Goal: Task Accomplishment & Management: Use online tool/utility

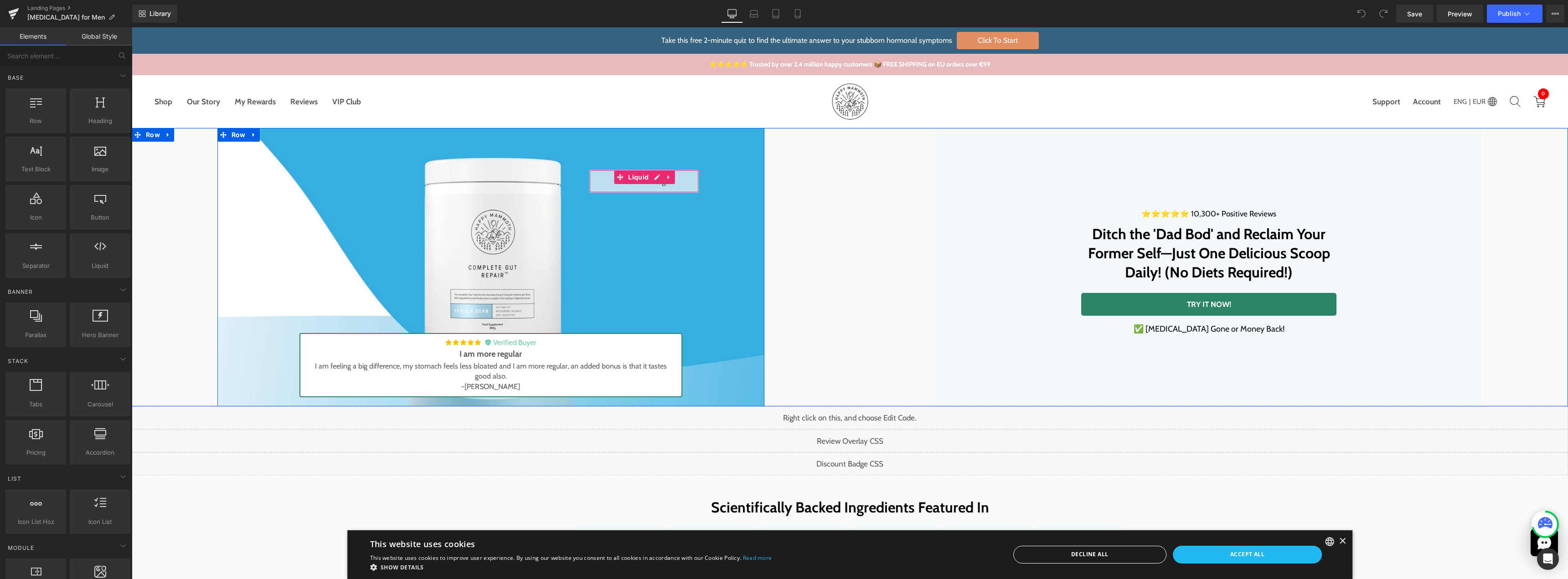
click at [653, 179] on div "Liquid" at bounding box center [644, 181] width 110 height 23
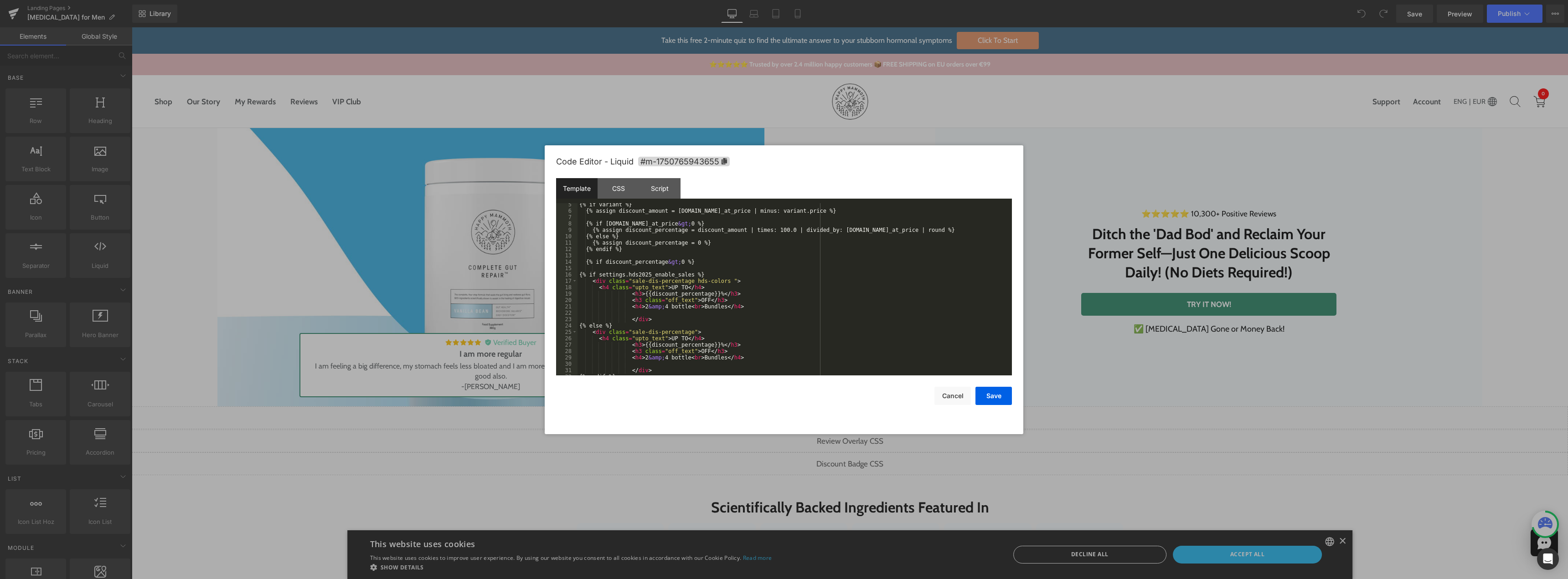
scroll to position [115, 0]
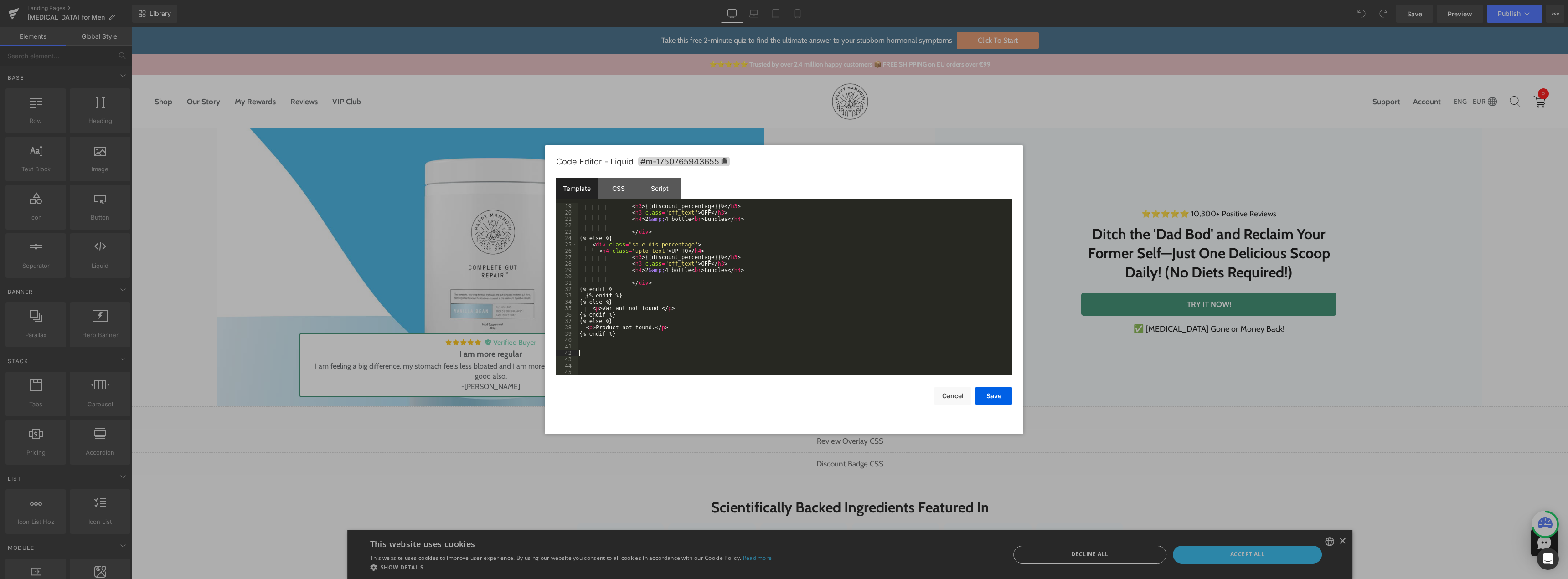
click at [615, 351] on div "< h3 > {{discount_percentage}}% </ h3 > < h3 class = "off_text" > OFF </ h3 > <…" at bounding box center [793, 296] width 431 height 185
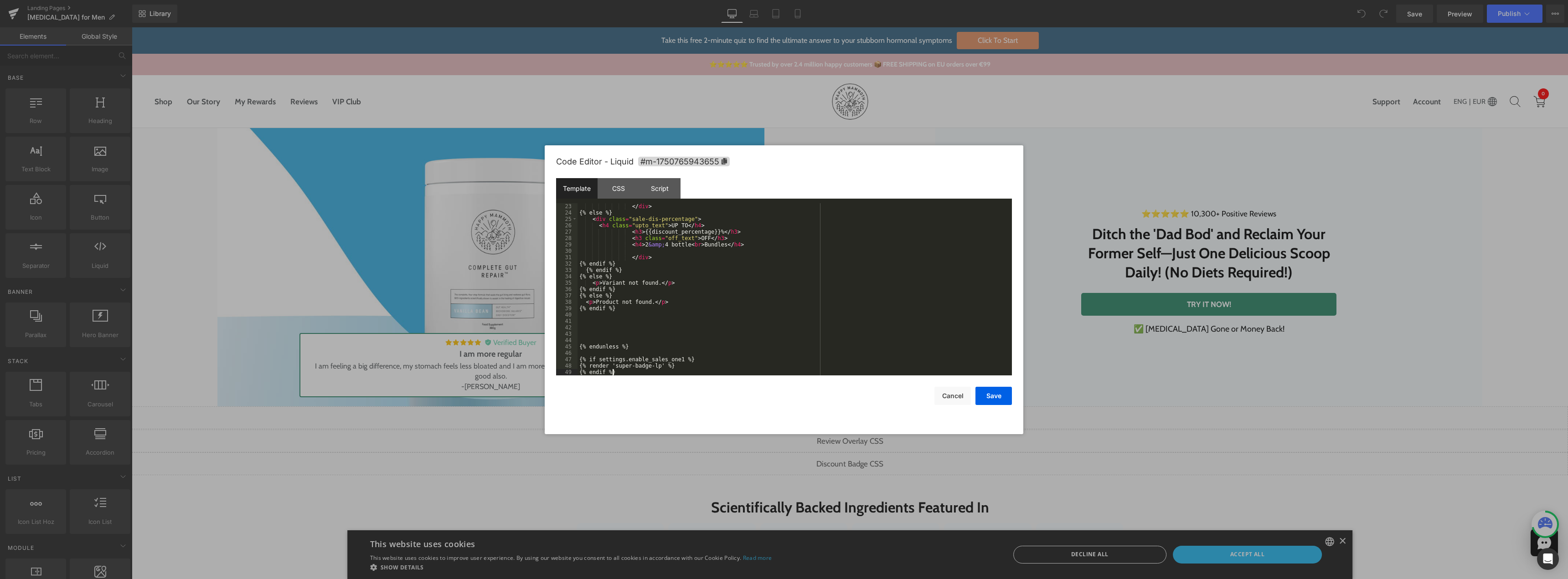
scroll to position [140, 0]
click at [629, 319] on div "</ div > {% else %} < div class = "sale-dis-percentage" > < h4 class = "upto_te…" at bounding box center [793, 296] width 431 height 185
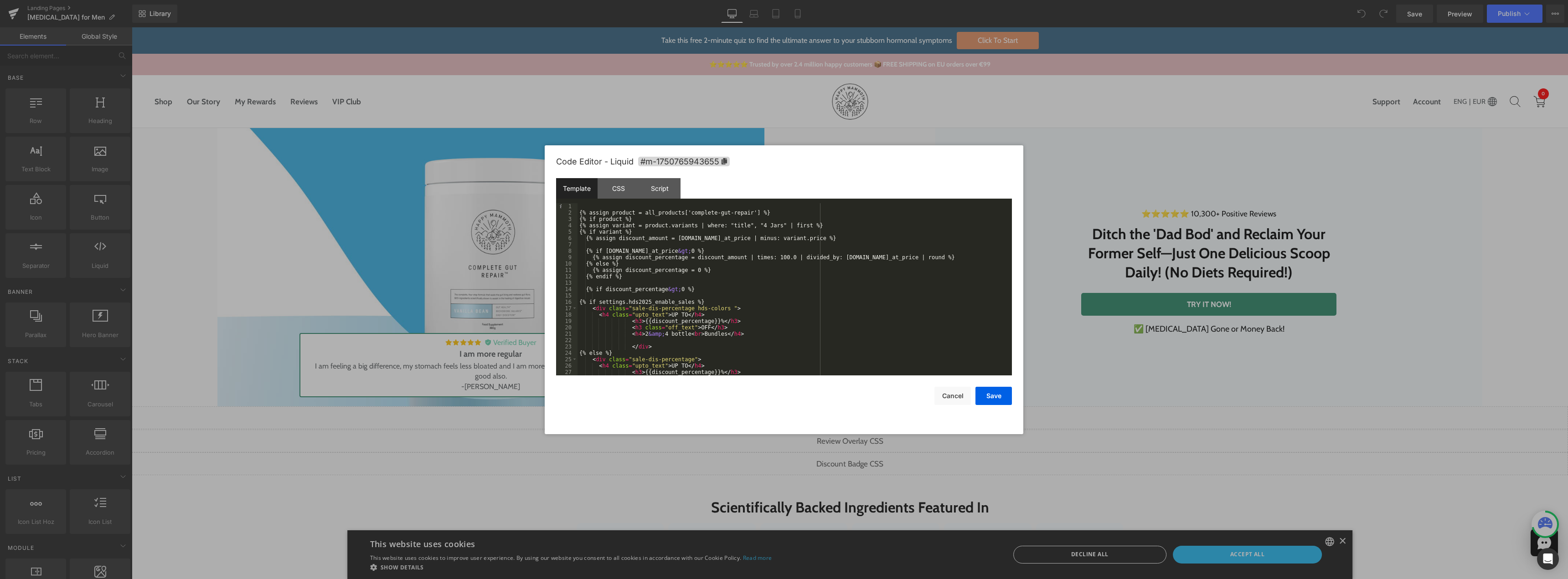
click at [762, 212] on div "{% assign product = all_products['complete-gut-repair'] %} {% if product %} {% …" at bounding box center [793, 296] width 431 height 185
click at [685, 220] on div "{% assign product = all_products['complete-gut-repair'] %} {% unless settings.e…" at bounding box center [793, 296] width 431 height 185
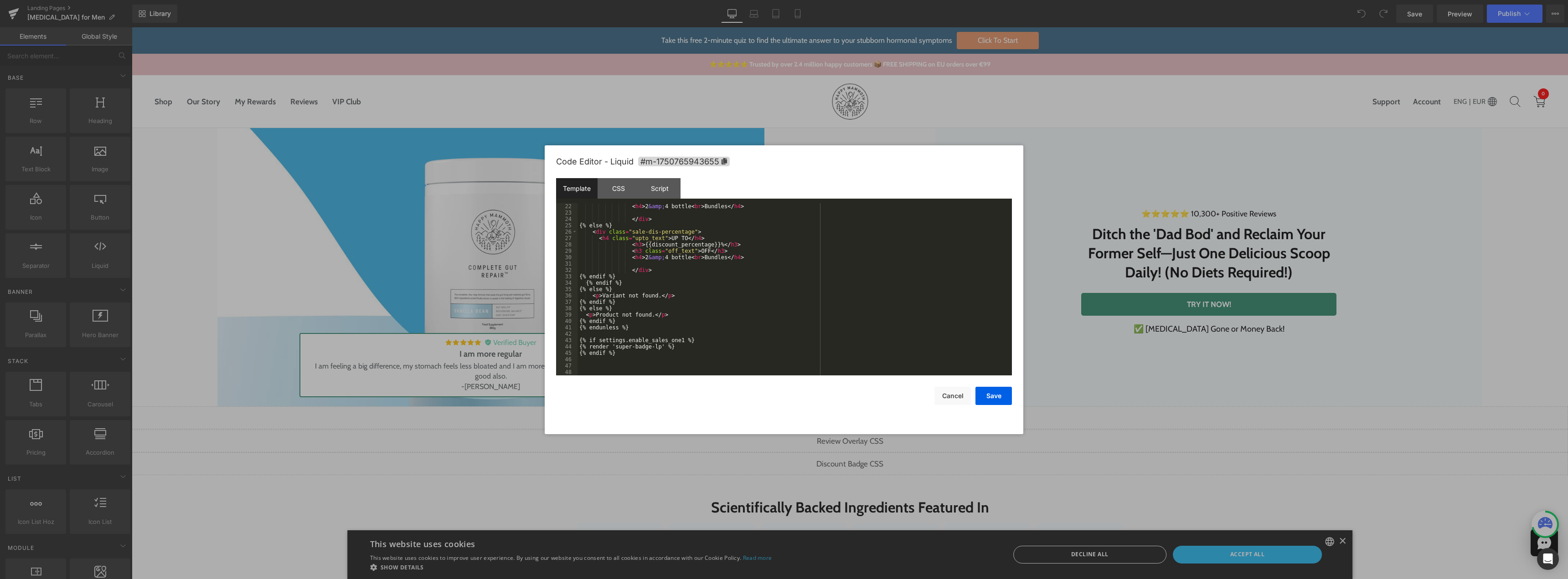
scroll to position [134, 0]
click at [676, 340] on div "< h4 > 2 &amp; 4 bottle < br > Bundles </ h4 > </ div > {% else %} < div class …" at bounding box center [793, 296] width 431 height 185
click at [981, 396] on button "Save" at bounding box center [994, 396] width 37 height 18
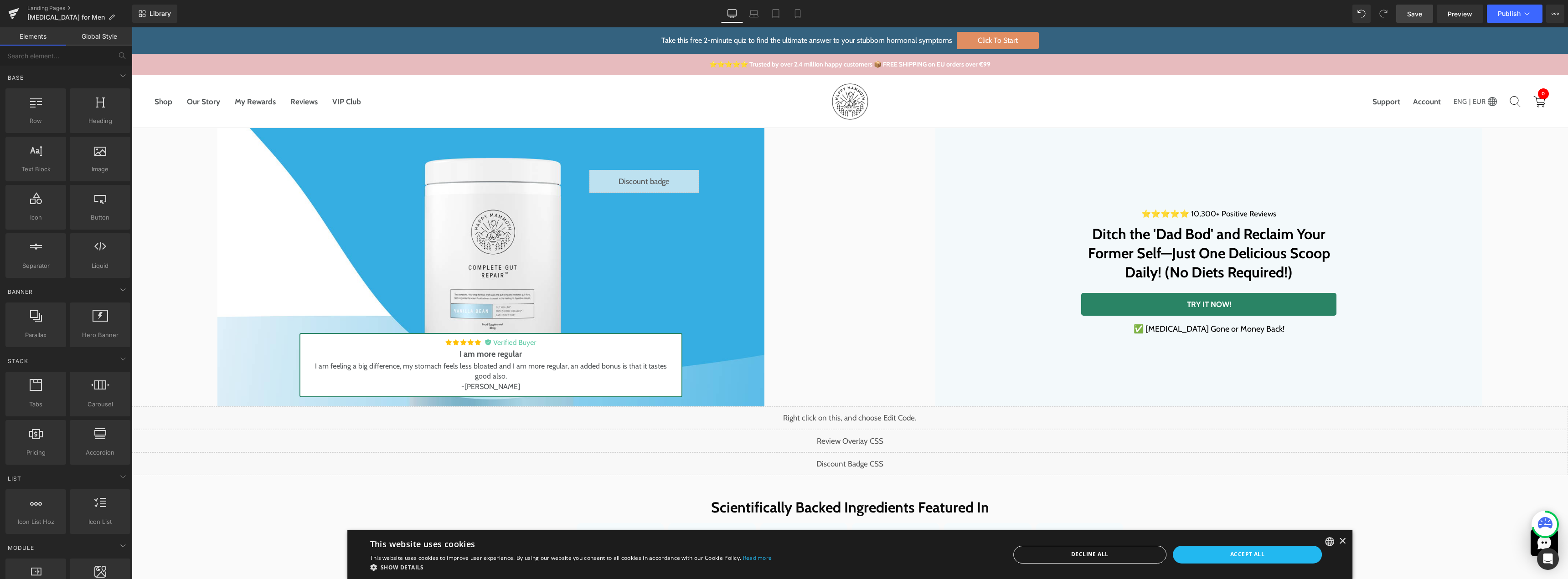
click at [1416, 16] on span "Save" at bounding box center [1415, 14] width 15 height 10
click at [1462, 16] on span "Preview" at bounding box center [1460, 14] width 24 height 10
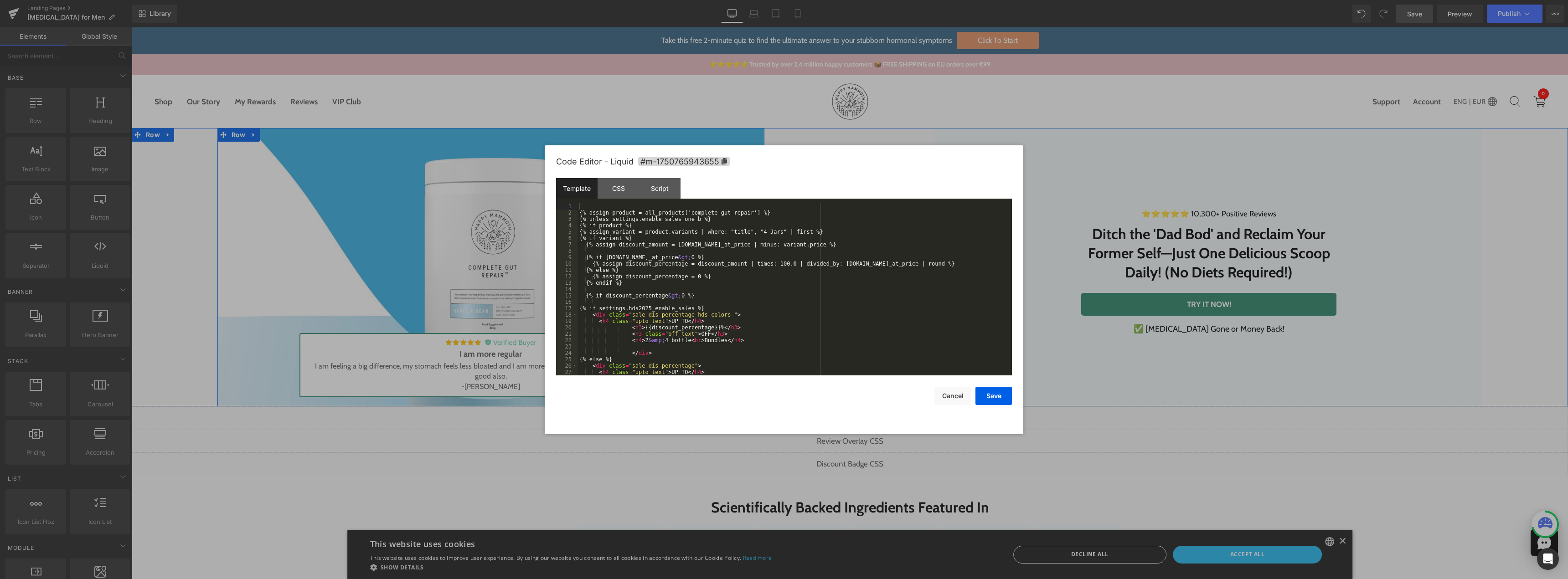
click at [659, 181] on div "Liquid" at bounding box center [644, 181] width 110 height 23
click at [608, 189] on div "CSS" at bounding box center [618, 189] width 41 height 21
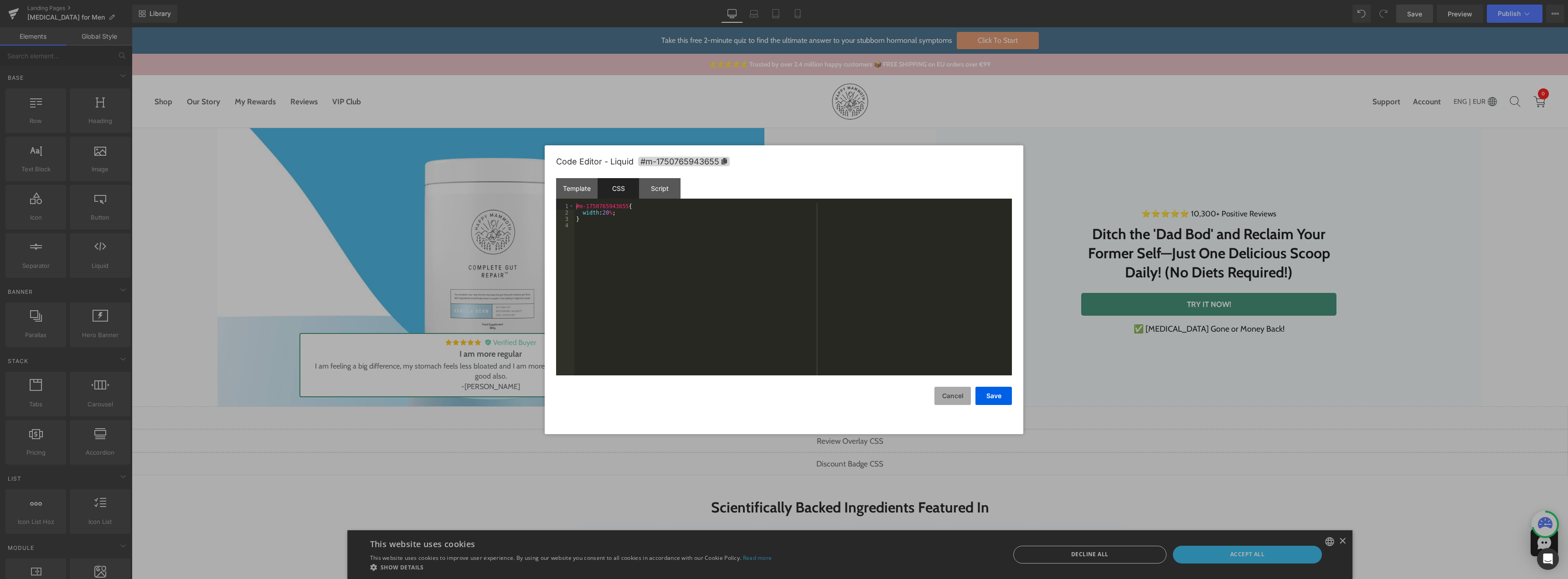
click at [954, 398] on button "Cancel" at bounding box center [953, 396] width 37 height 18
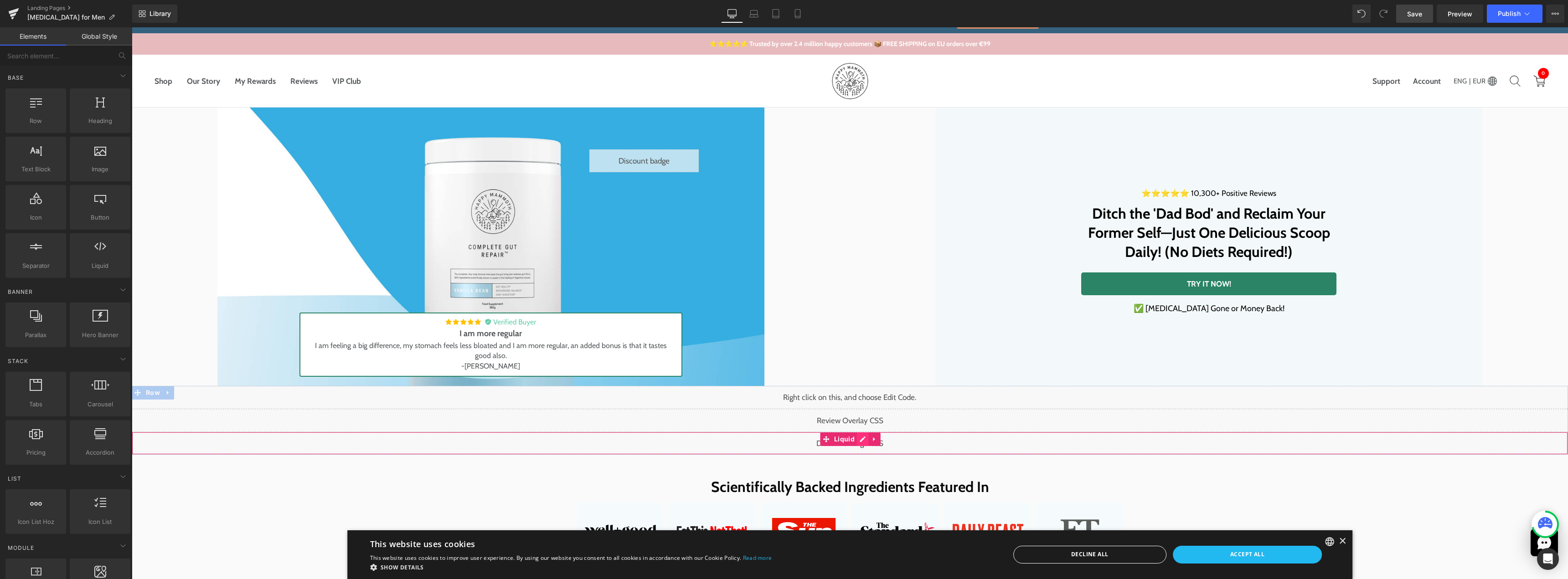
scroll to position [91, 0]
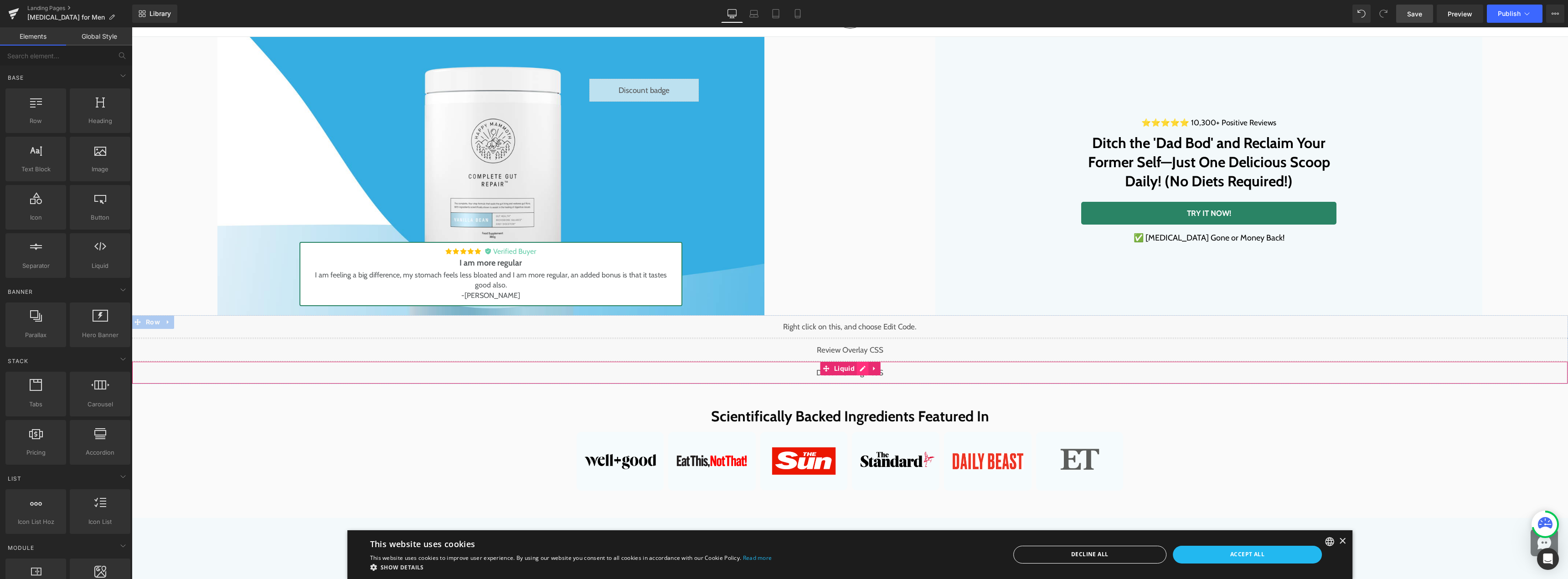
click at [860, 370] on div "Liquid" at bounding box center [850, 372] width 1437 height 23
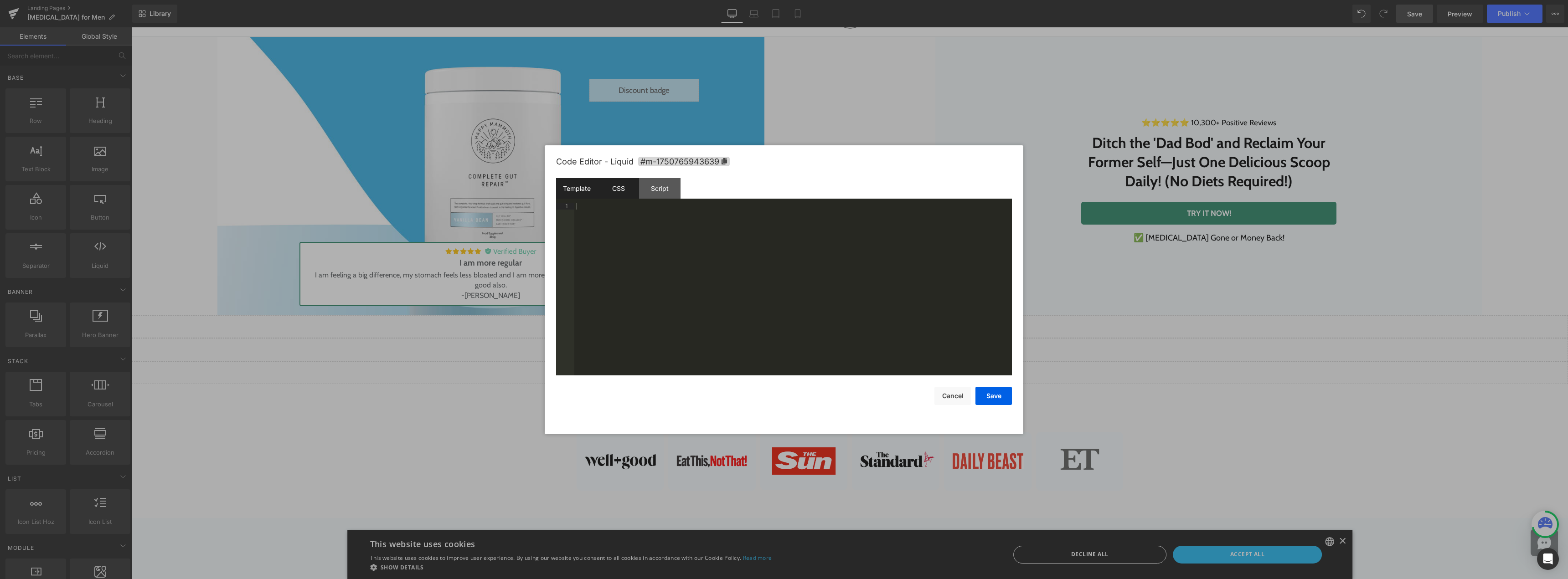
click at [623, 198] on div "CSS" at bounding box center [618, 189] width 41 height 21
click at [572, 190] on div "Template" at bounding box center [577, 189] width 41 height 21
click at [684, 282] on div at bounding box center [793, 296] width 438 height 185
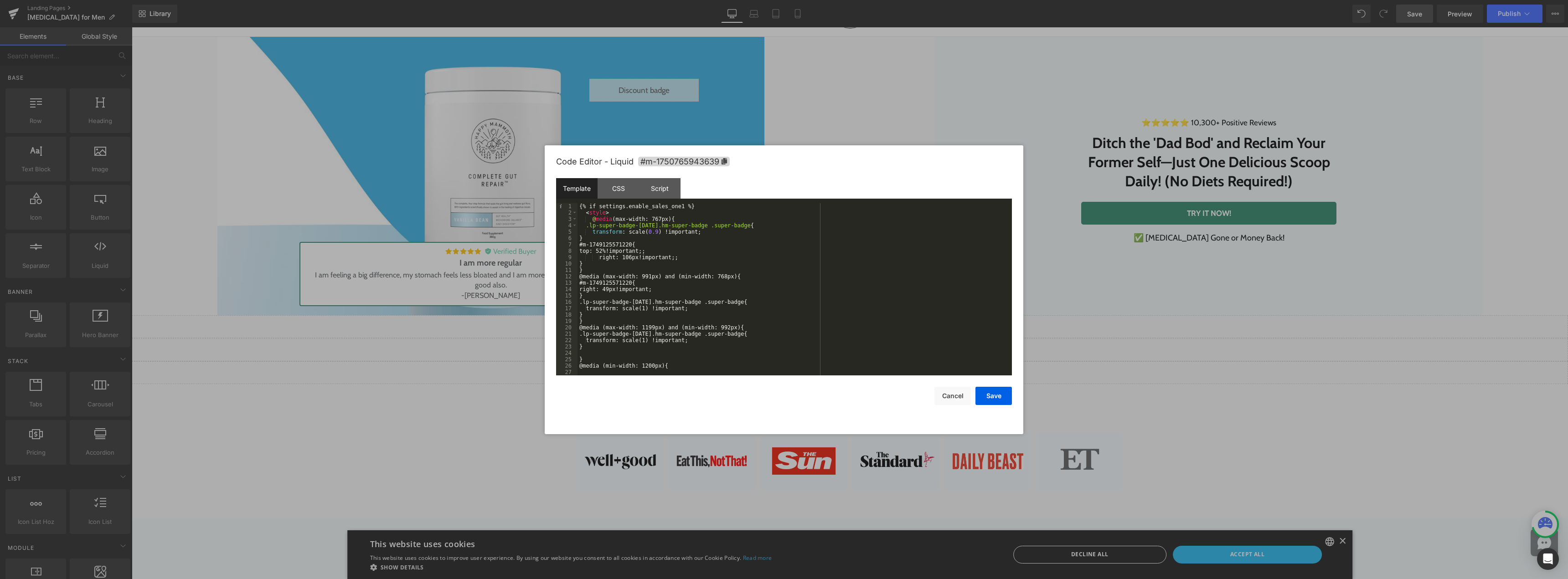
scroll to position [0, 0]
click at [725, 158] on icon at bounding box center [724, 161] width 5 height 6
drag, startPoint x: 590, startPoint y: 246, endPoint x: 639, endPoint y: 243, distance: 49.1
click at [639, 243] on div "{% if settings.enable_sales_one1 %} < style > @ media (max-width: 767px) { .lp-…" at bounding box center [793, 296] width 431 height 185
click at [871, 226] on span "+" at bounding box center [869, 224] width 9 height 7
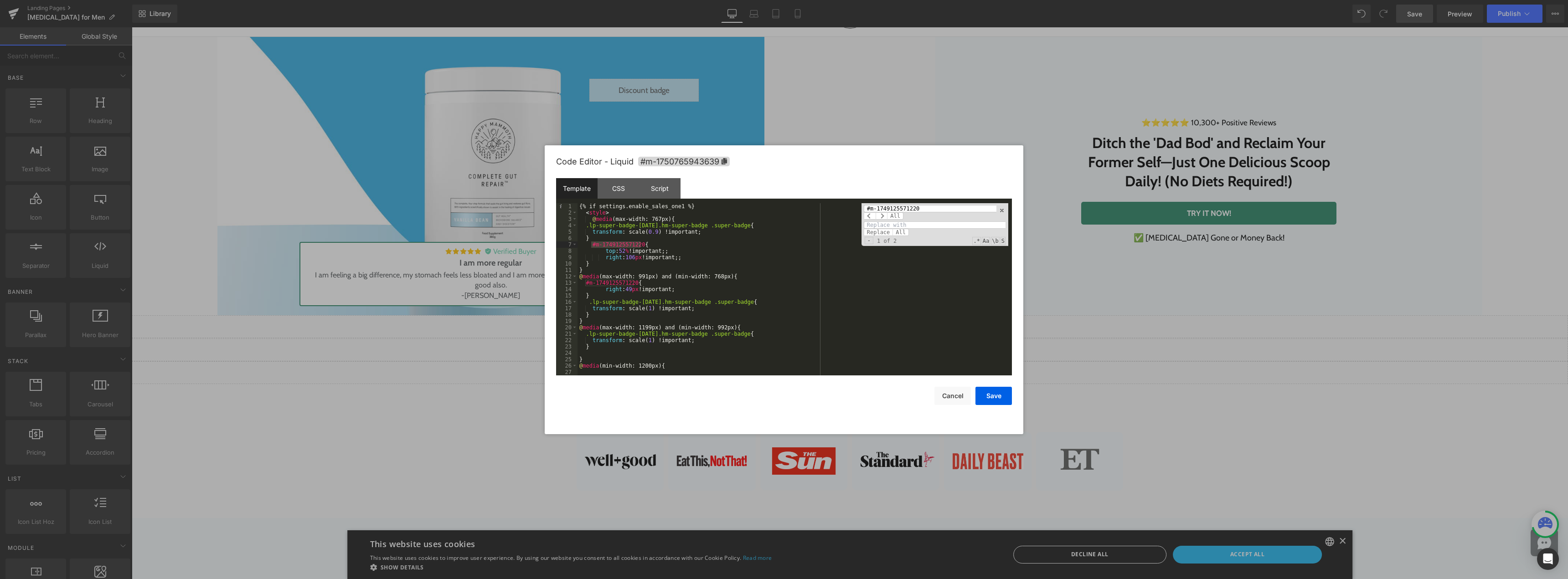
click at [881, 225] on input at bounding box center [934, 225] width 142 height 7
paste input "#m-1750765943639"
type input "#m-1750765943639"
click at [899, 232] on span "All" at bounding box center [900, 232] width 16 height 7
click at [674, 207] on div "{% if settings.enable_sales_one1 %} < style > @ media (max-width: 767px) { .lp-…" at bounding box center [793, 296] width 431 height 185
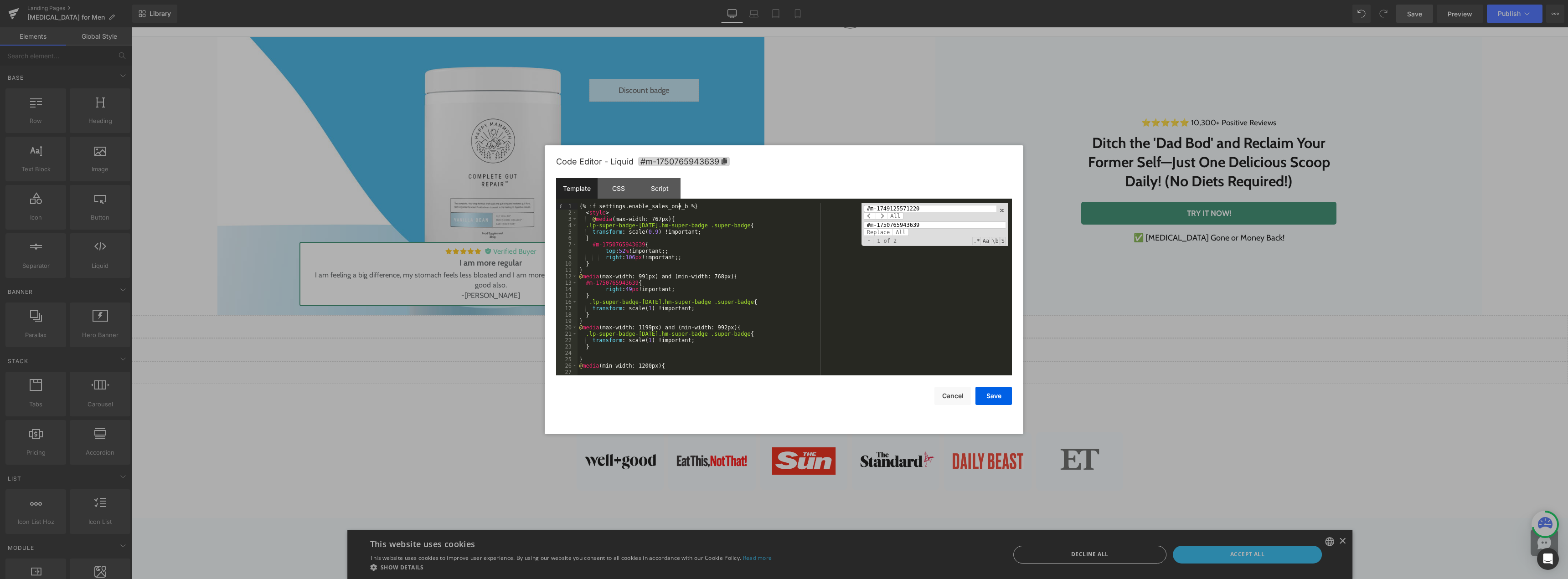
scroll to position [32, 0]
click at [997, 397] on button "Save" at bounding box center [994, 396] width 37 height 18
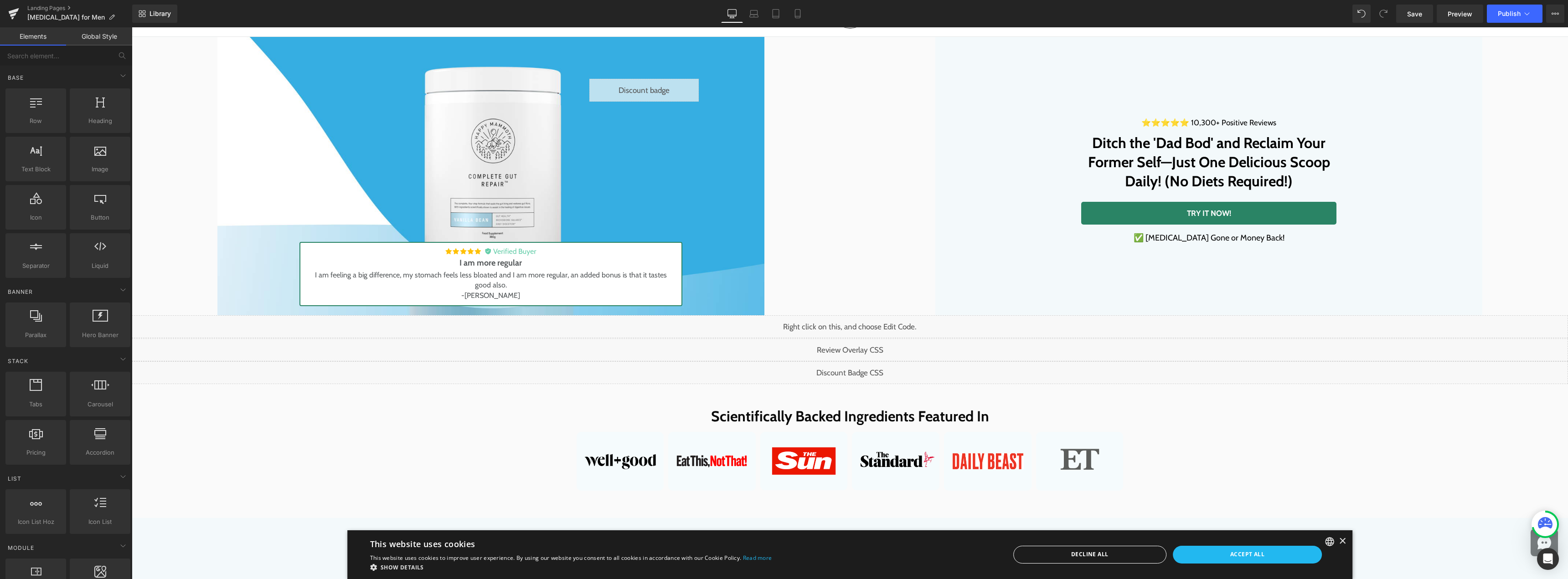
drag, startPoint x: 1409, startPoint y: 10, endPoint x: 1055, endPoint y: 0, distance: 354.1
click at [1409, 10] on span "Save" at bounding box center [1415, 14] width 15 height 10
click at [649, 86] on div "Liquid" at bounding box center [644, 90] width 110 height 23
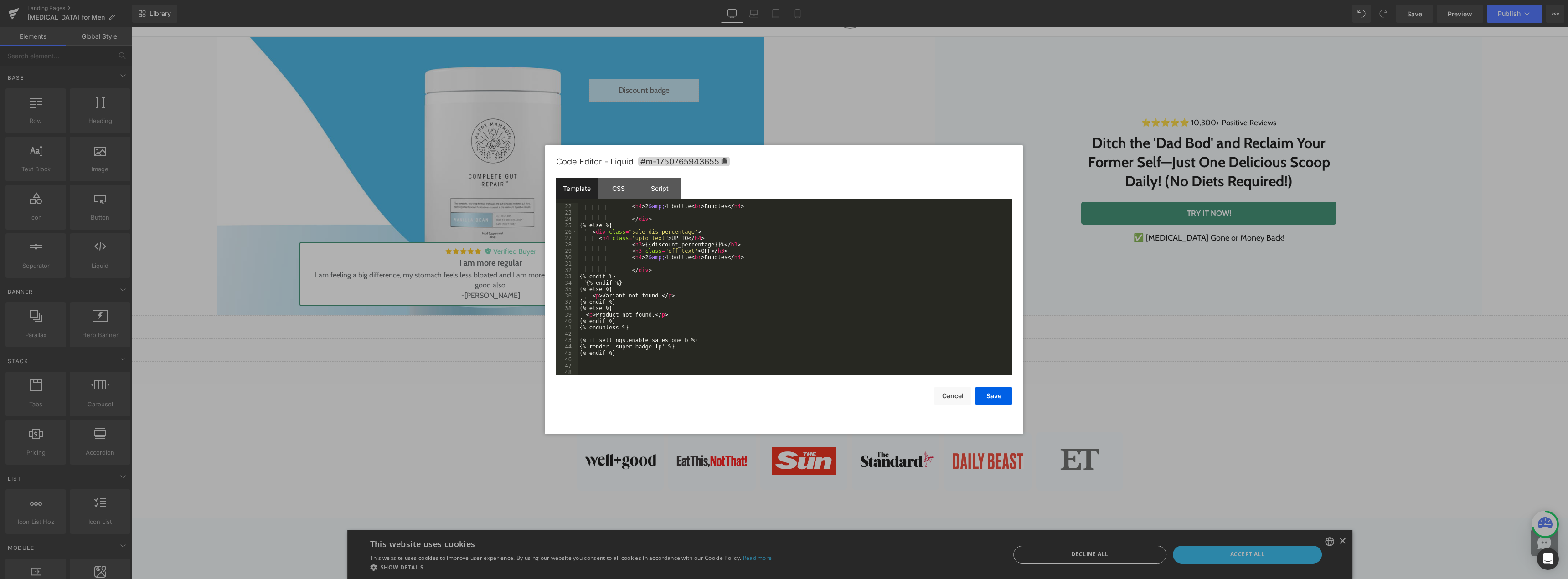
scroll to position [134, 0]
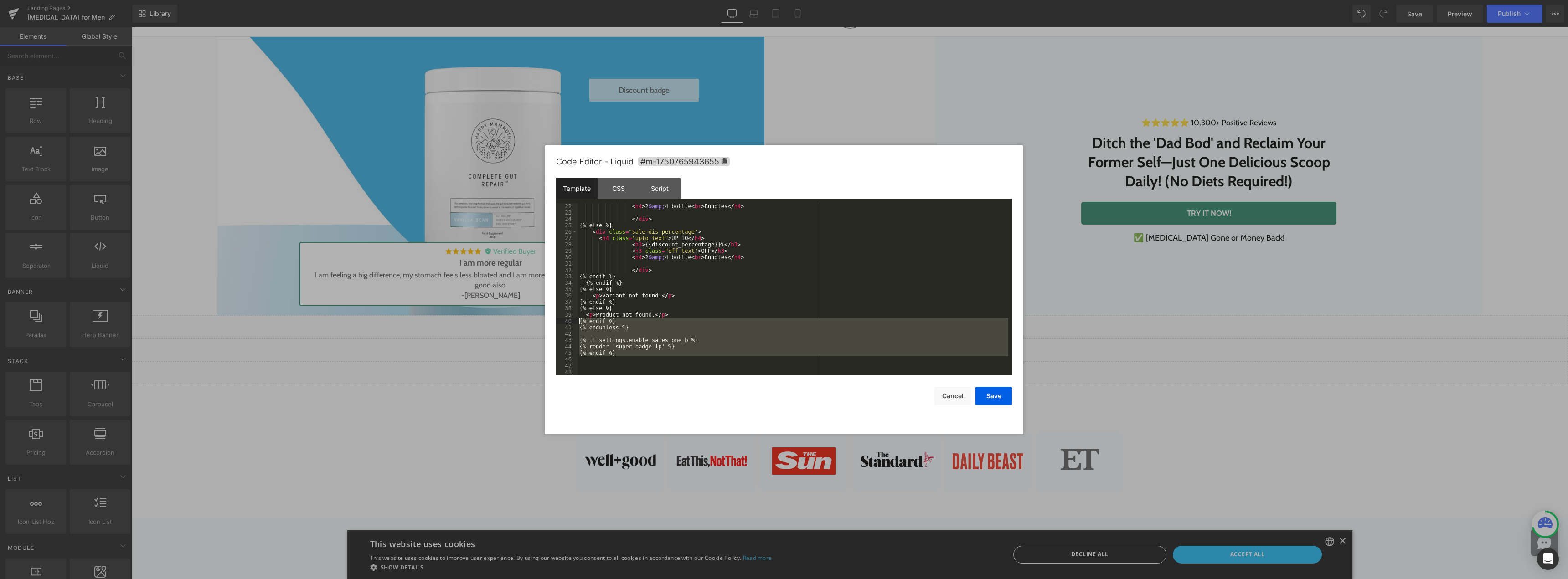
drag, startPoint x: 626, startPoint y: 362, endPoint x: 564, endPoint y: 320, distance: 74.9
click at [564, 320] on pre "22 23 24 25 26 27 28 29 30 31 32 33 34 35 36 37 38 39 40 41 42 43 44 45 46 47 4…" at bounding box center [784, 289] width 456 height 172
drag, startPoint x: 948, startPoint y: 394, endPoint x: 714, endPoint y: 195, distance: 307.2
click at [948, 394] on button "Cancel" at bounding box center [953, 396] width 37 height 18
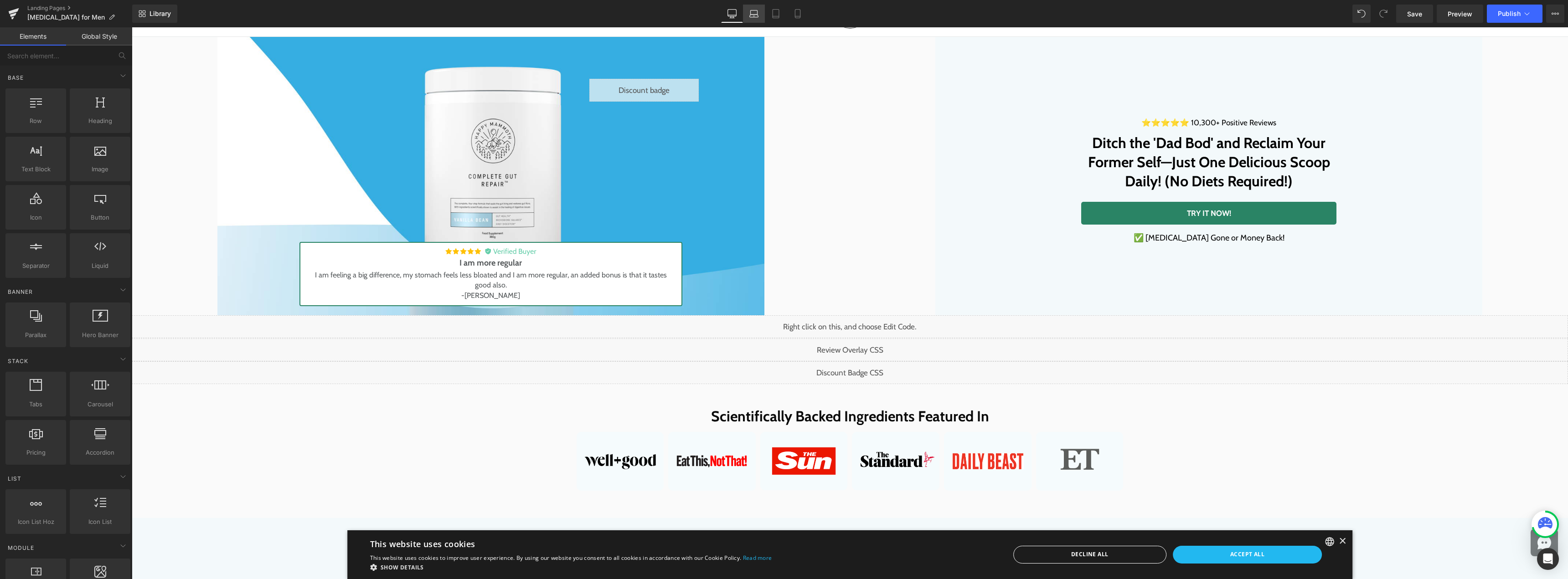
click at [757, 15] on icon at bounding box center [754, 16] width 9 height 2
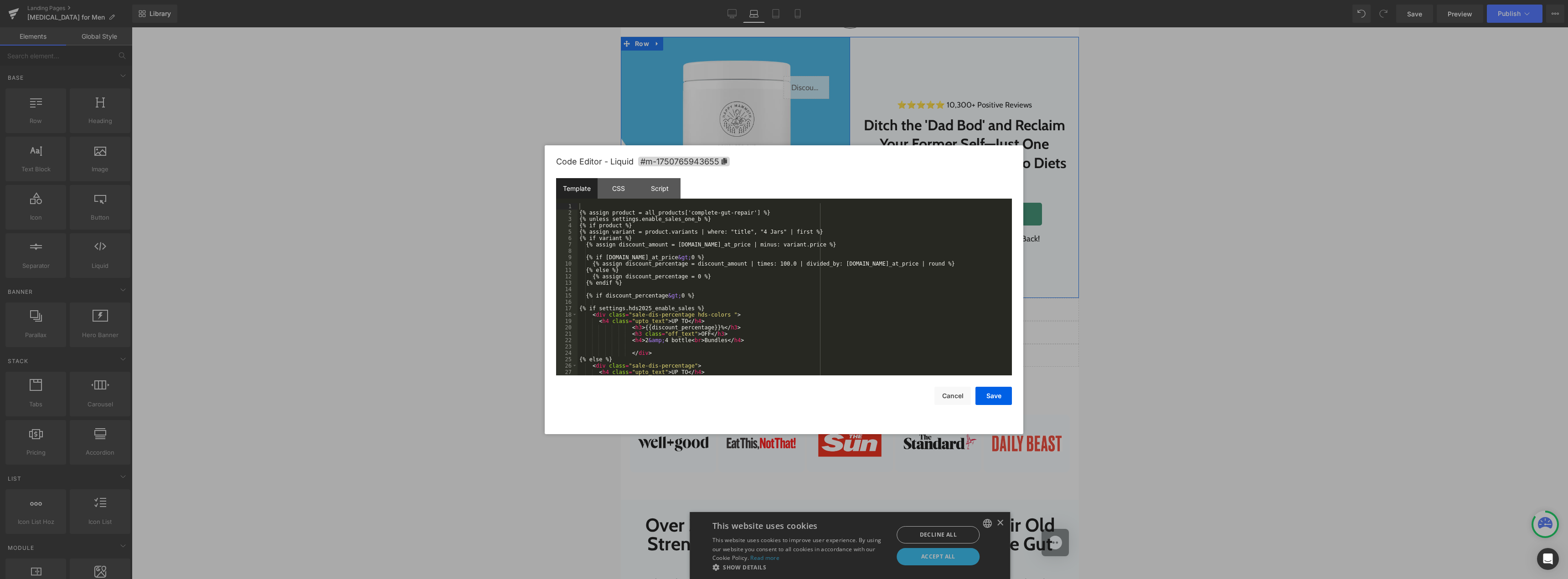
click at [819, 83] on div "Liquid" at bounding box center [807, 87] width 46 height 23
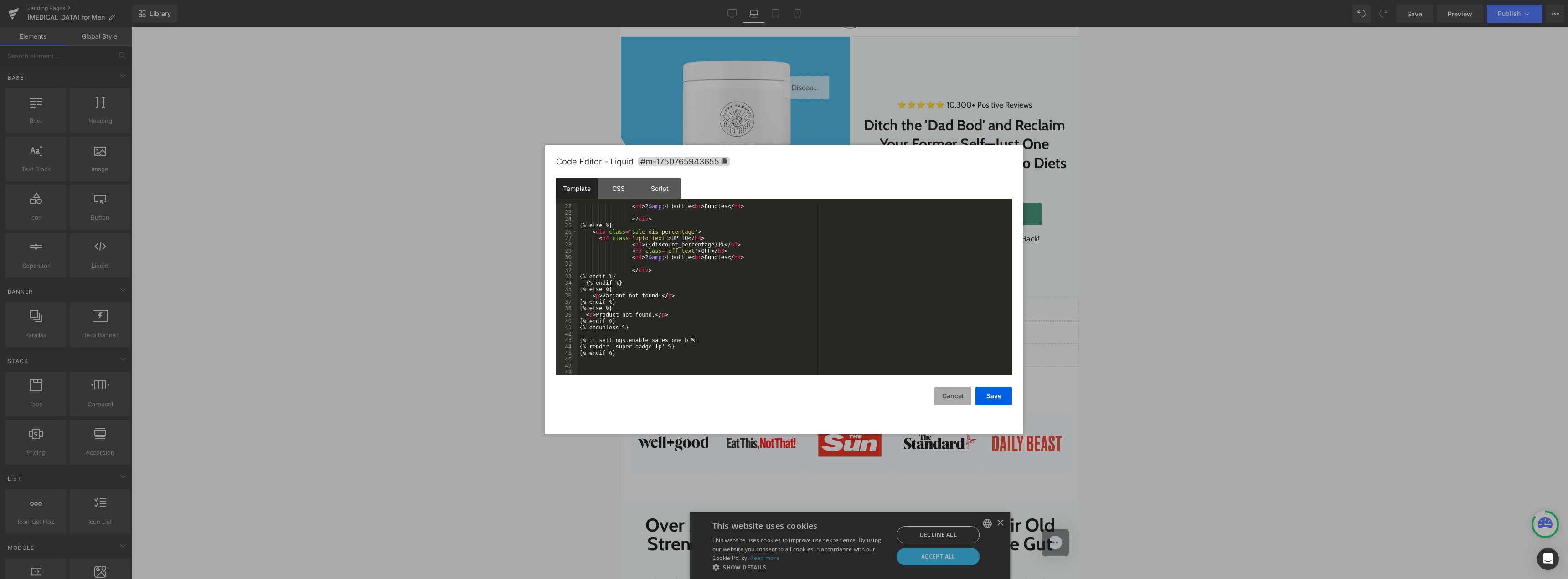
click at [942, 392] on button "Cancel" at bounding box center [953, 396] width 37 height 18
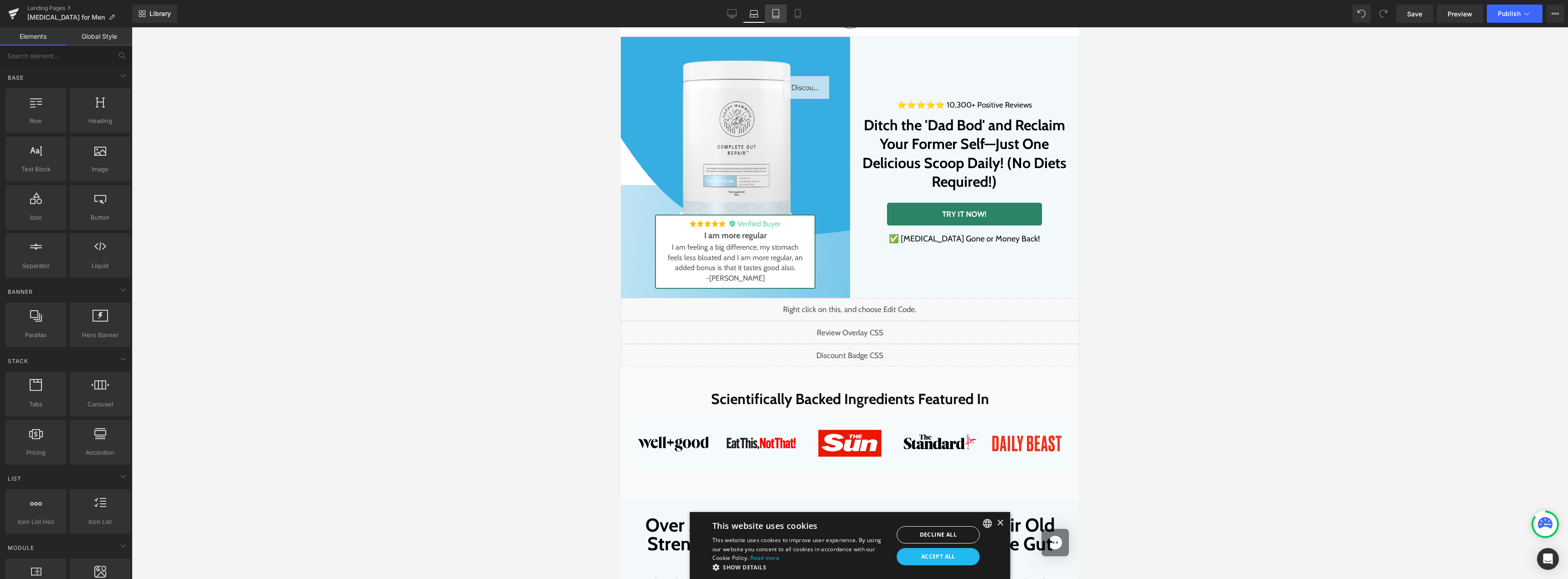
click at [782, 9] on link "Tablet" at bounding box center [776, 13] width 22 height 18
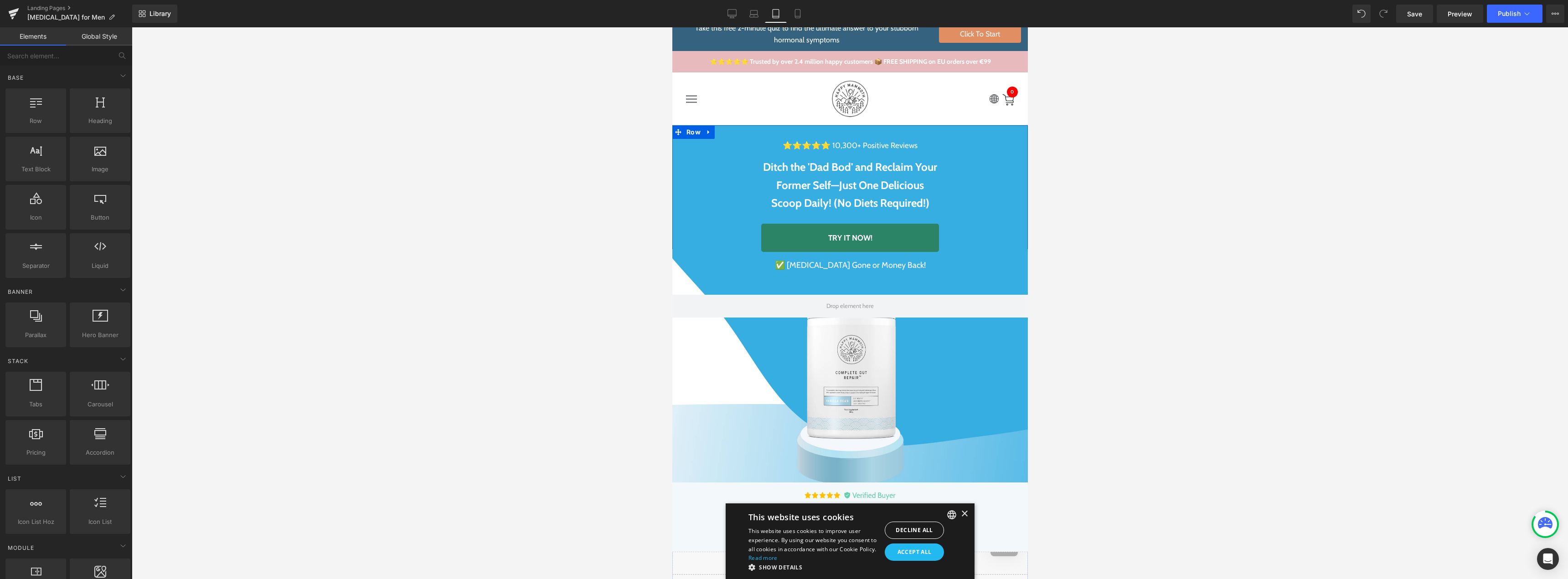
scroll to position [0, 0]
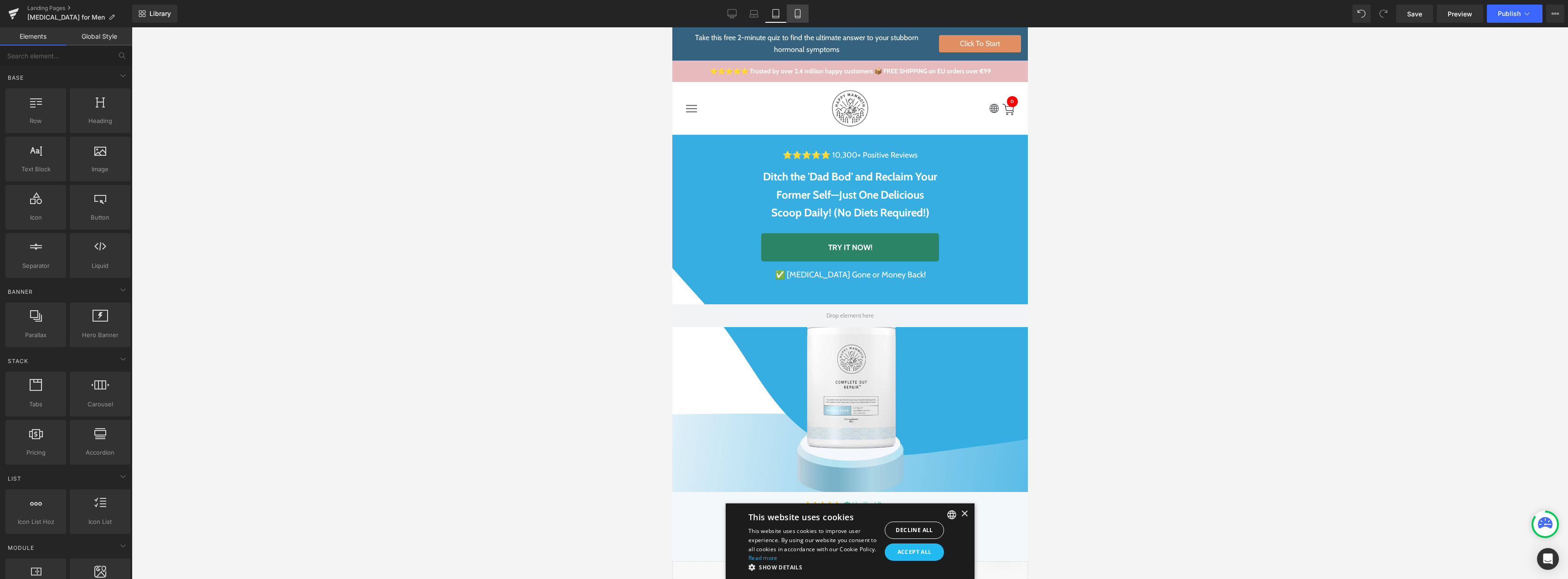
click at [797, 10] on icon at bounding box center [797, 13] width 9 height 9
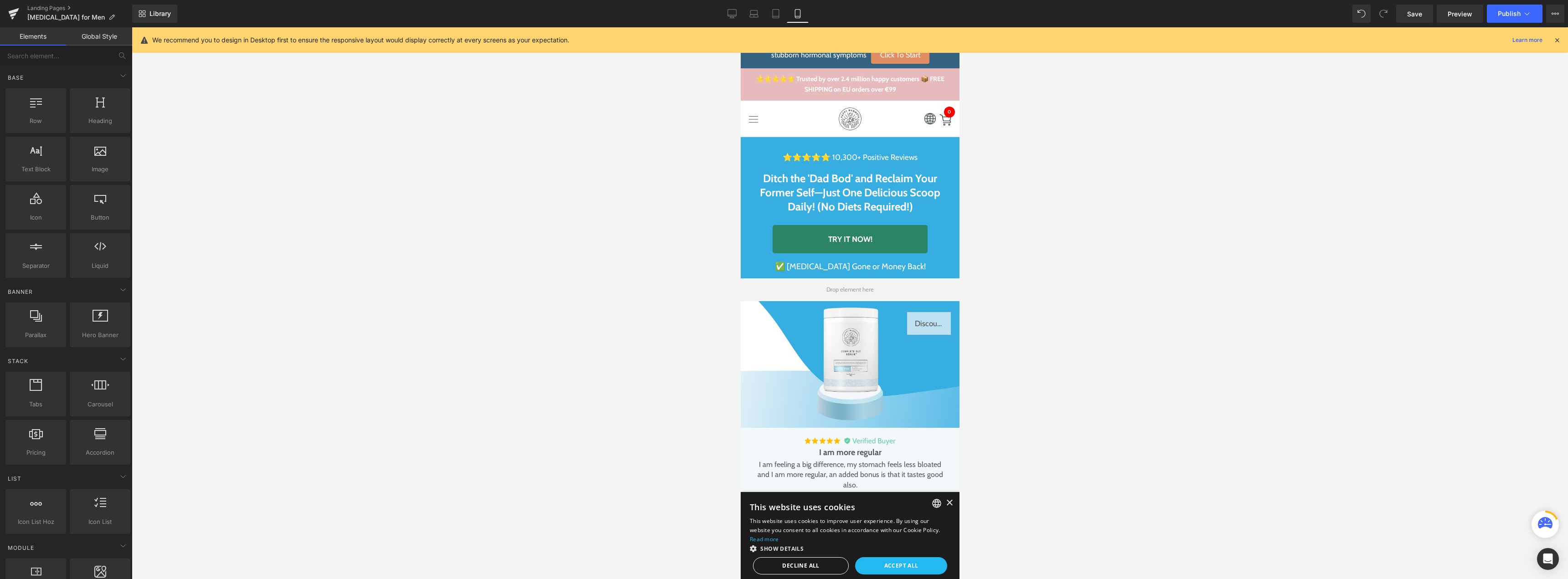
scroll to position [109, 0]
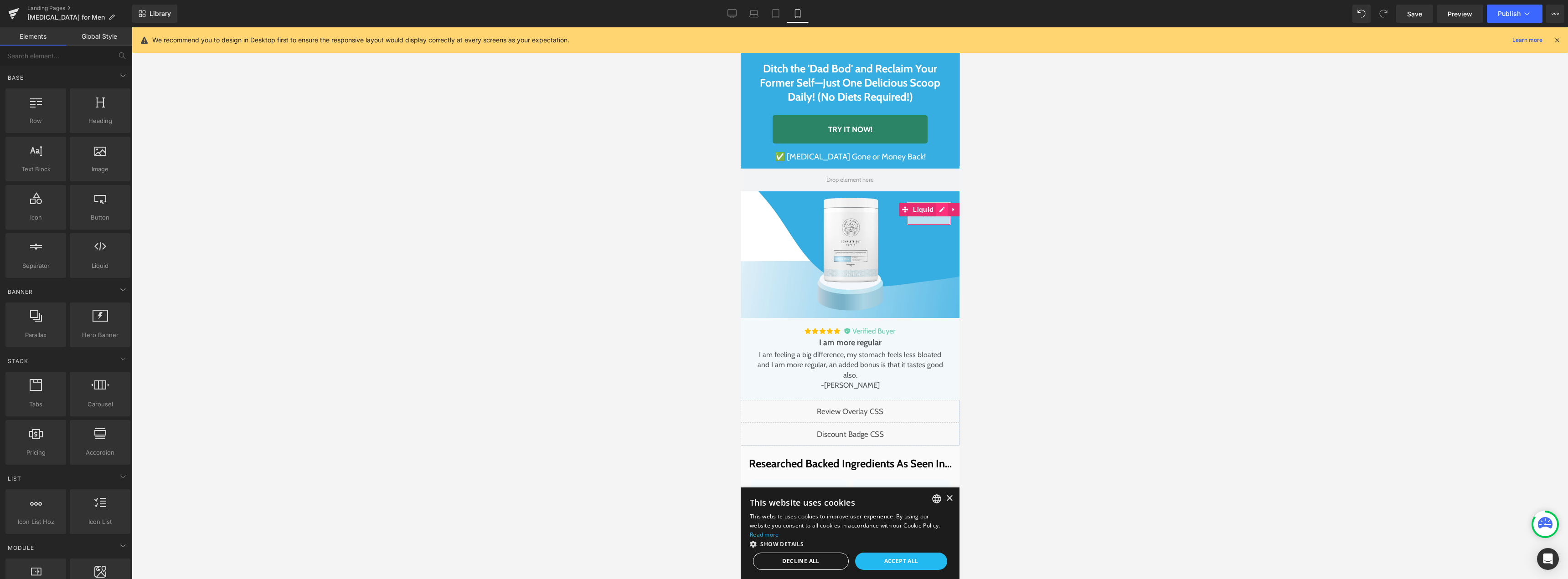
click at [936, 212] on div "Liquid" at bounding box center [928, 213] width 44 height 23
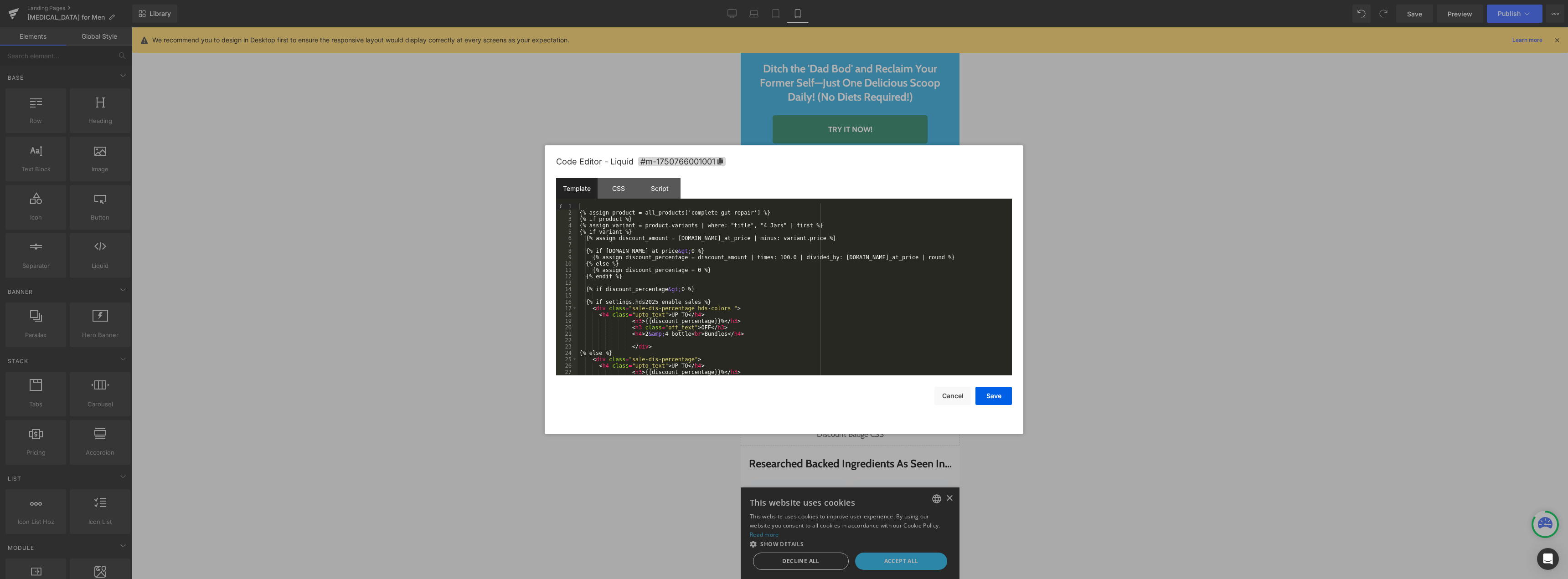
scroll to position [115, 0]
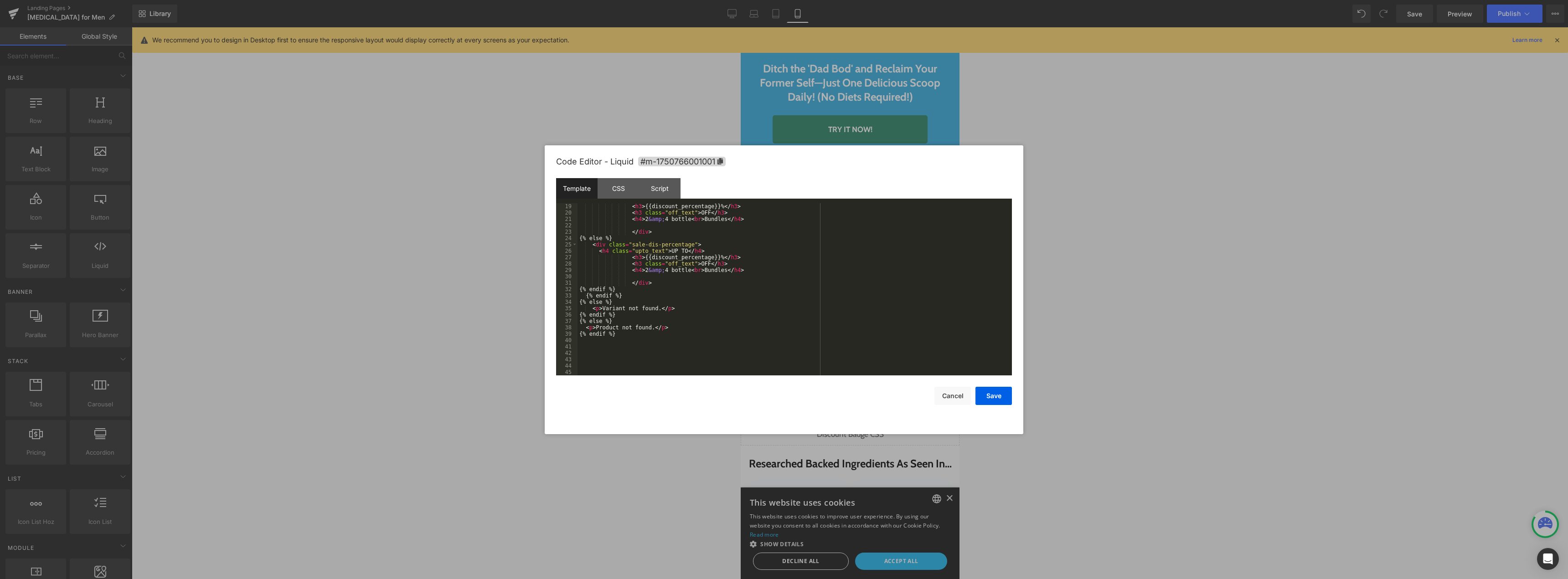
click at [623, 358] on div "< h3 > {{discount_percentage}}% </ h3 > < h3 class = "off_text" > OFF </ h3 > <…" at bounding box center [793, 296] width 431 height 185
click at [620, 348] on div "< h3 > {{discount_percentage}}% </ h3 > < h3 class = "off_text" > OFF </ h3 > <…" at bounding box center [793, 296] width 431 height 185
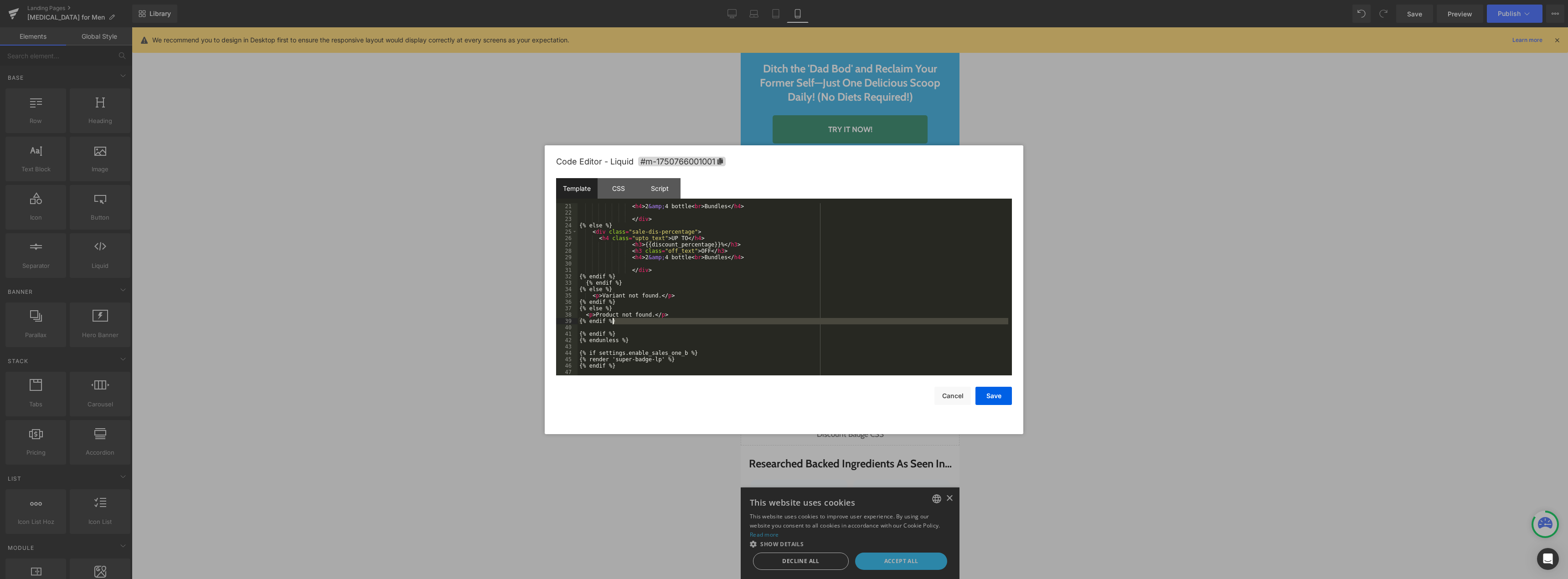
drag, startPoint x: 618, startPoint y: 330, endPoint x: 626, endPoint y: 322, distance: 11.3
click at [626, 322] on div "< h4 > 2 &amp; 4 bottle < br > Bundles </ h4 > </ div > {% else %} < div class …" at bounding box center [793, 296] width 431 height 185
drag, startPoint x: 621, startPoint y: 335, endPoint x: 621, endPoint y: 327, distance: 8.0
click at [621, 327] on div "< h4 > 2 &amp; 4 bottle < br > Bundles </ h4 > </ div > {% else %} < div class …" at bounding box center [793, 296] width 431 height 185
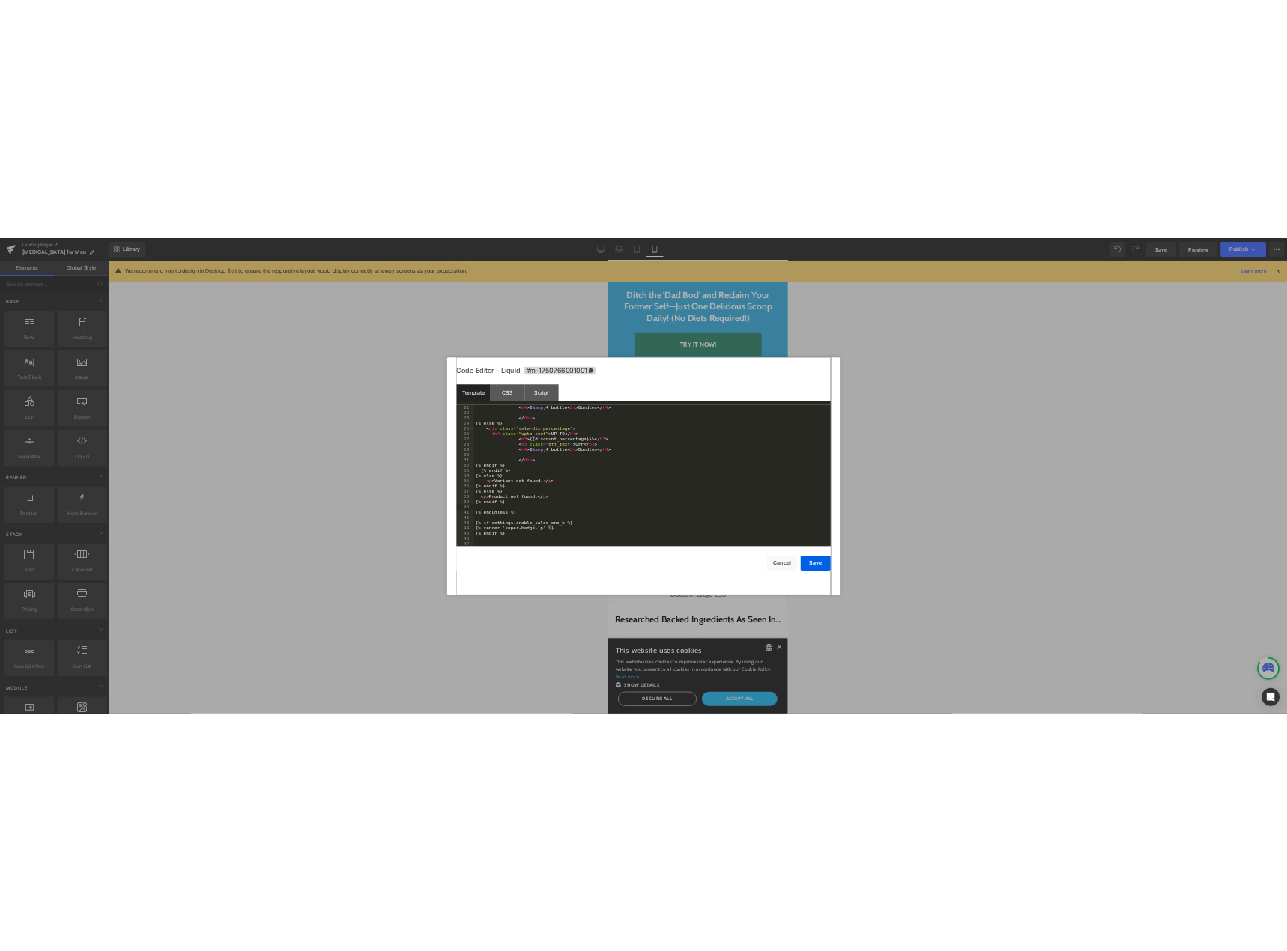
scroll to position [0, 0]
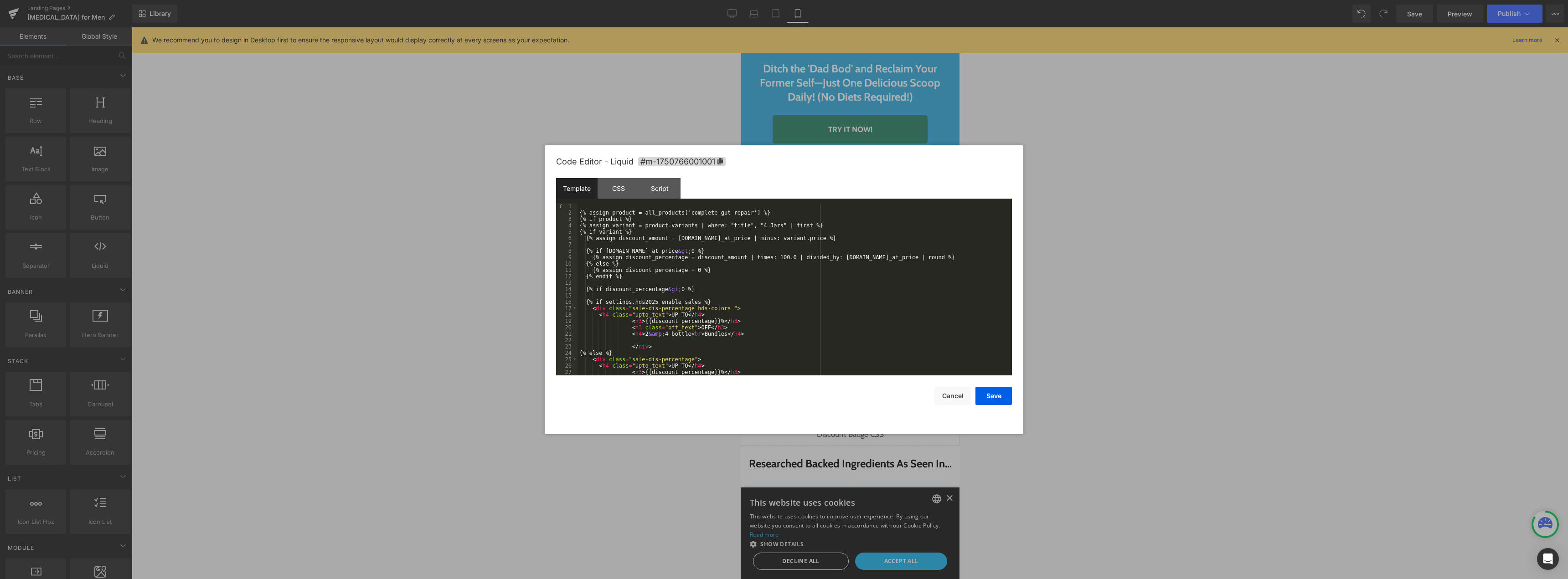
click at [760, 212] on div "{% assign product = all_products['complete-gut-repair'] %} {% if product %} {% …" at bounding box center [793, 296] width 431 height 185
drag, startPoint x: 589, startPoint y: 220, endPoint x: 570, endPoint y: 220, distance: 19.0
click at [572, 220] on pre "1 2 3 4 5 6 7 8 9 10 11 12 13 14 15 16 17 18 19 20 21 22 23 24 25 26 27 28 {% a…" at bounding box center [784, 289] width 456 height 172
paste textarea
click at [688, 220] on div "{% assign product = all_products['complete-gut-repair'] %} {% unless settings.e…" at bounding box center [793, 296] width 431 height 185
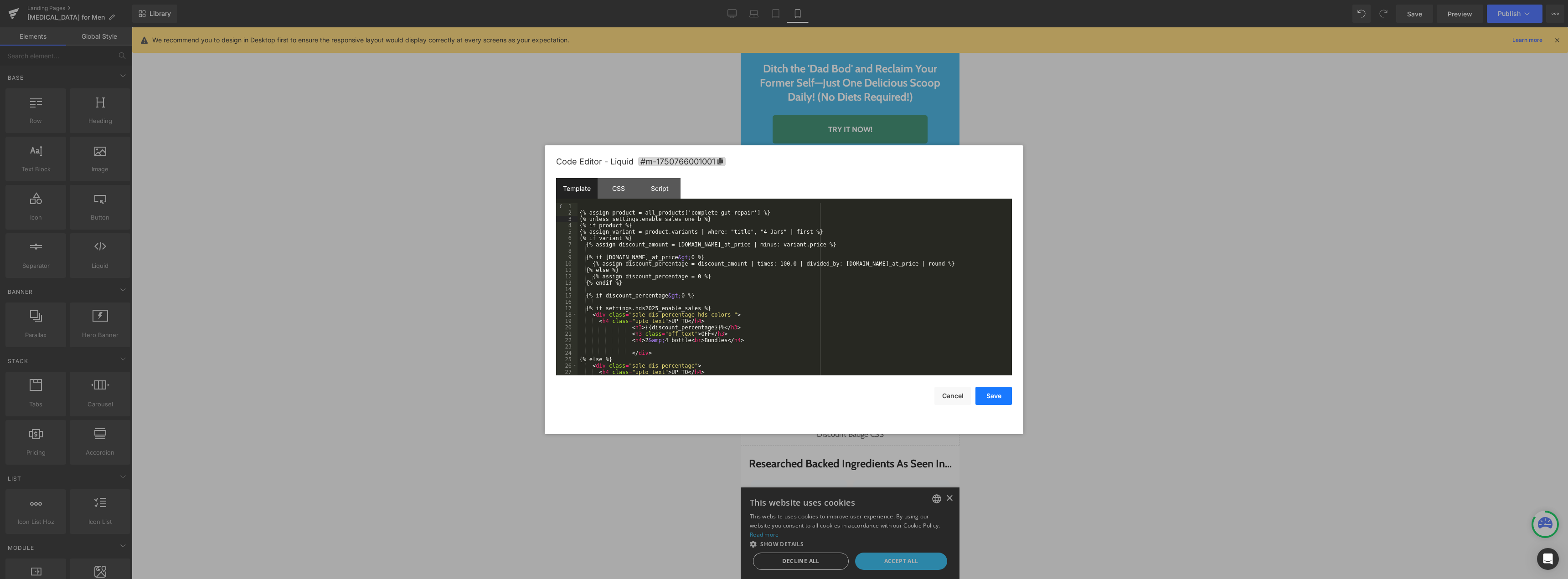
click at [988, 394] on button "Save" at bounding box center [994, 396] width 37 height 18
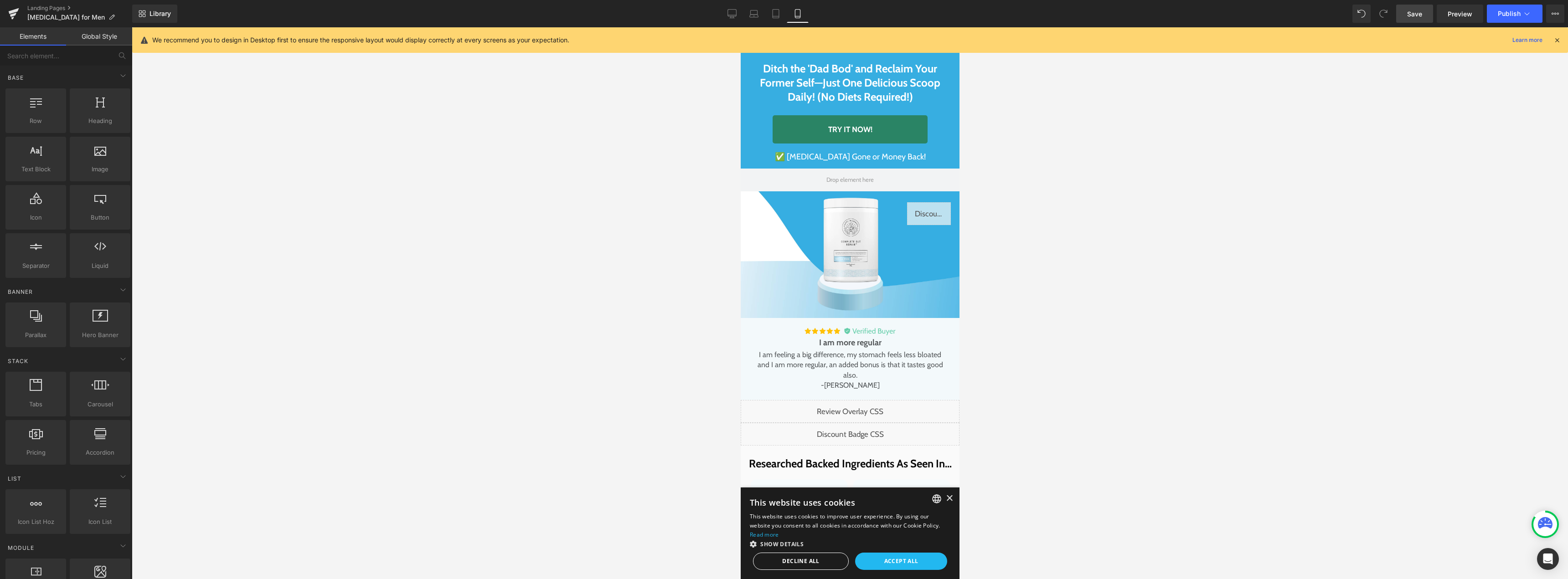
click at [1405, 12] on link "Save" at bounding box center [1415, 13] width 37 height 18
click at [1455, 15] on span "Preview" at bounding box center [1460, 14] width 24 height 10
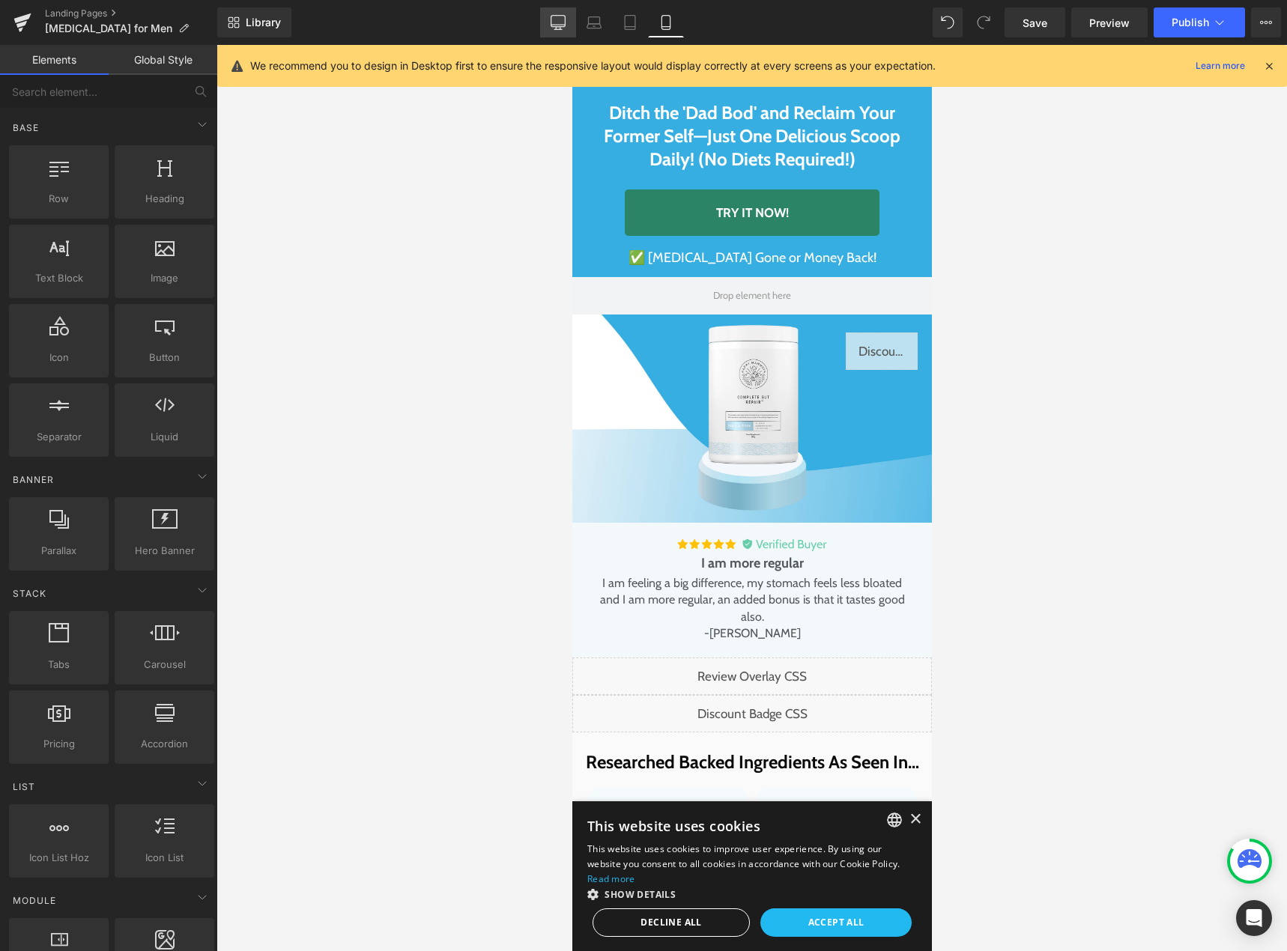
click at [560, 29] on icon at bounding box center [557, 29] width 7 height 0
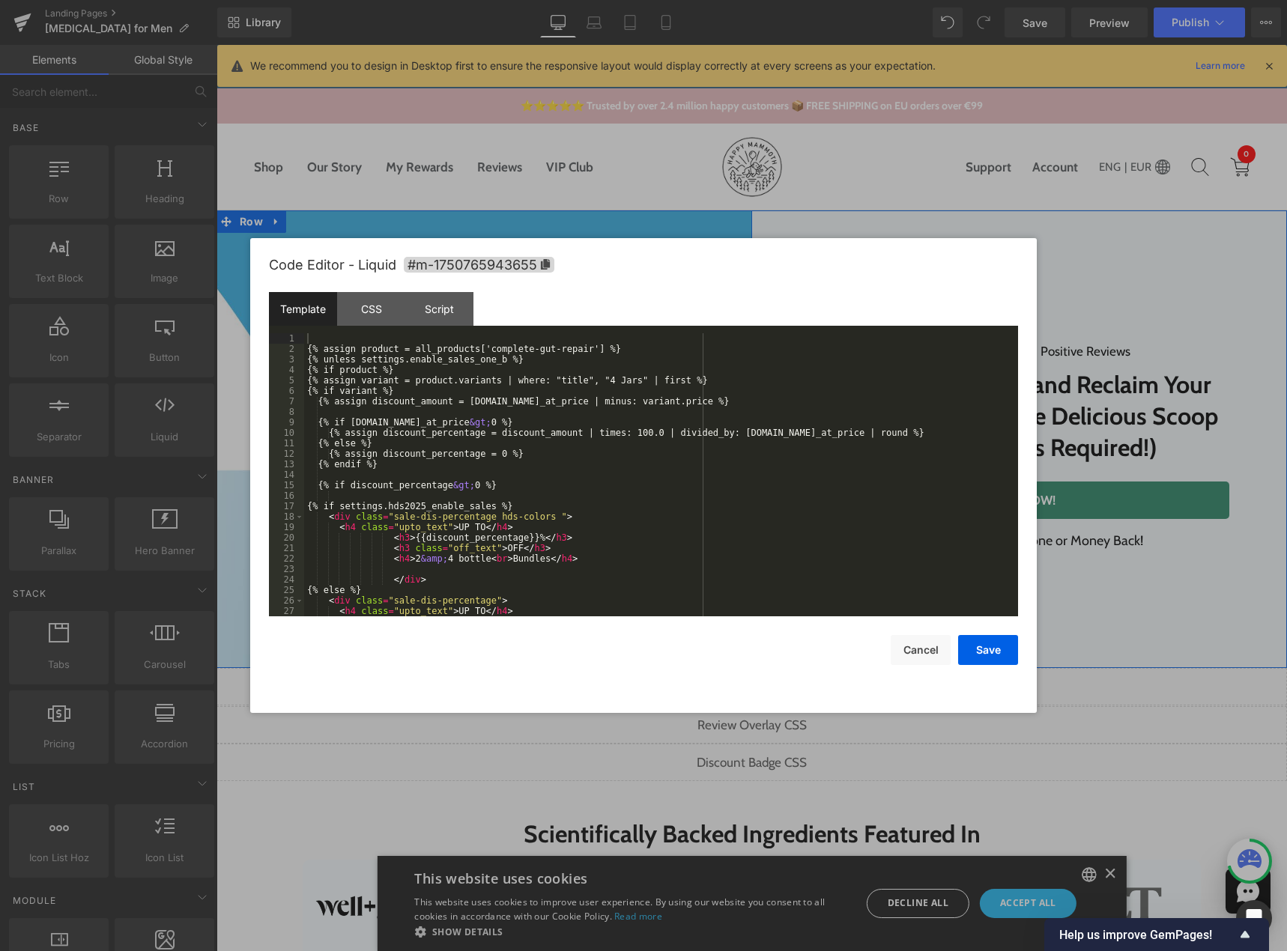
click at [639, 292] on div "Liquid" at bounding box center [633, 297] width 107 height 37
click at [365, 315] on div "CSS" at bounding box center [371, 309] width 68 height 34
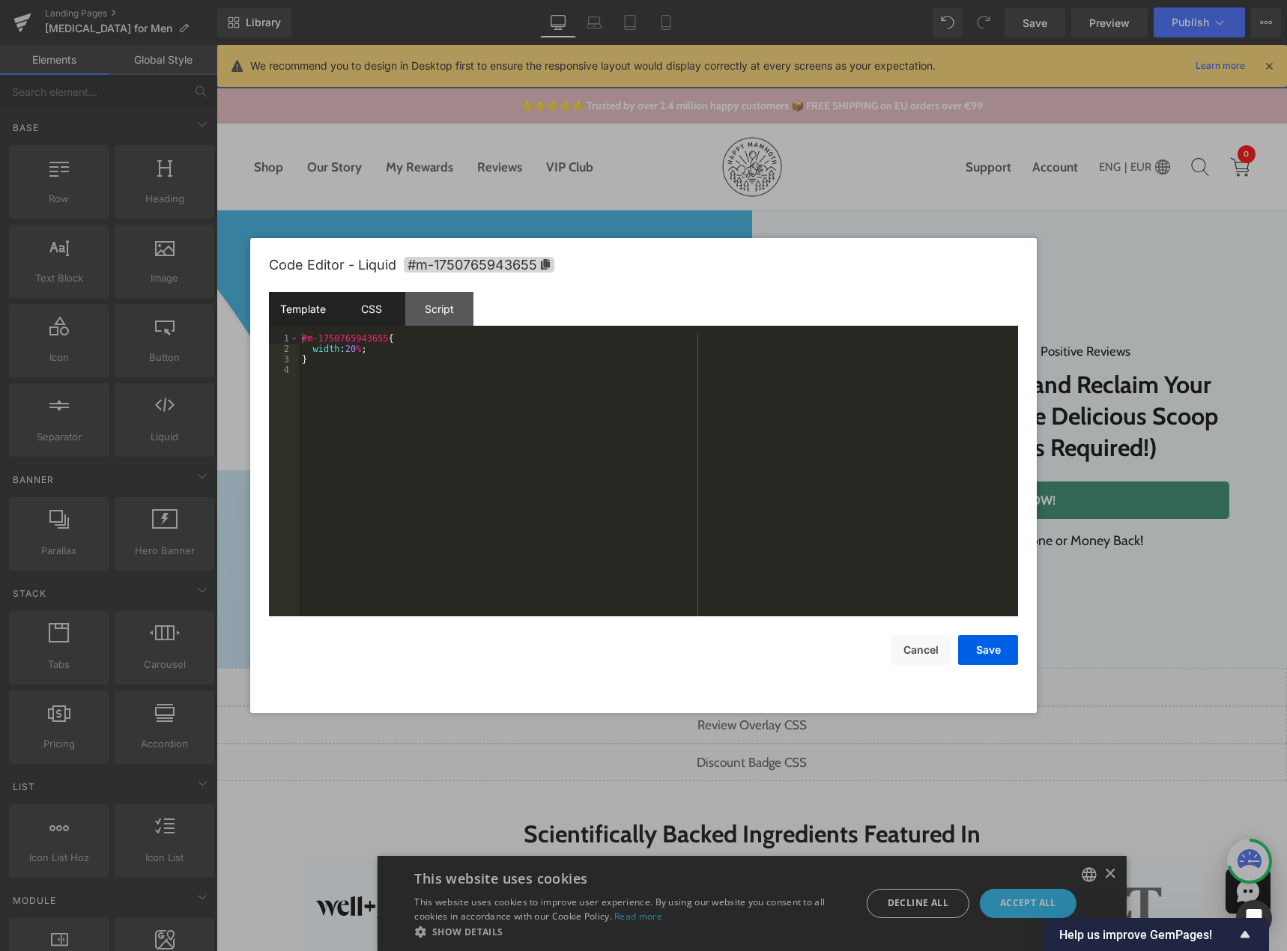
click at [313, 315] on div "Template" at bounding box center [303, 309] width 68 height 34
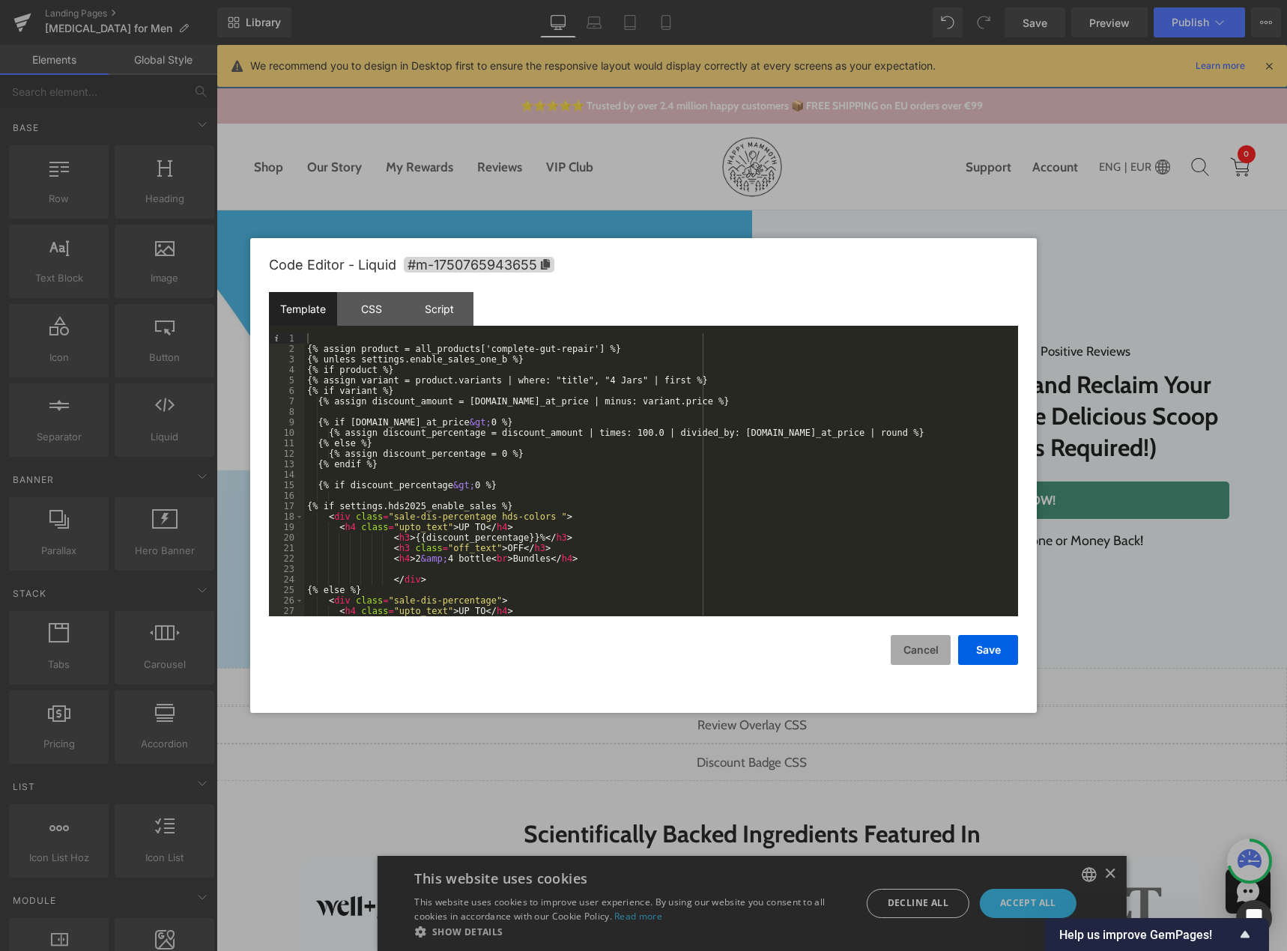
click at [923, 647] on button "Cancel" at bounding box center [920, 650] width 60 height 30
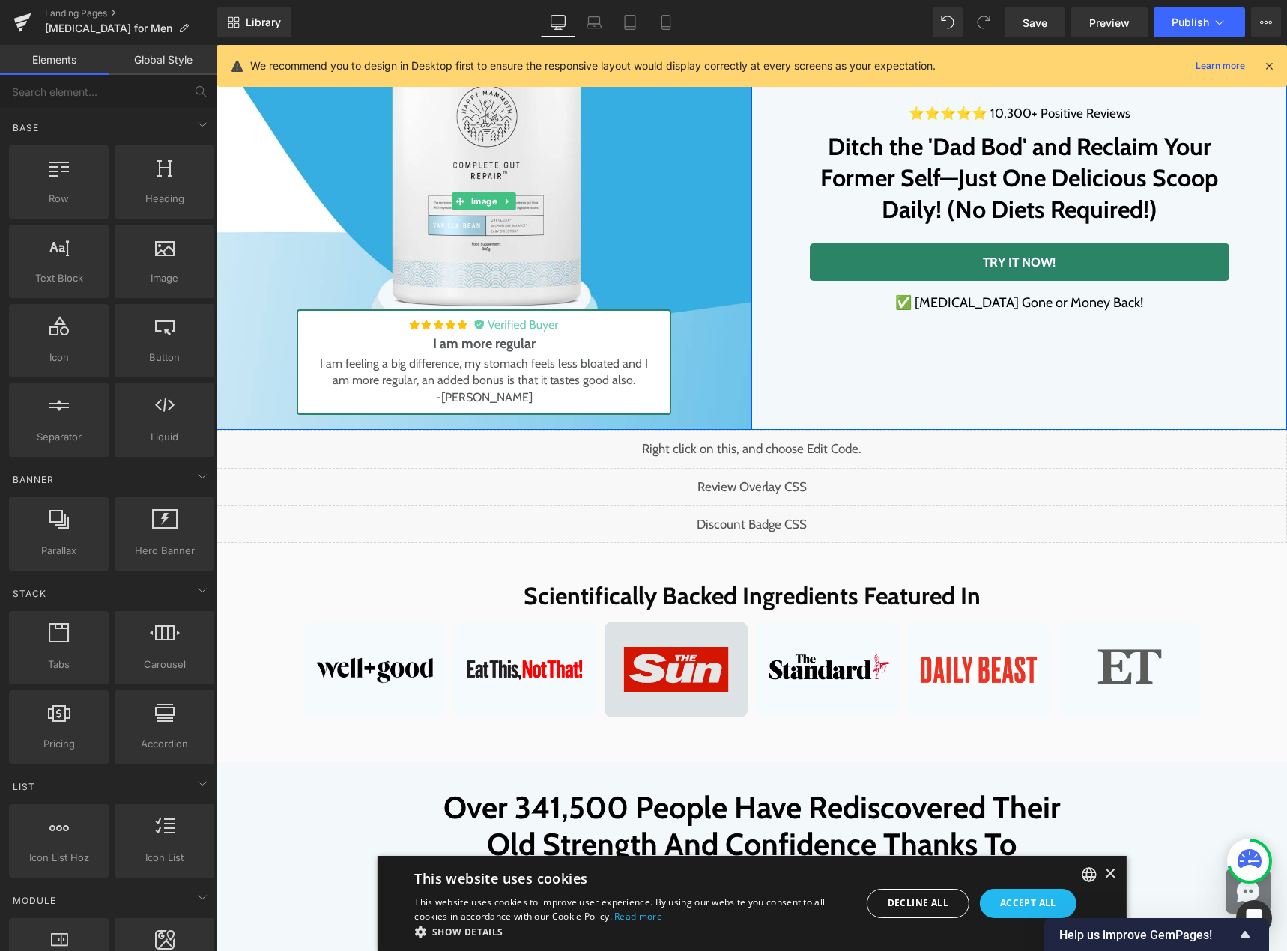
scroll to position [300, 0]
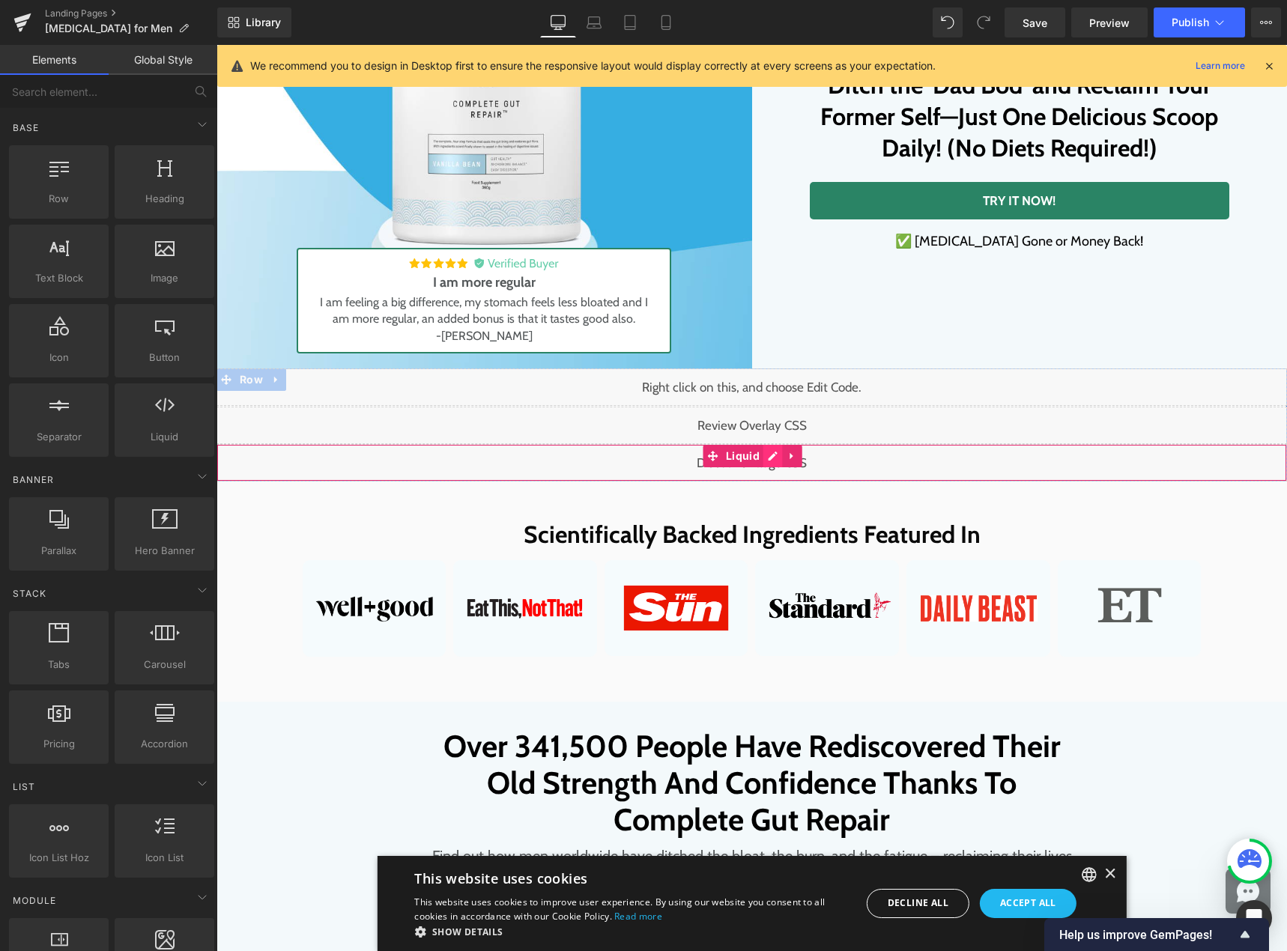
click at [774, 458] on div "Liquid" at bounding box center [751, 462] width 1070 height 37
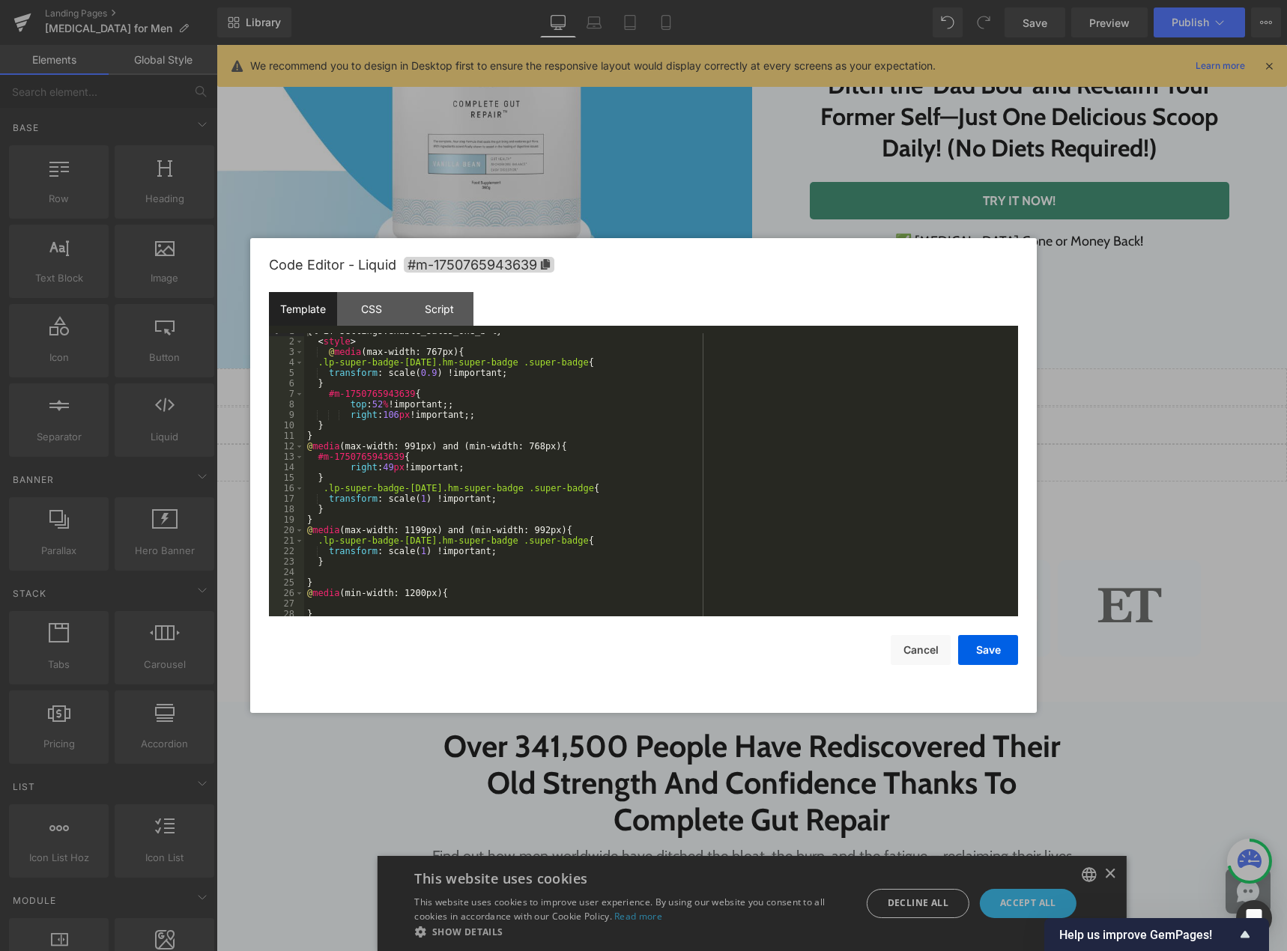
scroll to position [0, 0]
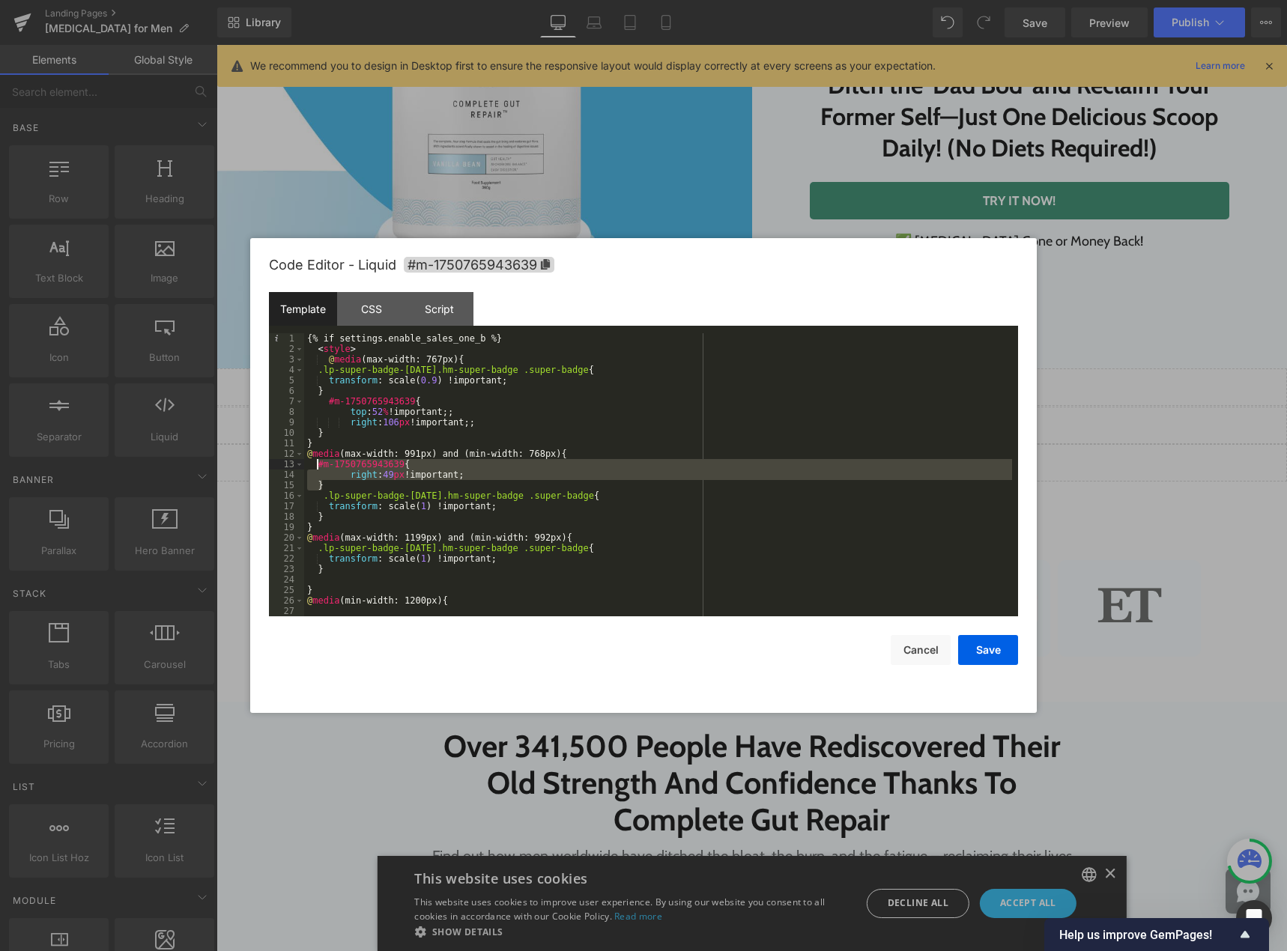
drag, startPoint x: 333, startPoint y: 482, endPoint x: 318, endPoint y: 467, distance: 21.7
click at [318, 467] on div "{% if settings.enable_sales_one_b %} < style > @ media (max-width: 767px) { .lp…" at bounding box center [658, 485] width 708 height 304
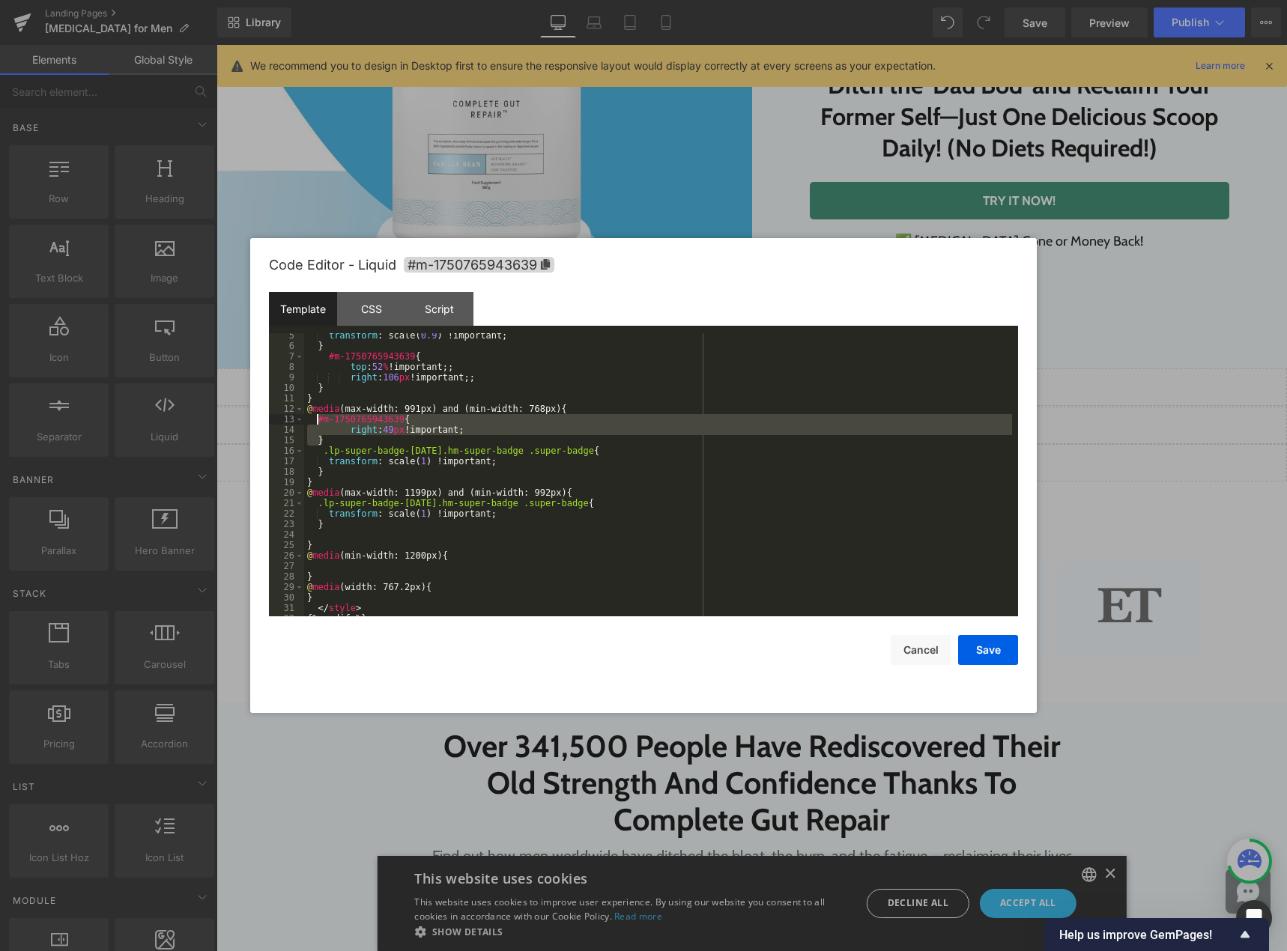
scroll to position [52, 0]
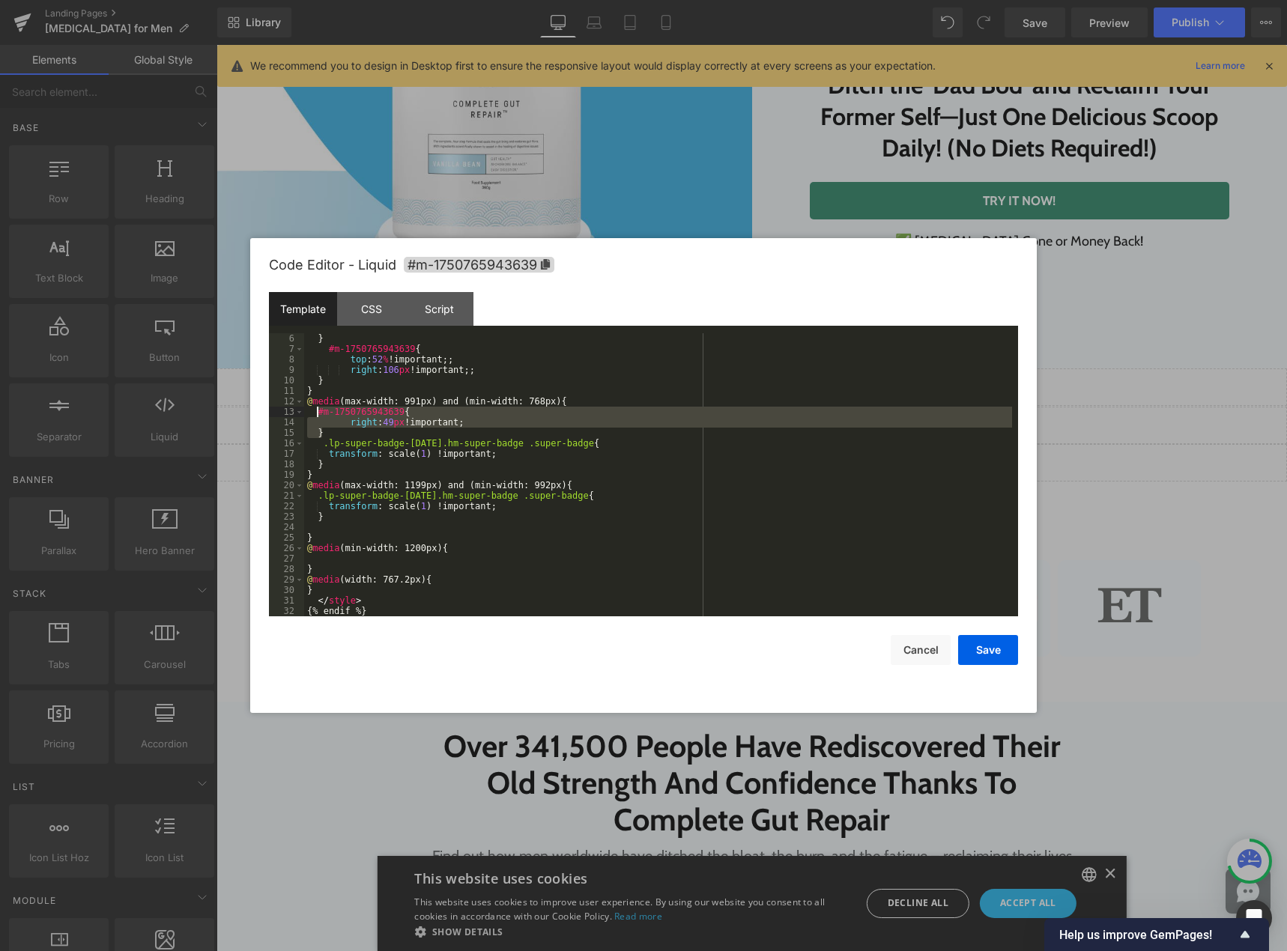
click at [374, 527] on div "} #m-1750765943639 { top : 52 % !important;; right : 106 px !important;; } } @ …" at bounding box center [658, 485] width 708 height 304
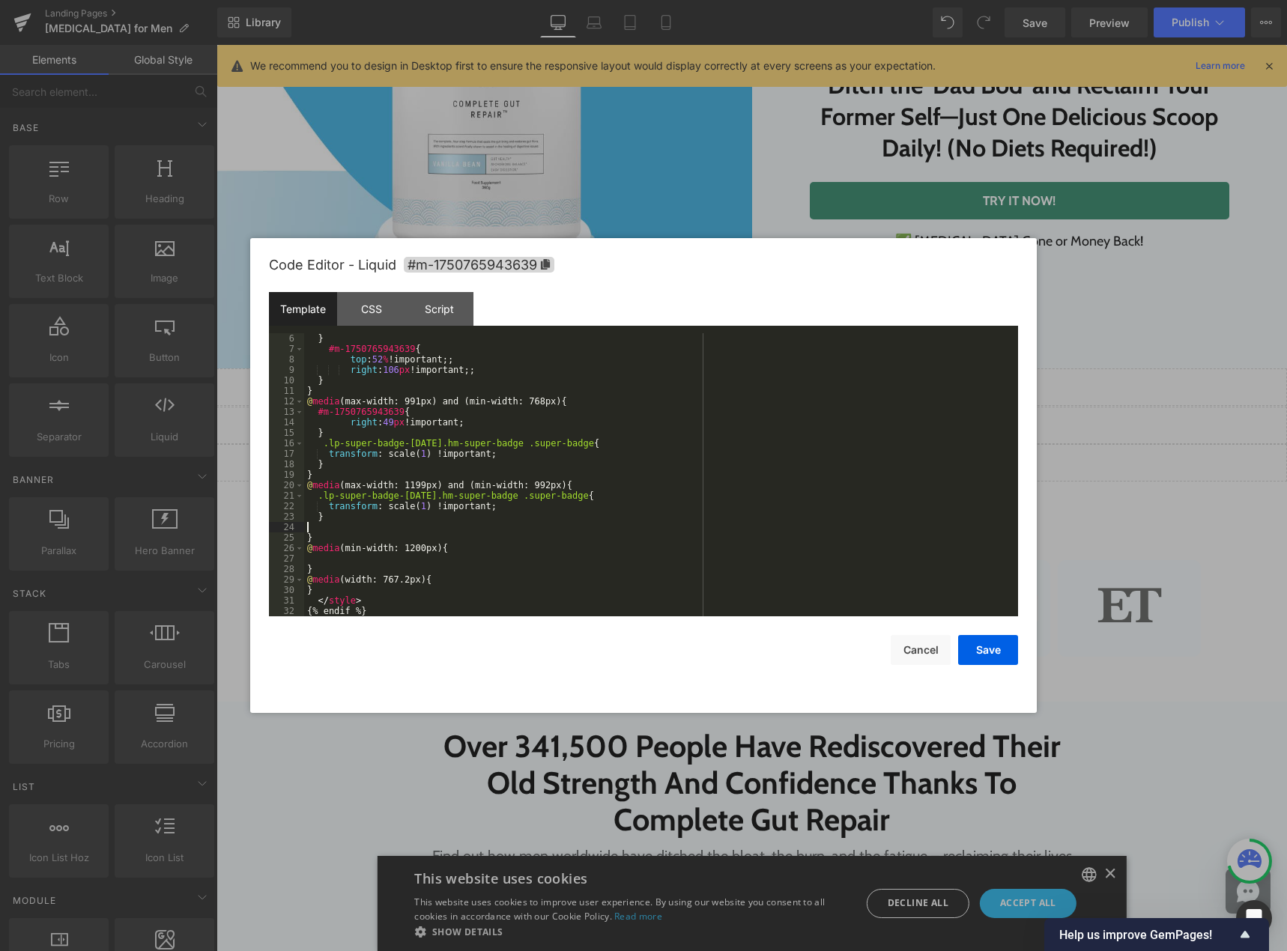
click at [383, 559] on div "} #m-1750765943639 { top : 52 % !important;; right : 106 px !important;; } } @ …" at bounding box center [658, 485] width 708 height 304
drag, startPoint x: 347, startPoint y: 572, endPoint x: 400, endPoint y: 569, distance: 53.3
click at [400, 569] on div "} #m-1750765943639 { top : 52 % !important;; right : 106 px !important;; } } @ …" at bounding box center [658, 485] width 708 height 304
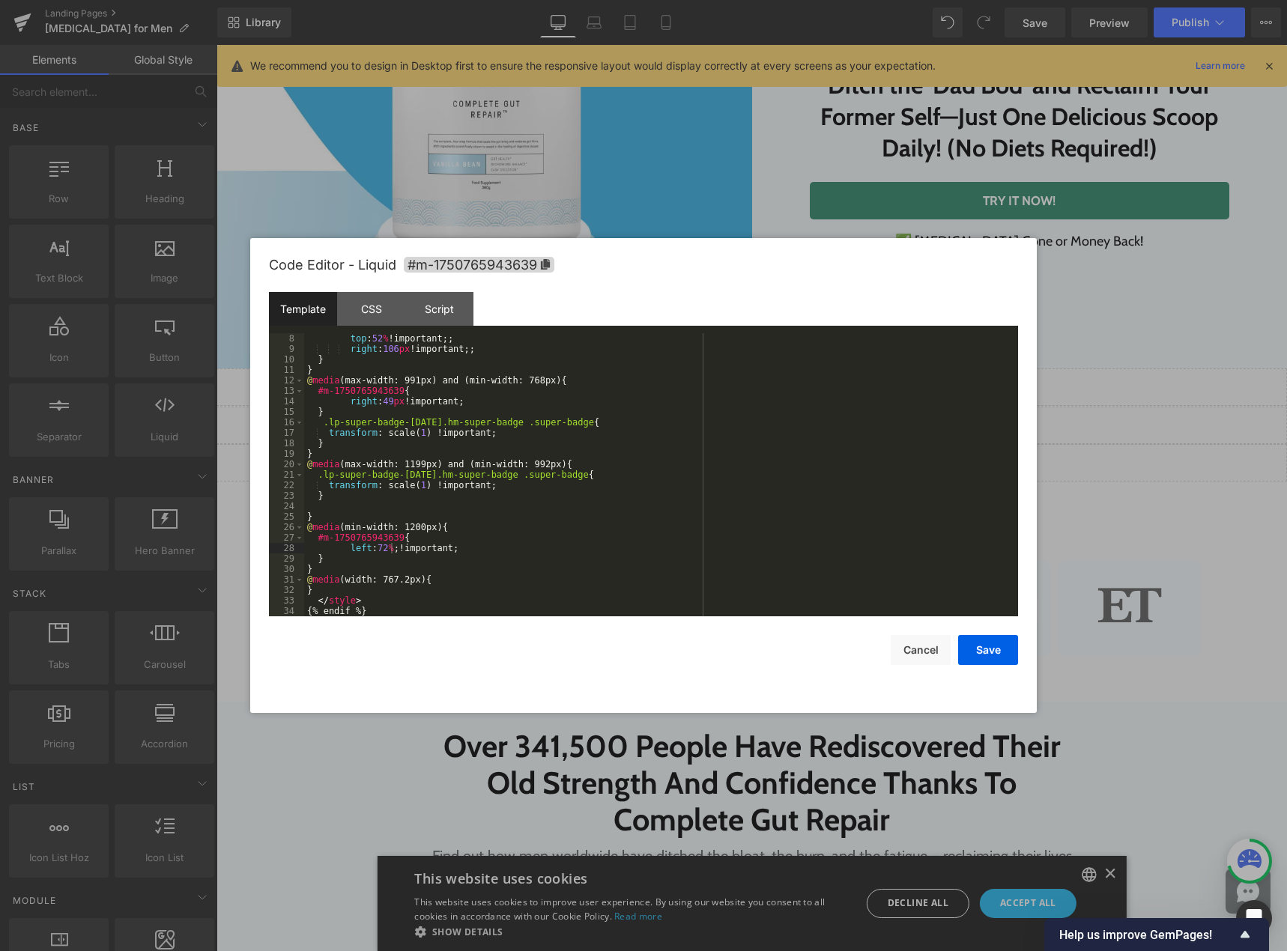
click at [407, 539] on div "top : 52 % !important;; right : 106 px !important;; } } @ media (max-width: 991…" at bounding box center [658, 485] width 708 height 304
click at [336, 562] on div "top : 52 % !important;; right : 106 px !important;; } } @ media (max-width: 991…" at bounding box center [658, 485] width 708 height 304
paste textarea
click at [985, 650] on button "Save" at bounding box center [988, 650] width 60 height 30
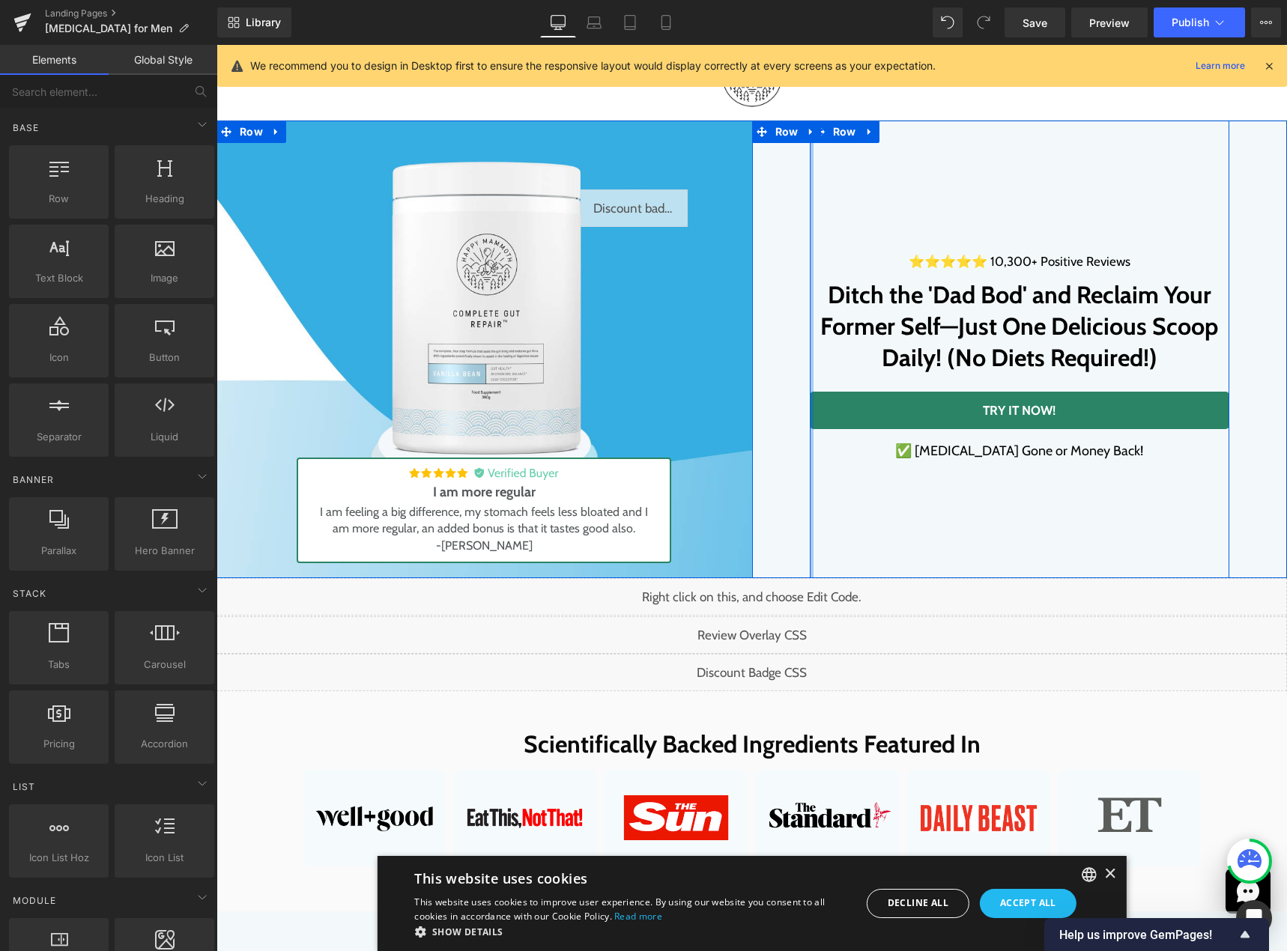
scroll to position [75, 0]
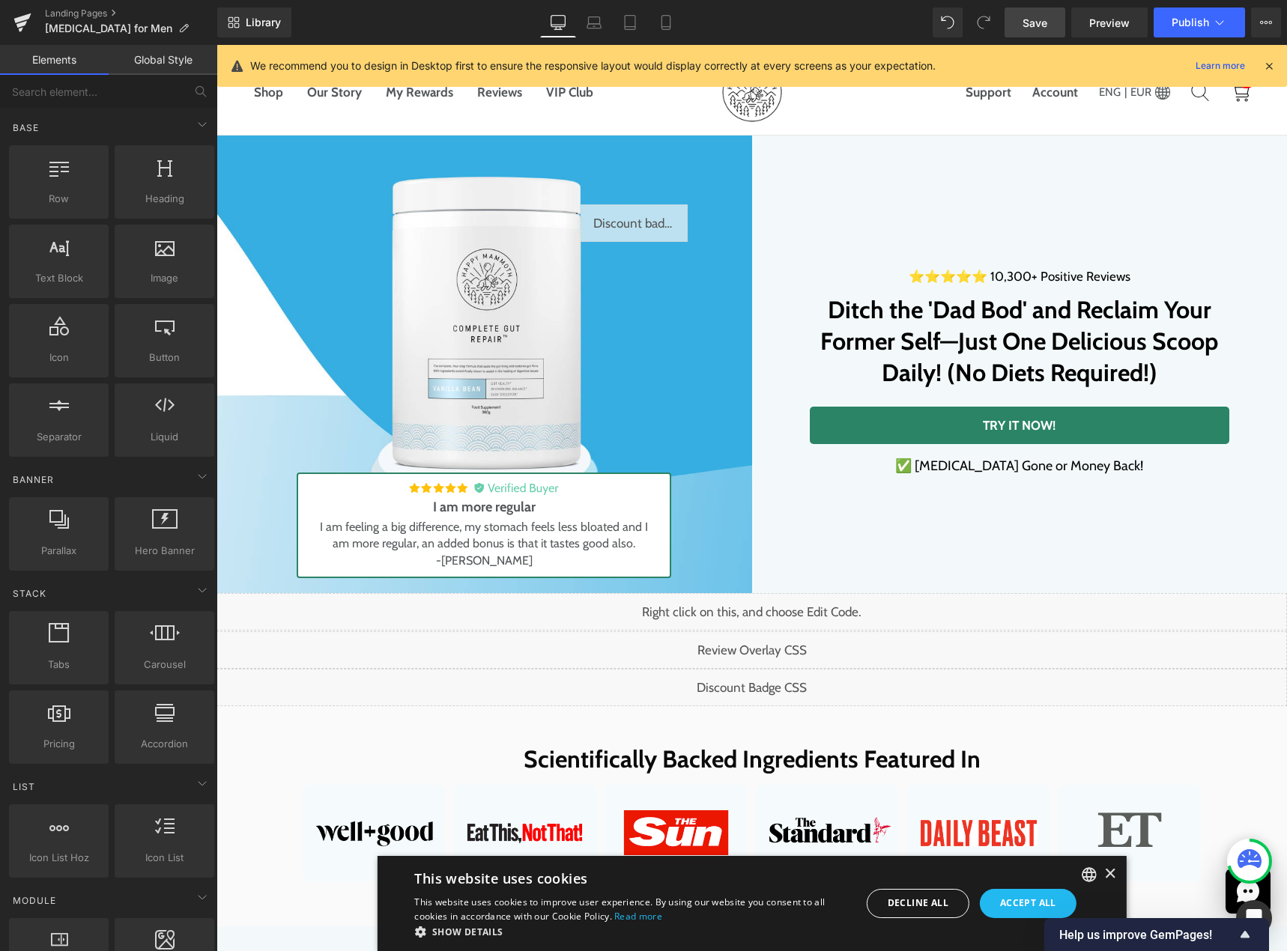
click at [1039, 13] on link "Save" at bounding box center [1034, 22] width 61 height 30
click at [647, 219] on div "Liquid" at bounding box center [633, 222] width 107 height 37
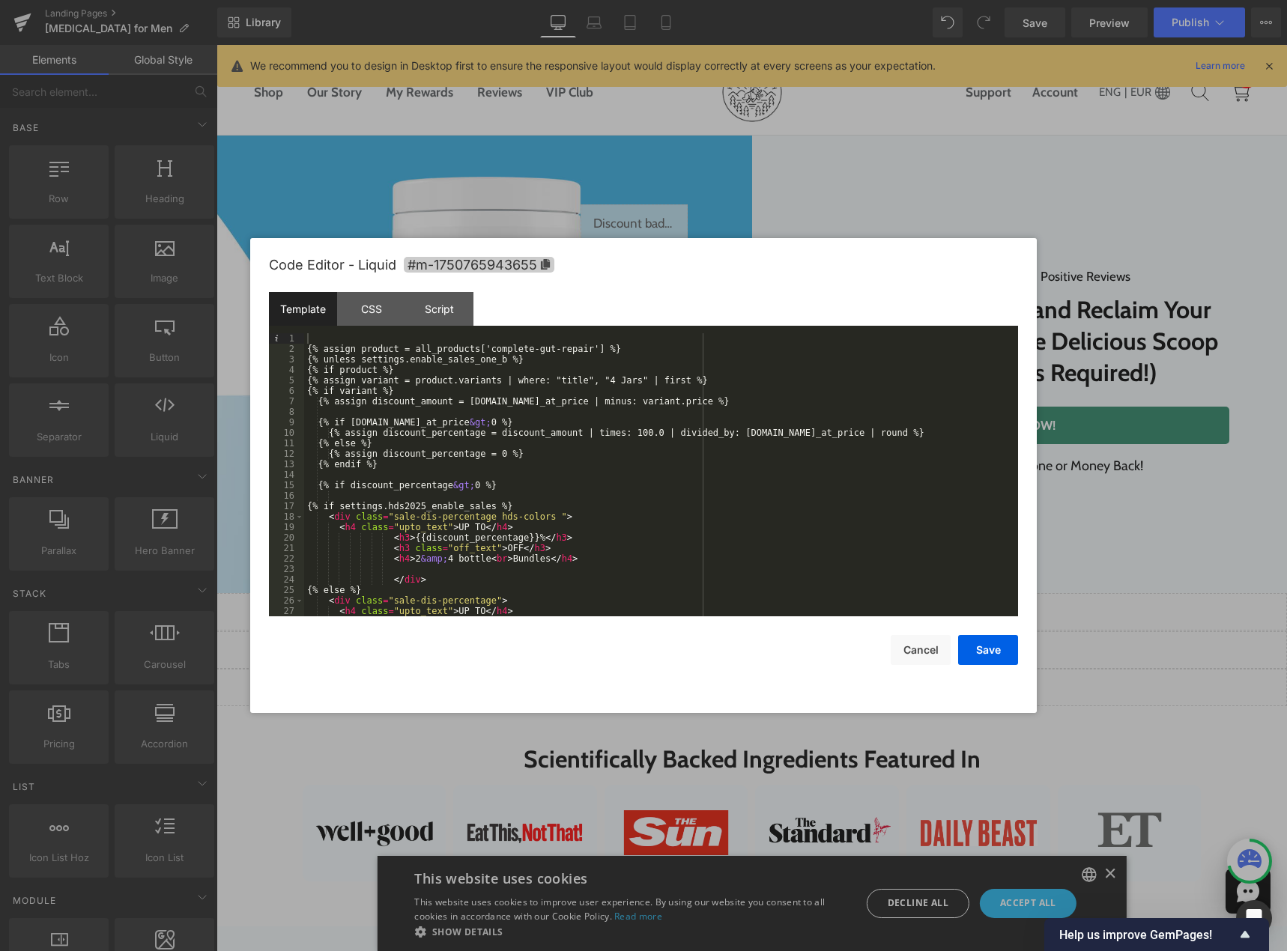
click at [545, 264] on icon at bounding box center [545, 264] width 9 height 10
click at [914, 645] on button "Cancel" at bounding box center [920, 650] width 60 height 30
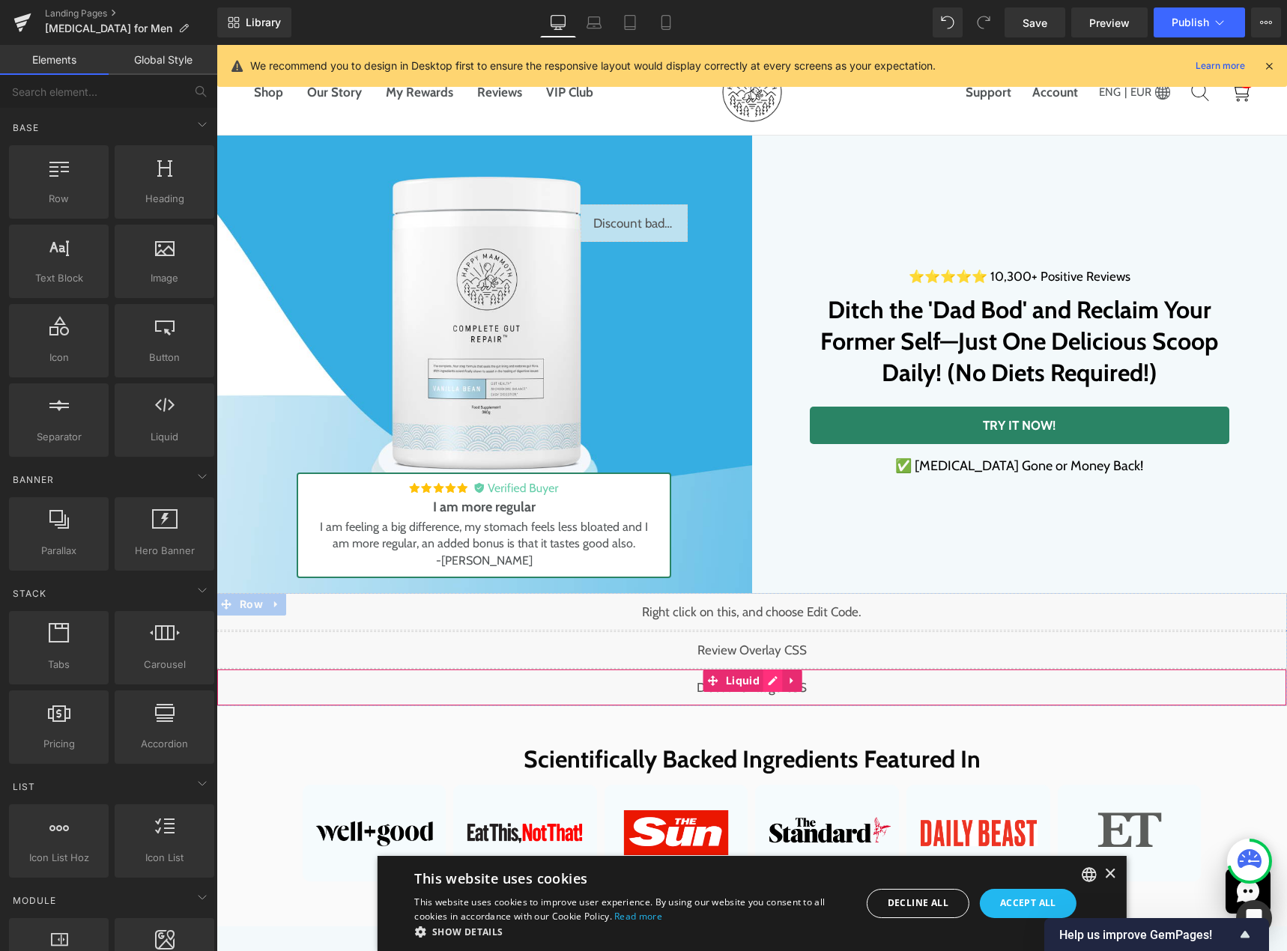
click at [762, 680] on div "Liquid" at bounding box center [751, 687] width 1070 height 37
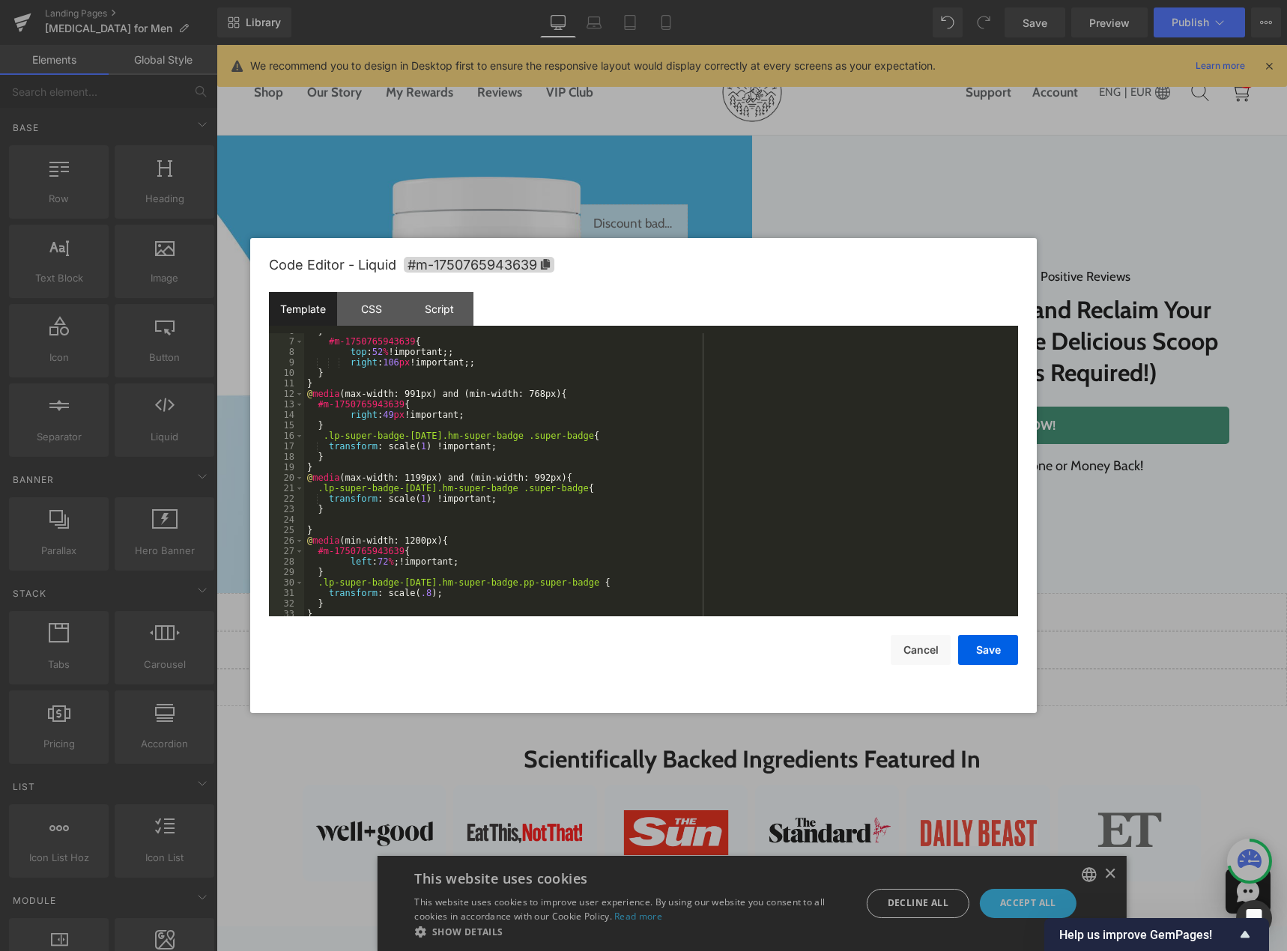
scroll to position [0, 0]
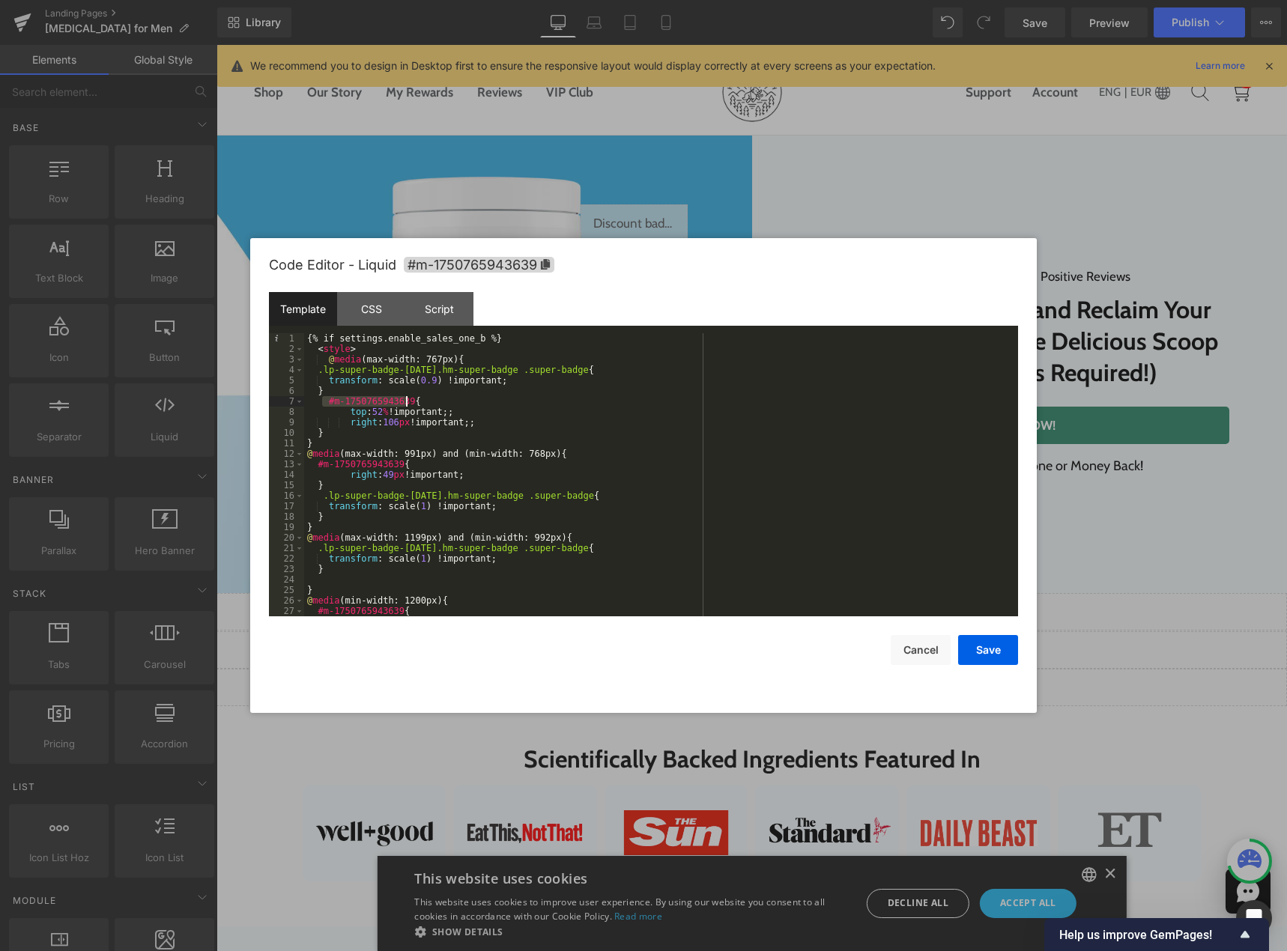
drag, startPoint x: 335, startPoint y: 401, endPoint x: 406, endPoint y: 399, distance: 71.2
click at [406, 399] on div "{% if settings.enable_sales_one_b %} < style > @ media (max-width: 767px) { .lp…" at bounding box center [658, 485] width 708 height 304
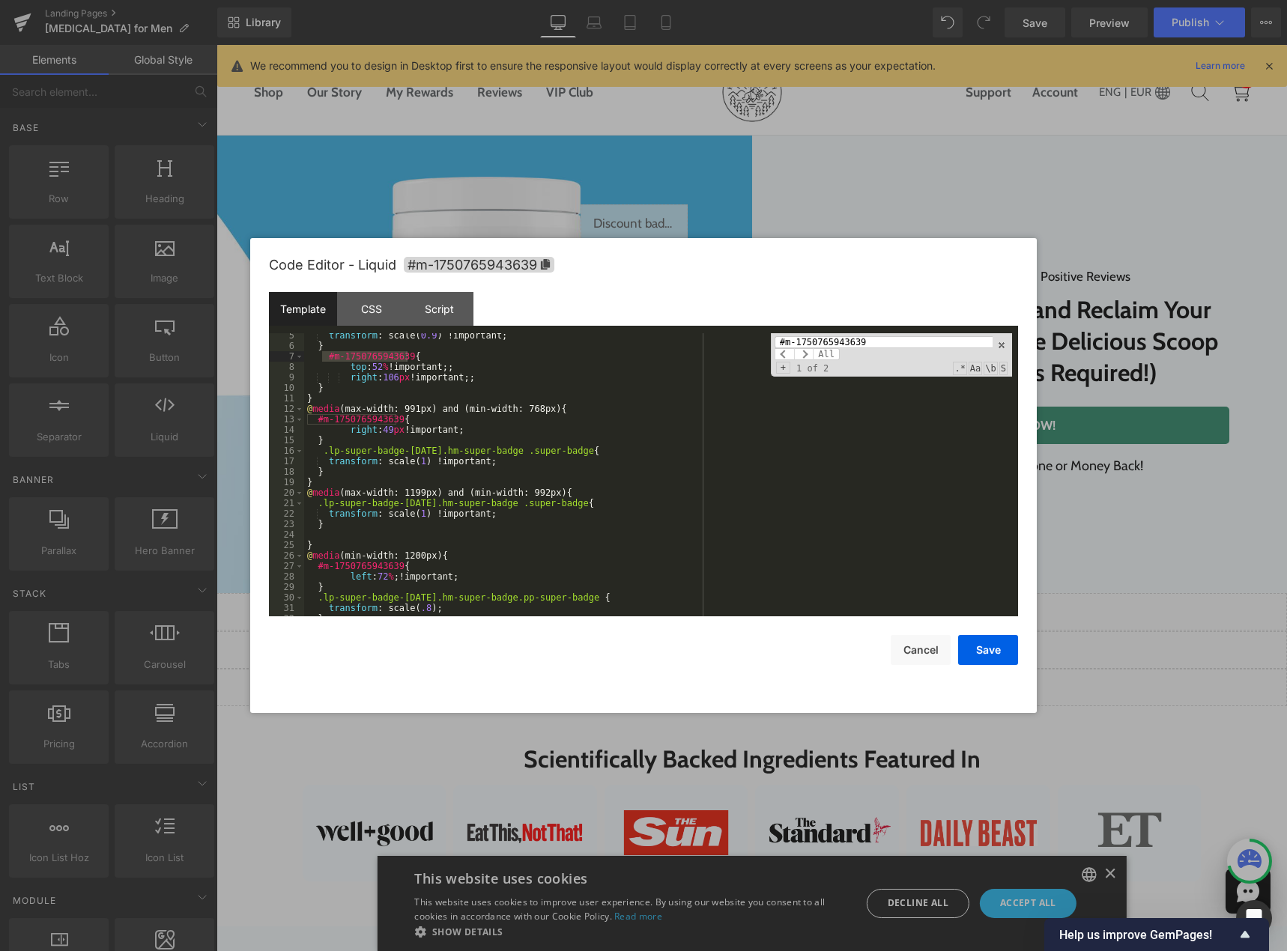
scroll to position [90, 0]
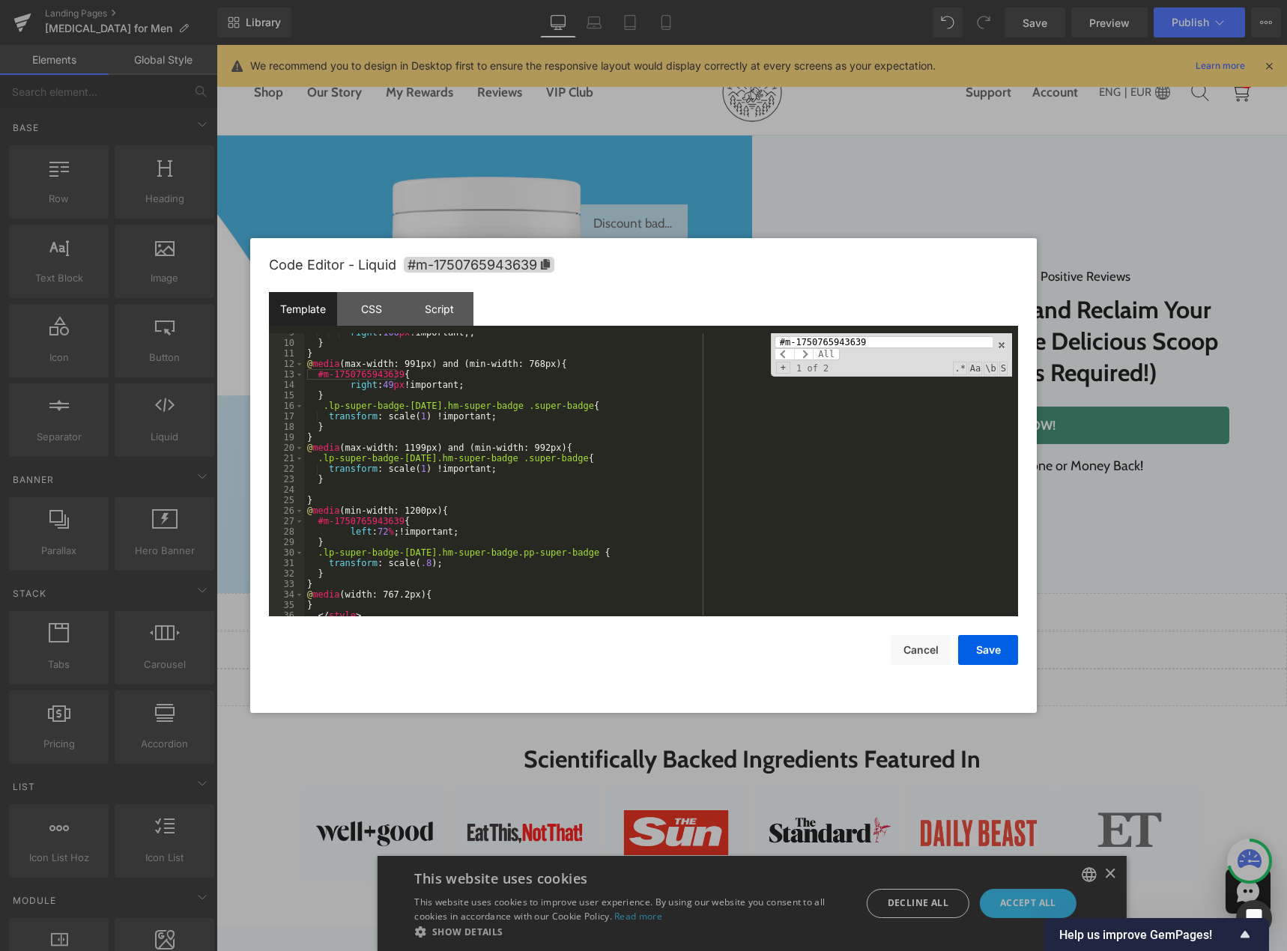
click at [470, 490] on div "right : 106 px !important;; } } @ media (max-width: 991px) and (min-width: 768p…" at bounding box center [658, 479] width 708 height 304
drag, startPoint x: 317, startPoint y: 373, endPoint x: 396, endPoint y: 376, distance: 79.4
click at [396, 376] on div "right : 106 px !important;; } } @ media (max-width: 991px) and (min-width: 768p…" at bounding box center [658, 479] width 708 height 304
type input "#m-1750765943639"
click at [785, 367] on span "+" at bounding box center [783, 368] width 14 height 12
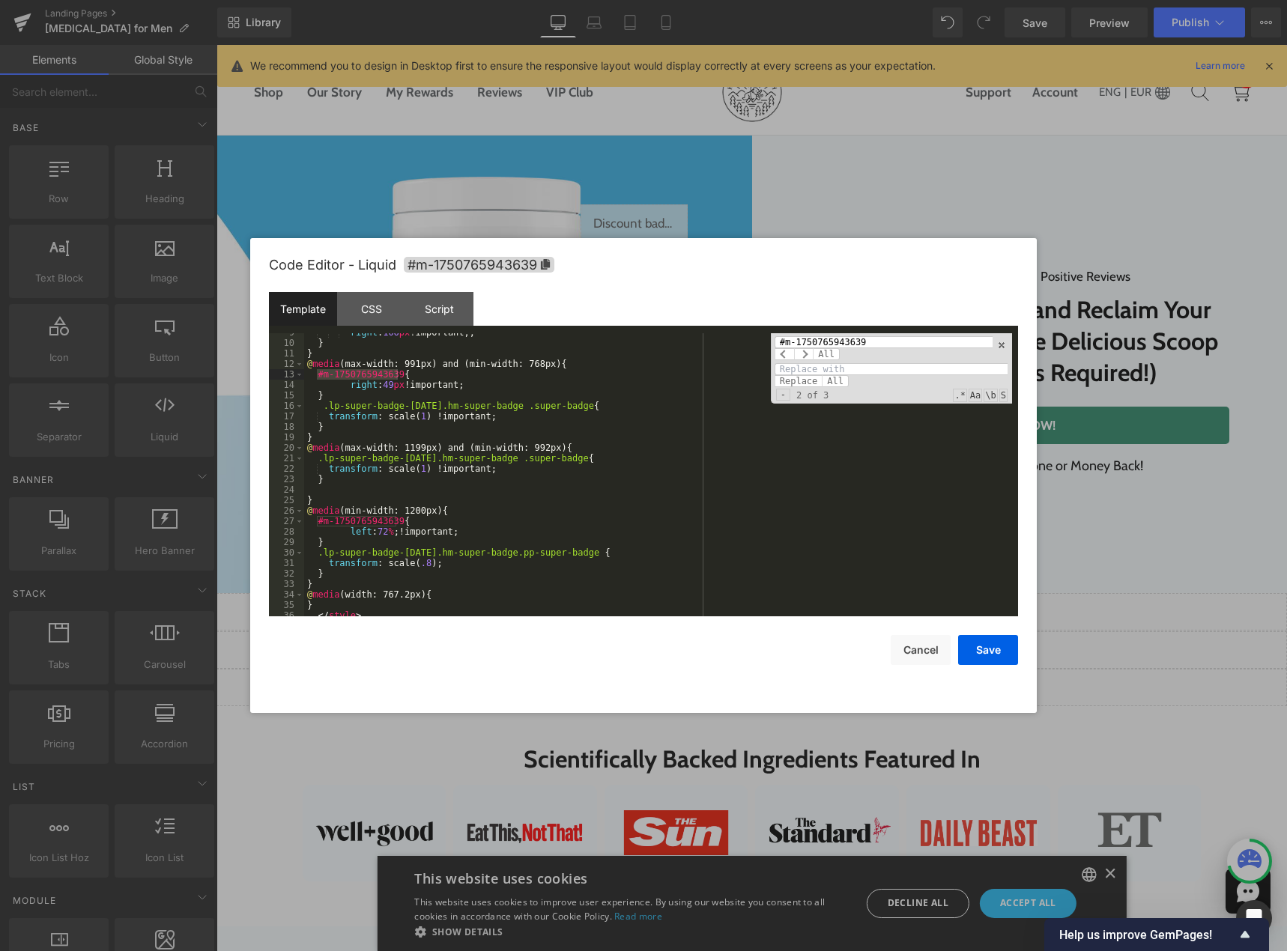
click at [809, 369] on input at bounding box center [890, 369] width 233 height 12
paste input "#m-1750765943655"
type input "#m-1750765943655"
click at [830, 379] on span "All" at bounding box center [834, 381] width 27 height 12
click at [973, 643] on button "Save" at bounding box center [988, 650] width 60 height 30
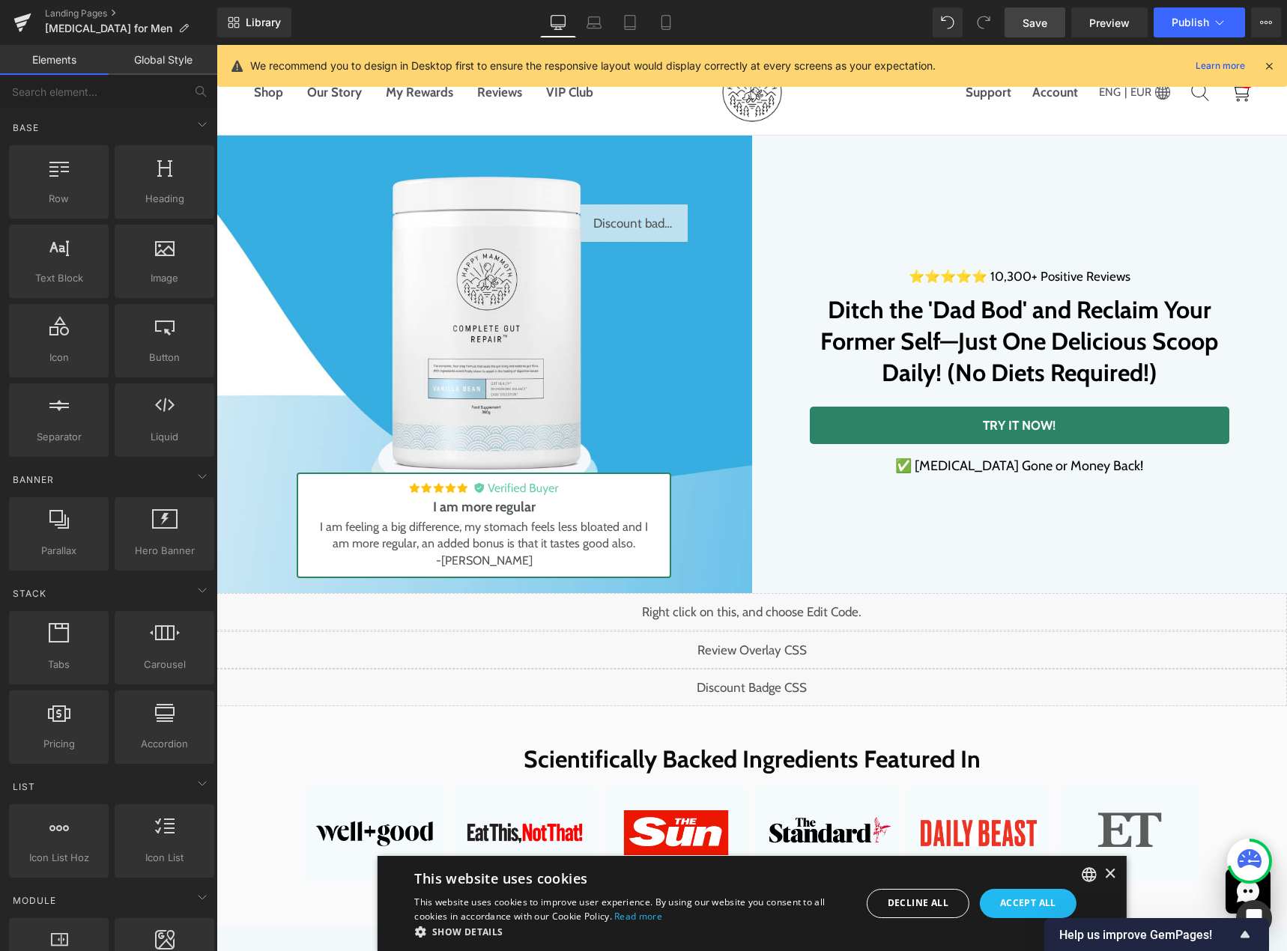
drag, startPoint x: 1035, startPoint y: 19, endPoint x: 407, endPoint y: 176, distance: 647.7
click at [1035, 19] on span "Save" at bounding box center [1034, 23] width 25 height 16
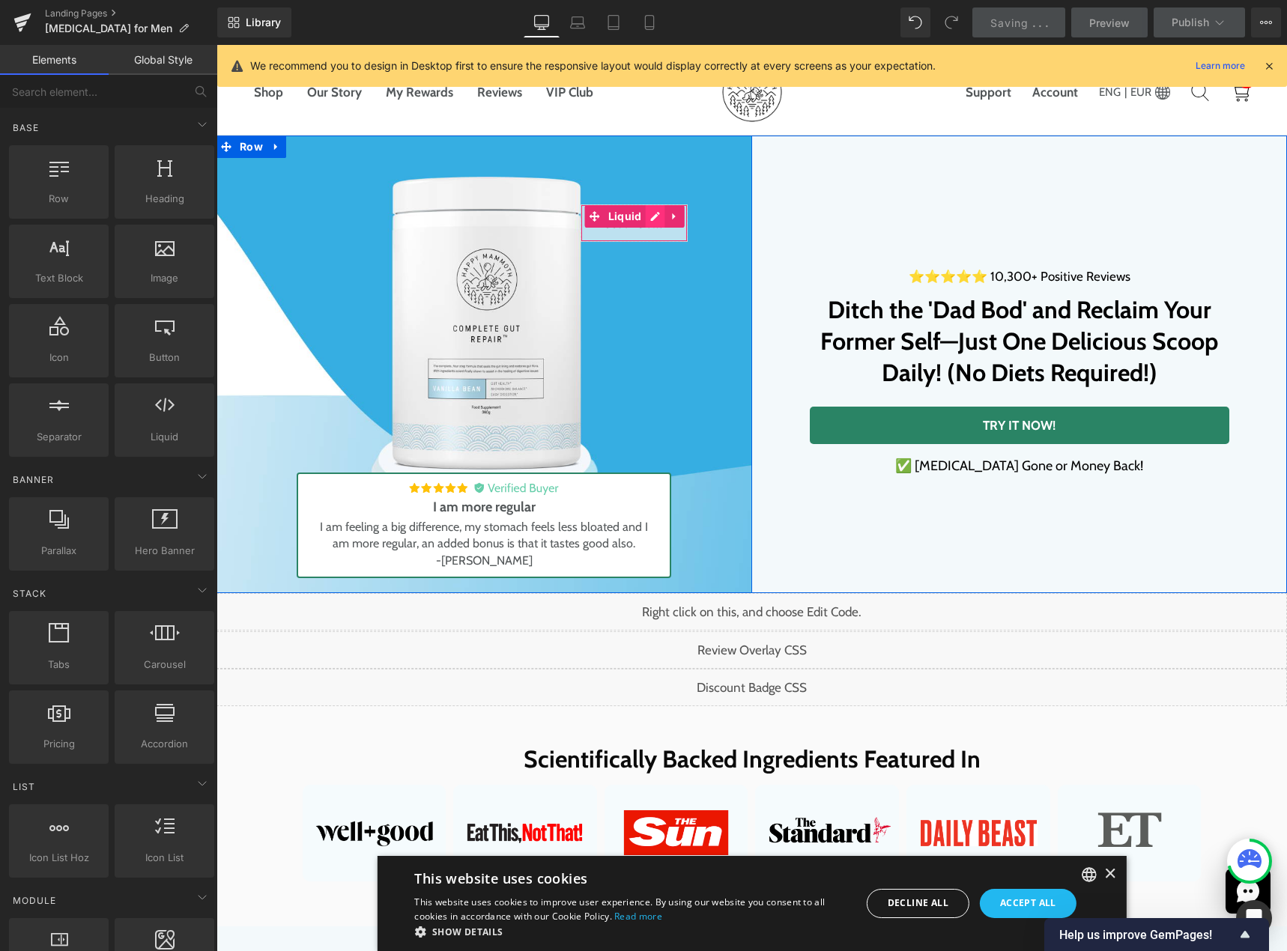
click at [648, 216] on div "Liquid" at bounding box center [633, 222] width 107 height 37
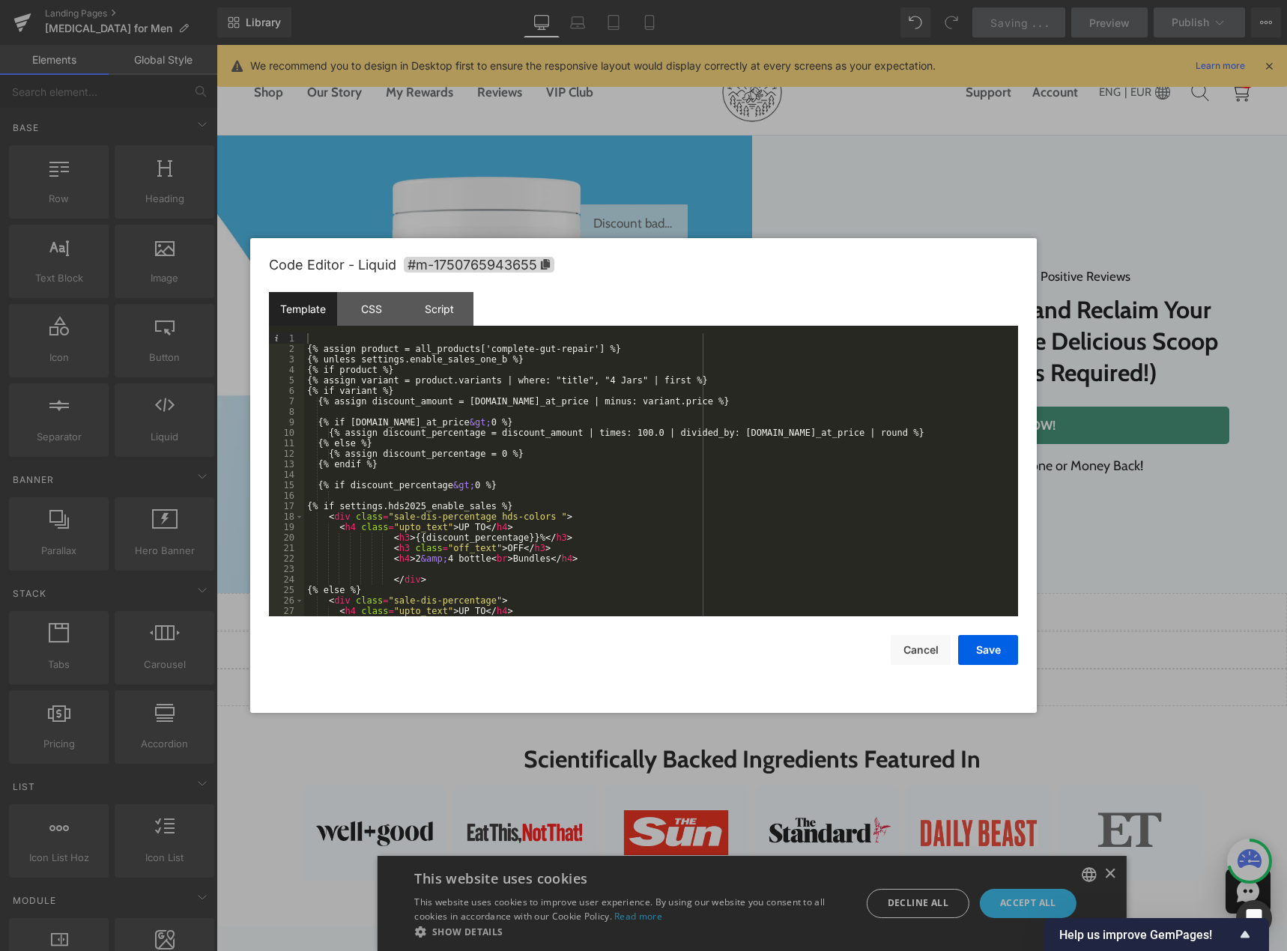
scroll to position [220, 0]
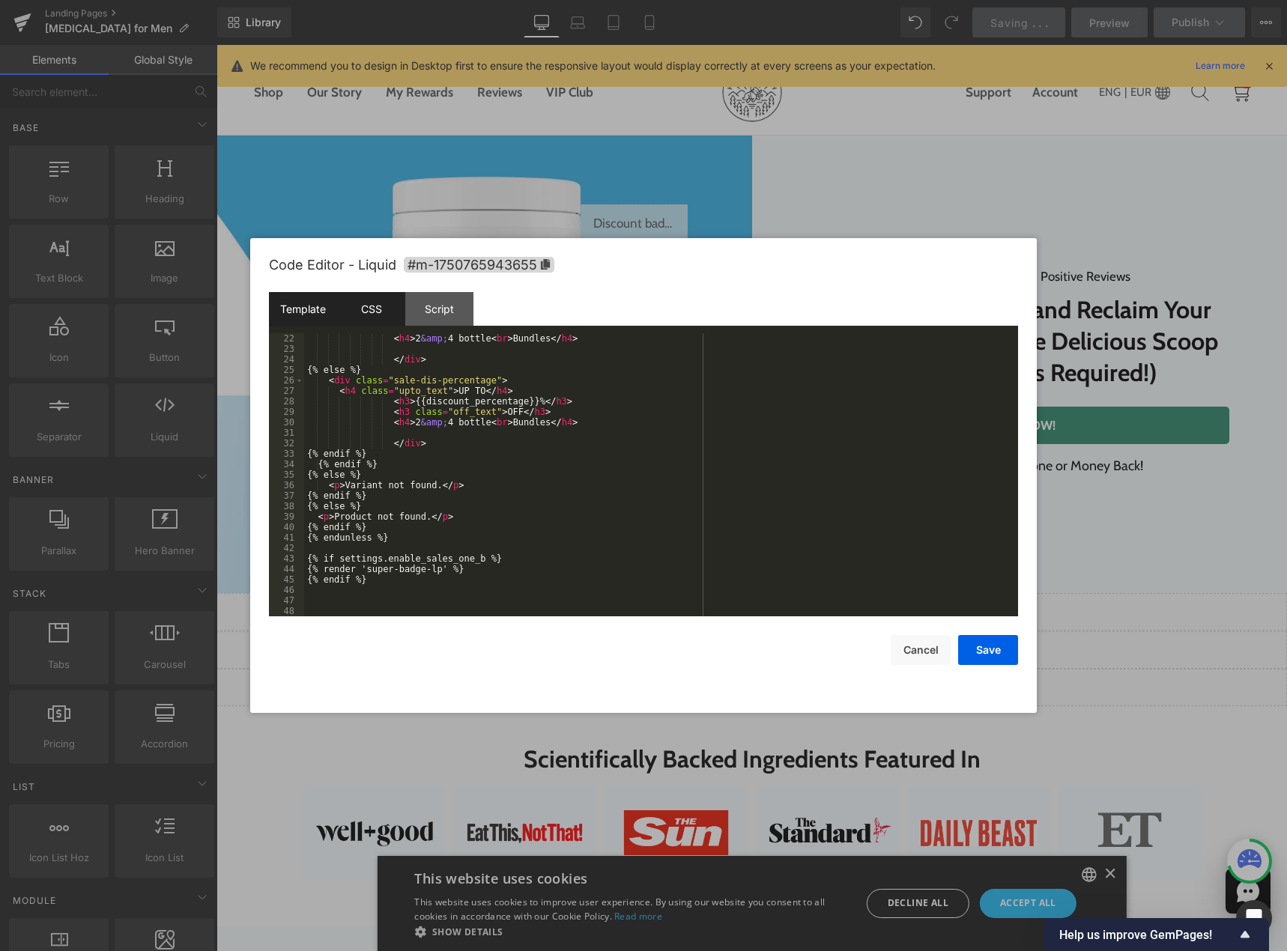
click at [374, 321] on div "CSS" at bounding box center [371, 309] width 68 height 34
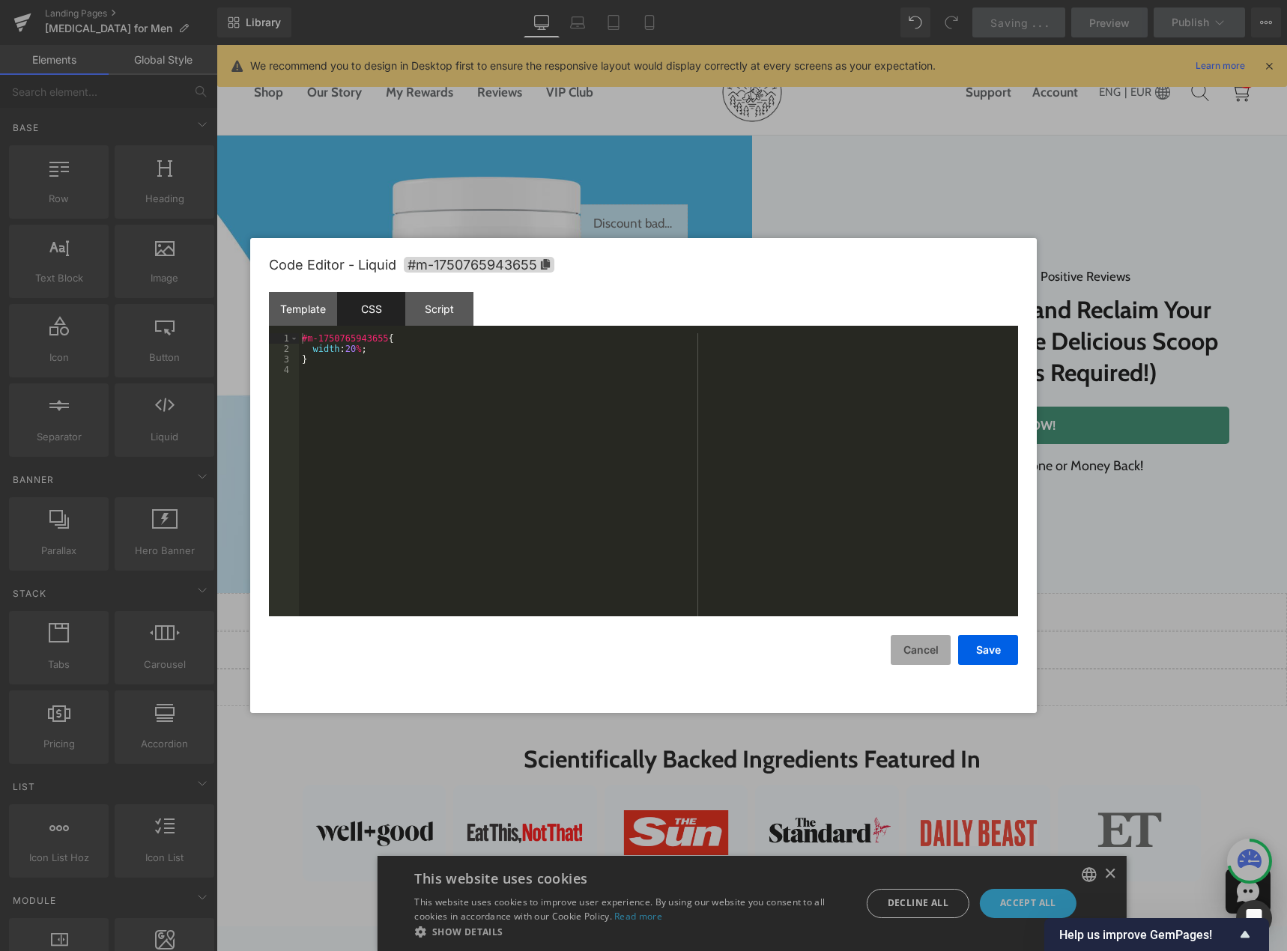
click at [905, 643] on button "Cancel" at bounding box center [920, 650] width 60 height 30
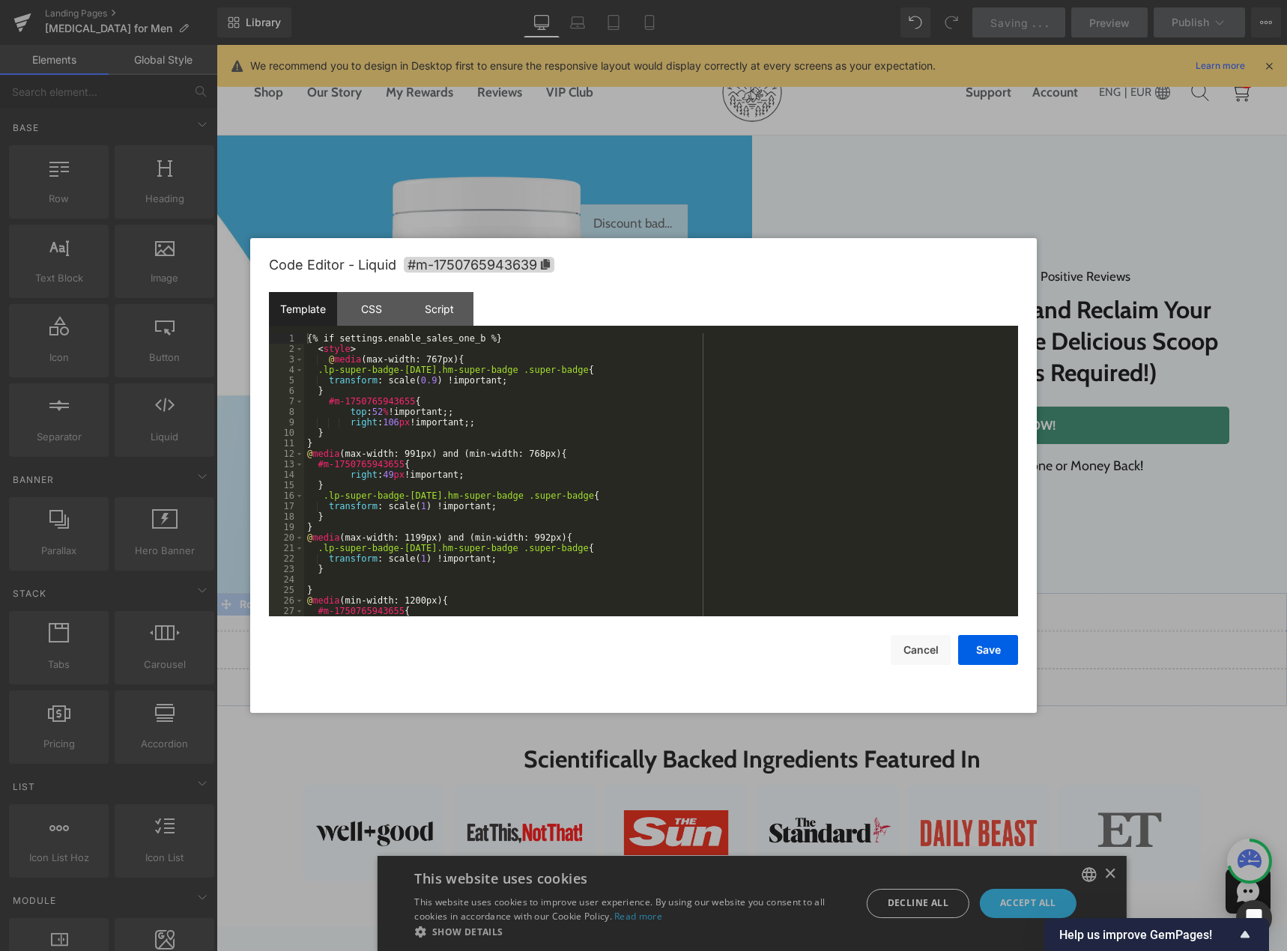
click at [767, 682] on div "Liquid" at bounding box center [751, 687] width 1070 height 37
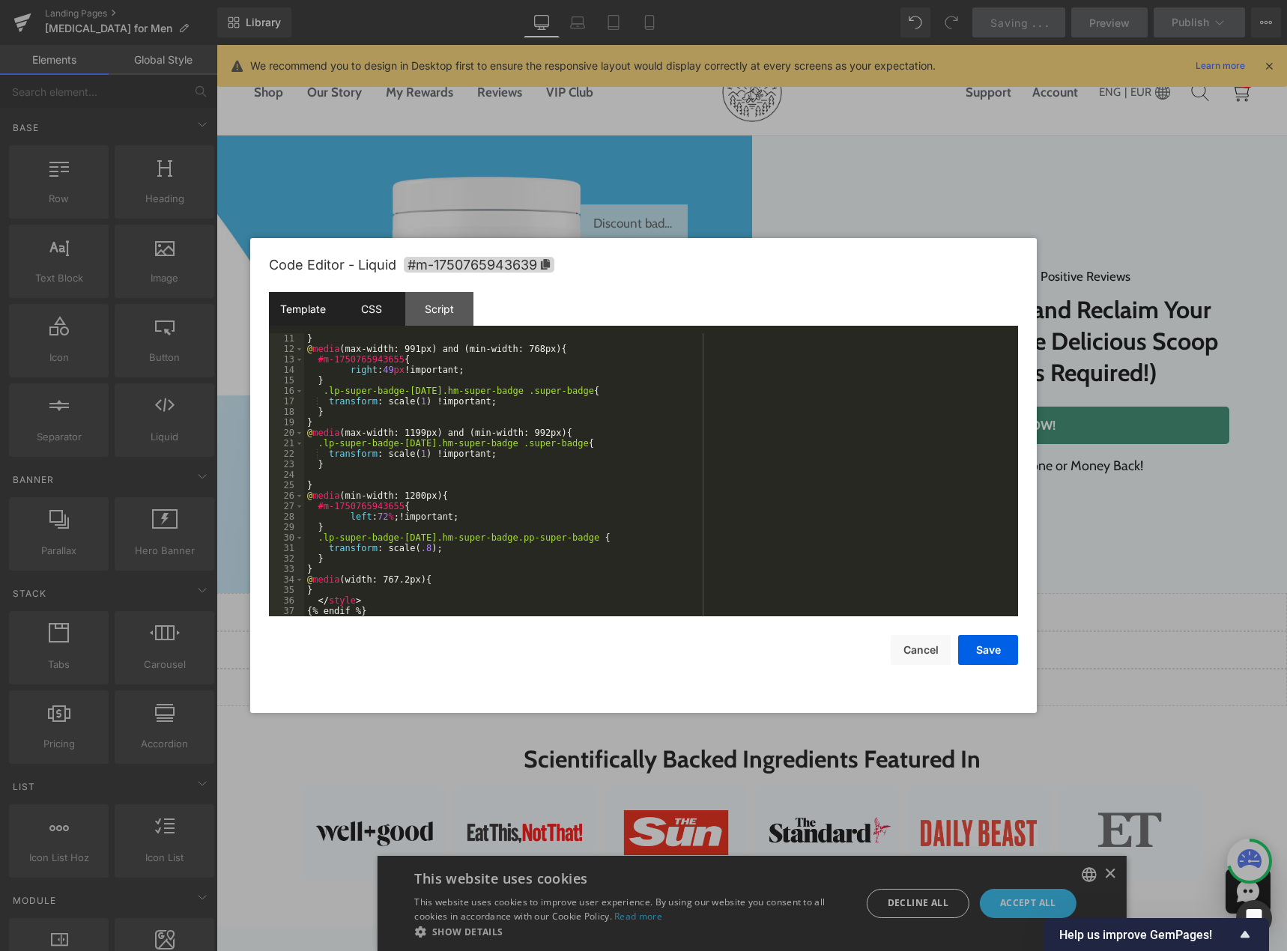
click at [357, 295] on div "CSS" at bounding box center [371, 309] width 68 height 34
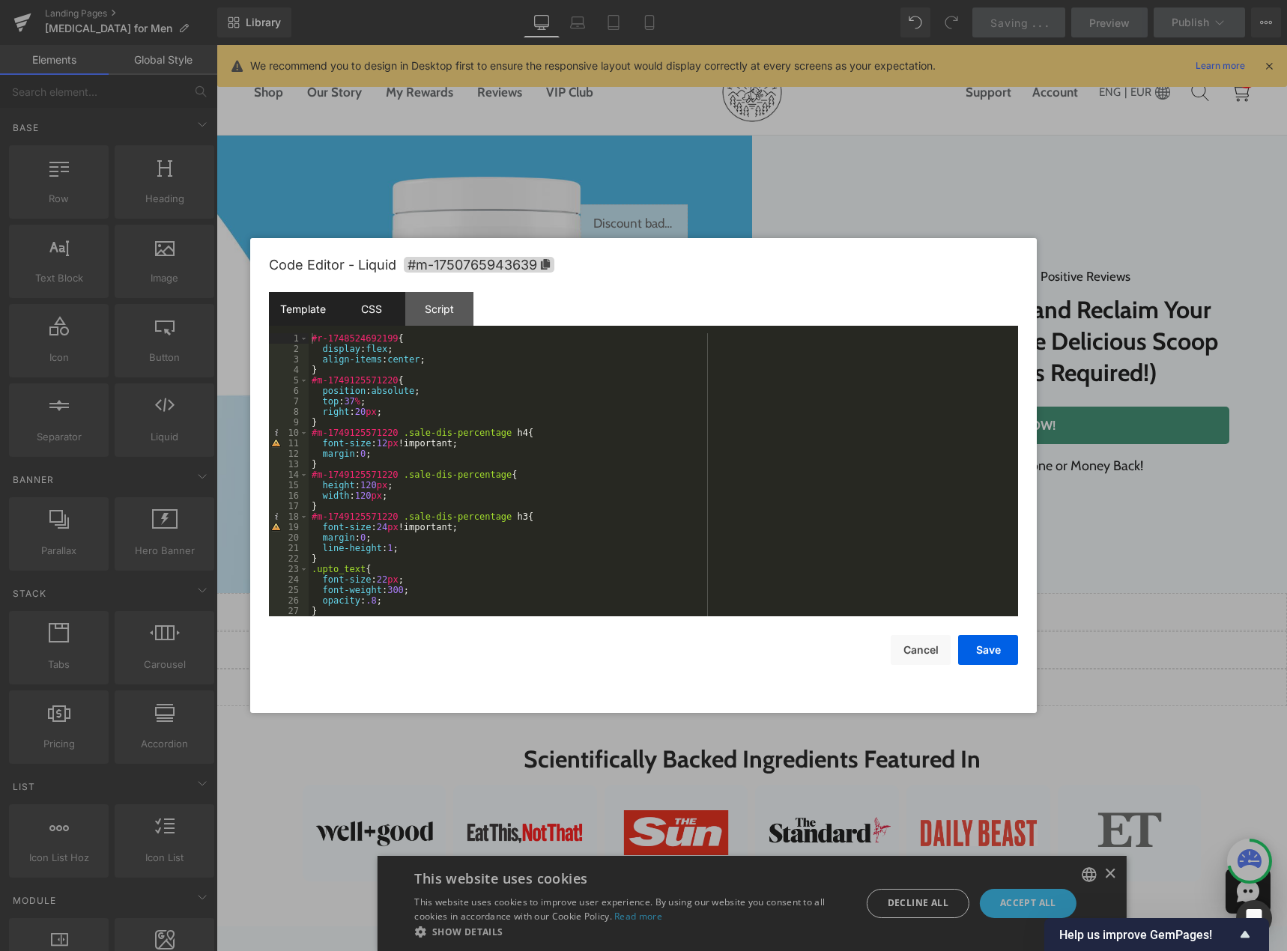
click at [301, 309] on div "Template" at bounding box center [303, 309] width 68 height 34
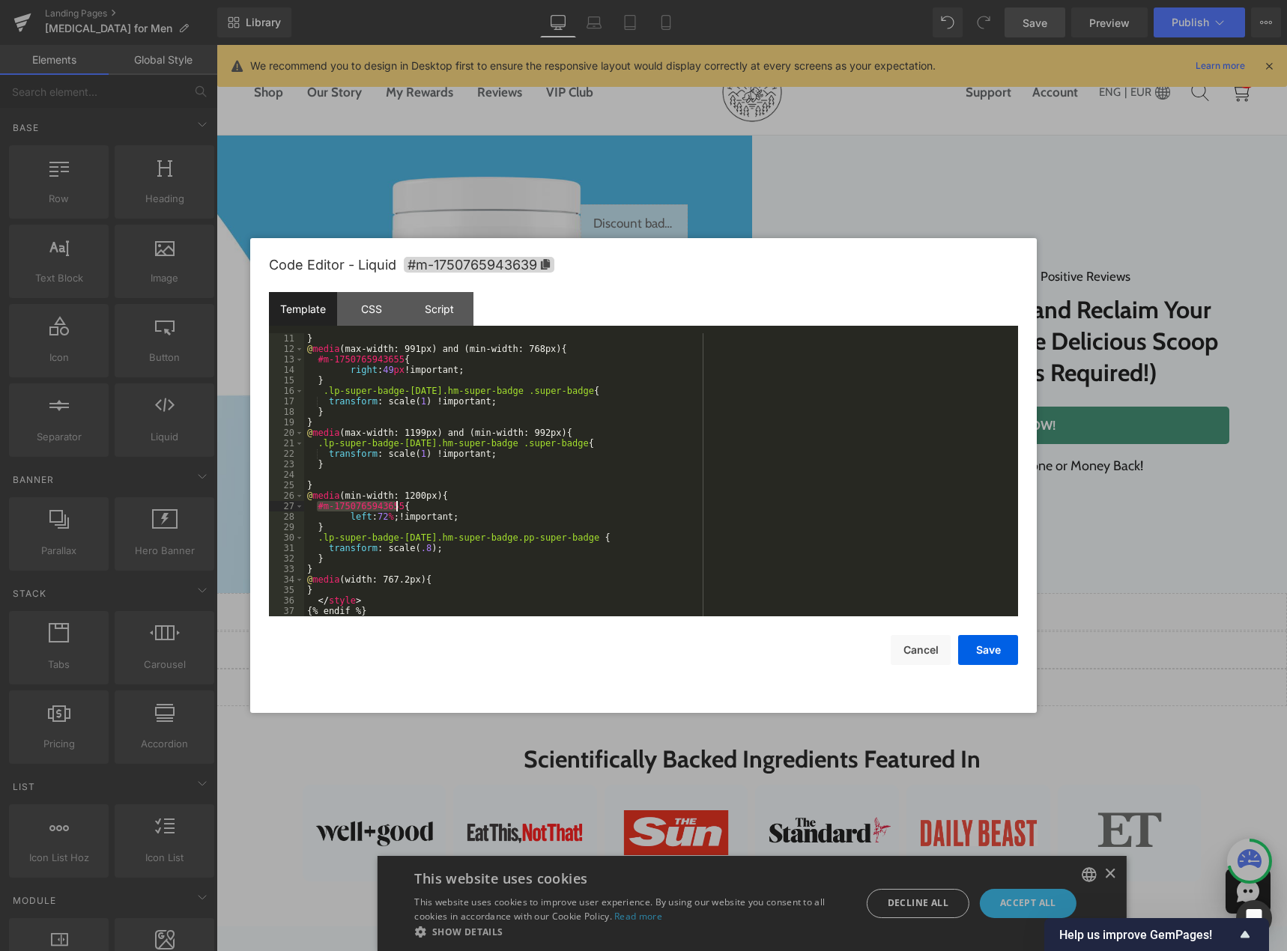
drag, startPoint x: 315, startPoint y: 508, endPoint x: 395, endPoint y: 505, distance: 80.9
click at [395, 505] on div "} @ media (max-width: 991px) and (min-width: 768px) { #m-1750765943655 { right …" at bounding box center [658, 485] width 708 height 304
click at [317, 540] on div "} @ media (max-width: 991px) and (min-width: 768px) { #m-1750765943655 { right …" at bounding box center [658, 485] width 708 height 304
paste textarea
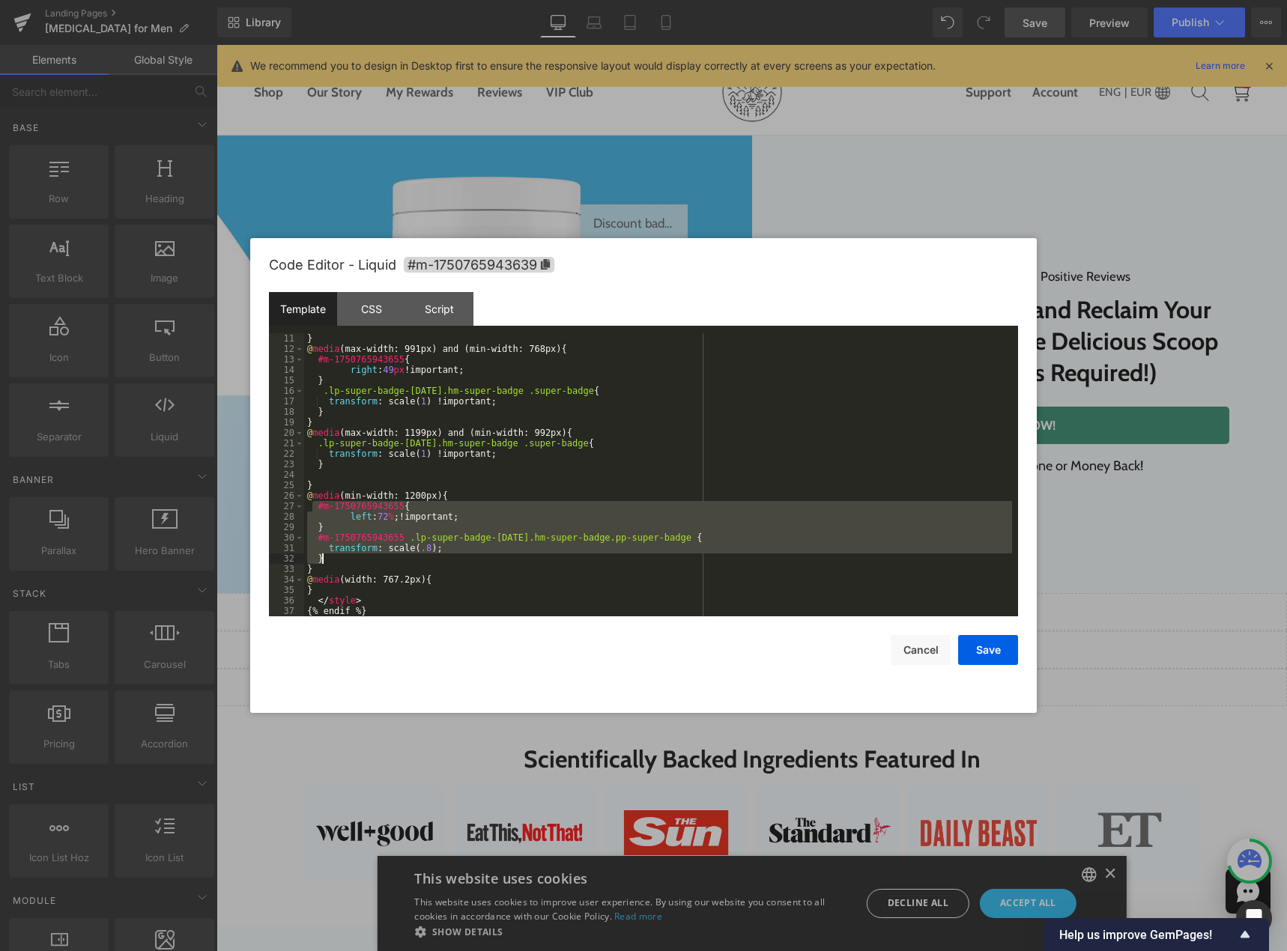
drag, startPoint x: 315, startPoint y: 503, endPoint x: 362, endPoint y: 557, distance: 71.6
click at [362, 557] on div "} @ media (max-width: 991px) and (min-width: 768px) { #m-1750765943655 { right …" at bounding box center [658, 485] width 708 height 304
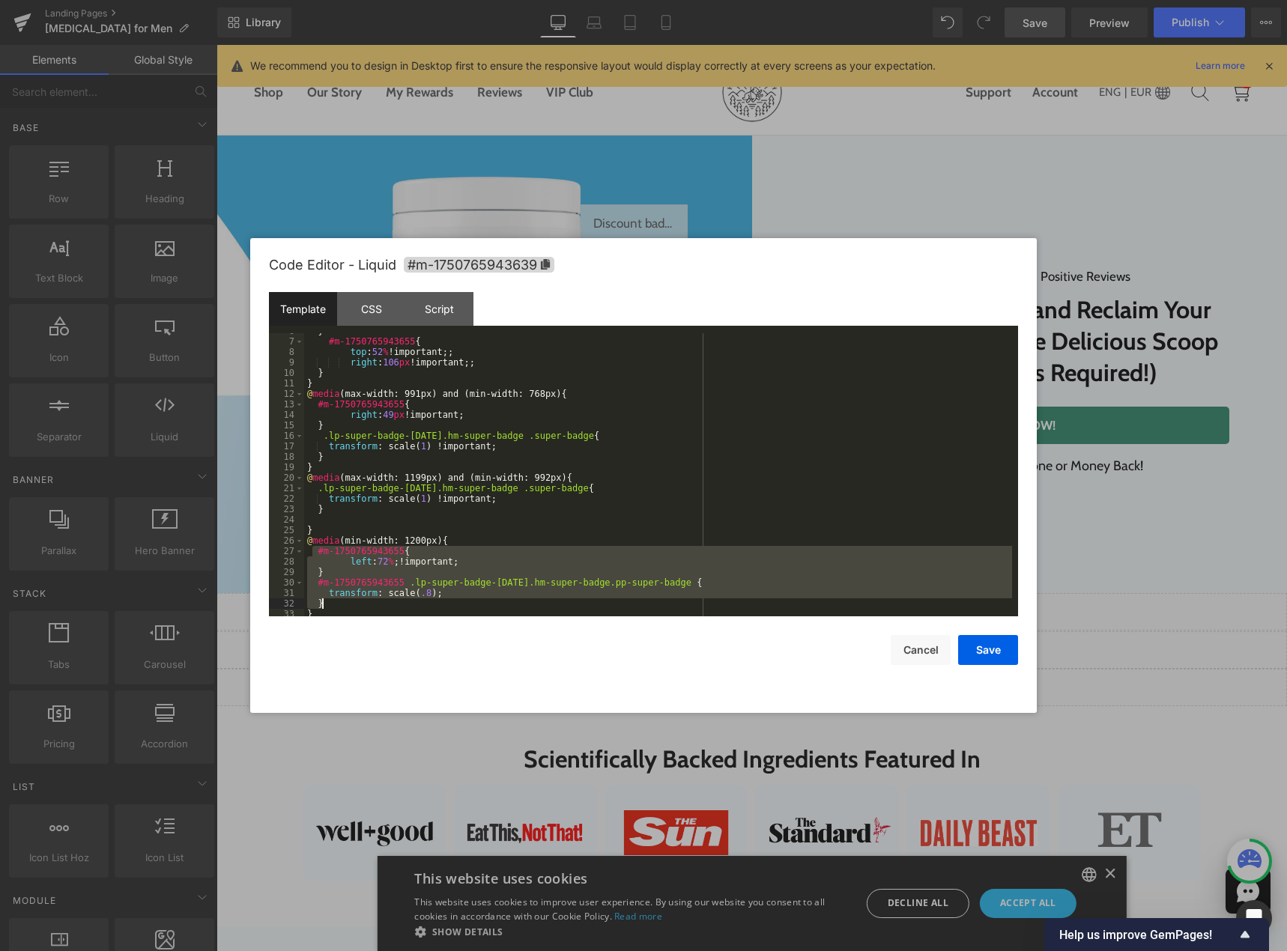
click at [574, 479] on div "} #m-1750765943655 { top : 52 % !important;; right : 106 px !important;; } } @ …" at bounding box center [658, 478] width 708 height 304
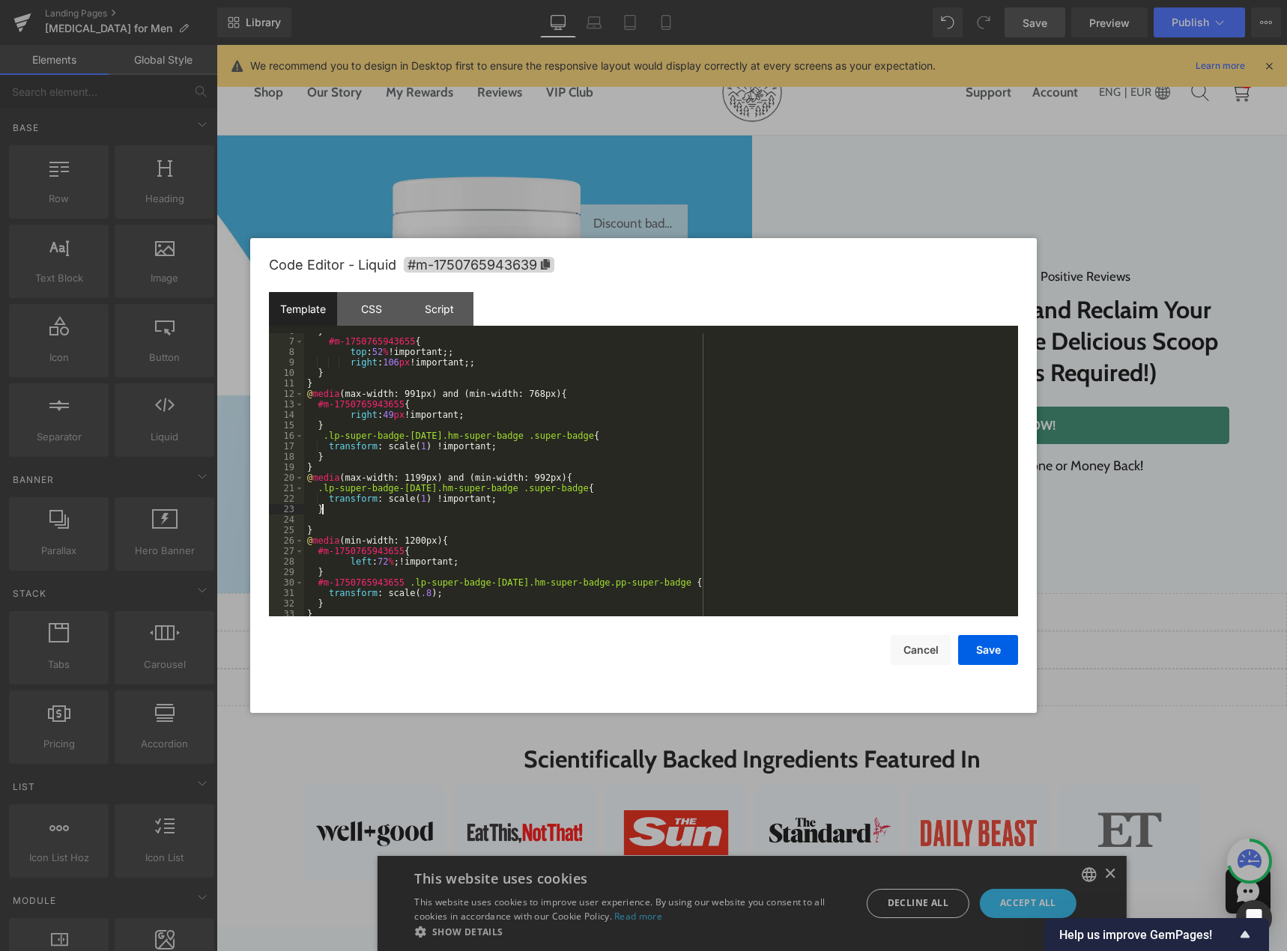
click at [384, 508] on div "} #m-1750765943655 { top : 52 % !important;; right : 106 px !important;; } } @ …" at bounding box center [658, 478] width 708 height 304
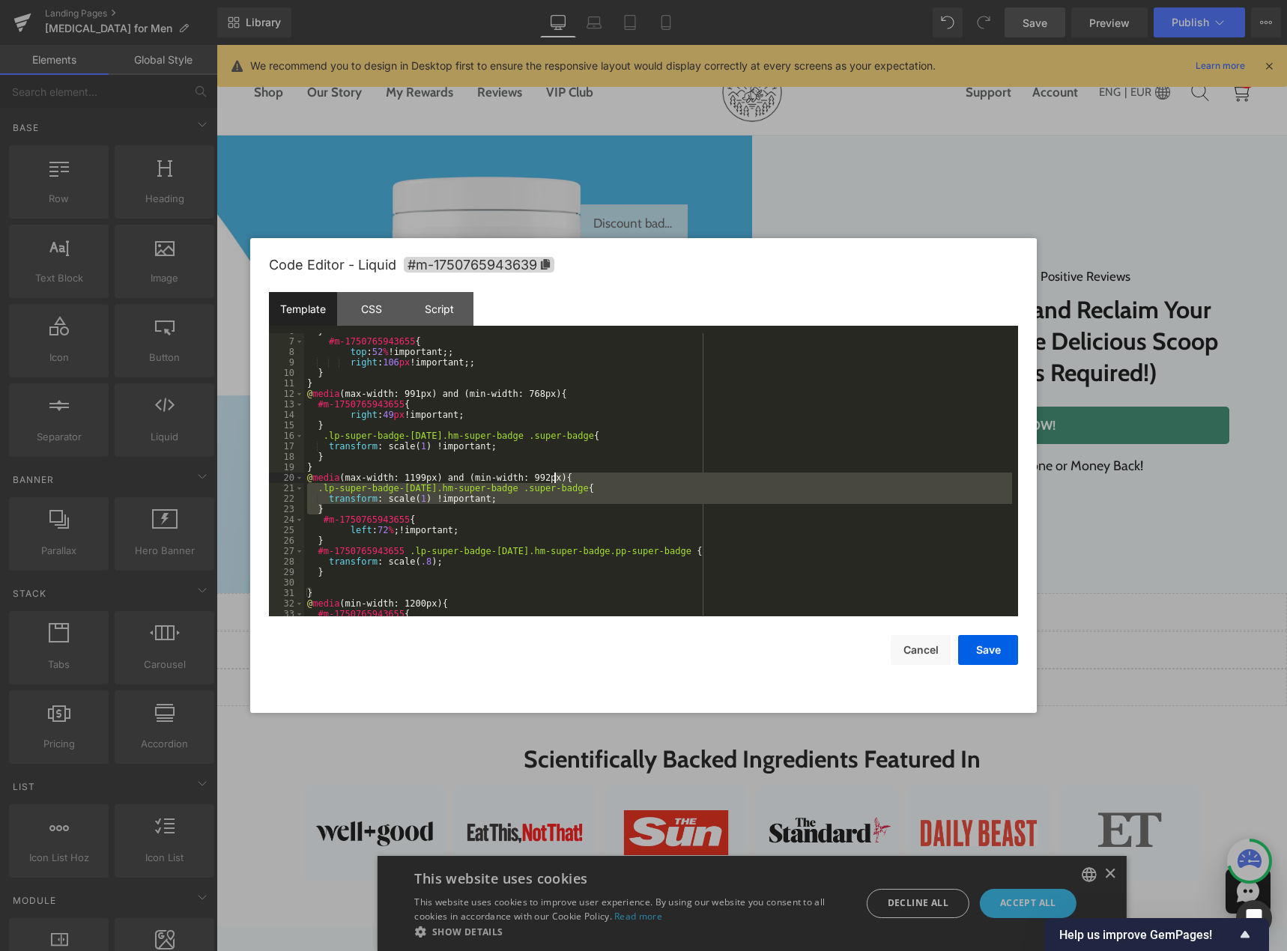
drag, startPoint x: 399, startPoint y: 508, endPoint x: 611, endPoint y: 474, distance: 214.7
click at [611, 474] on div "} #m-1750765943655 { top : 52 % !important;; right : 106 px !important;; } } @ …" at bounding box center [658, 478] width 708 height 304
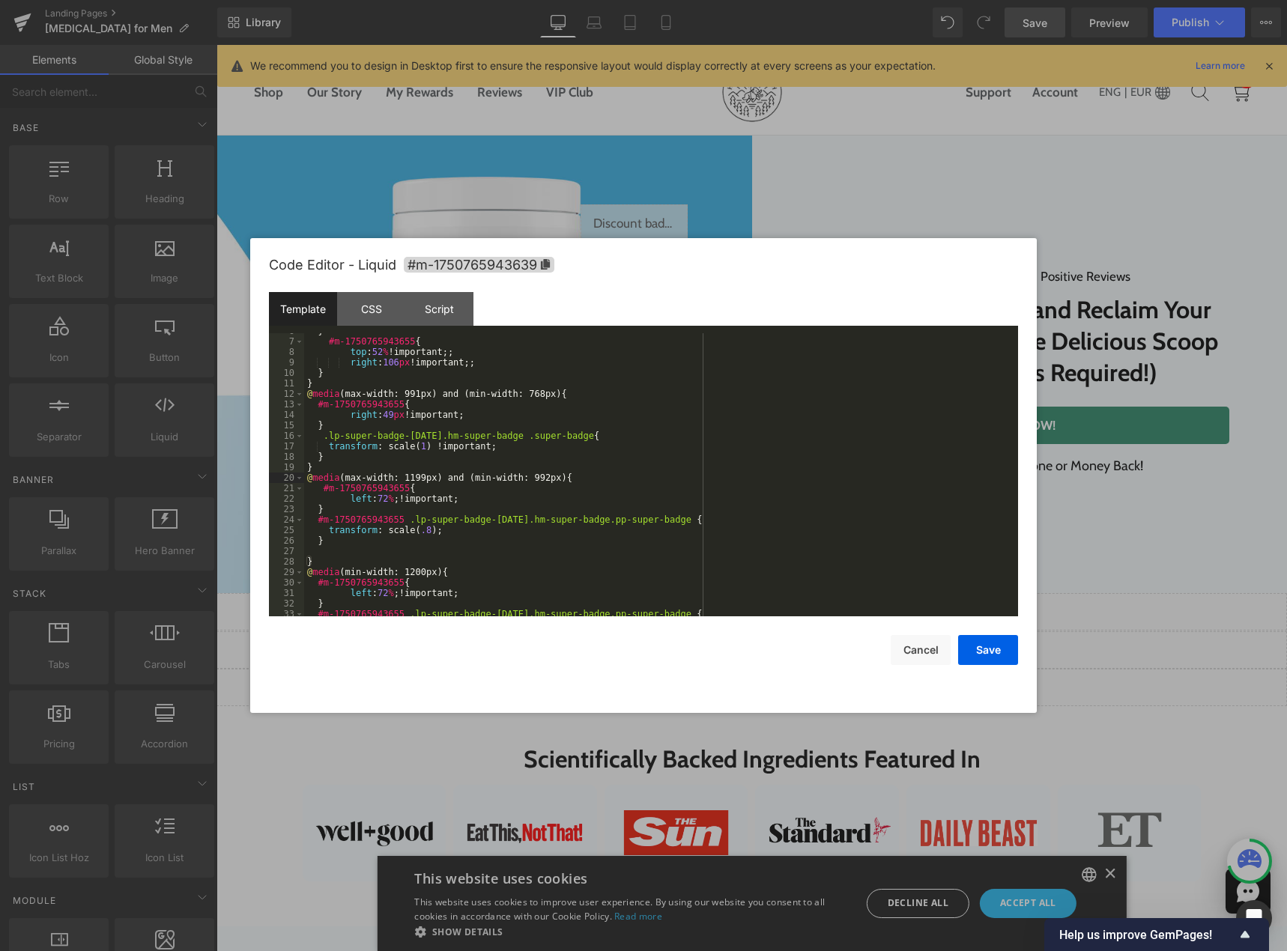
click at [383, 498] on div "} #m-1750765943655 { top : 52 % !important;; right : 106 px !important;; } } @ …" at bounding box center [658, 478] width 708 height 304
click at [976, 640] on button "Save" at bounding box center [988, 650] width 60 height 30
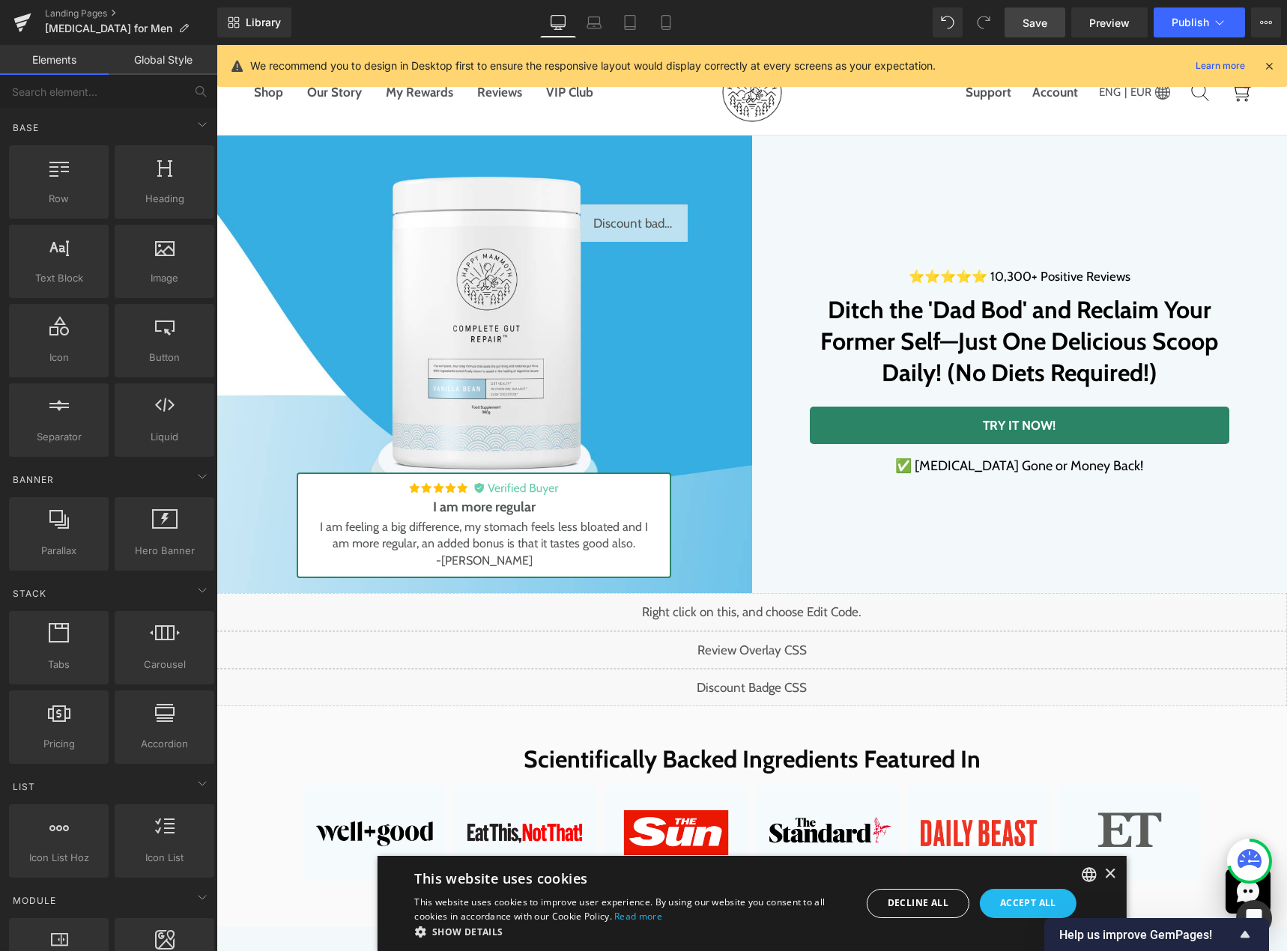
click at [1033, 22] on span "Save" at bounding box center [1034, 23] width 25 height 16
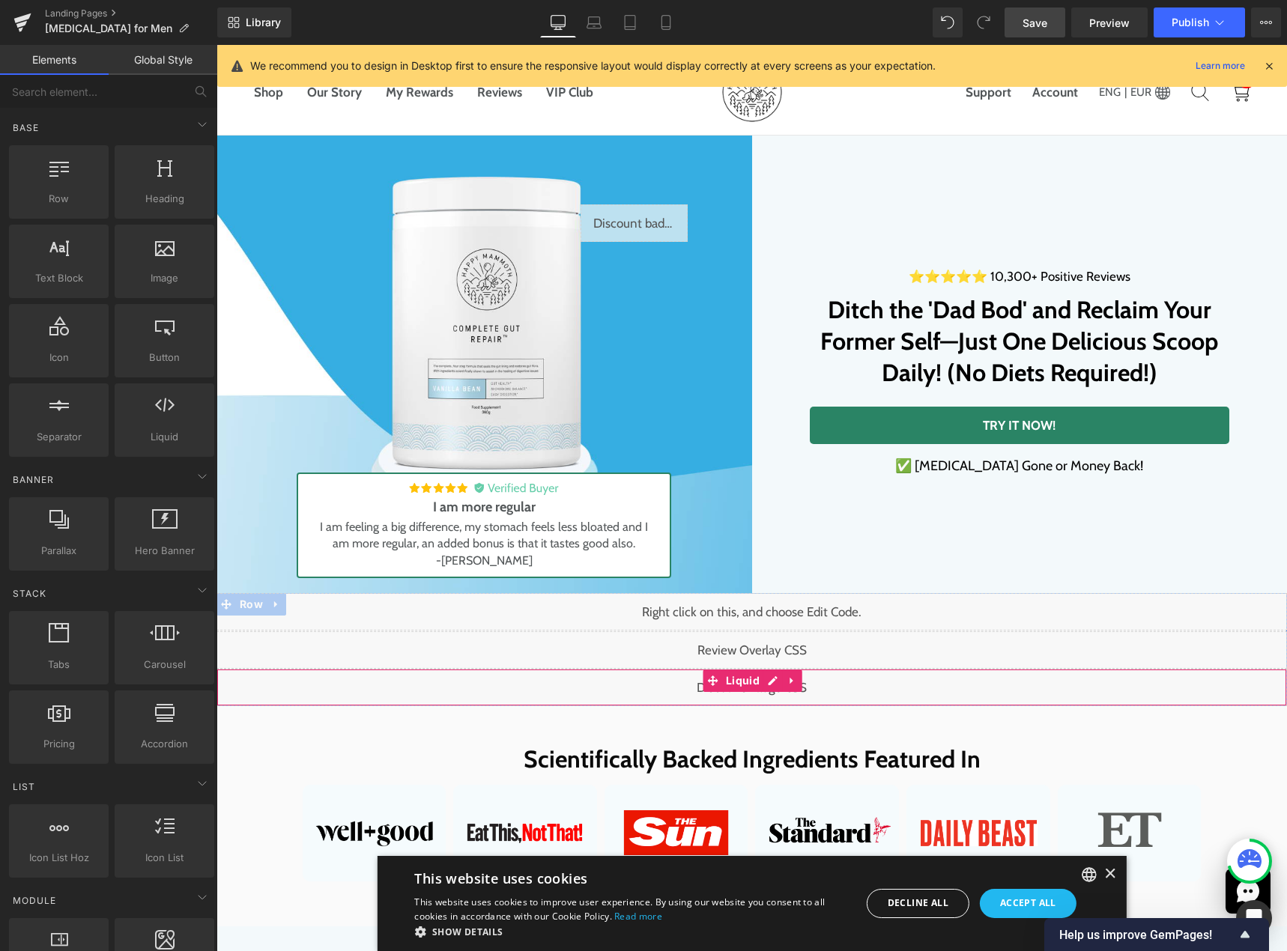
click at [771, 681] on div "Liquid" at bounding box center [751, 687] width 1070 height 37
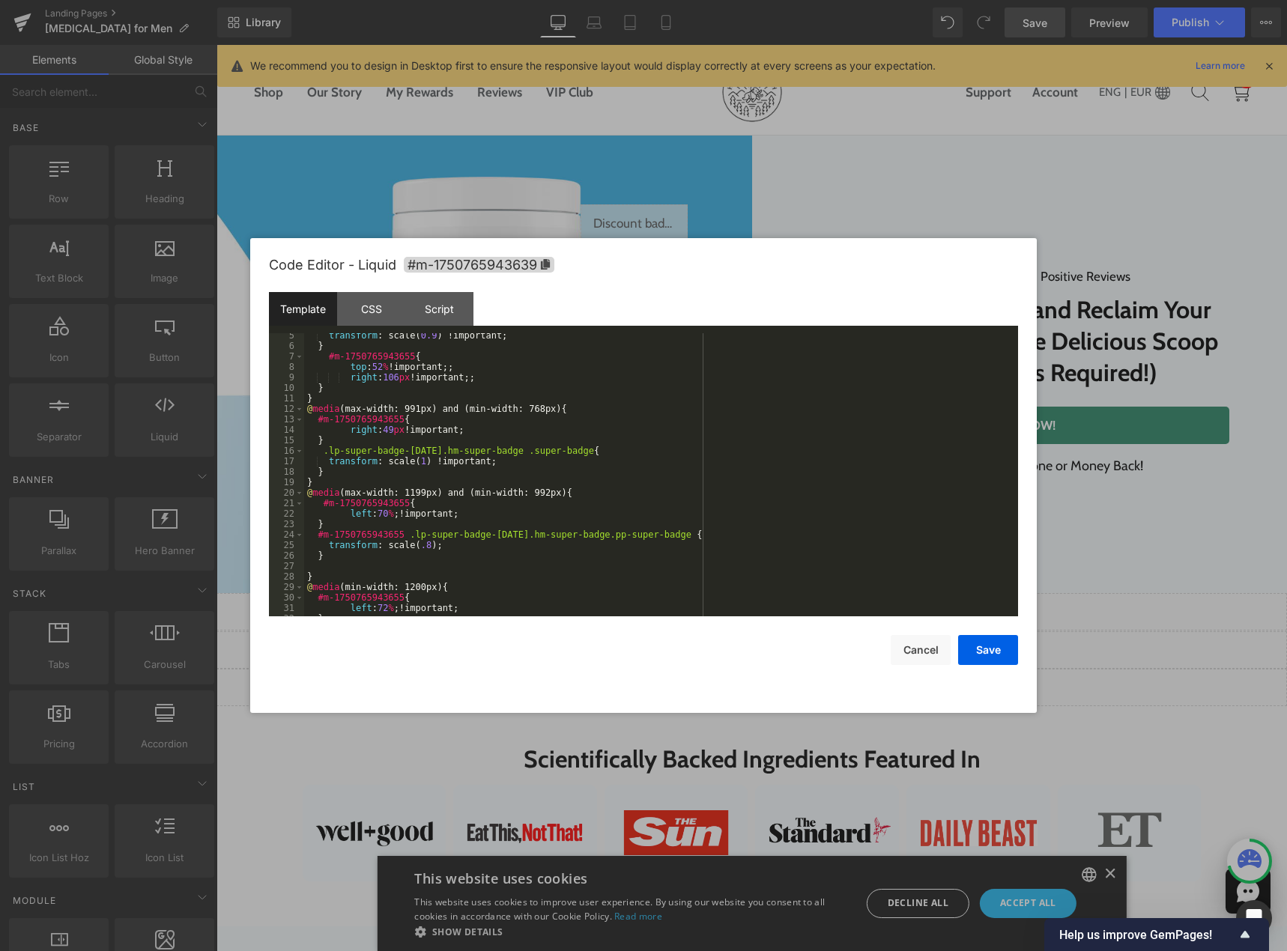
scroll to position [136, 0]
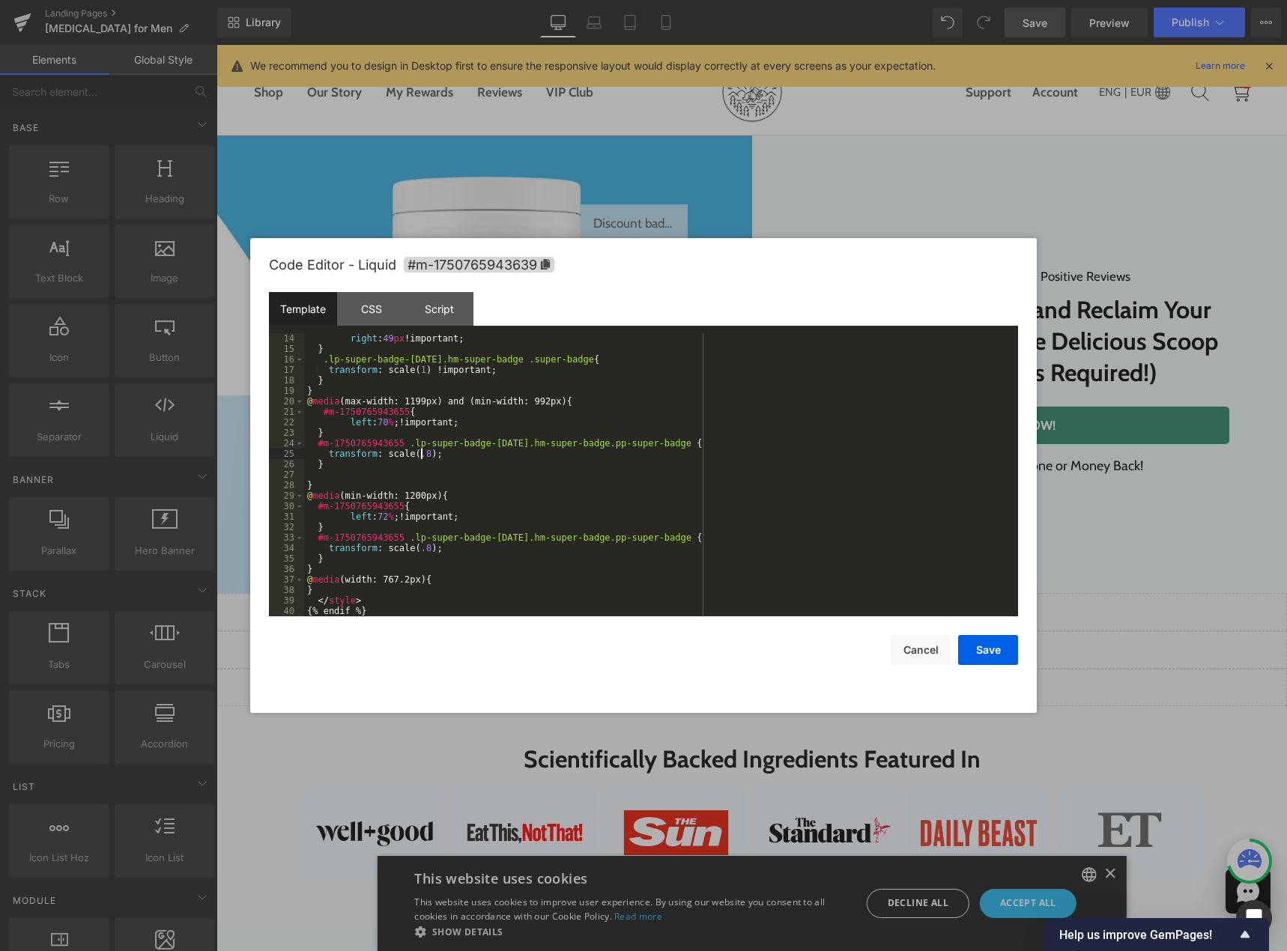
click at [419, 456] on div "right : 49 px !important; } .lp-super-badge-[DATE].hm-super-badge .super-badge …" at bounding box center [658, 485] width 708 height 304
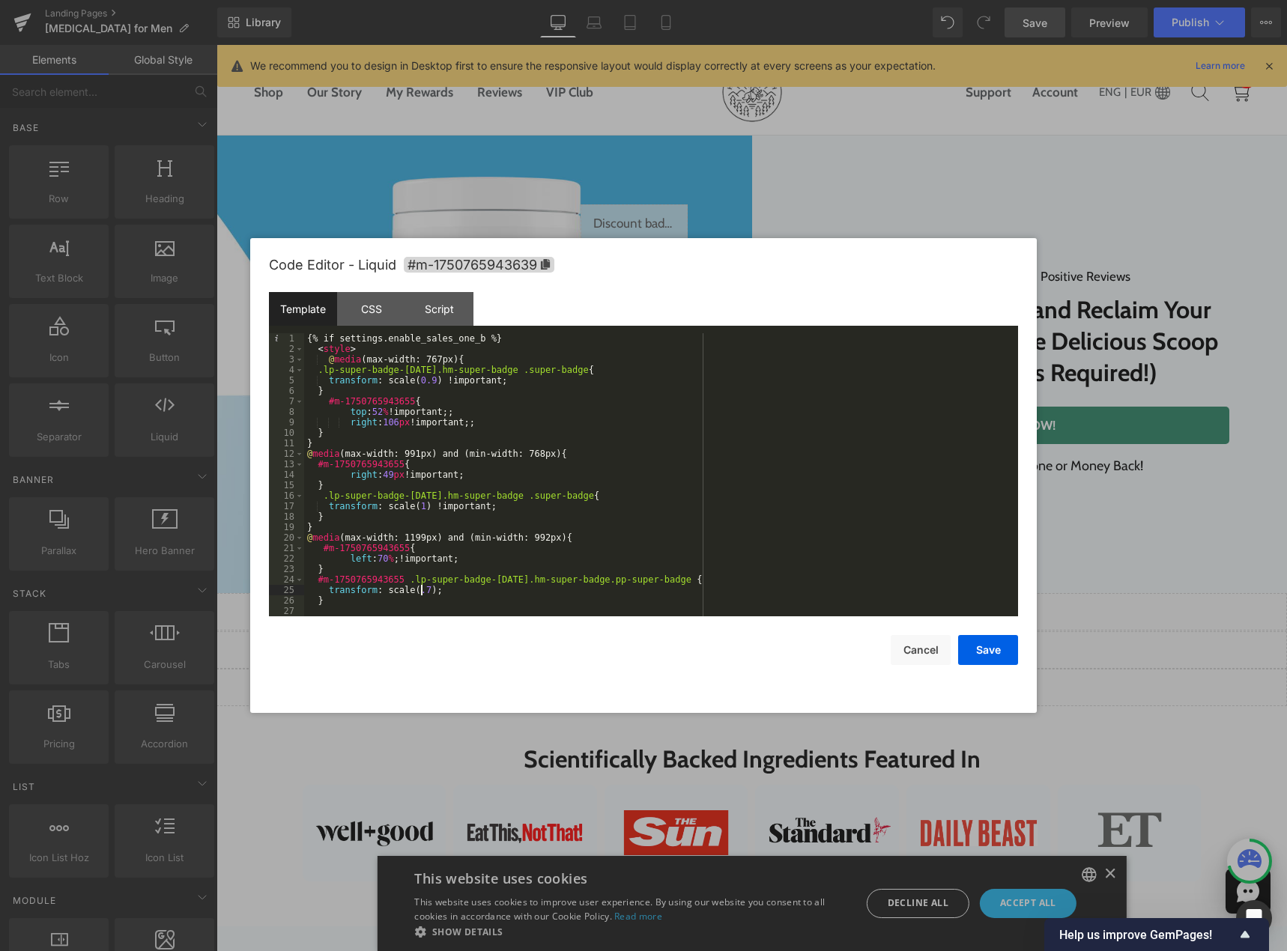
scroll to position [0, 0]
click at [472, 358] on div "{% if settings.enable_sales_one_b %} < style > @ media (max-width: 767px) { .lp…" at bounding box center [658, 485] width 708 height 304
click at [408, 506] on div "{% if settings.enable_sales_one_b %} < style > @ media (max-width: 767px) { .lp…" at bounding box center [658, 485] width 708 height 304
drag, startPoint x: 512, startPoint y: 455, endPoint x: 530, endPoint y: 455, distance: 18.0
click at [530, 455] on div "{% if settings.enable_sales_one_b %} < style > @ media (max-width: 767px) { .lp…" at bounding box center [658, 485] width 708 height 304
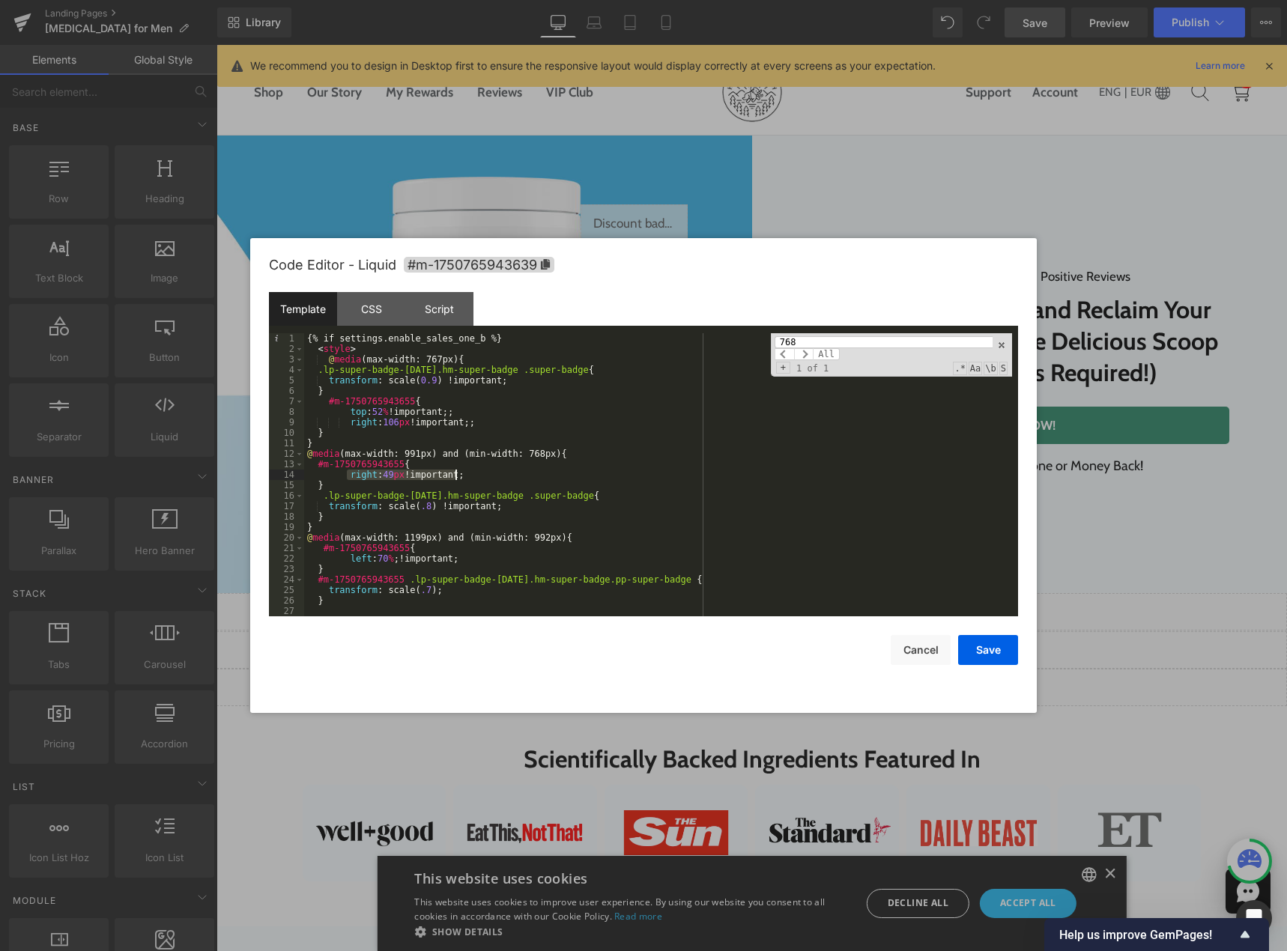
drag, startPoint x: 346, startPoint y: 476, endPoint x: 491, endPoint y: 473, distance: 145.3
click at [491, 473] on div "{% if settings.enable_sales_one_b %} < style > @ media (max-width: 767px) { .lp…" at bounding box center [658, 485] width 708 height 304
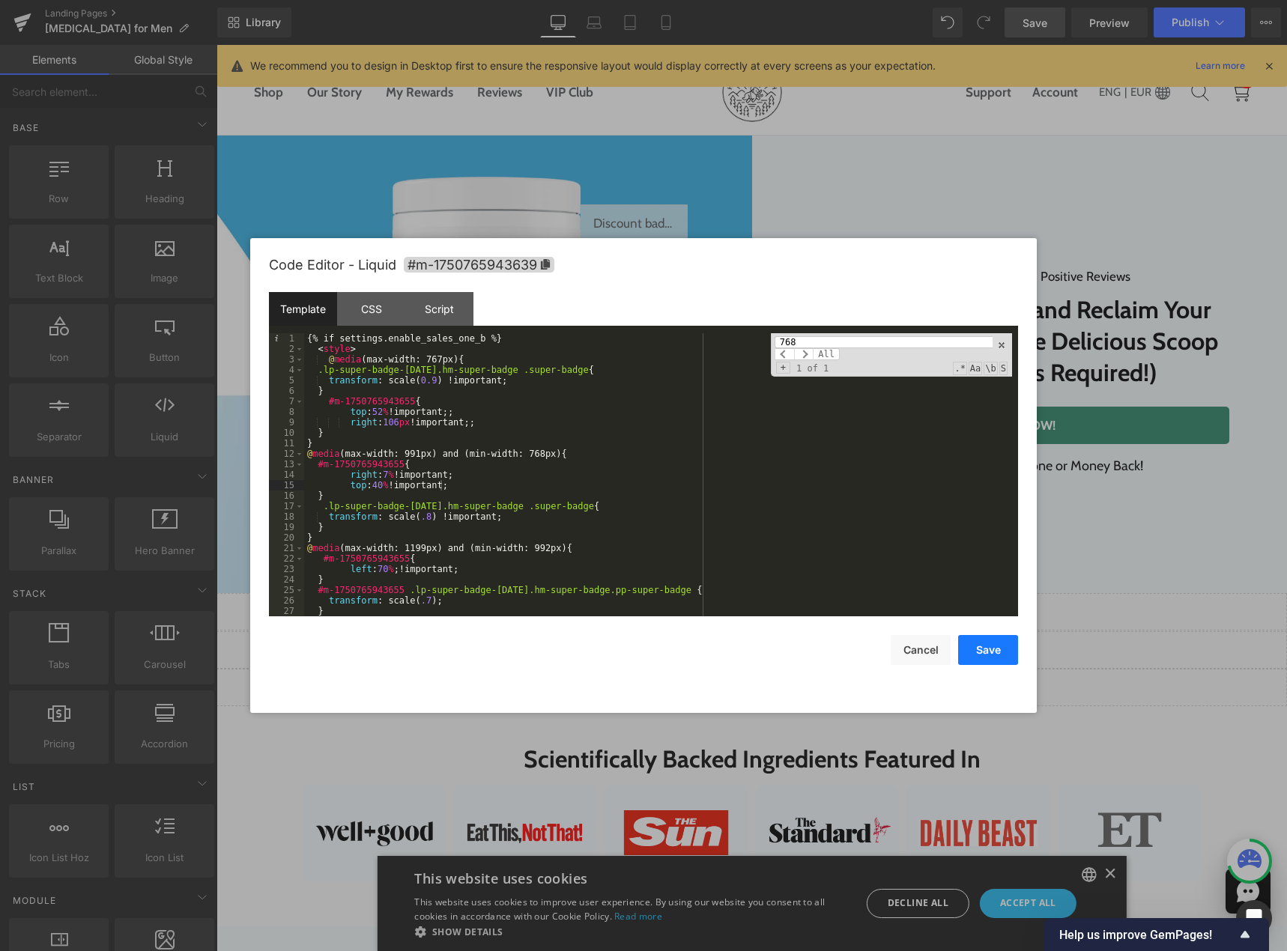
click at [968, 641] on button "Save" at bounding box center [988, 650] width 60 height 30
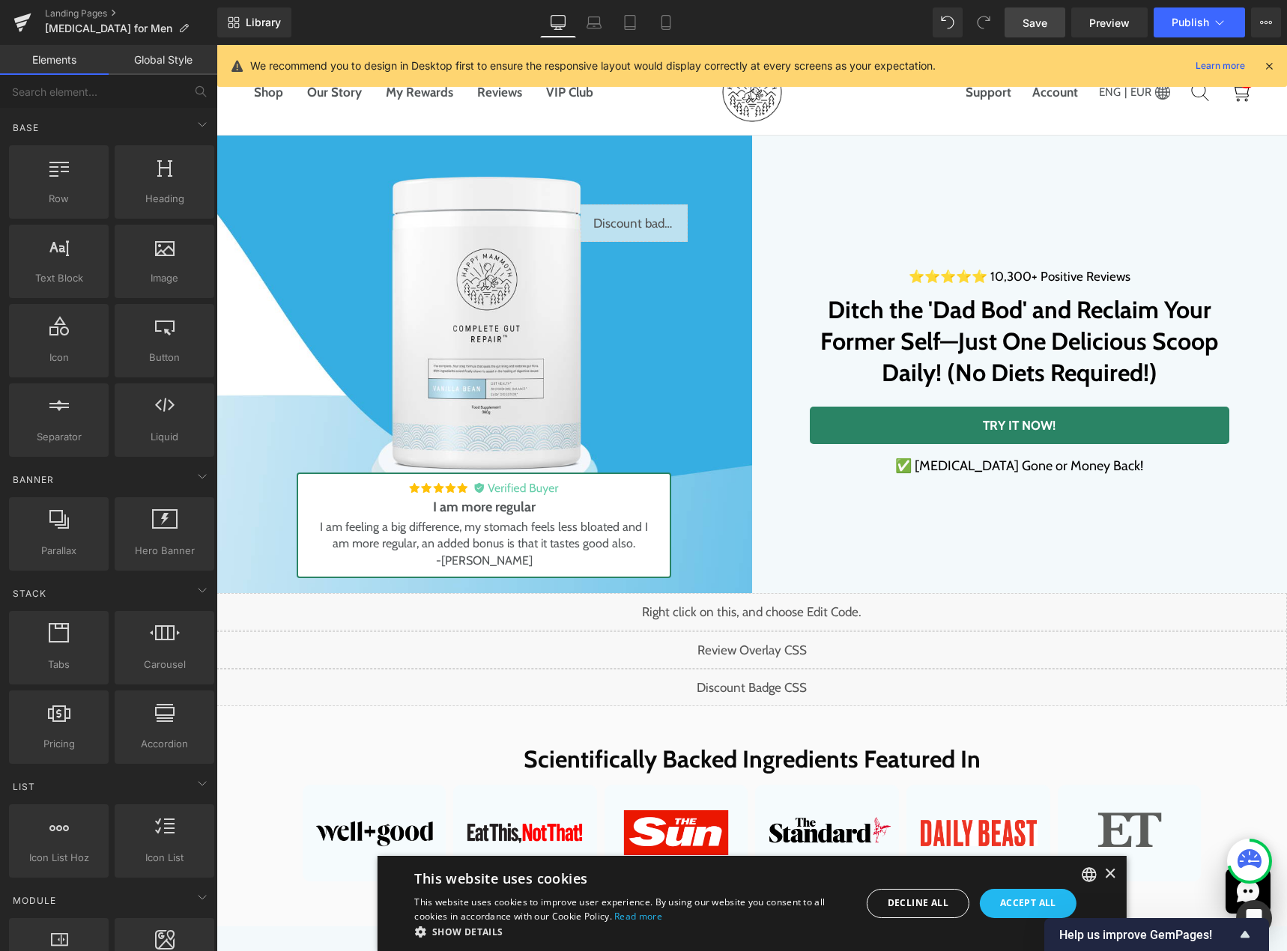
drag, startPoint x: 1027, startPoint y: 19, endPoint x: 1069, endPoint y: 265, distance: 249.8
click at [1027, 19] on span "Save" at bounding box center [1034, 23] width 25 height 16
click at [770, 644] on div "Liquid" at bounding box center [751, 649] width 1070 height 37
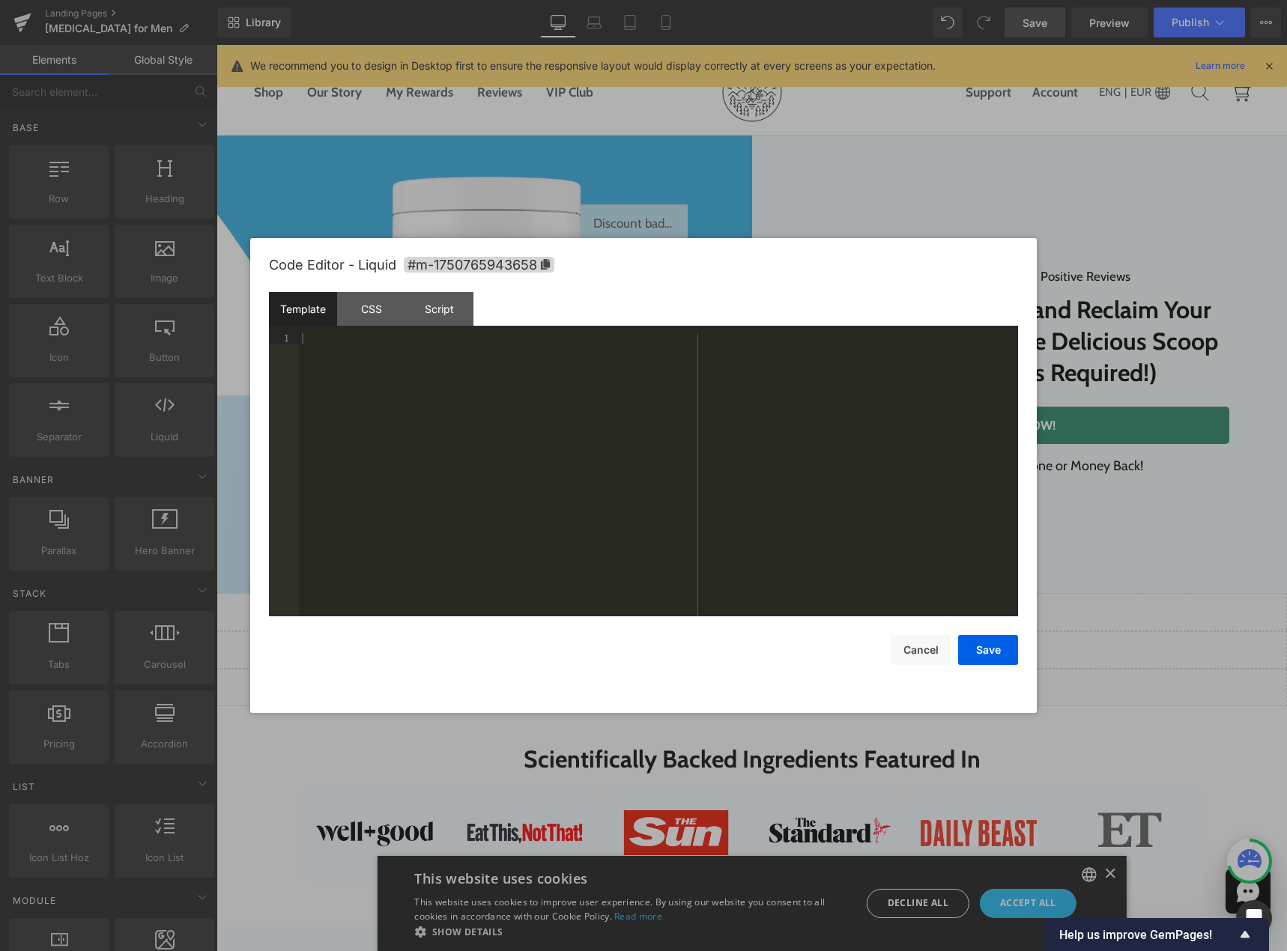
click at [557, 168] on div at bounding box center [643, 475] width 1287 height 951
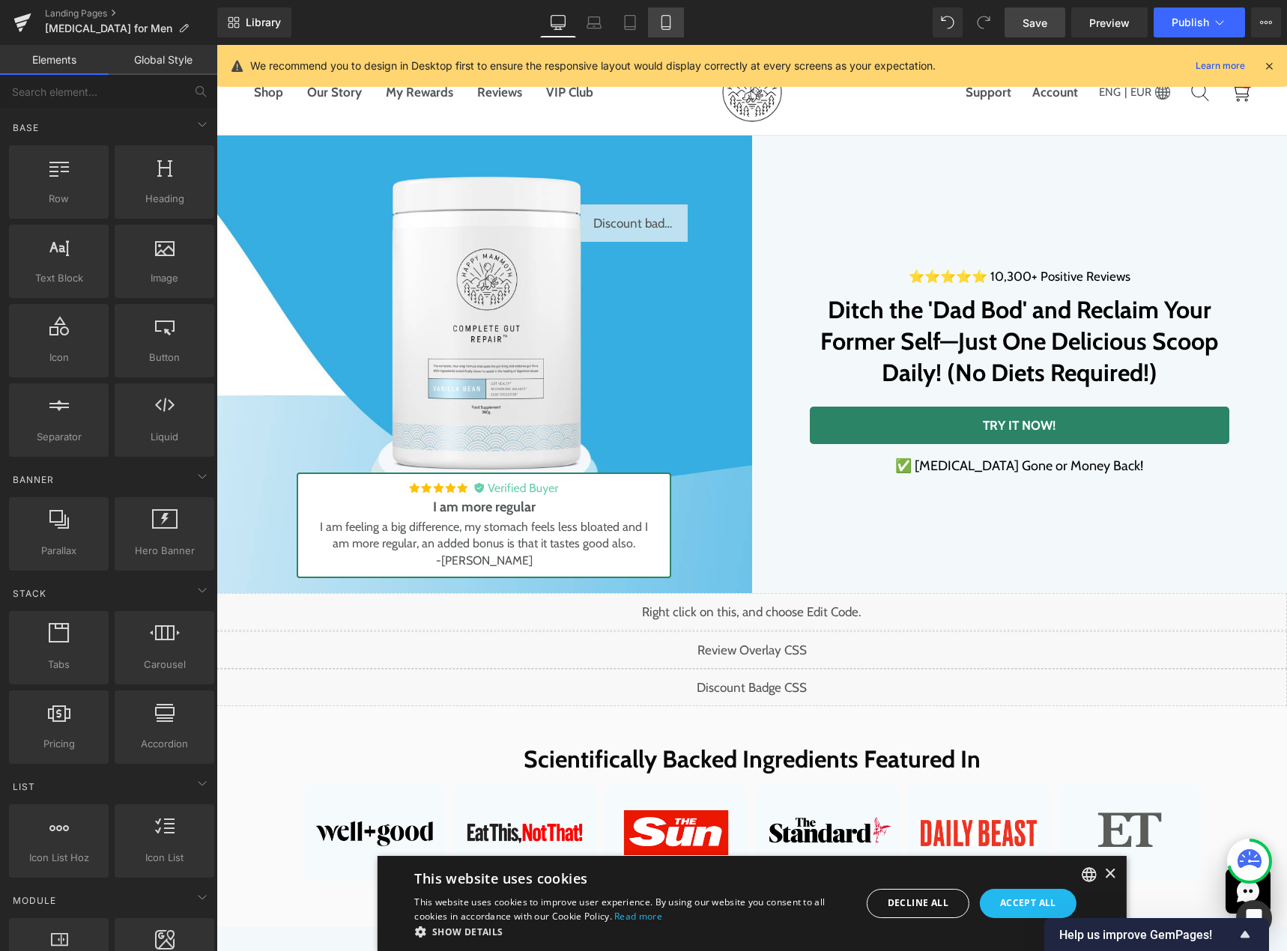
click at [654, 25] on link "Mobile" at bounding box center [666, 22] width 36 height 30
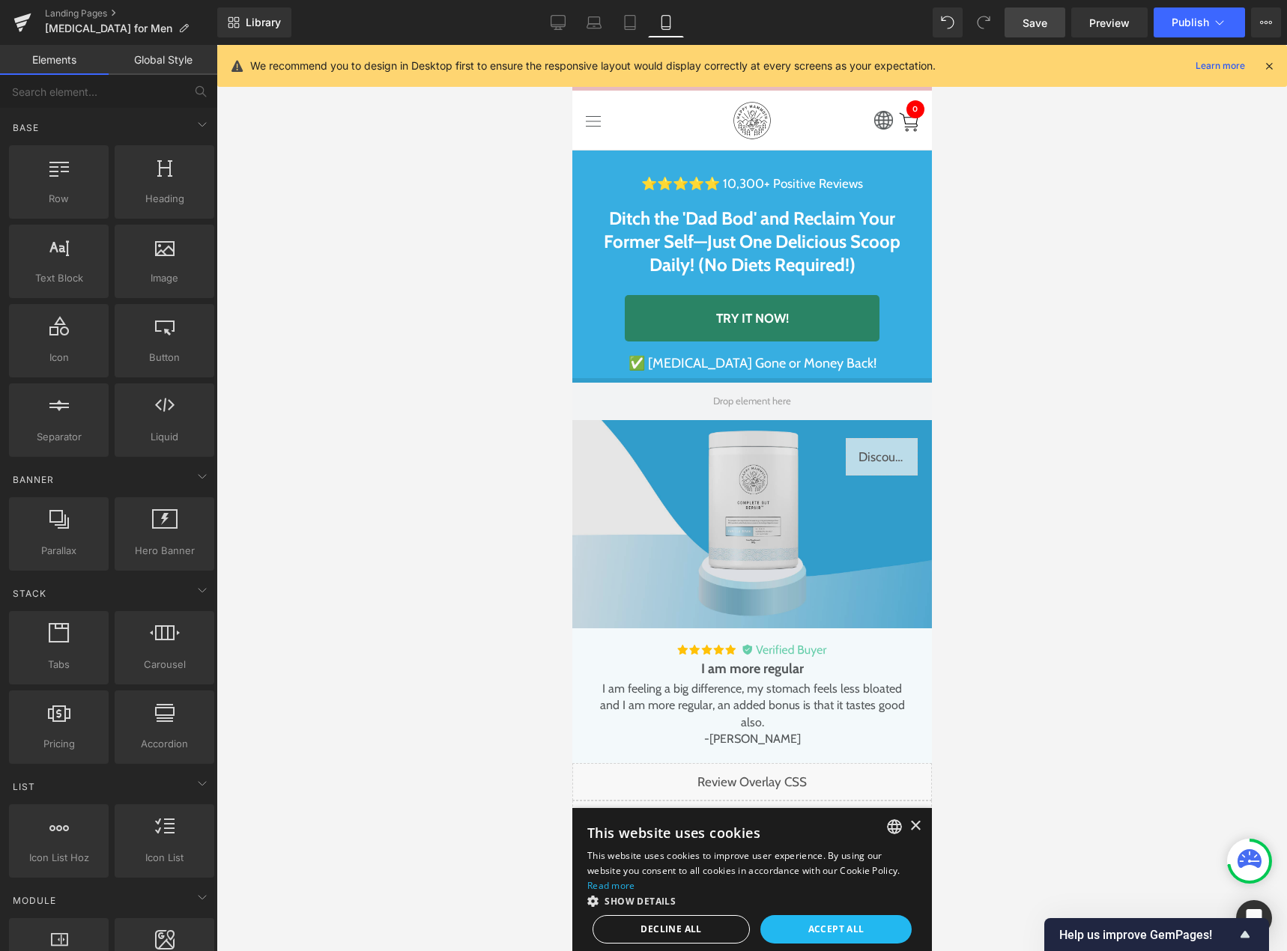
scroll to position [180, 0]
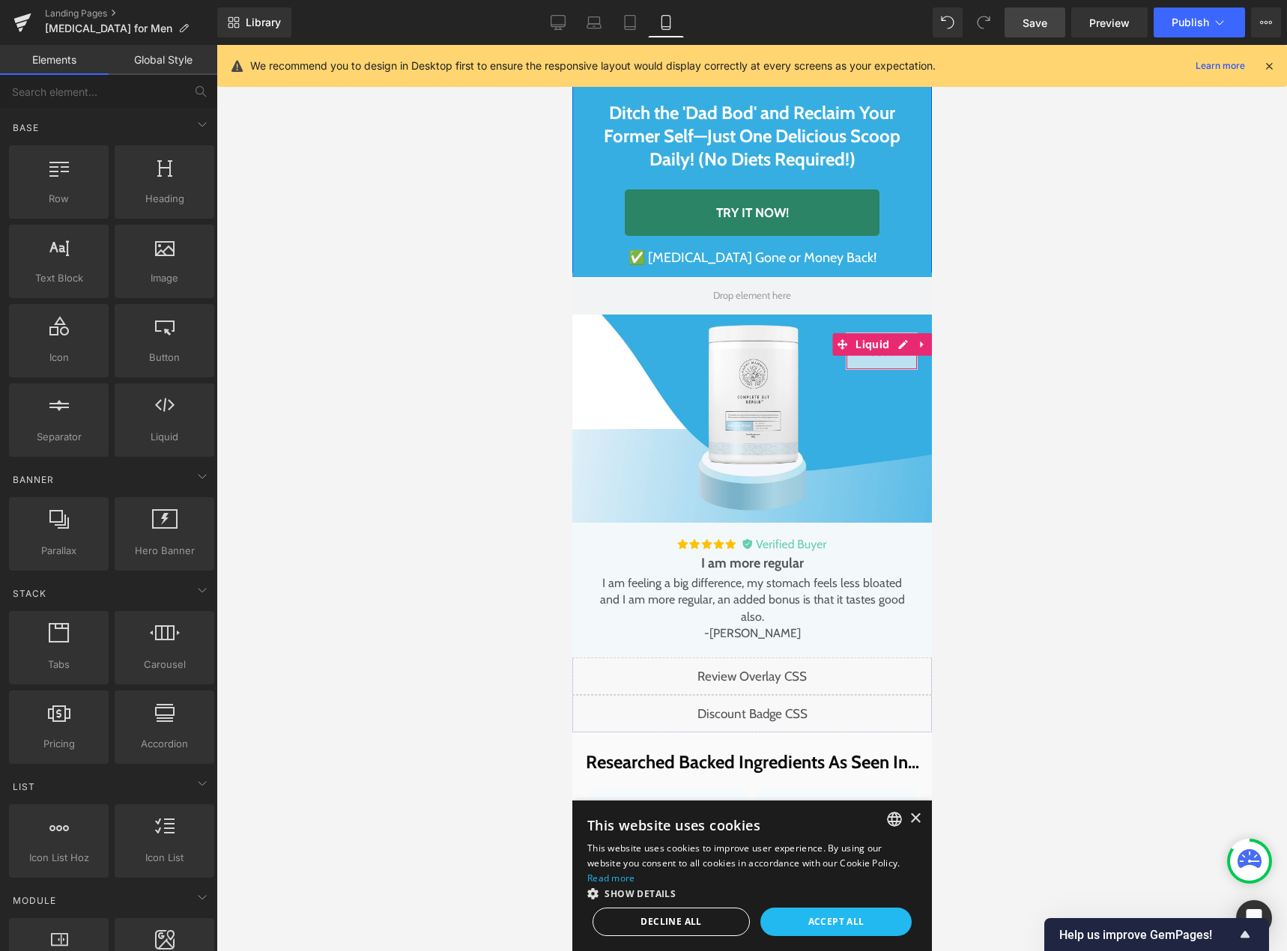
click at [890, 343] on div "Liquid" at bounding box center [881, 350] width 72 height 37
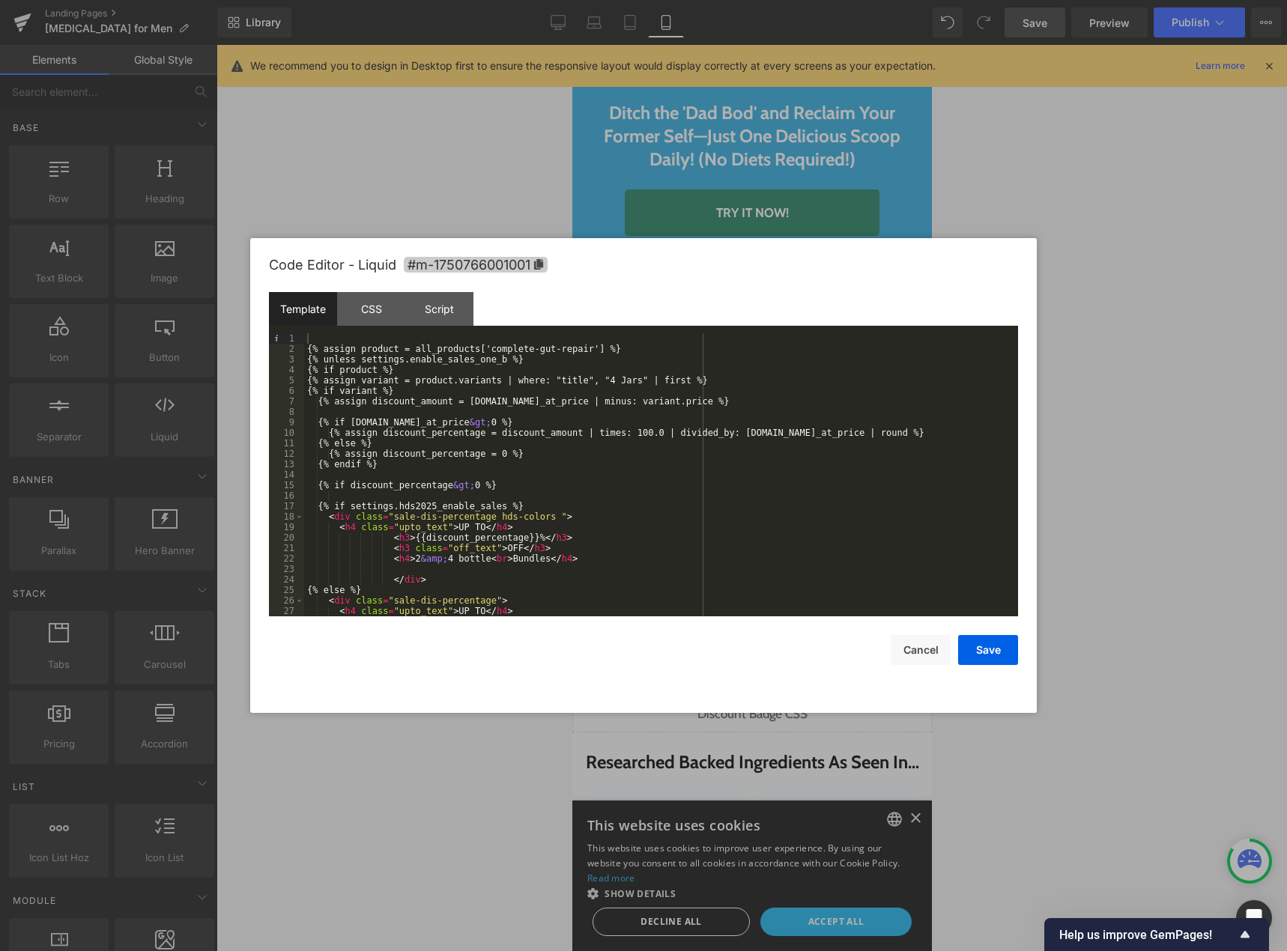
click at [544, 267] on icon at bounding box center [538, 264] width 10 height 10
drag, startPoint x: 613, startPoint y: 126, endPoint x: 613, endPoint y: 118, distance: 8.3
click at [613, 118] on div at bounding box center [643, 475] width 1287 height 951
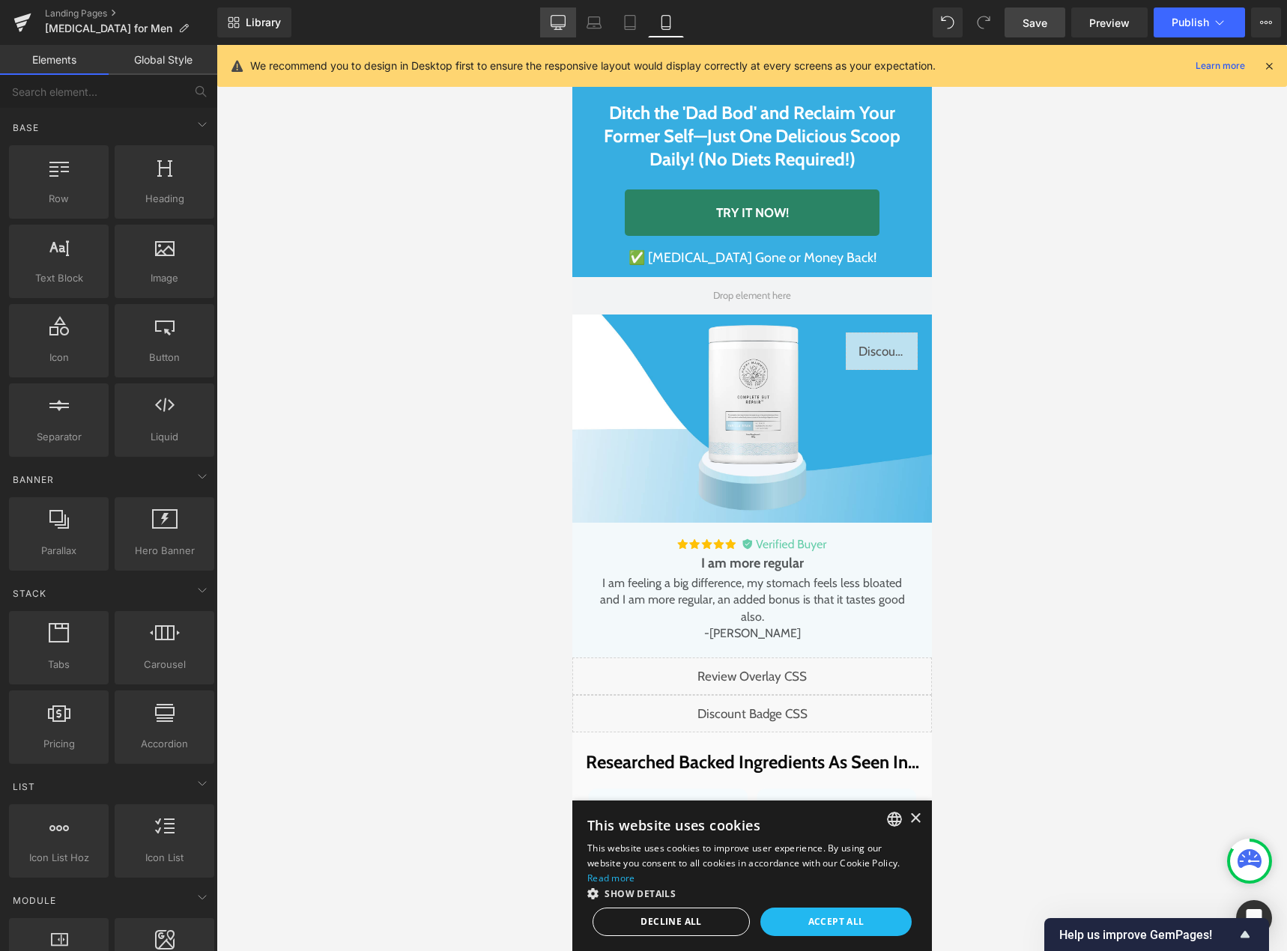
click at [561, 11] on link "Desktop" at bounding box center [558, 22] width 36 height 30
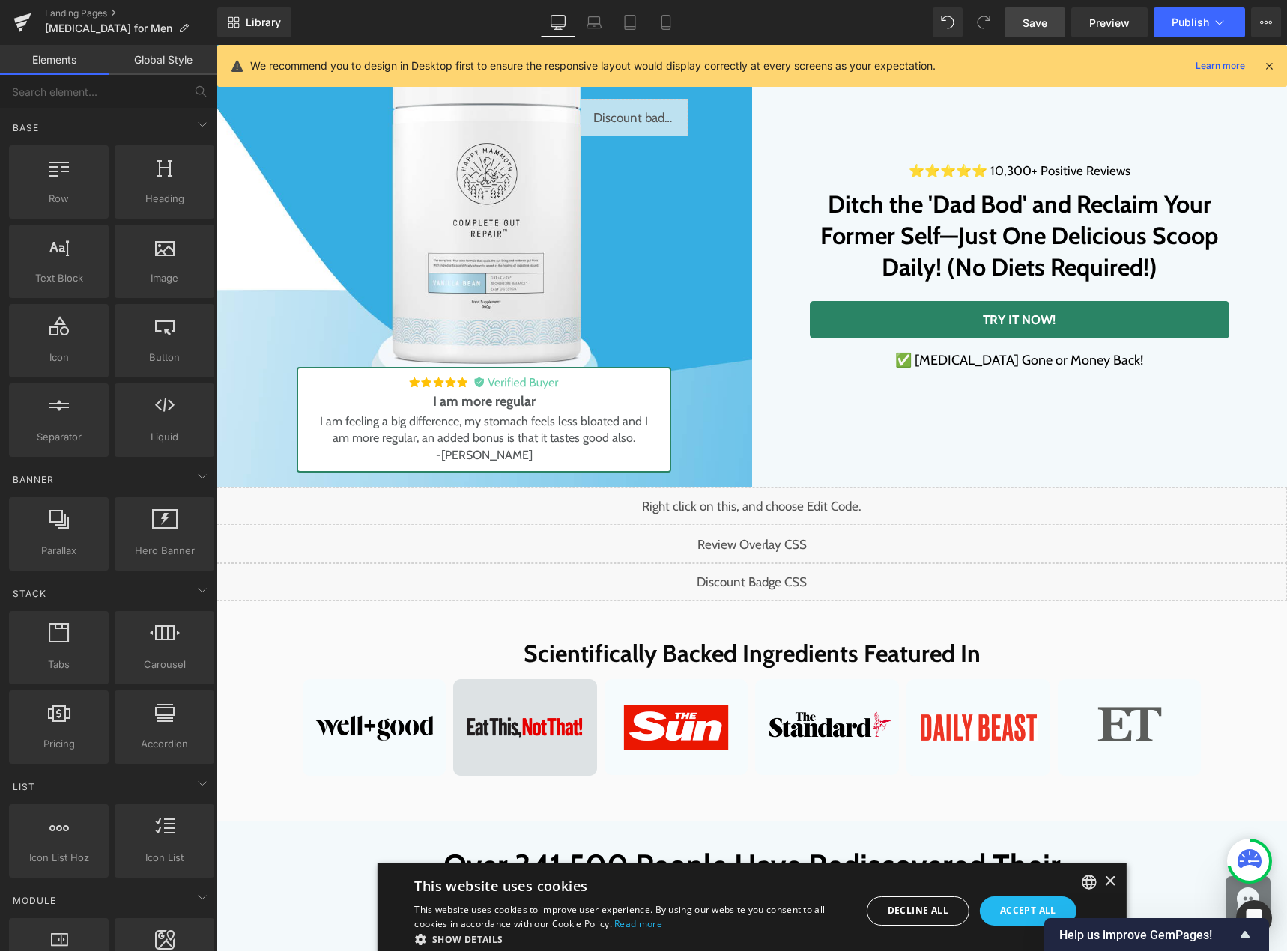
scroll to position [736, 0]
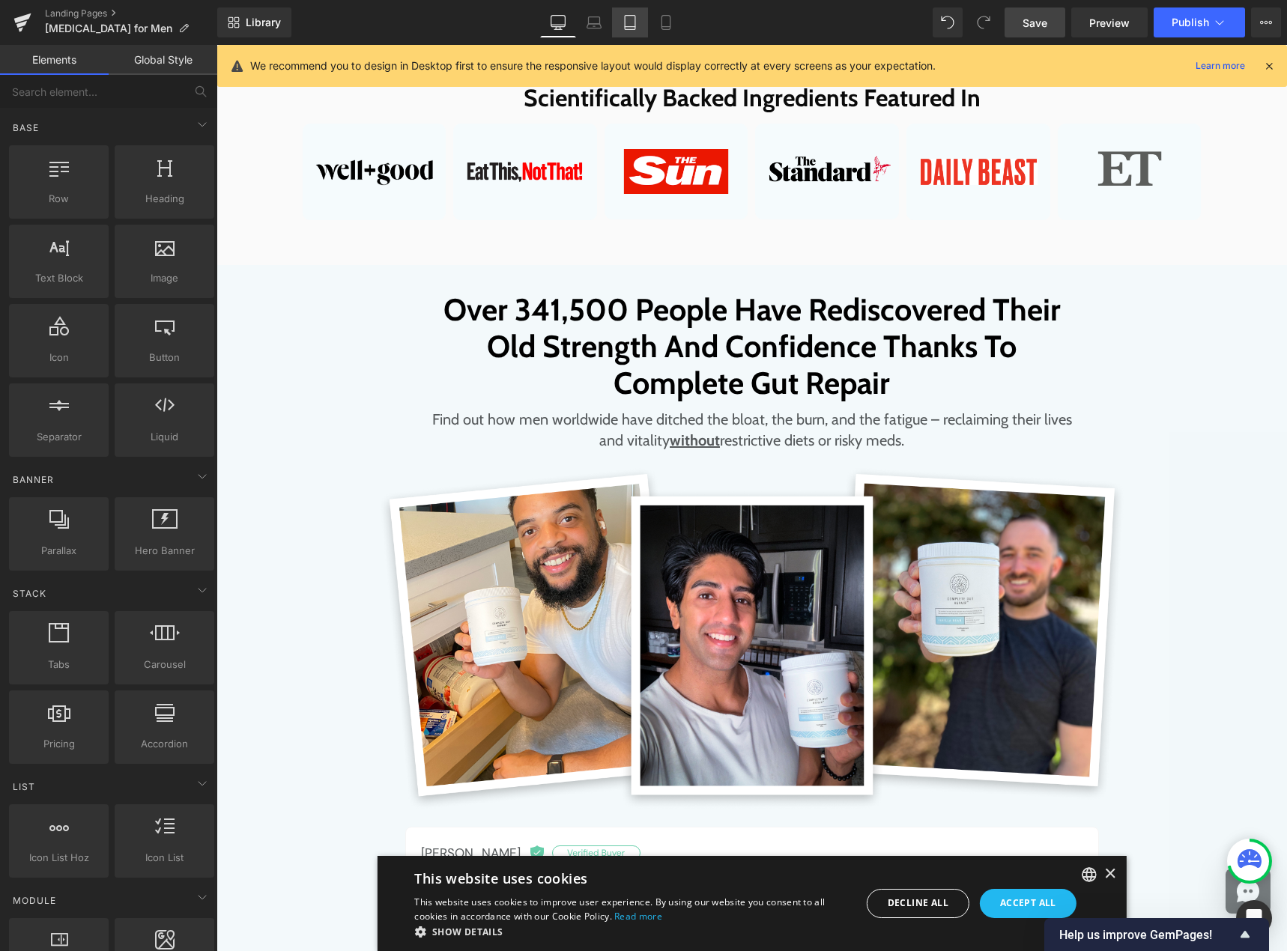
click at [628, 24] on icon at bounding box center [629, 22] width 15 height 15
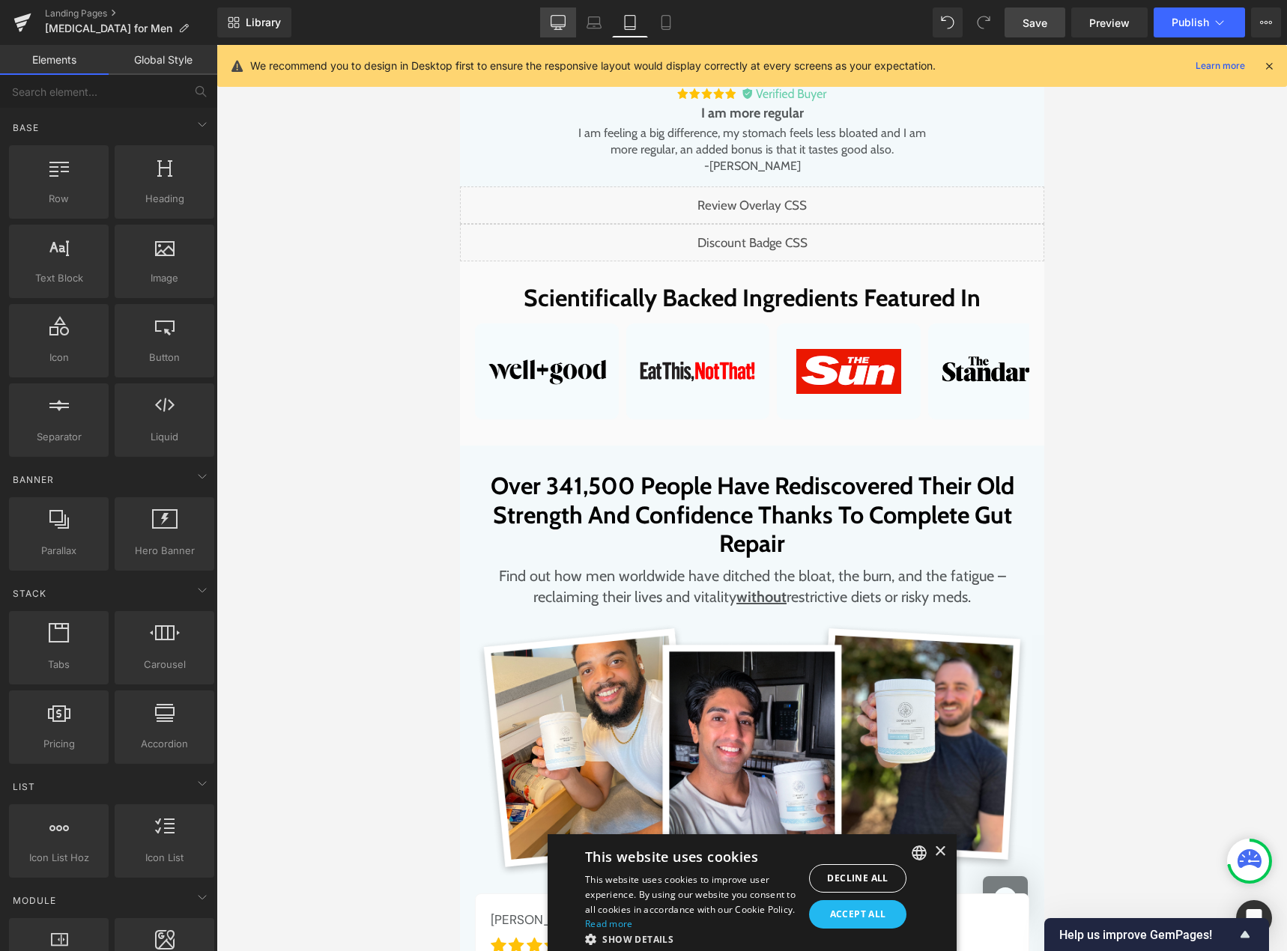
click at [556, 25] on icon at bounding box center [558, 25] width 14 height 0
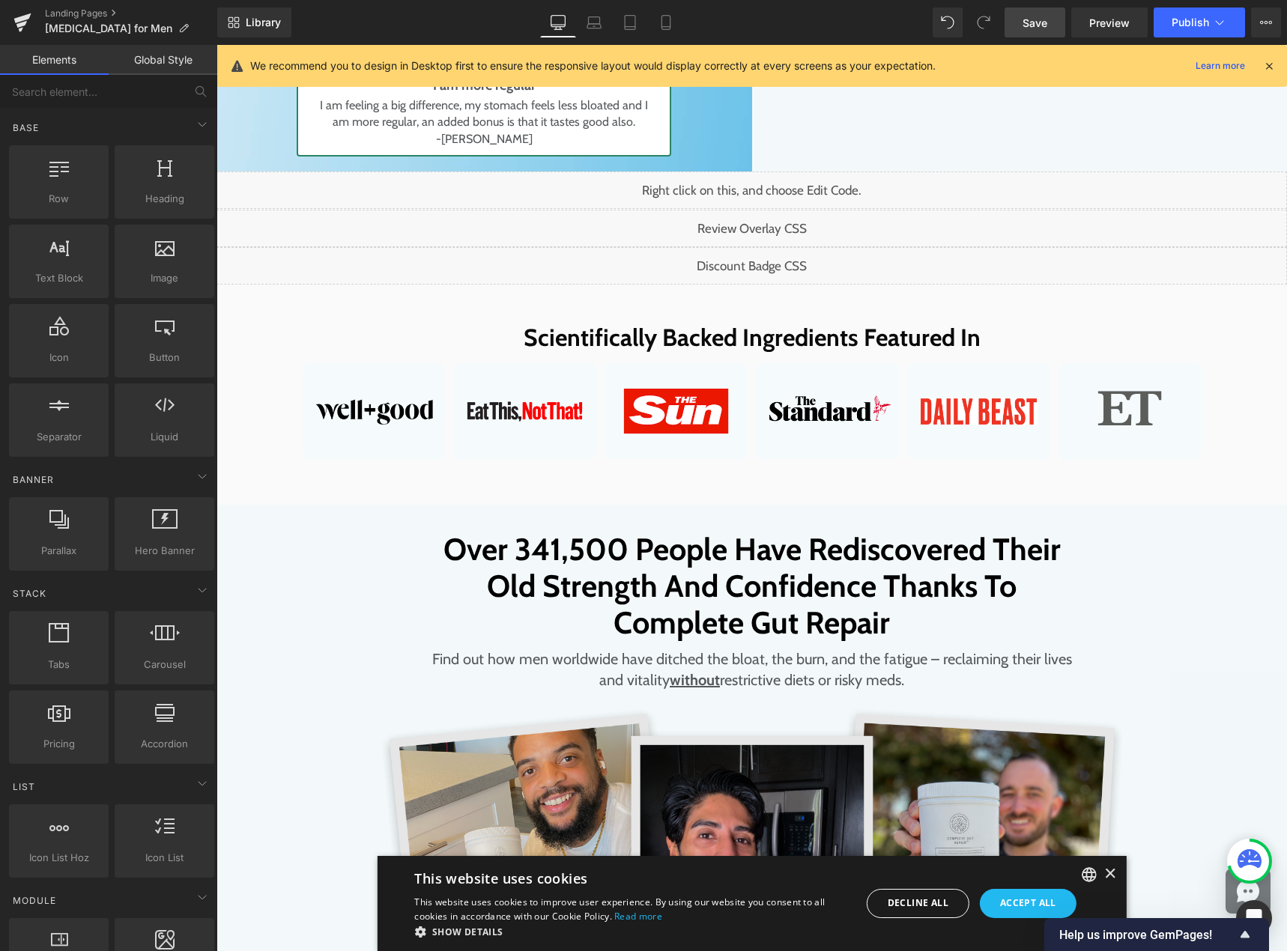
scroll to position [133, 0]
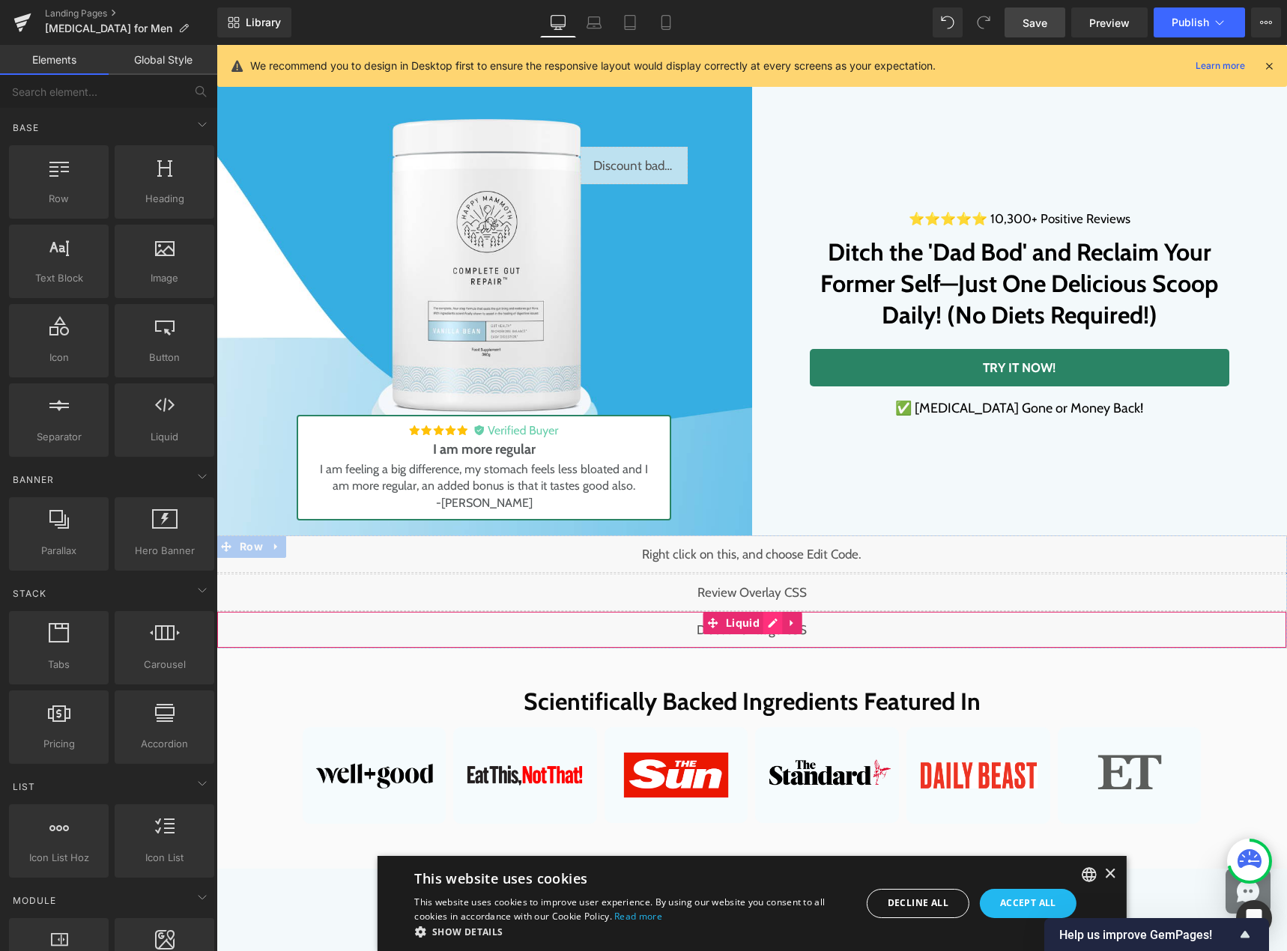
click at [759, 623] on div "Liquid" at bounding box center [751, 629] width 1070 height 37
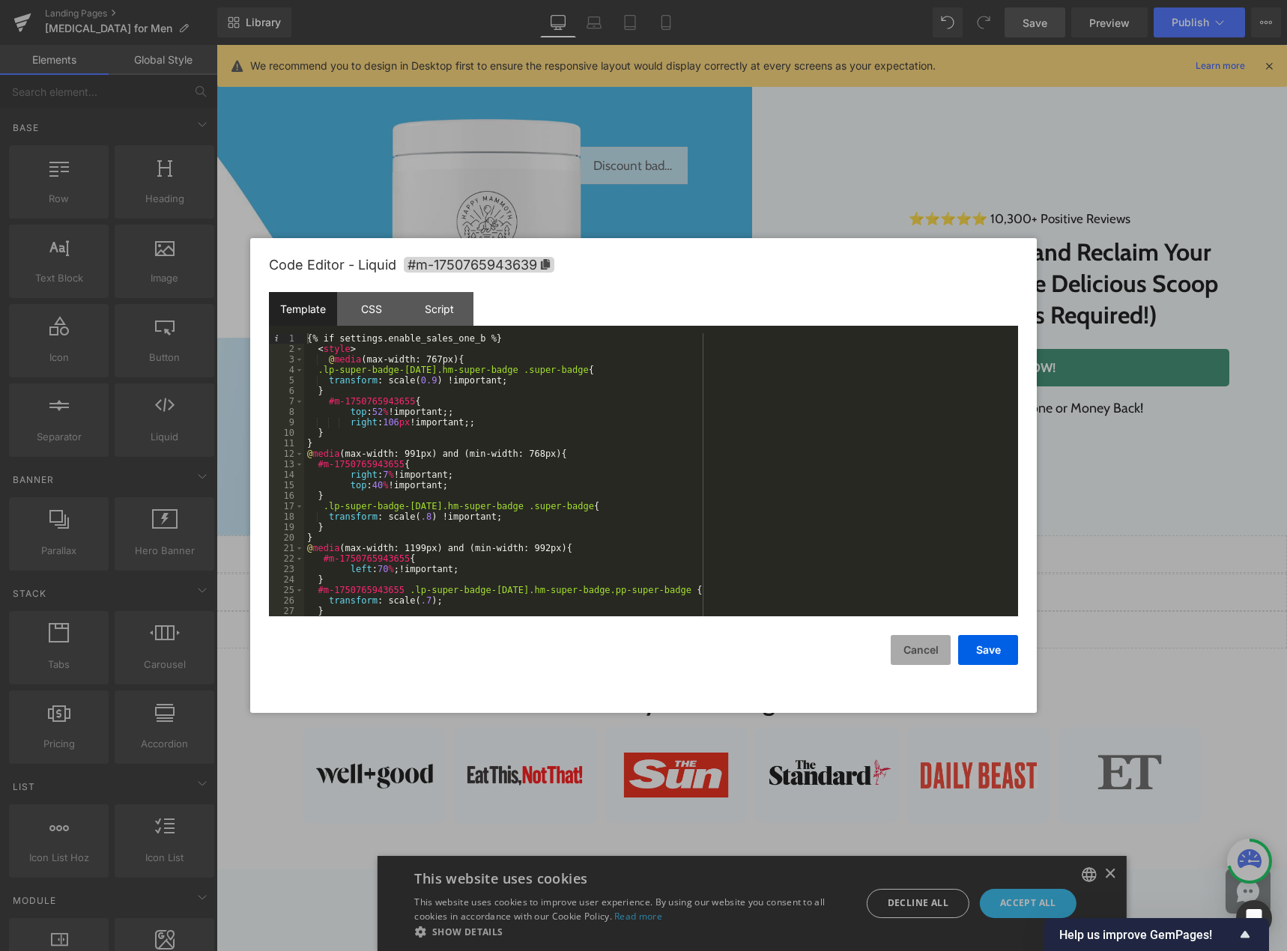
click at [918, 650] on button "Cancel" at bounding box center [920, 650] width 60 height 30
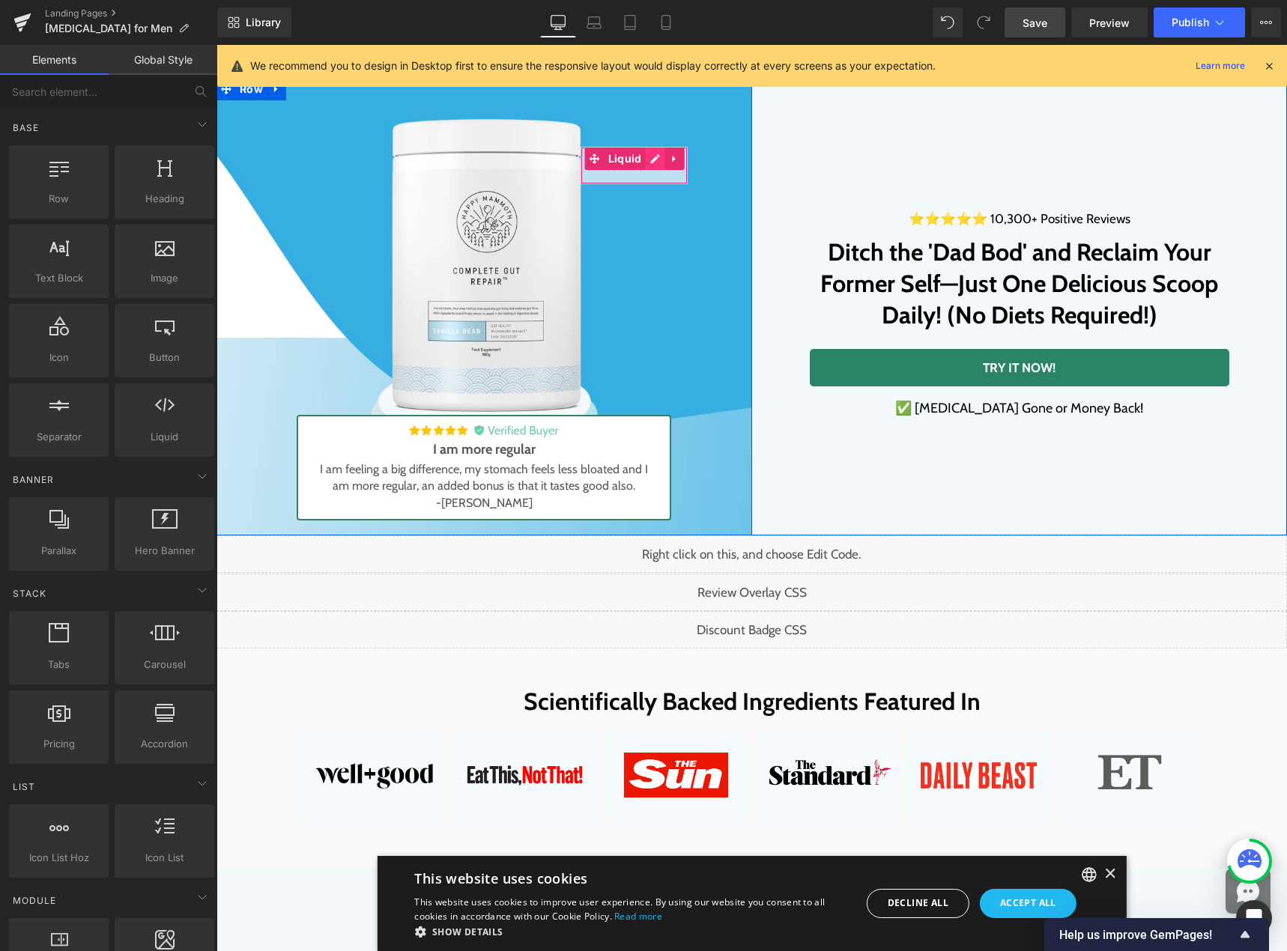
click at [639, 159] on div "Liquid" at bounding box center [633, 165] width 107 height 37
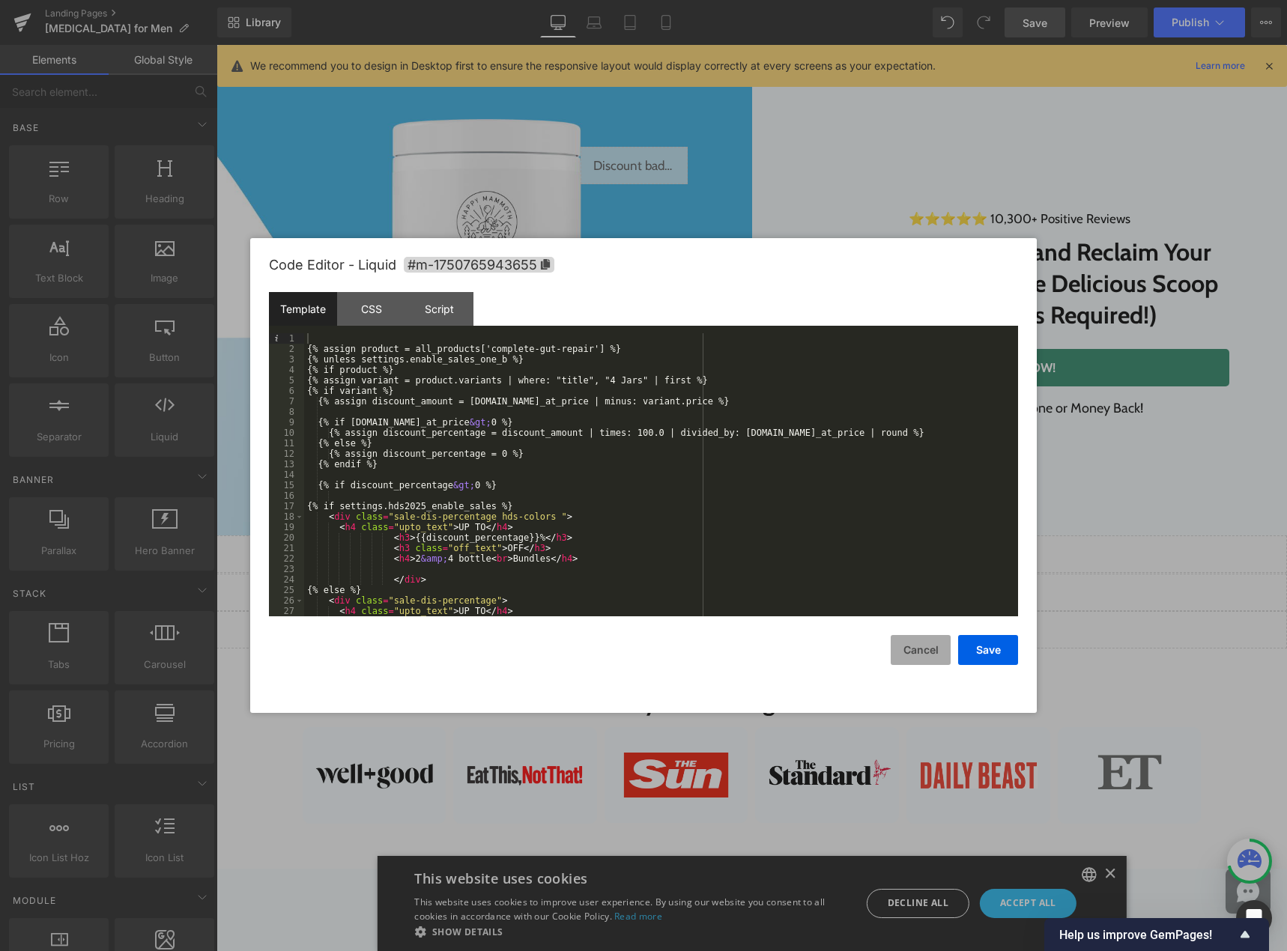
click at [919, 658] on button "Cancel" at bounding box center [920, 650] width 60 height 30
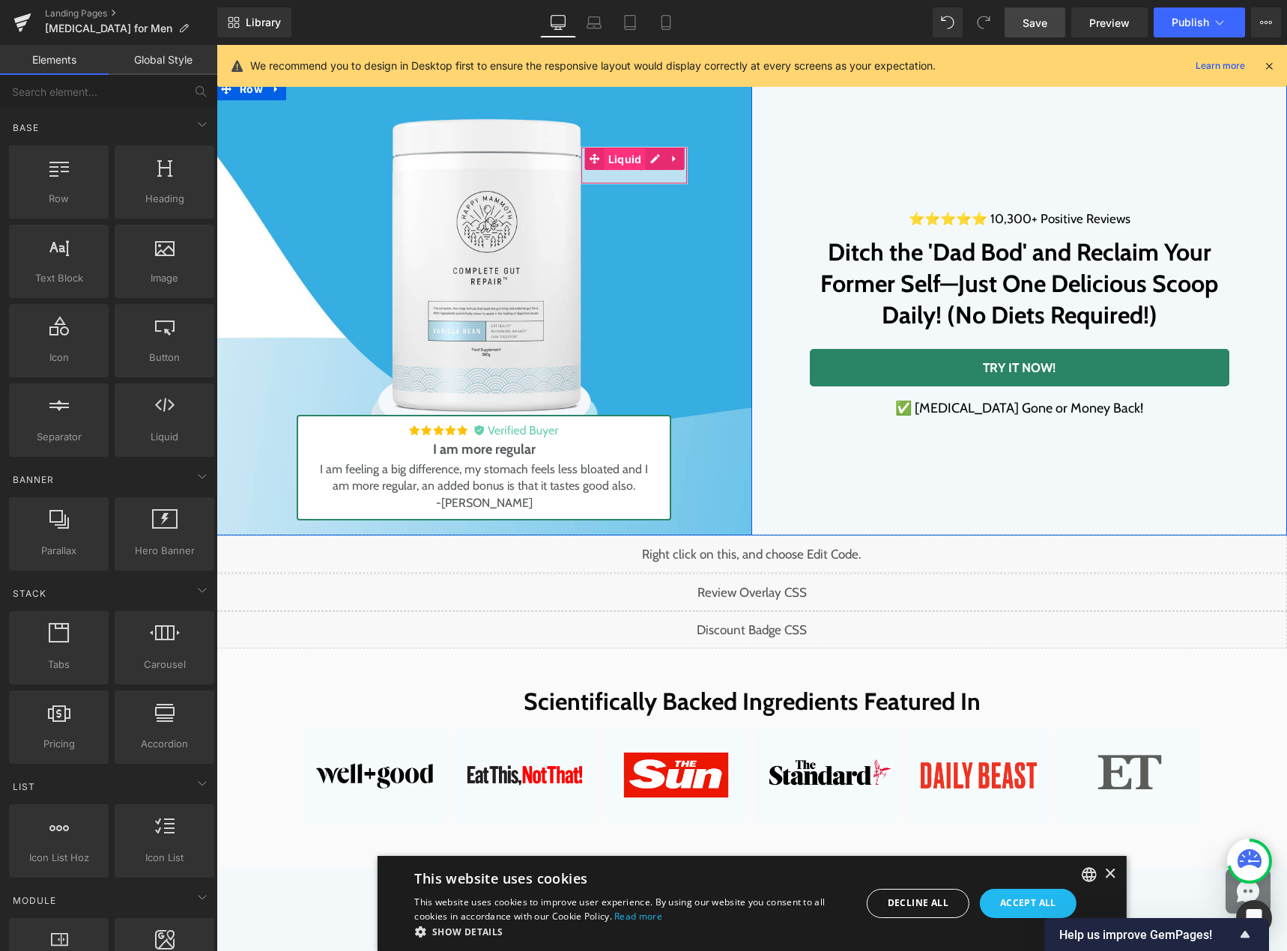
click at [613, 160] on span "Liquid" at bounding box center [624, 159] width 41 height 22
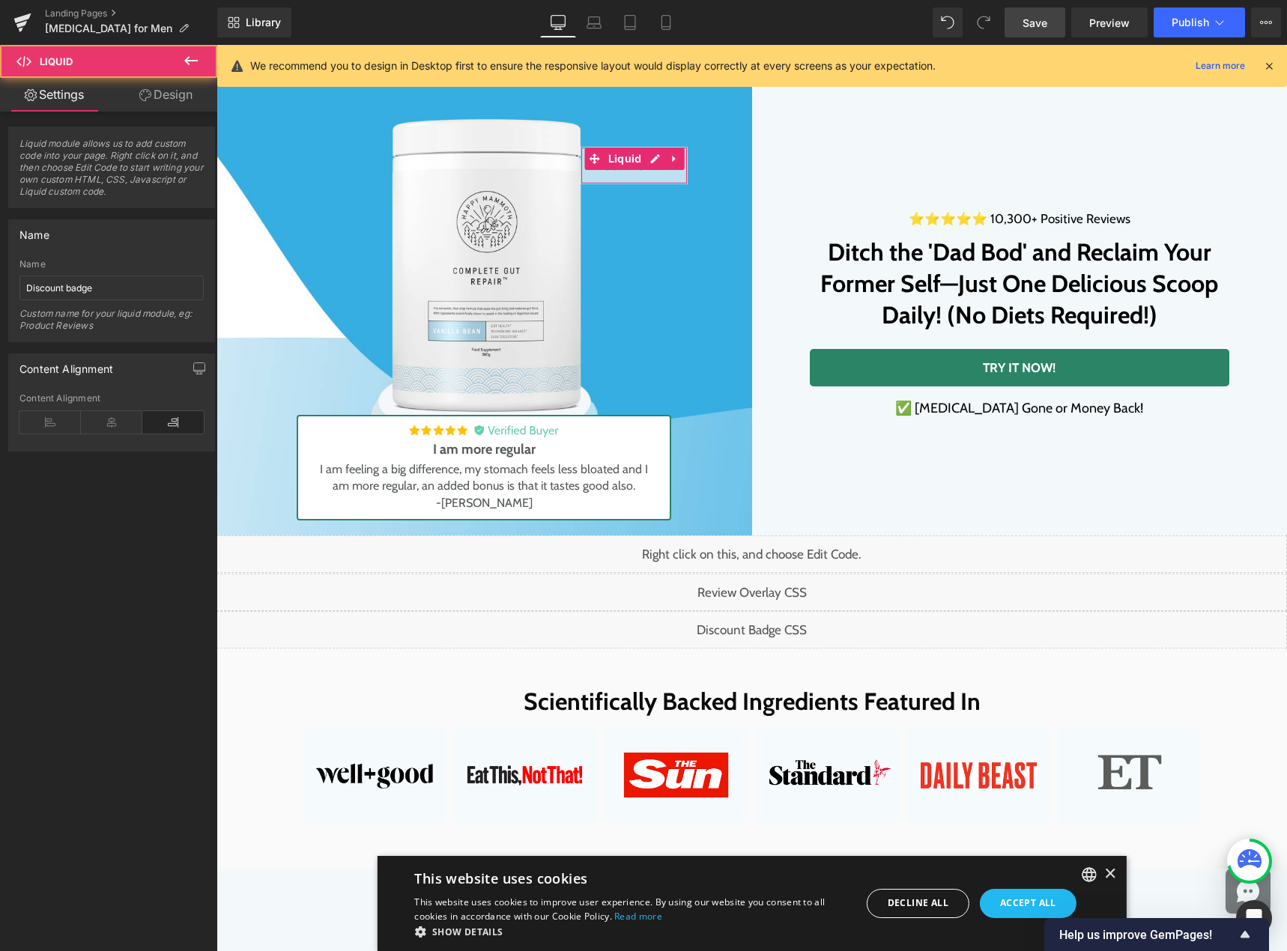
click at [168, 91] on link "Design" at bounding box center [166, 95] width 109 height 34
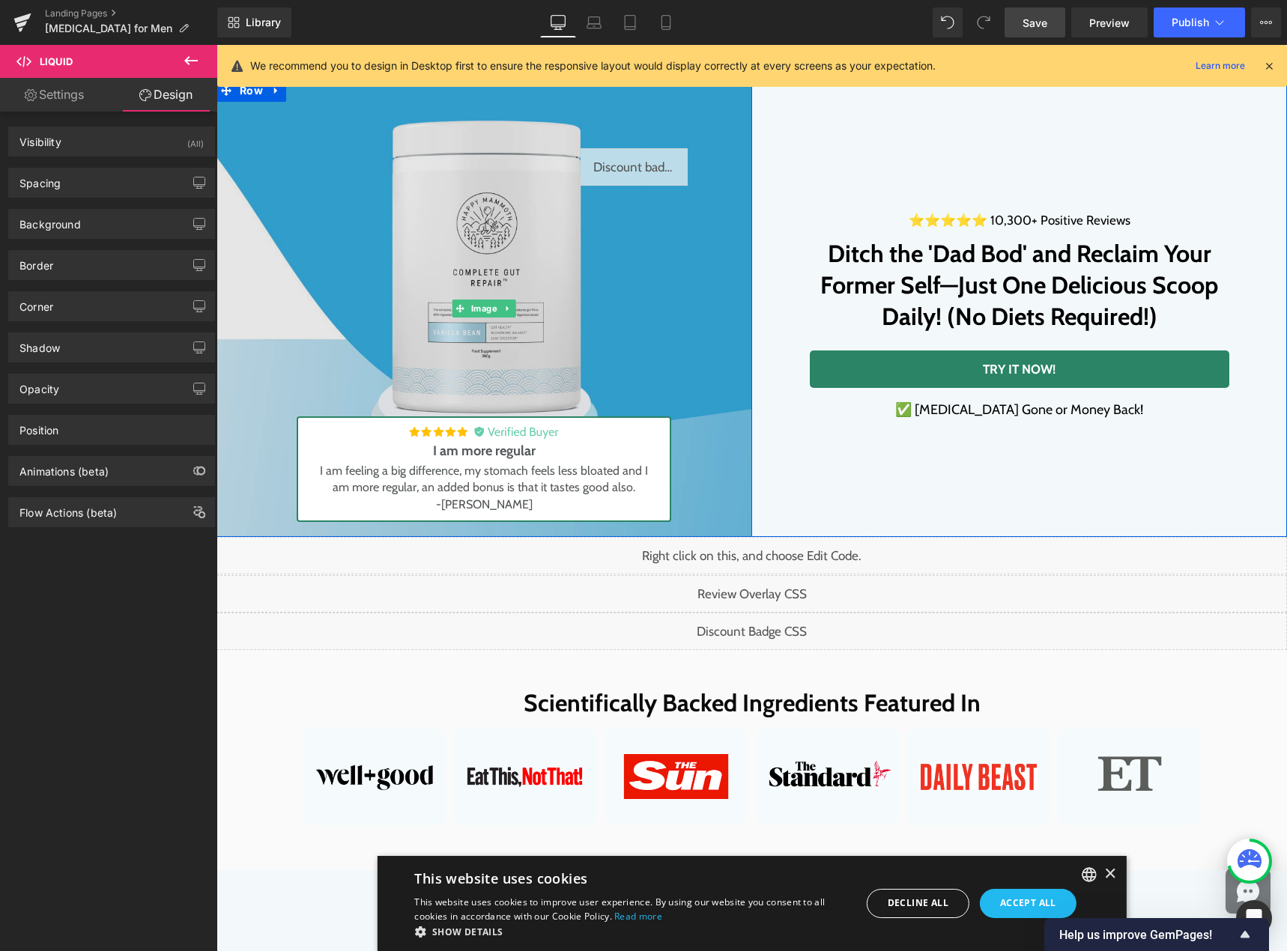
scroll to position [0, 0]
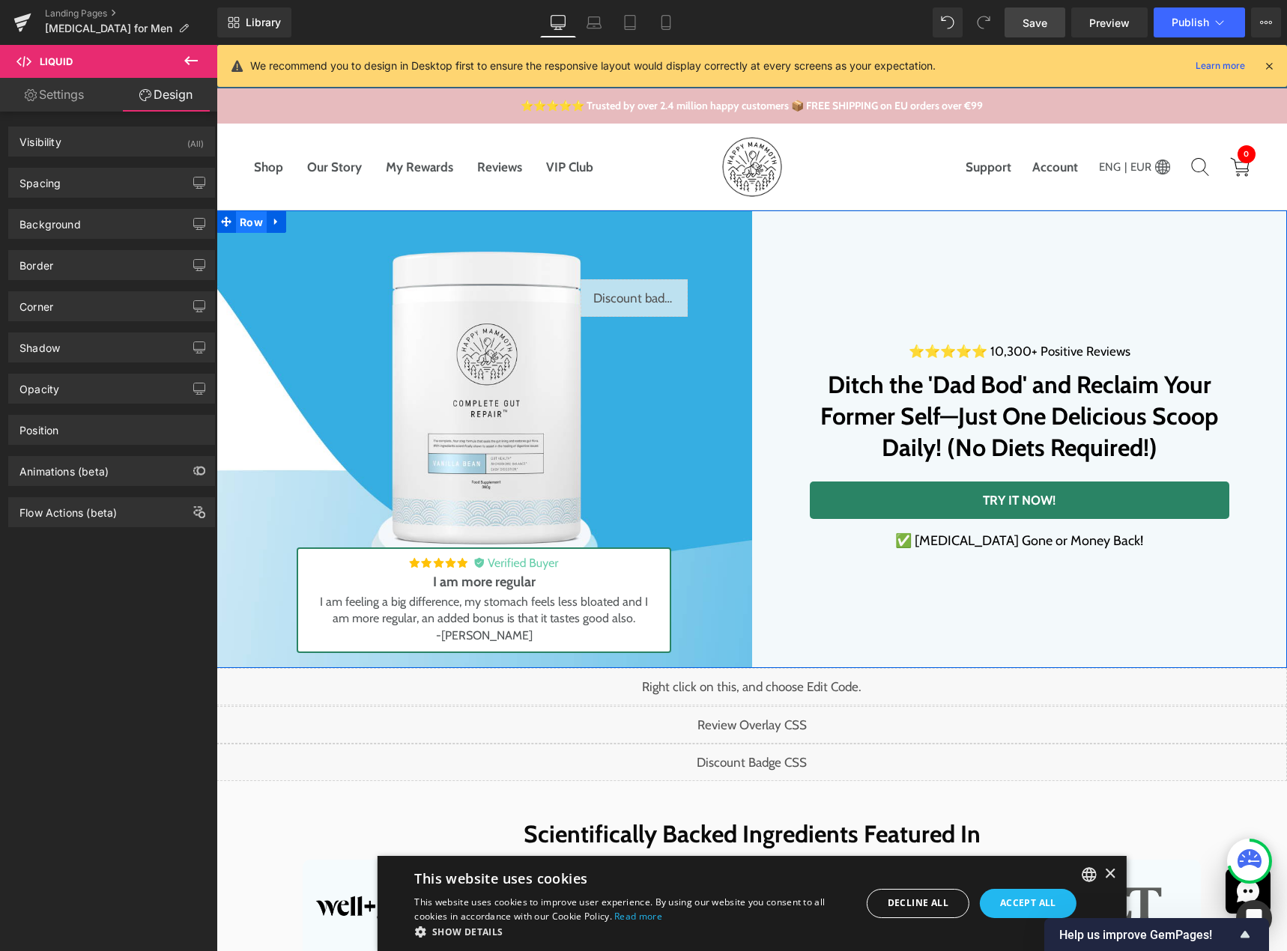
click at [244, 220] on span "Row" at bounding box center [251, 222] width 31 height 22
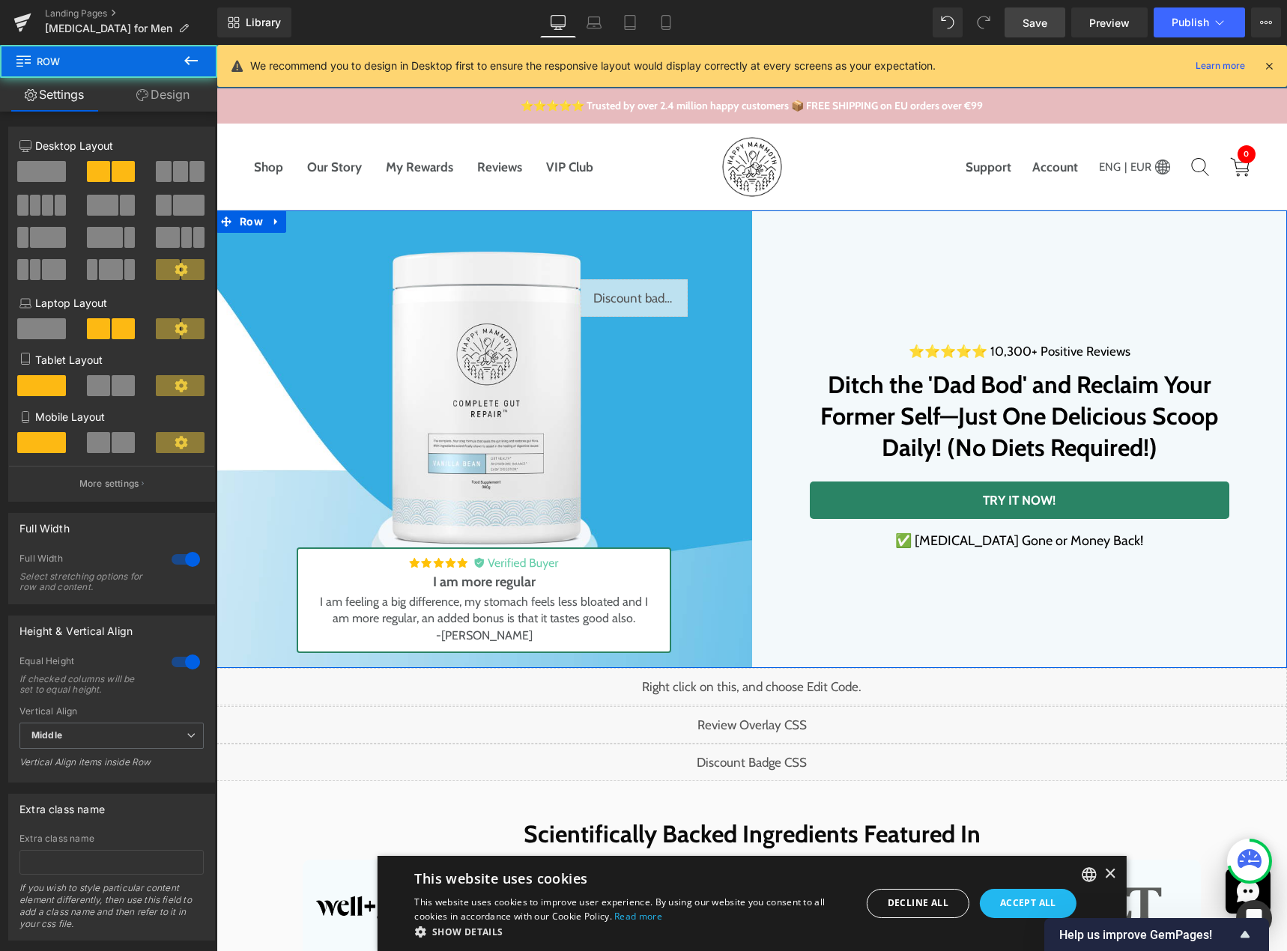
click at [160, 101] on link "Design" at bounding box center [163, 95] width 109 height 34
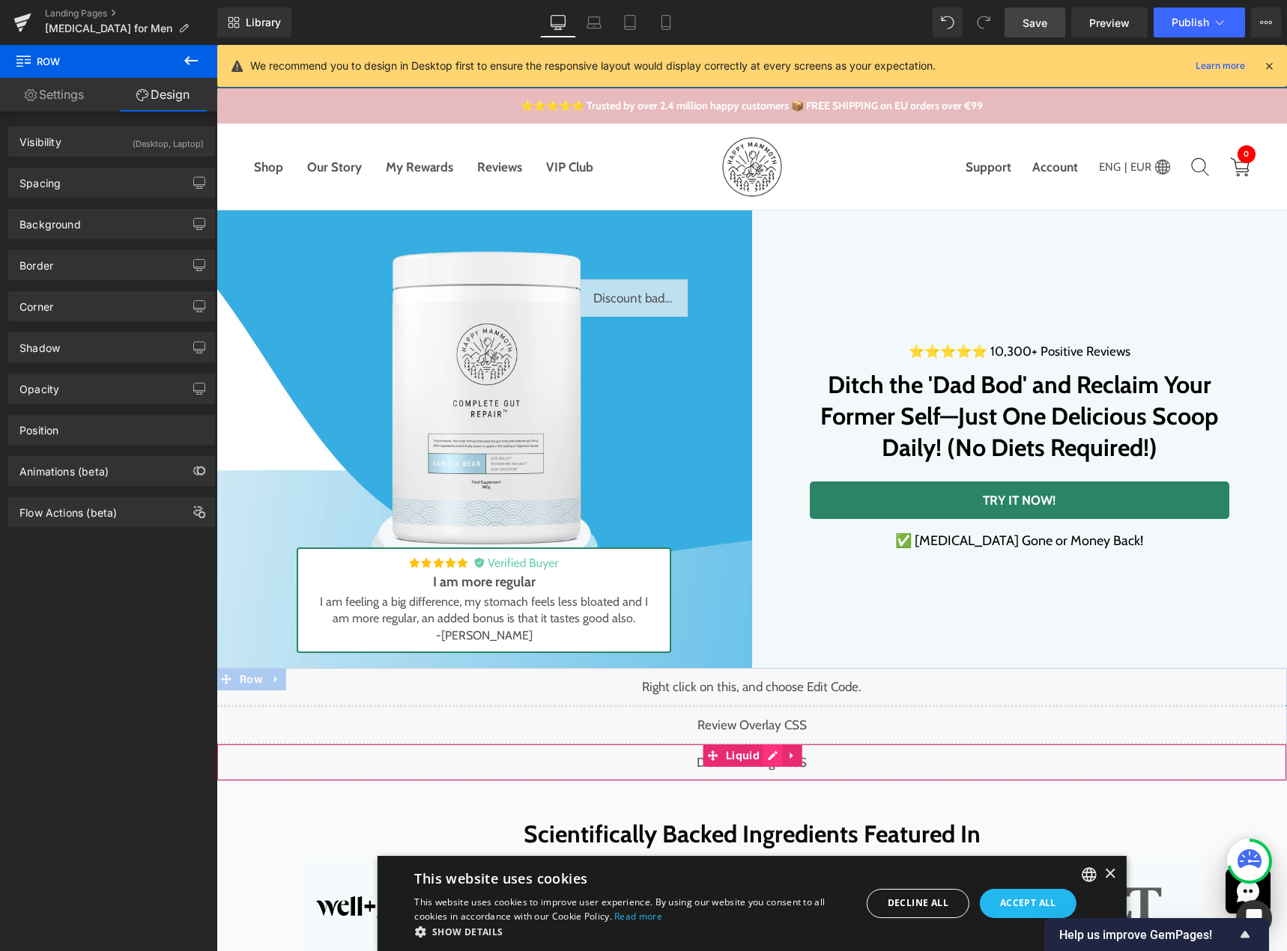
click at [768, 757] on div "Liquid" at bounding box center [751, 762] width 1070 height 37
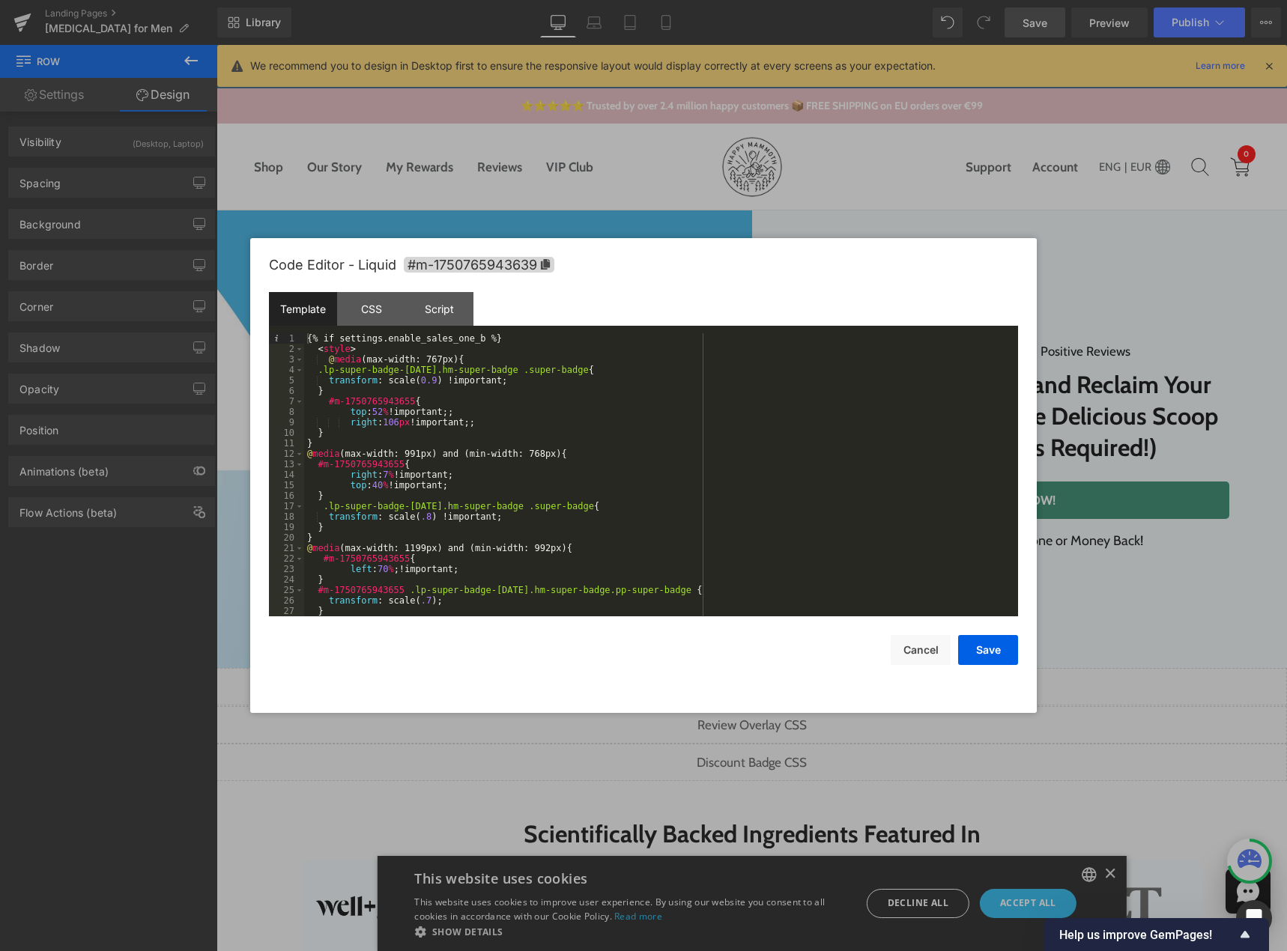
click at [571, 454] on div "{% if settings.enable_sales_one_b %} < style > @ media (max-width: 767px) { .lp…" at bounding box center [658, 485] width 708 height 304
drag, startPoint x: 316, startPoint y: 464, endPoint x: 395, endPoint y: 459, distance: 79.5
click at [395, 459] on div "{% if settings.enable_sales_one_b %} < style > @ media (max-width: 767px) { .lp…" at bounding box center [658, 485] width 708 height 304
click at [463, 358] on div "{% if settings.enable_sales_one_b %} < style > @ media (max-width: 767px) { .lp…" at bounding box center [658, 485] width 708 height 304
drag, startPoint x: 332, startPoint y: 401, endPoint x: 405, endPoint y: 403, distance: 73.4
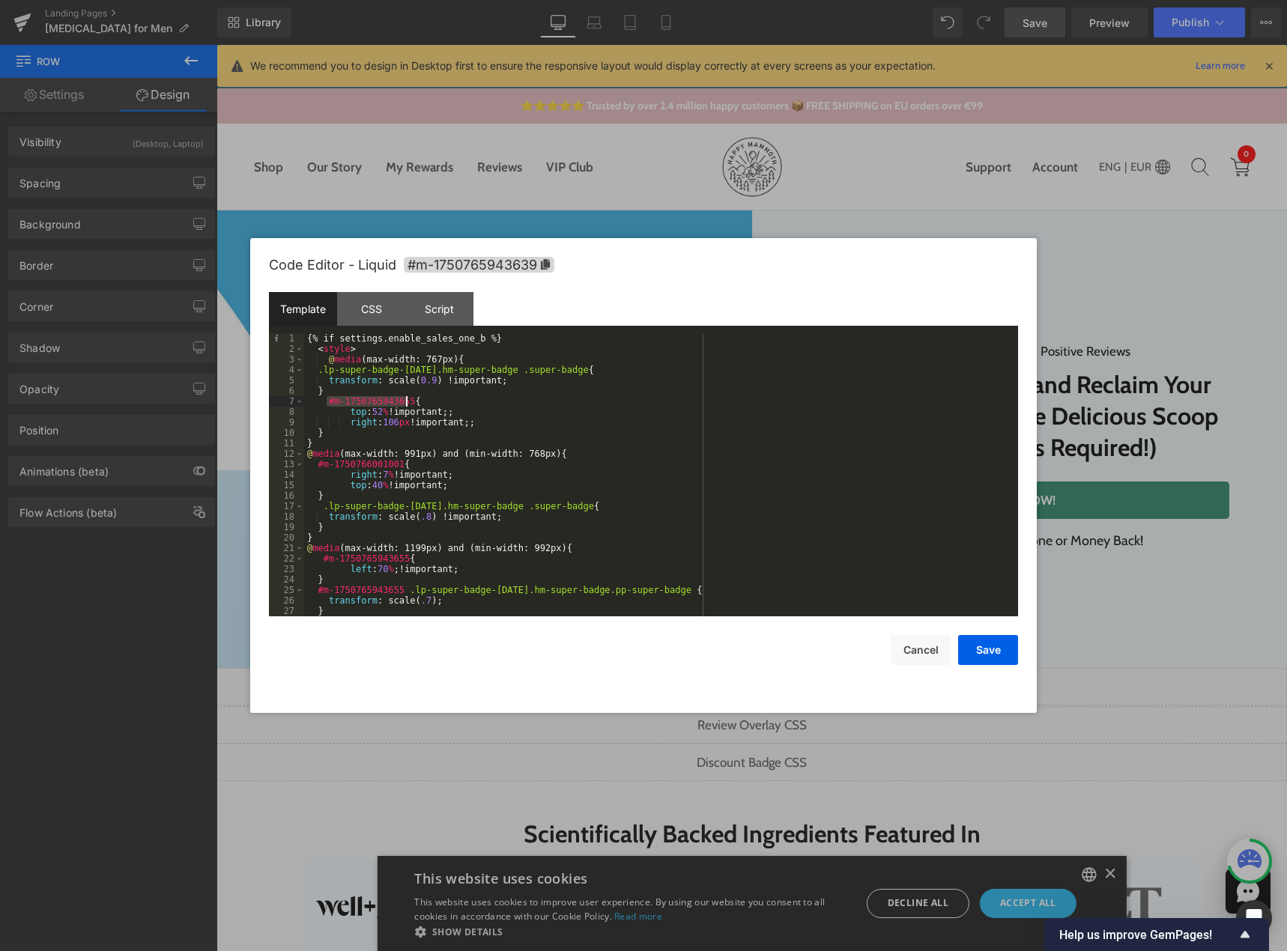
click at [405, 403] on div "{% if settings.enable_sales_one_b %} < style > @ media (max-width: 767px) { .lp…" at bounding box center [658, 485] width 708 height 304
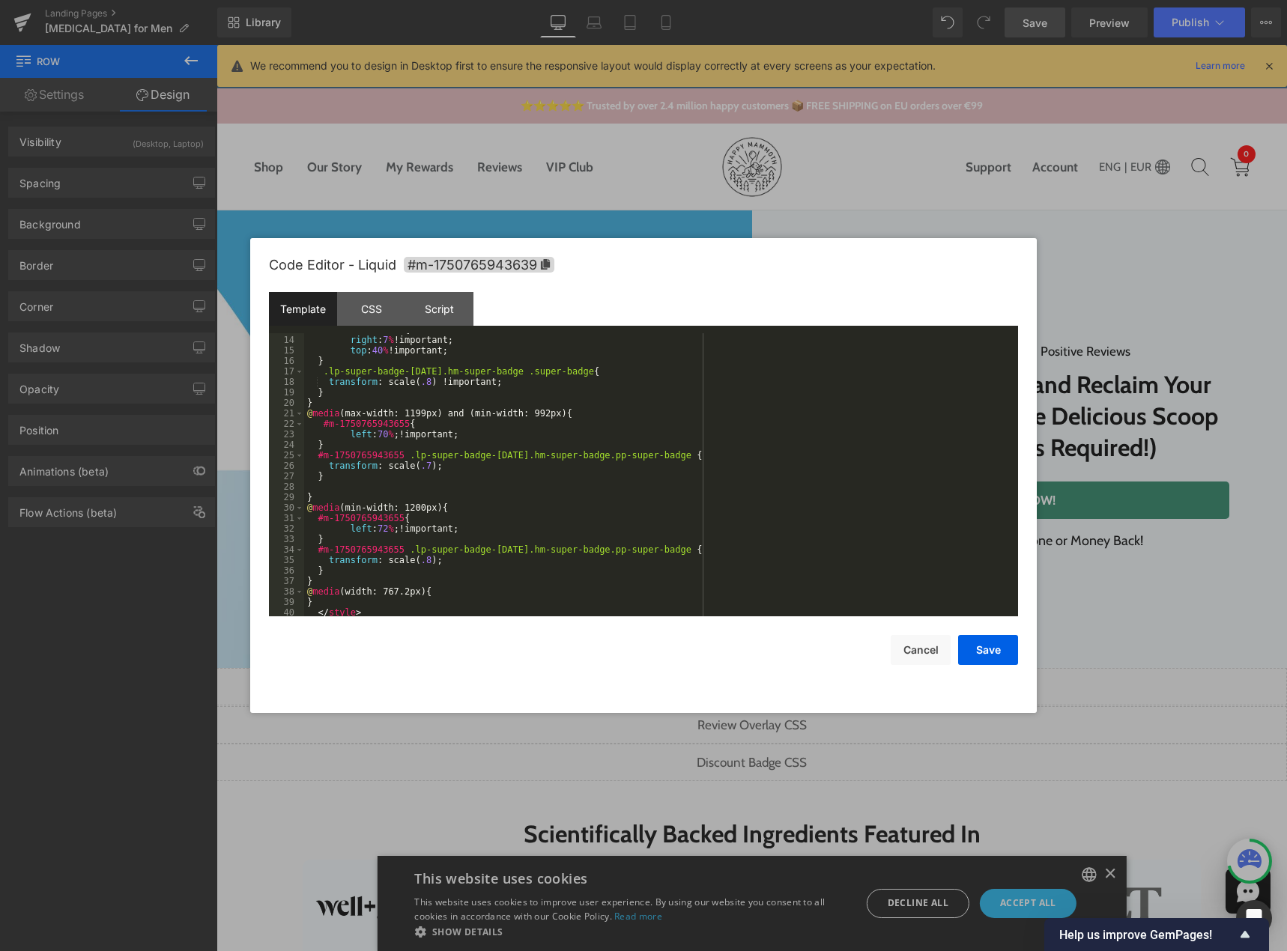
scroll to position [147, 0]
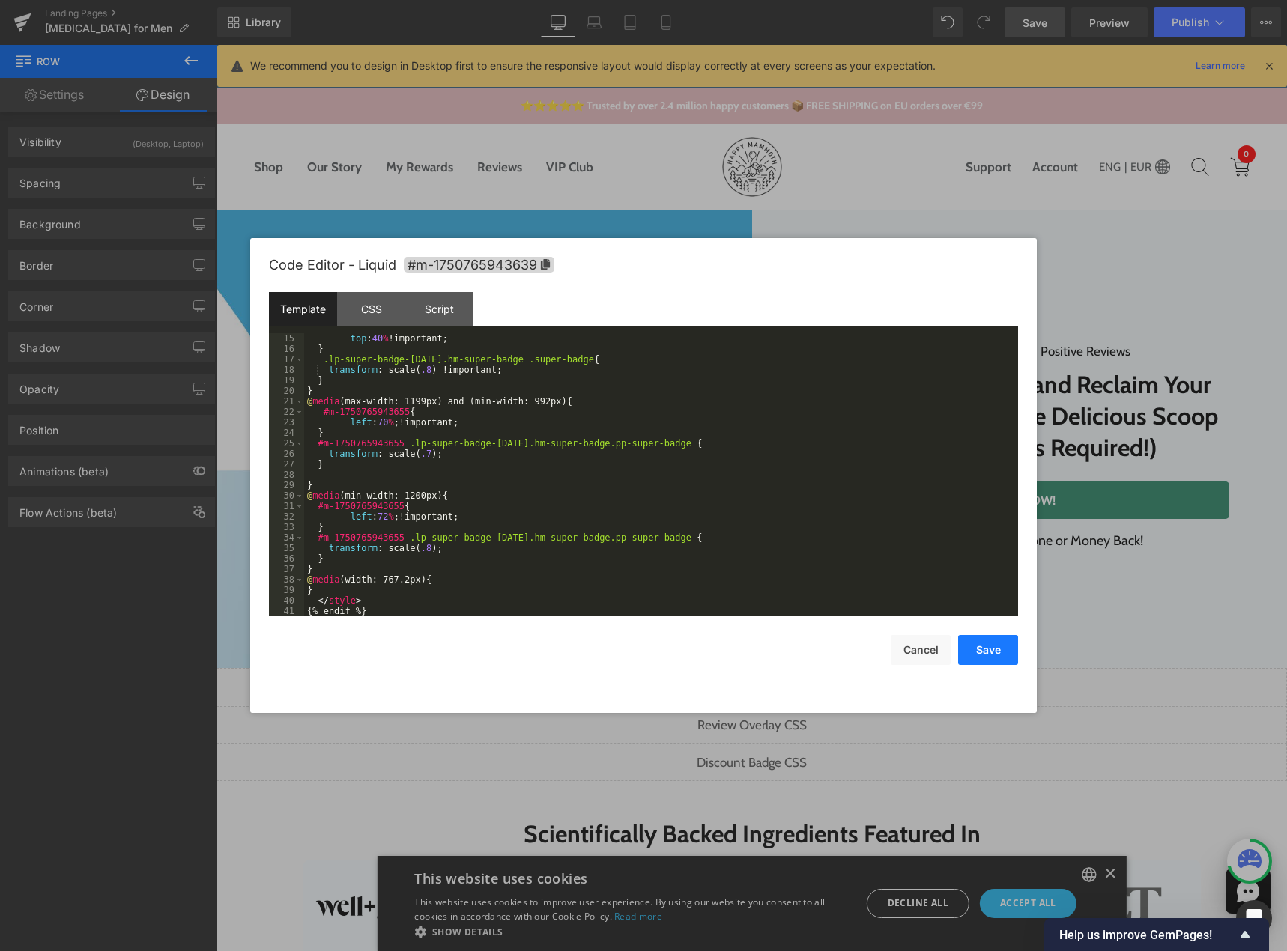
drag, startPoint x: 969, startPoint y: 649, endPoint x: 743, endPoint y: 453, distance: 299.4
click at [969, 649] on button "Save" at bounding box center [988, 650] width 60 height 30
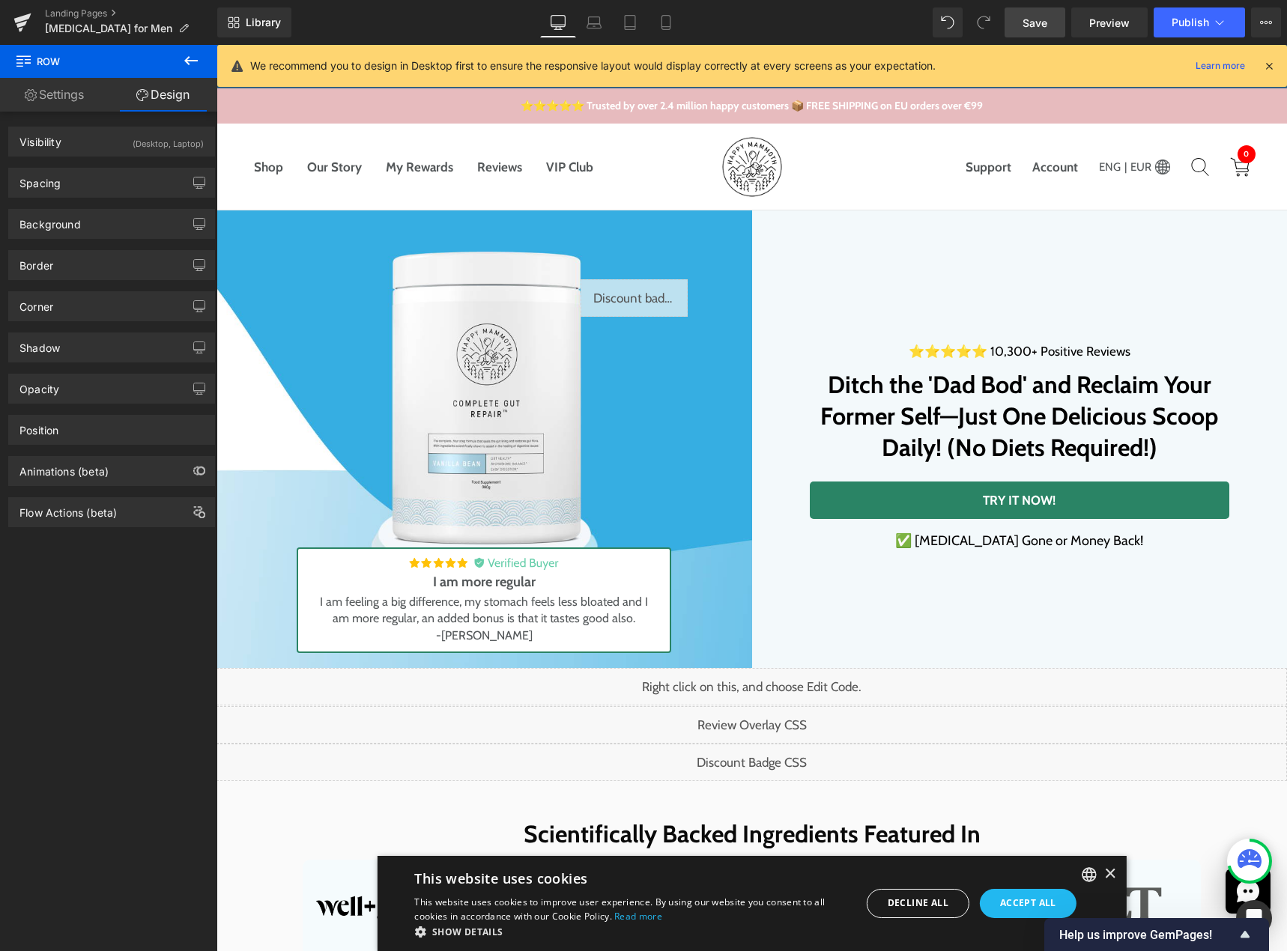
click at [1034, 31] on link "Save" at bounding box center [1034, 22] width 61 height 30
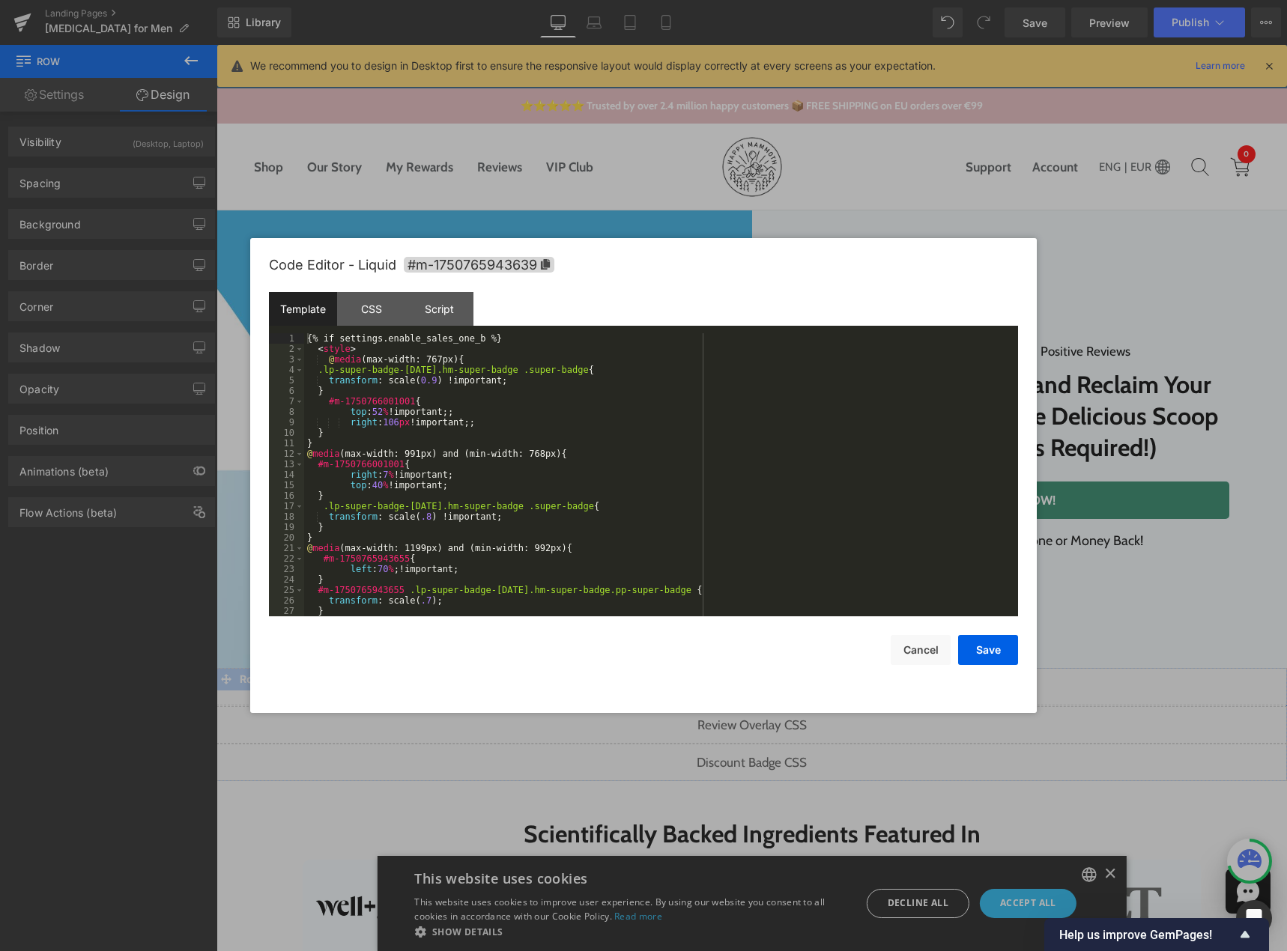
click at [772, 753] on div "Liquid" at bounding box center [751, 762] width 1070 height 37
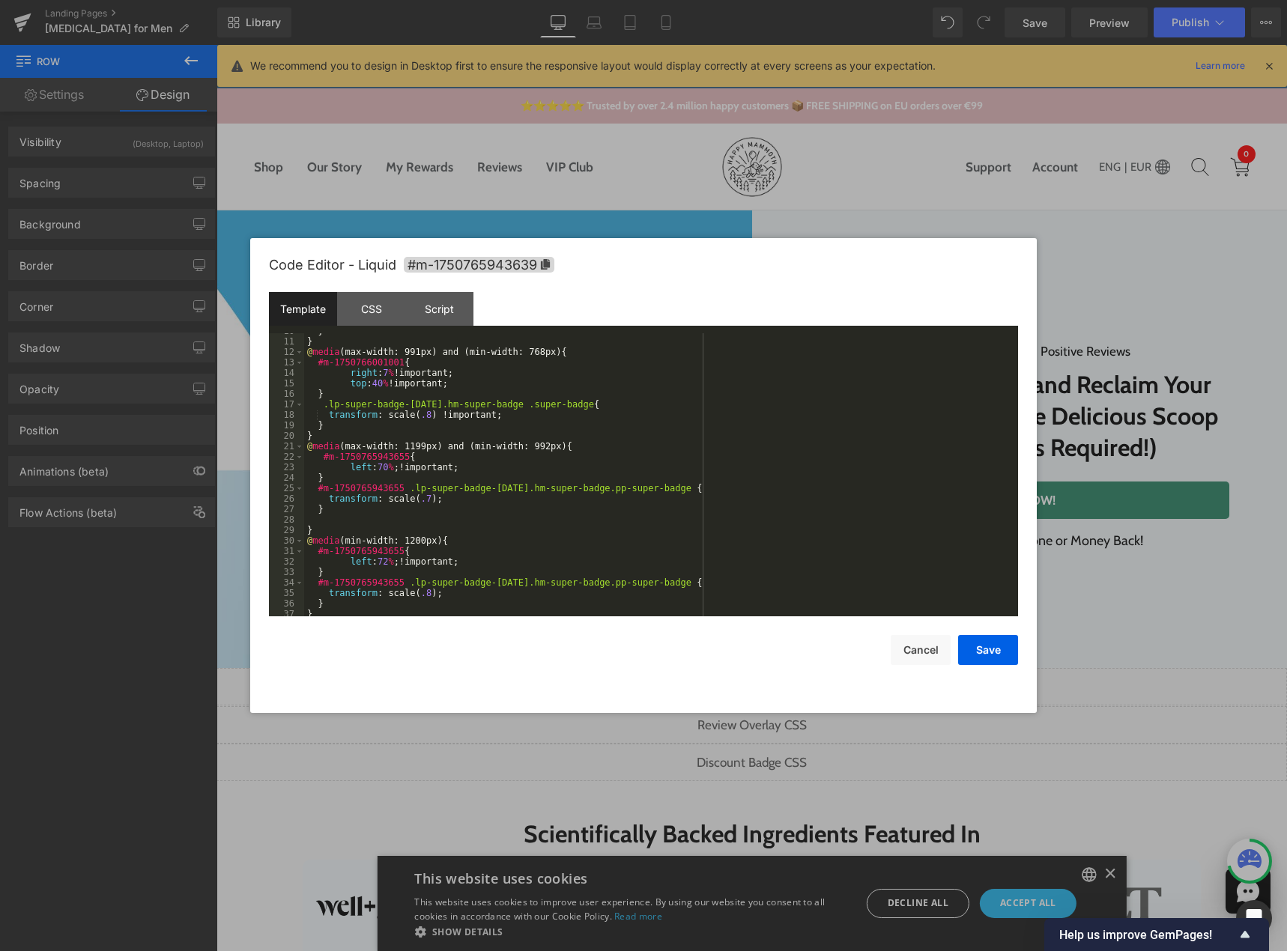
scroll to position [0, 0]
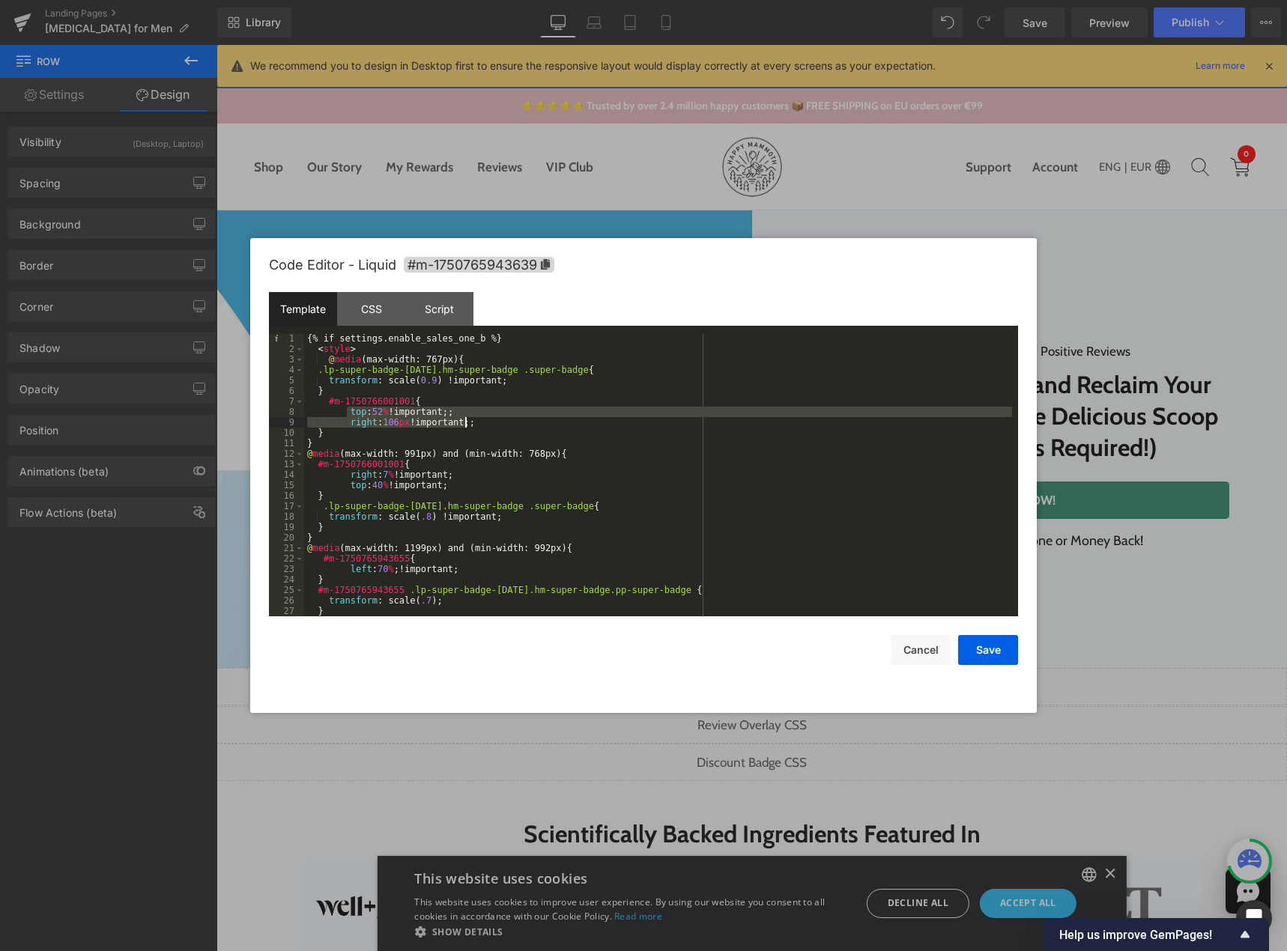
drag, startPoint x: 367, startPoint y: 411, endPoint x: 494, endPoint y: 422, distance: 127.7
click at [494, 422] on div "{% if settings.enable_sales_one_b %} < style > @ media (max-width: 767px) { .lp…" at bounding box center [658, 485] width 708 height 304
click at [371, 425] on div "{% if settings.enable_sales_one_b %} < style > @ media (max-width: 767px) { .lp…" at bounding box center [658, 474] width 708 height 283
click at [471, 424] on div "{% if settings.enable_sales_one_b %} < style > @ media (max-width: 767px) { .lp…" at bounding box center [658, 485] width 708 height 304
click at [450, 410] on div "{% if settings.enable_sales_one_b %} < style > @ media (max-width: 767px) { .lp…" at bounding box center [658, 485] width 708 height 304
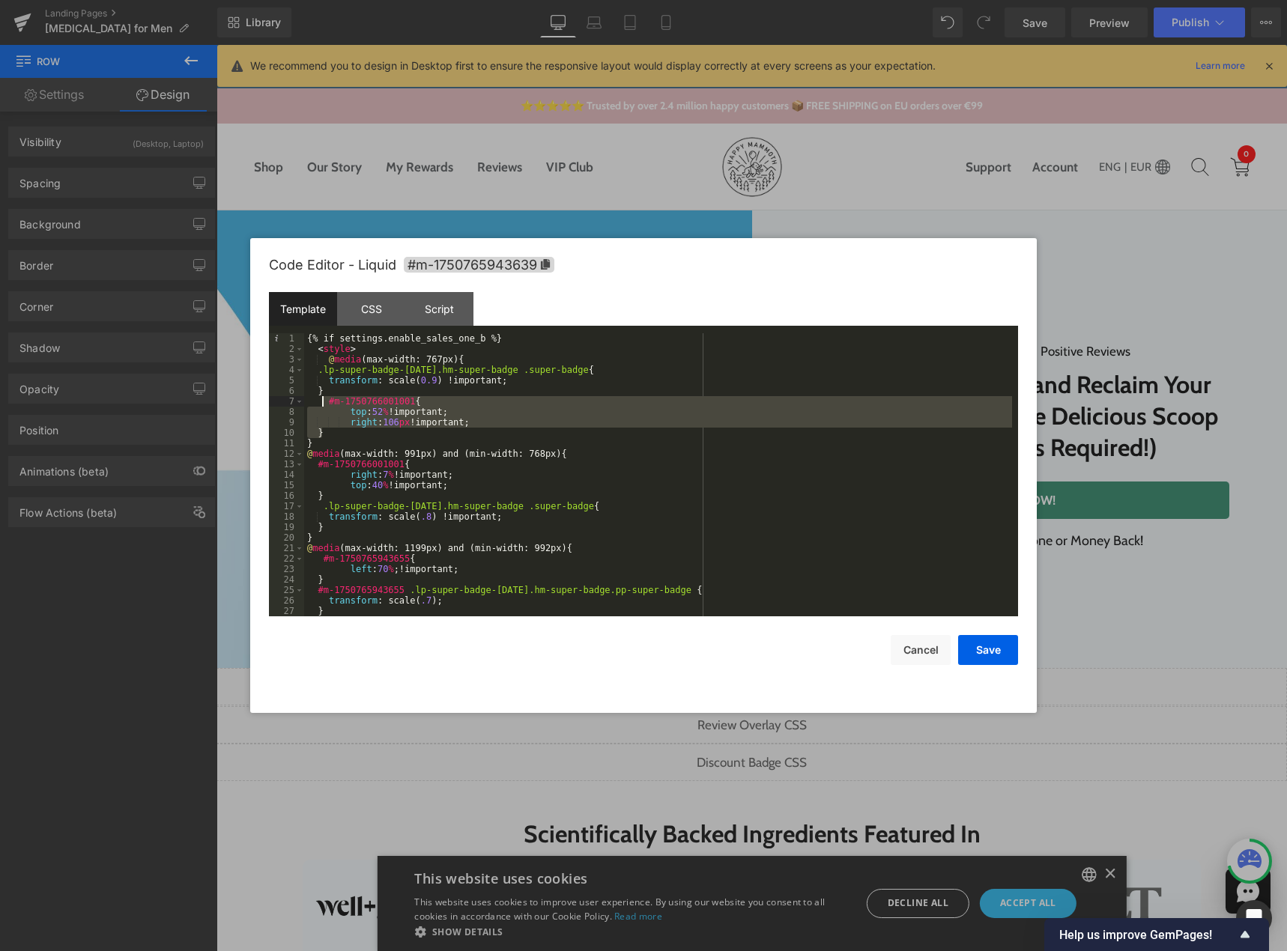
drag, startPoint x: 328, startPoint y: 431, endPoint x: 322, endPoint y: 400, distance: 32.0
click at [322, 400] on div "{% if settings.enable_sales_one_b %} < style > @ media (max-width: 767px) { .lp…" at bounding box center [658, 485] width 708 height 304
click at [378, 414] on div "{% if settings.enable_sales_one_b %} < style > @ media (max-width: 767px) { .lp…" at bounding box center [658, 474] width 708 height 283
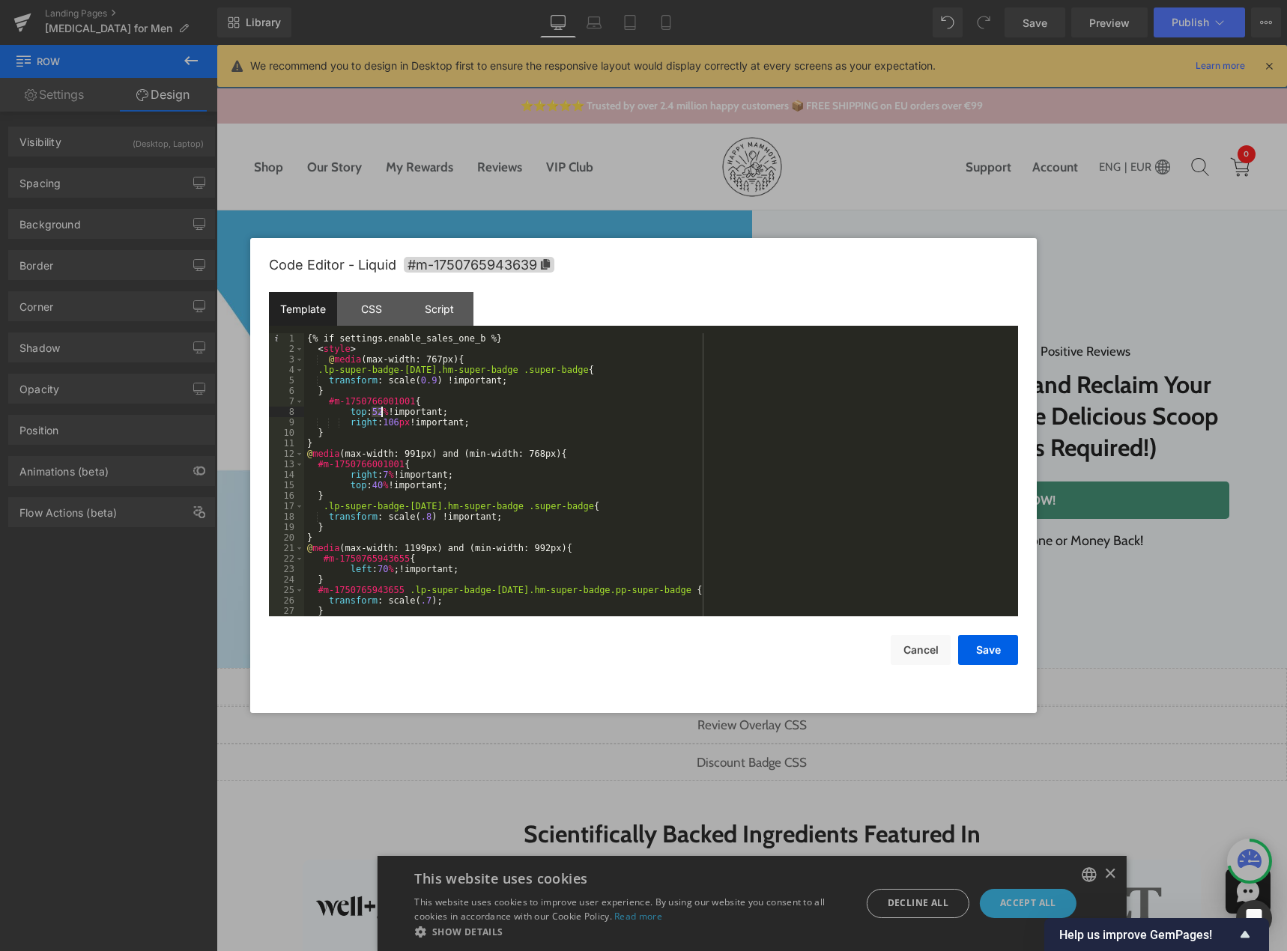
click at [377, 412] on div "{% if settings.enable_sales_one_b %} < style > @ media (max-width: 767px) { .lp…" at bounding box center [658, 485] width 708 height 304
click at [395, 425] on div "{% if settings.enable_sales_one_b %} < style > @ media (max-width: 767px) { .lp…" at bounding box center [658, 485] width 708 height 304
click at [415, 403] on div "{% if settings.enable_sales_one_b %} < style > @ media (max-width: 767px) { .lp…" at bounding box center [658, 485] width 708 height 304
click at [423, 381] on div "{% if settings.enable_sales_one_b %} < style > @ media (max-width: 767px) { .lp…" at bounding box center [658, 485] width 708 height 304
click at [976, 642] on button "Save" at bounding box center [988, 650] width 60 height 30
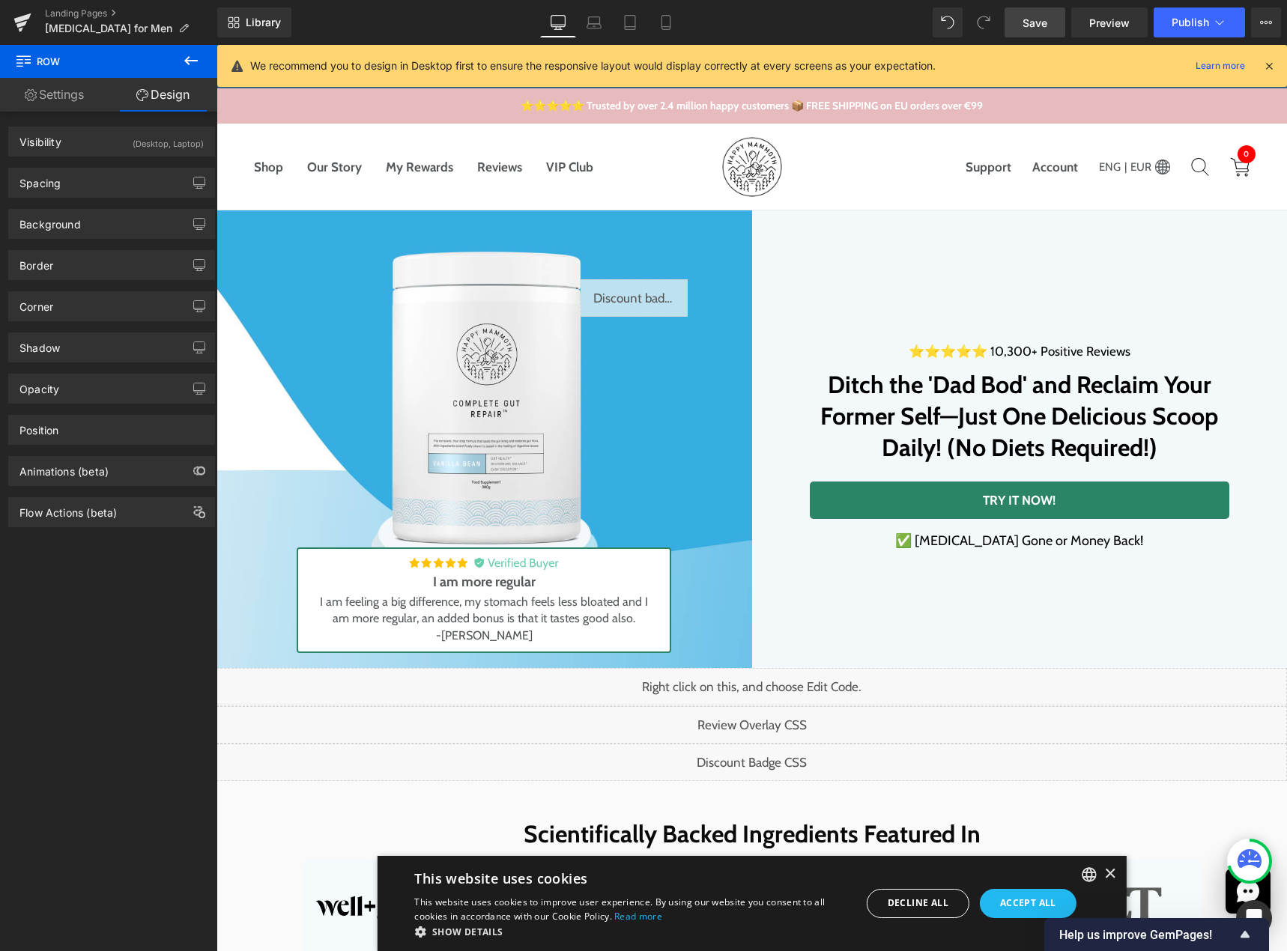
click at [1045, 10] on link "Save" at bounding box center [1034, 22] width 61 height 30
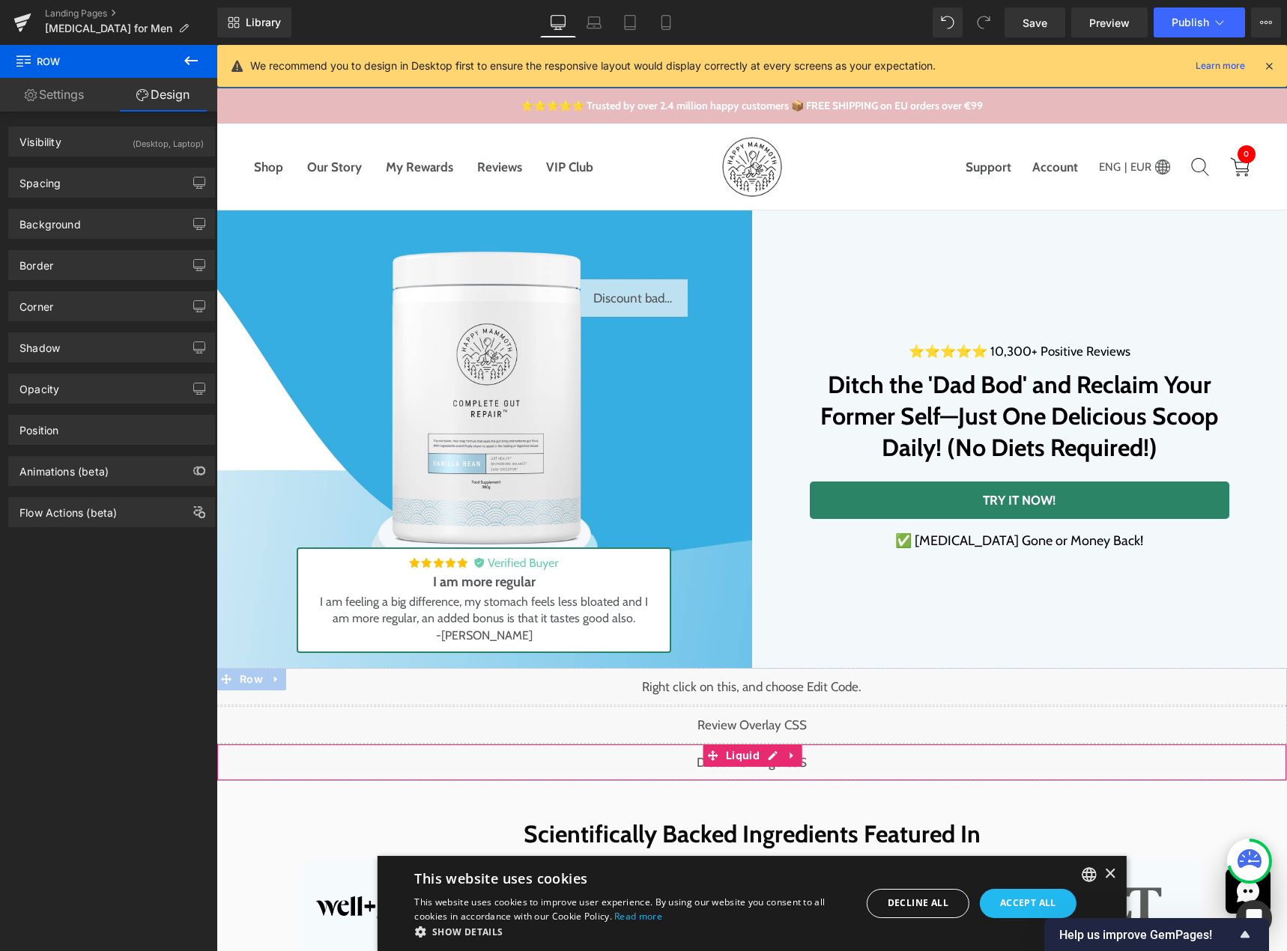
click at [762, 756] on div "Liquid" at bounding box center [751, 762] width 1070 height 37
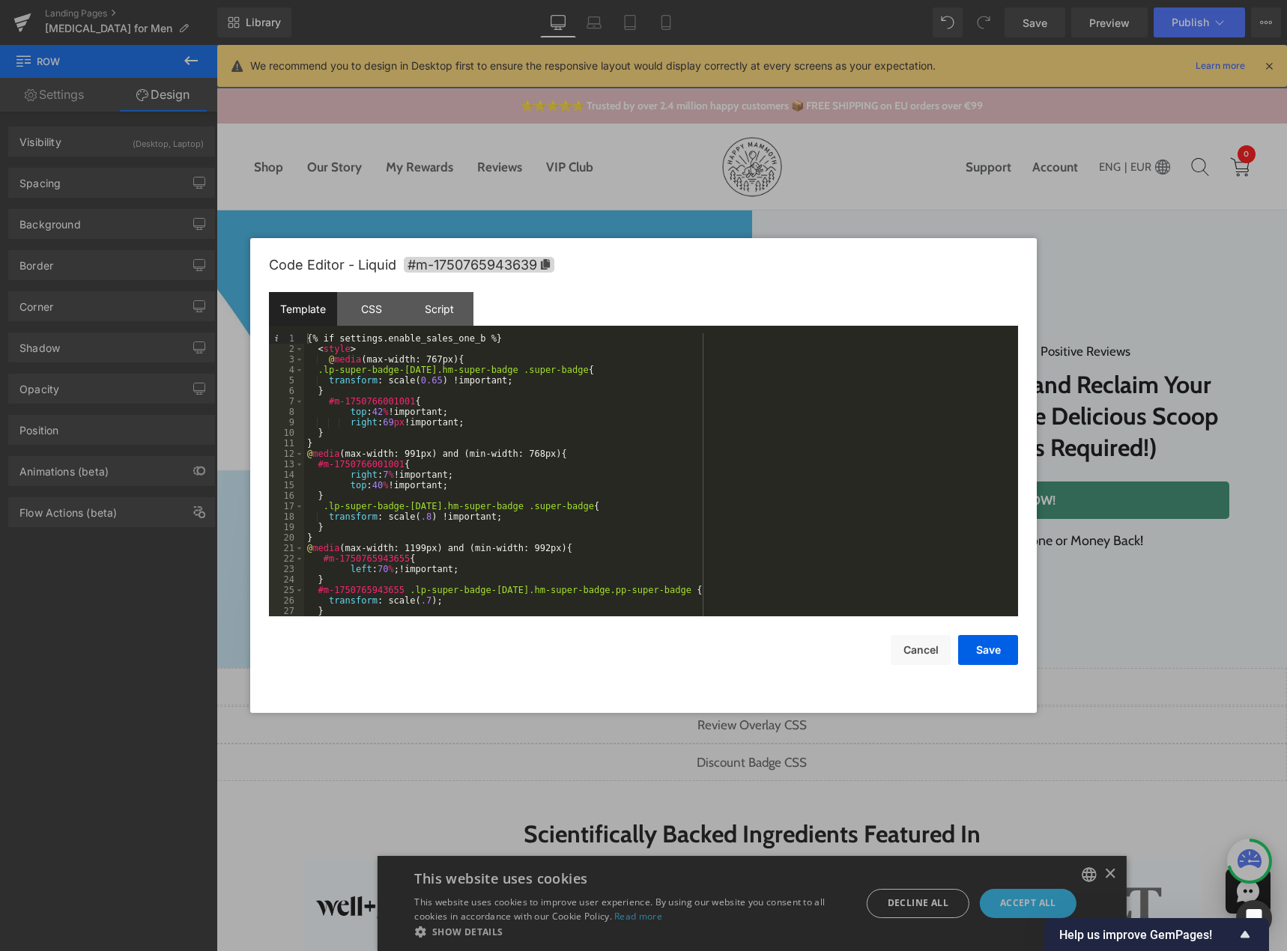
click at [470, 358] on div "{% if settings.enable_sales_one_b %} < style > @ media (max-width: 767px) { .lp…" at bounding box center [658, 485] width 708 height 304
drag, startPoint x: 326, startPoint y: 404, endPoint x: 405, endPoint y: 398, distance: 79.6
click at [405, 398] on div "{% if settings.enable_sales_one_b %} < style > @ media (max-width: 767px) { .lp…" at bounding box center [658, 485] width 708 height 304
click at [320, 370] on div "{% if settings.enable_sales_one_b %} < style > @ media (max-width: 767px) { .lp…" at bounding box center [658, 485] width 708 height 304
click at [316, 371] on div "{% if settings.enable_sales_one_b %} < style > @ media (max-width: 767px) { .lp…" at bounding box center [658, 485] width 708 height 304
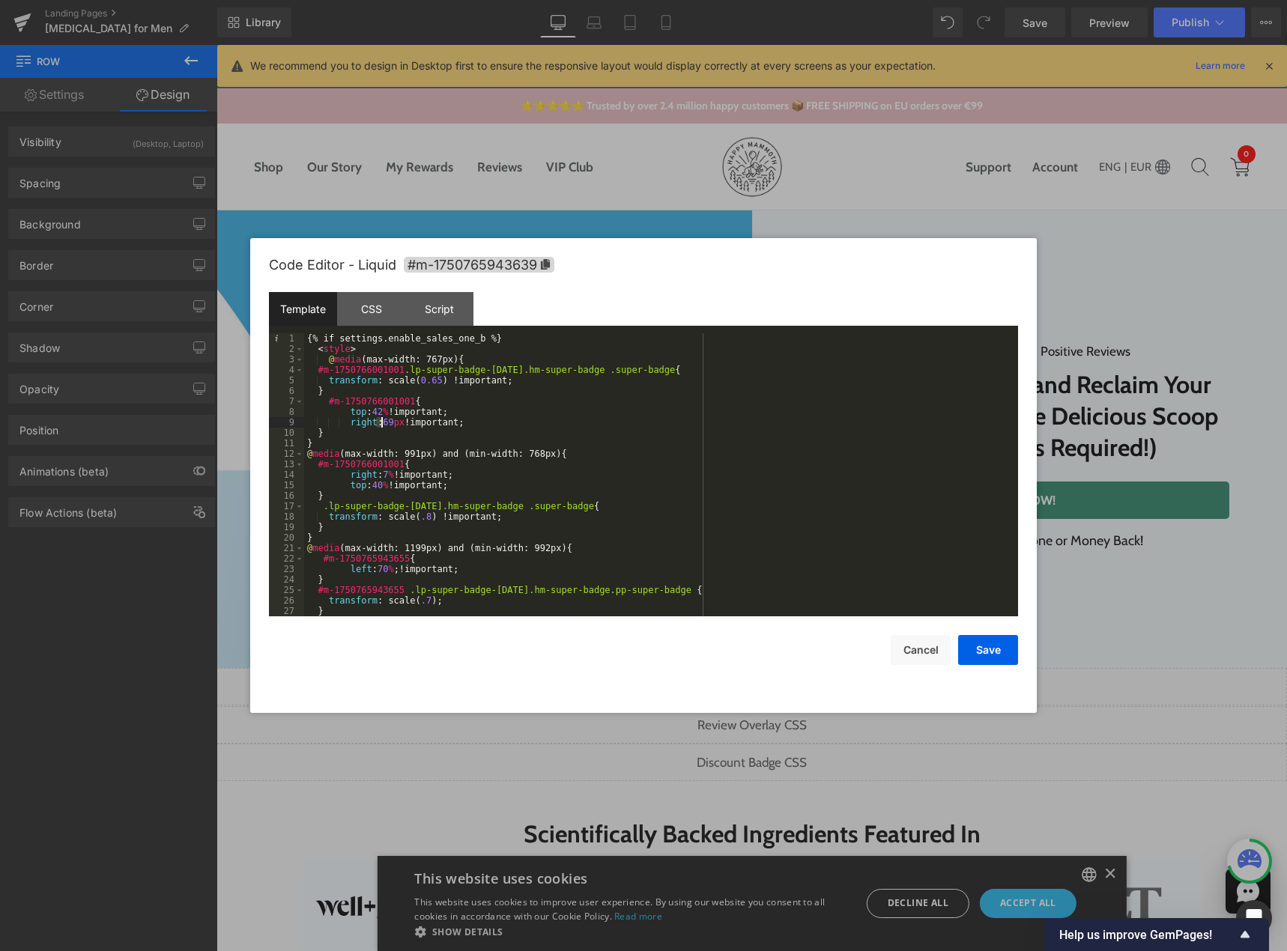
click at [381, 420] on div "{% if settings.enable_sales_one_b %} < style > @ media (max-width: 767px) { #m-…" at bounding box center [658, 485] width 708 height 304
click at [384, 420] on div "{% if settings.enable_sales_one_b %} < style > @ media (max-width: 767px) { #m-…" at bounding box center [658, 485] width 708 height 304
drag, startPoint x: 389, startPoint y: 422, endPoint x: 379, endPoint y: 422, distance: 9.7
click at [379, 422] on div "{% if settings.enable_sales_one_b %} < style > @ media (max-width: 767px) { #m-…" at bounding box center [658, 485] width 708 height 304
click at [974, 663] on button "Save" at bounding box center [988, 650] width 60 height 30
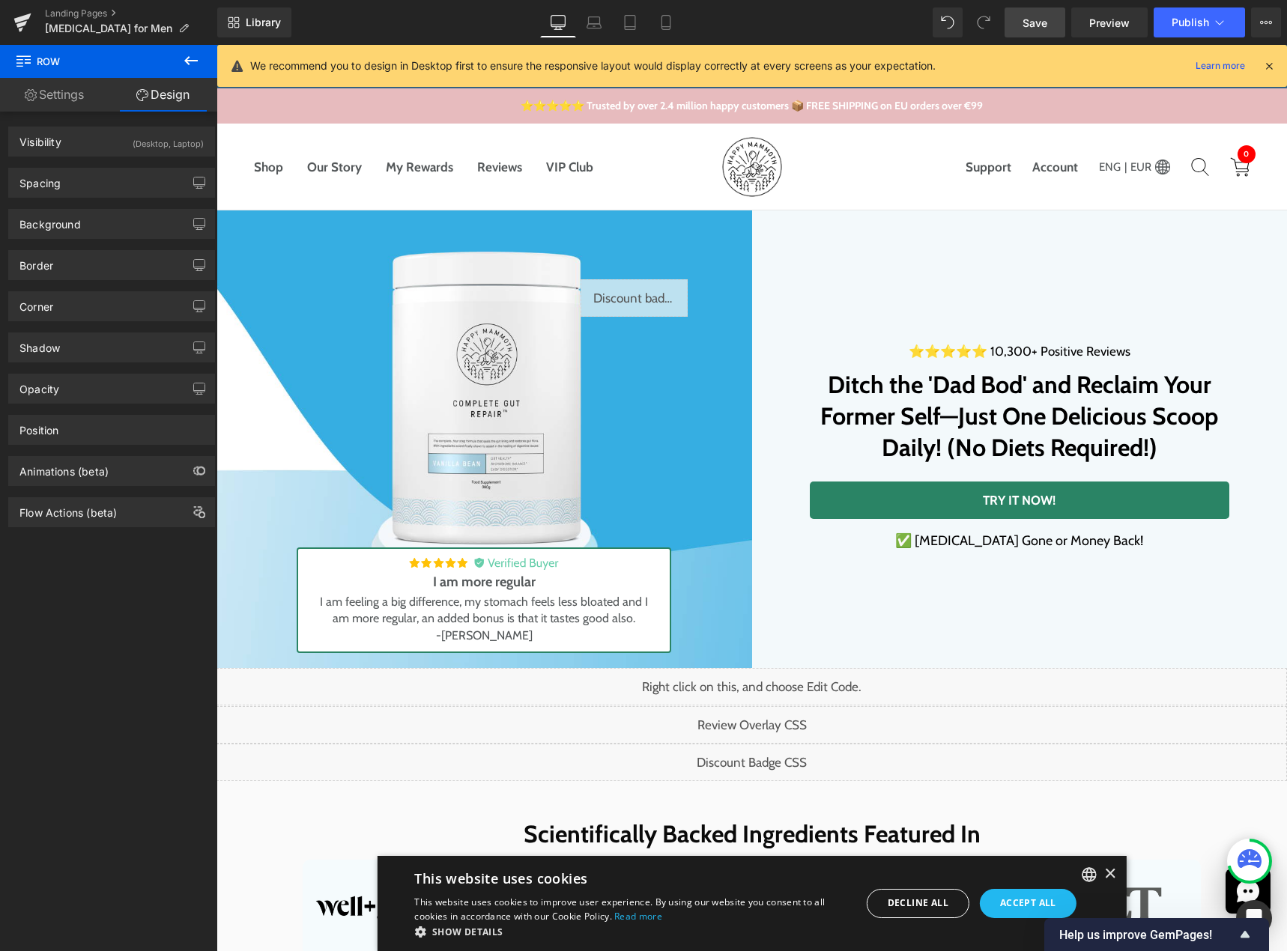
click at [1041, 15] on span "Save" at bounding box center [1034, 23] width 25 height 16
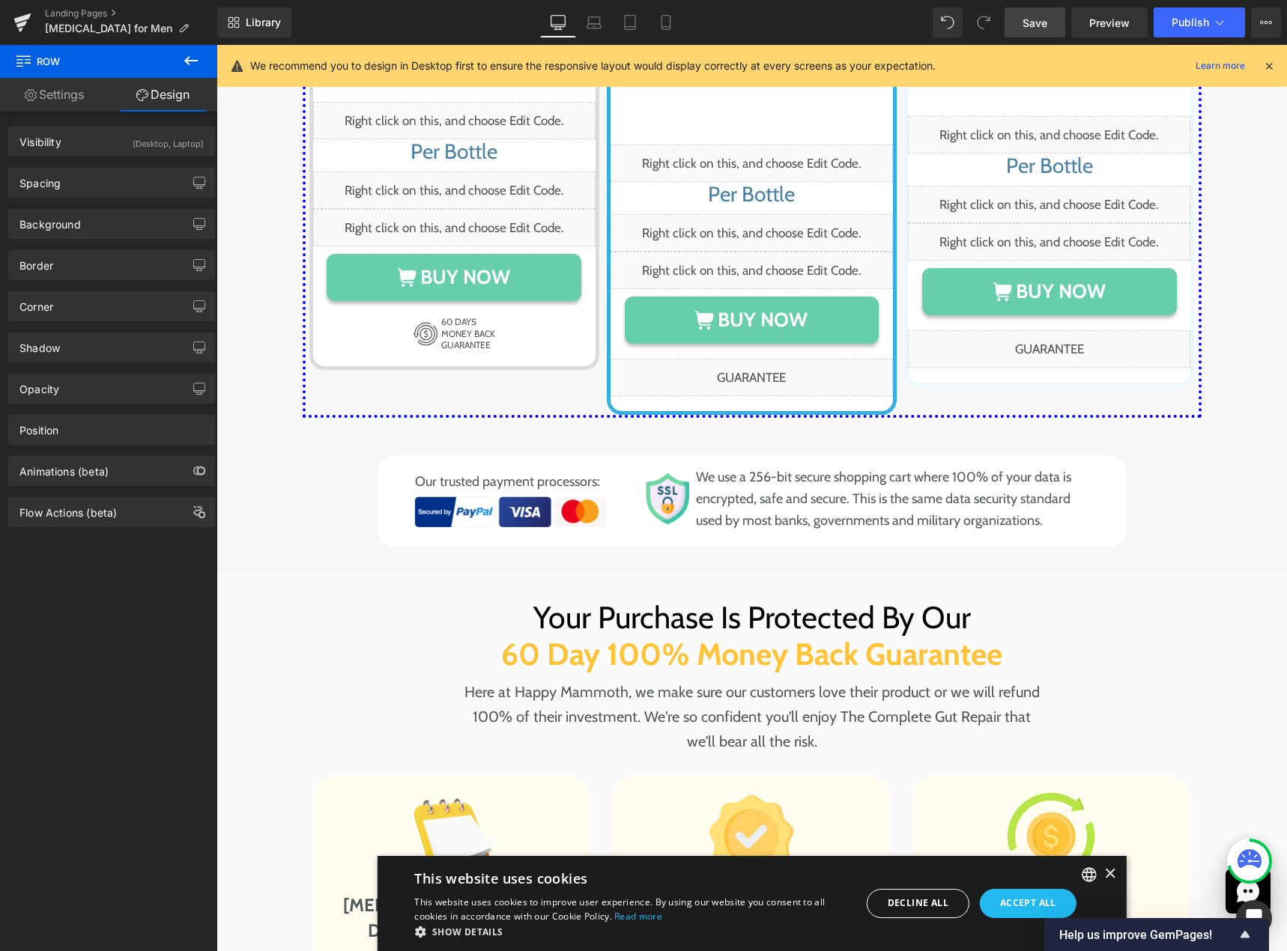
scroll to position [7774, 0]
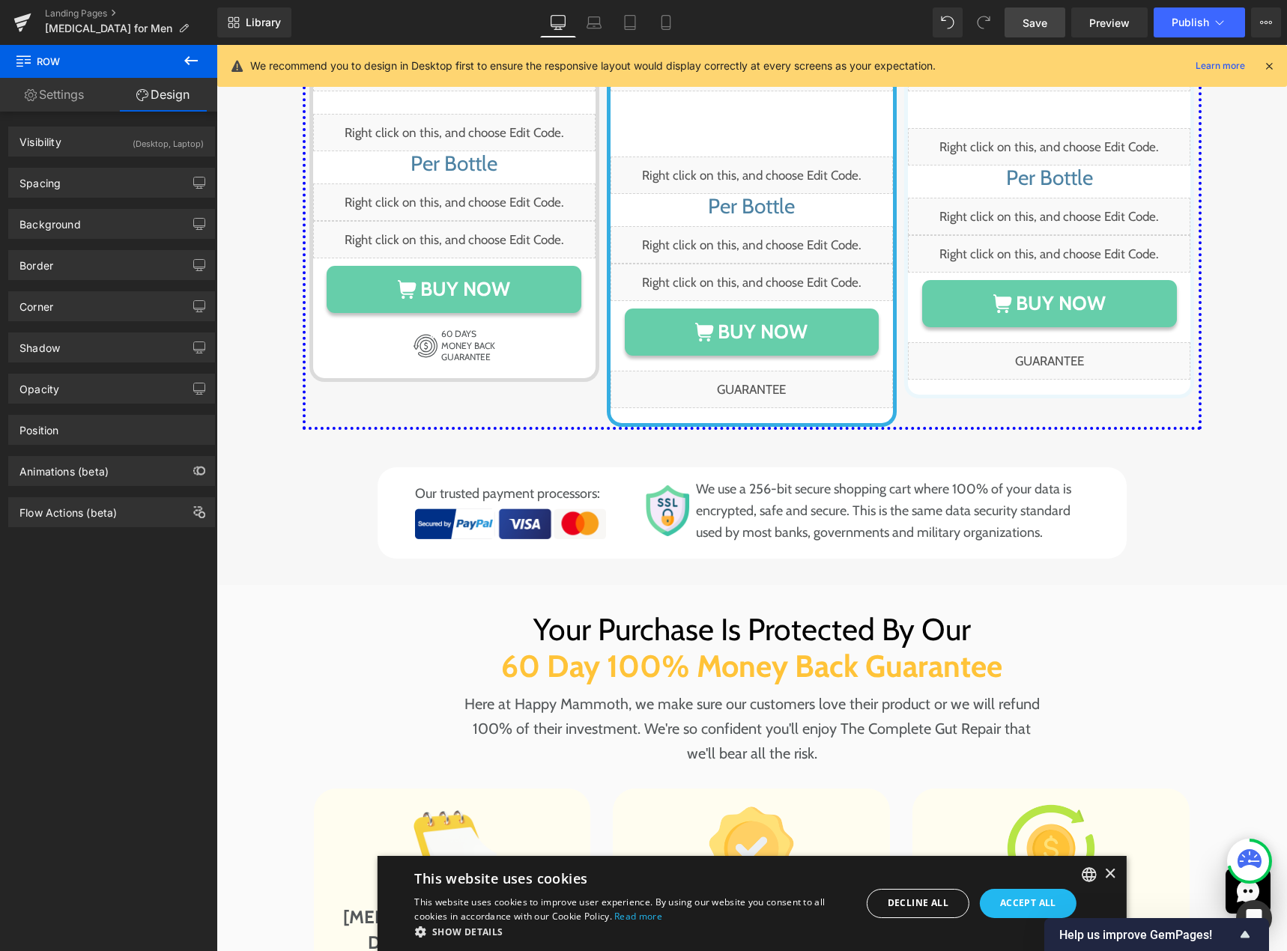
click at [186, 58] on icon at bounding box center [191, 61] width 18 height 18
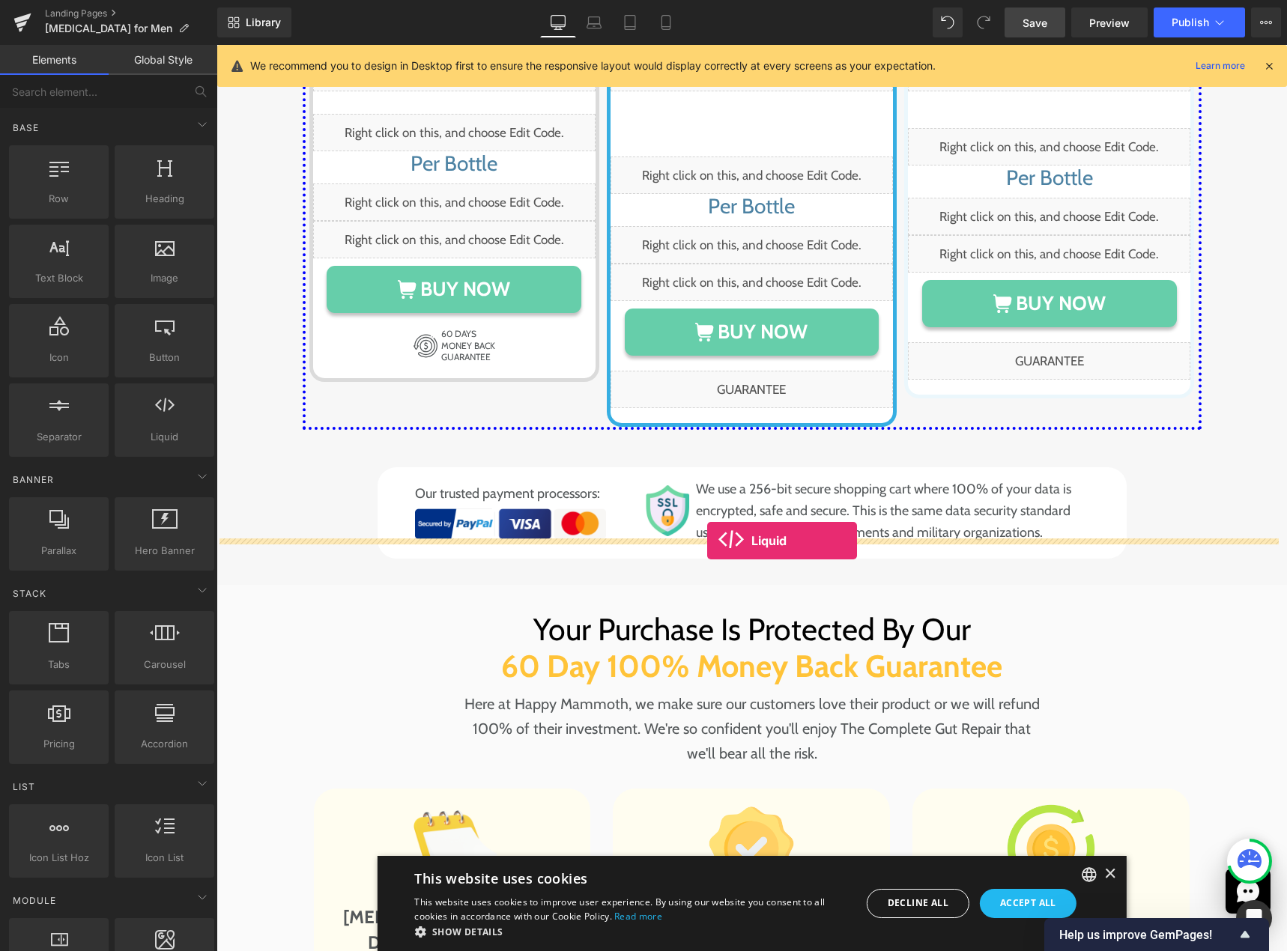
drag, startPoint x: 378, startPoint y: 467, endPoint x: 707, endPoint y: 541, distance: 336.8
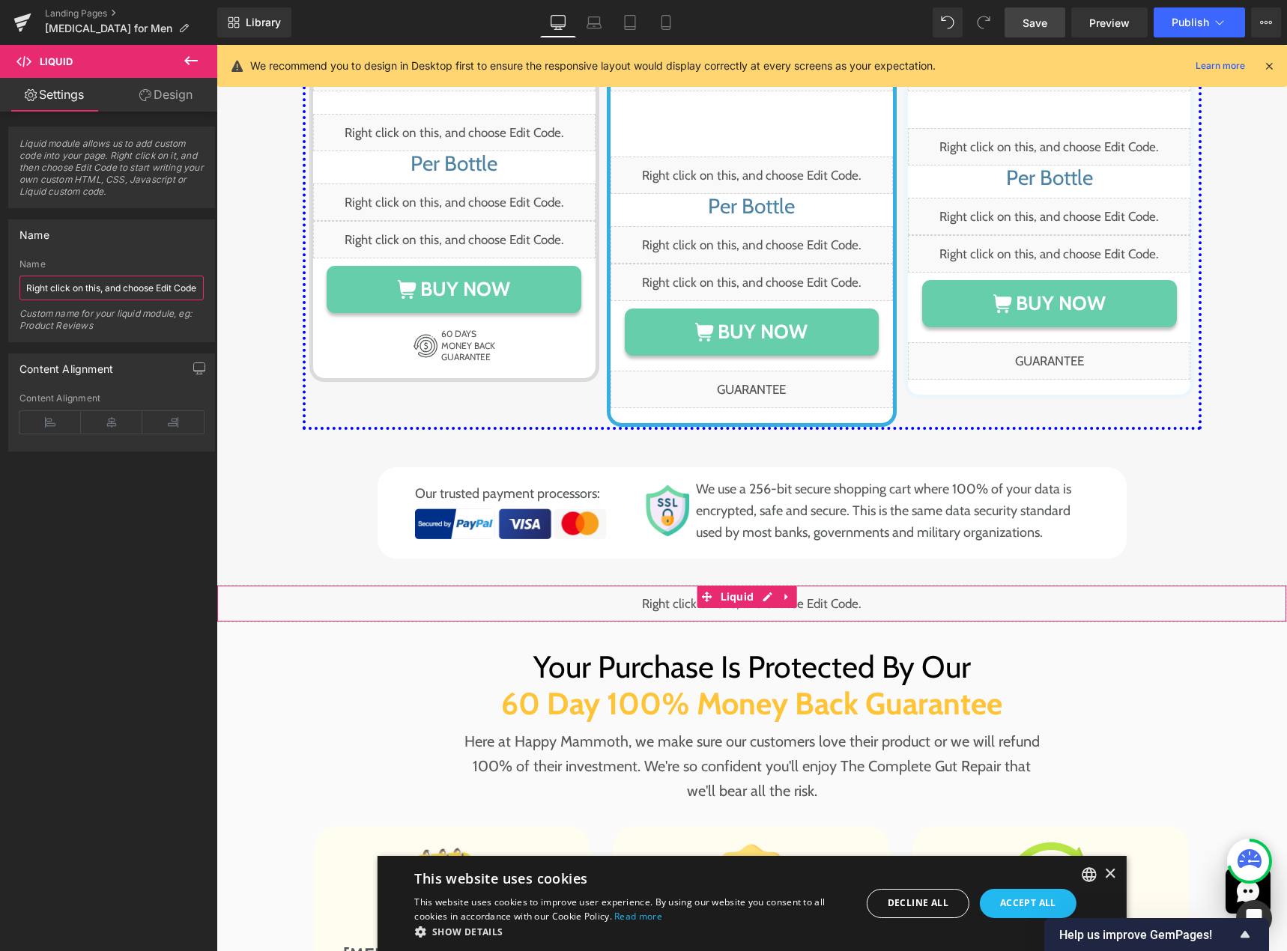
click at [154, 295] on input "Right click on this, and choose Edit Code." at bounding box center [111, 288] width 184 height 25
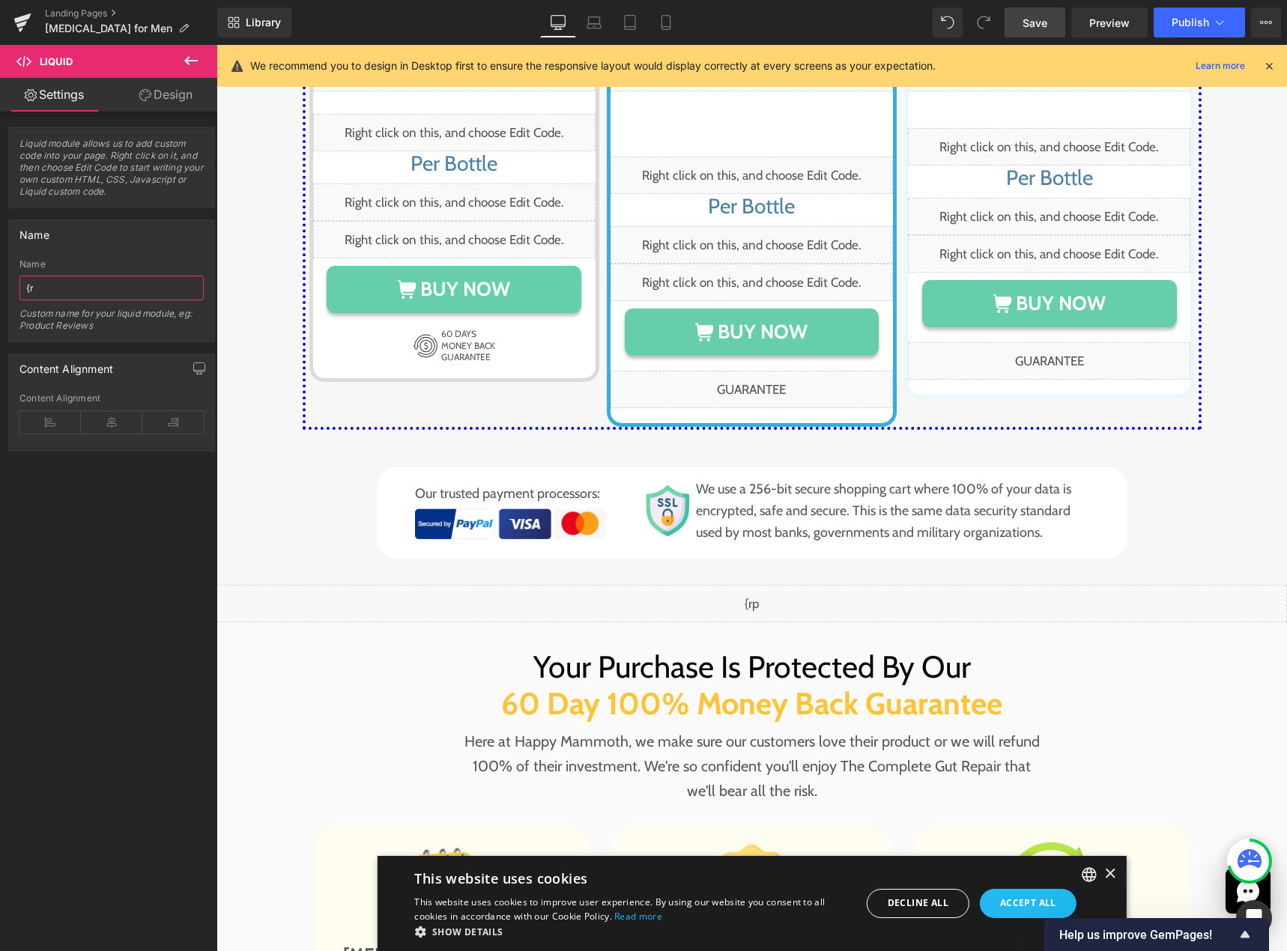
type input "{"
click at [768, 585] on div "Liquid" at bounding box center [751, 603] width 1070 height 37
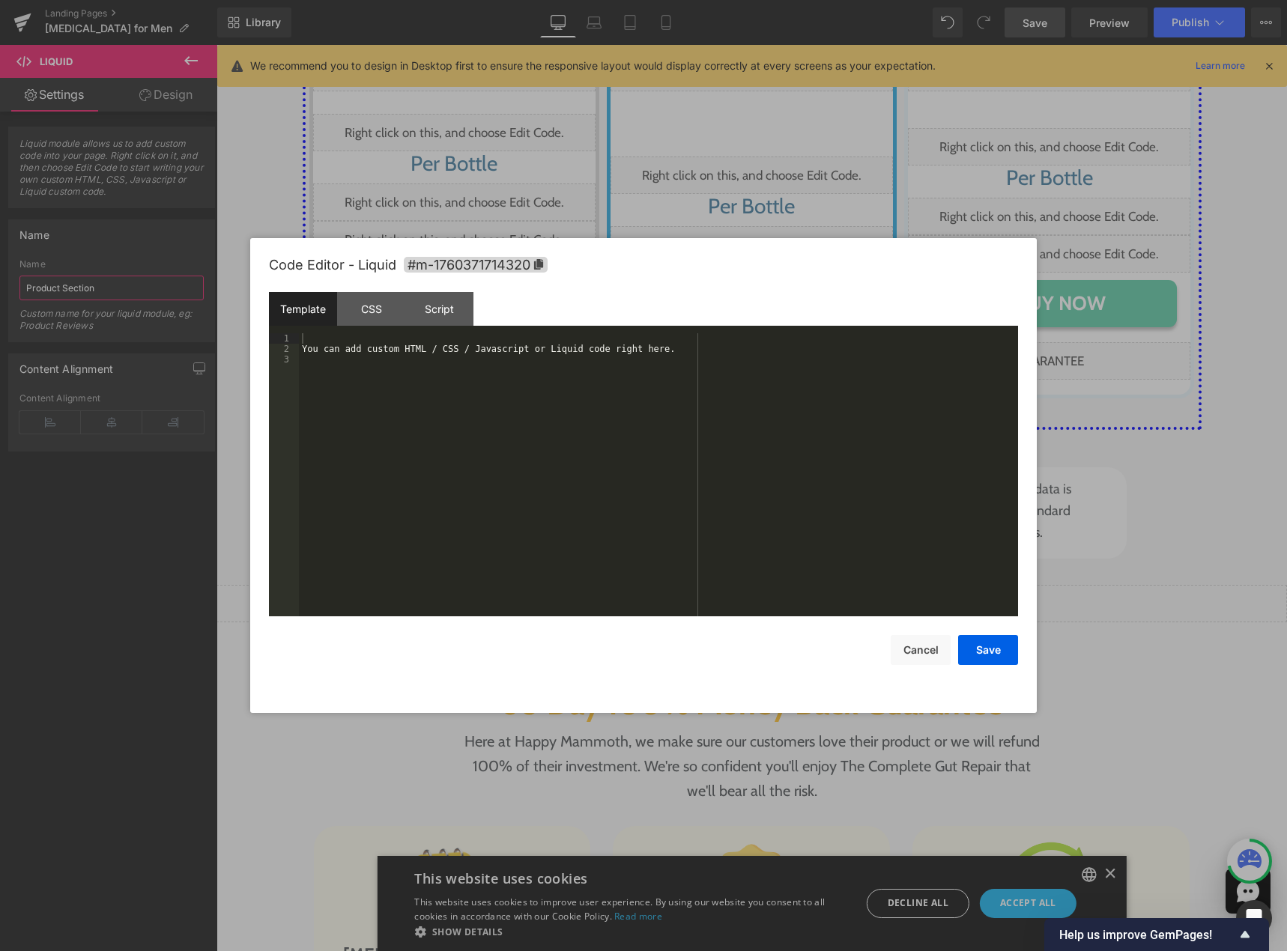
type input "Product Section"
click at [573, 455] on div "You can add custom HTML / CSS / Javascript or Liquid code right here." at bounding box center [658, 485] width 719 height 304
click at [556, 470] on div "{% render 'pricing-table-form-variants', product_id: 'the-complete-gut-repair',…" at bounding box center [658, 485] width 719 height 304
click at [374, 294] on div "CSS" at bounding box center [371, 309] width 68 height 34
click at [394, 400] on div "#m-1760371714320 { }" at bounding box center [658, 485] width 719 height 304
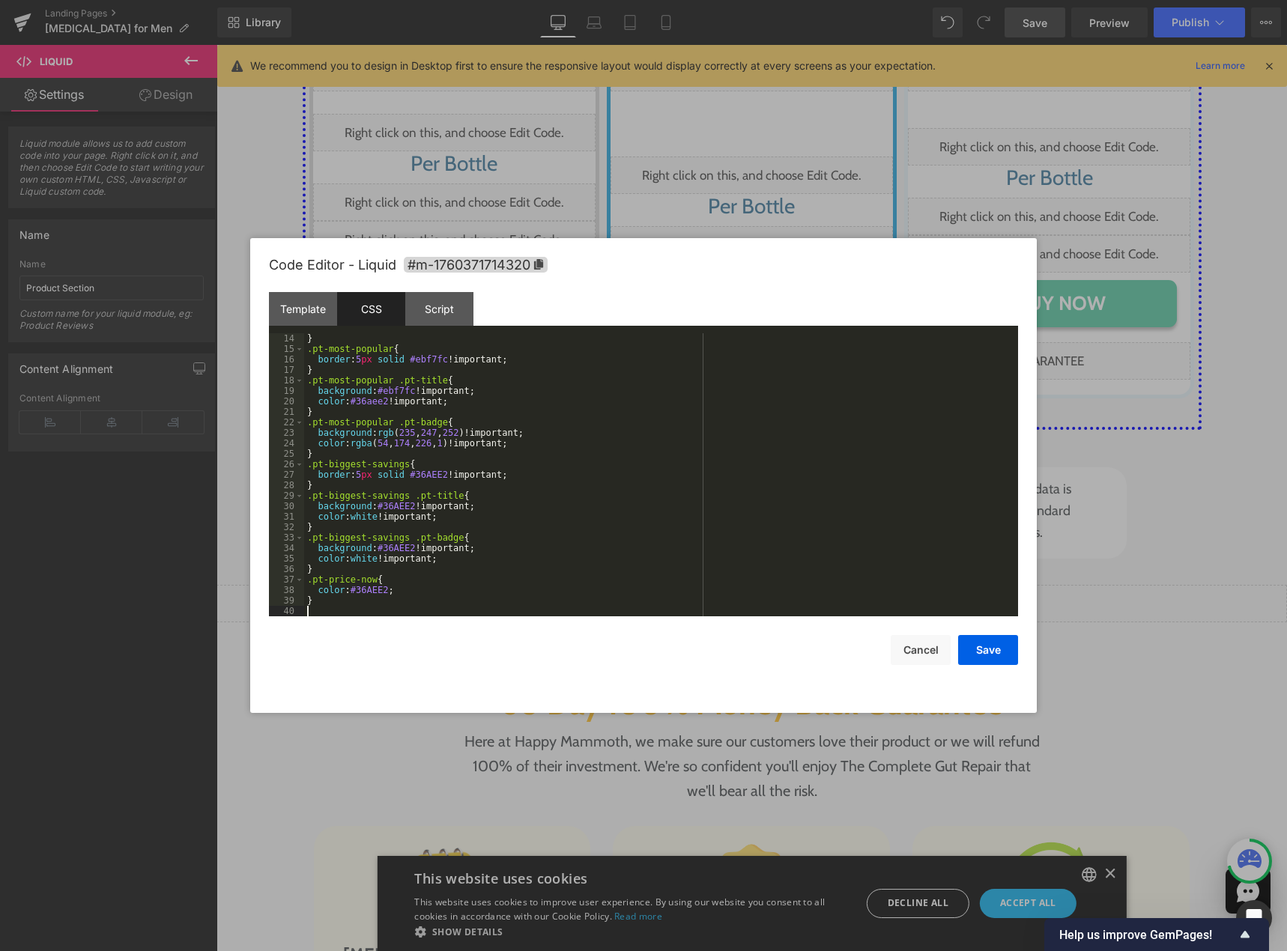
scroll to position [136, 0]
click at [293, 305] on div "Template" at bounding box center [303, 309] width 68 height 34
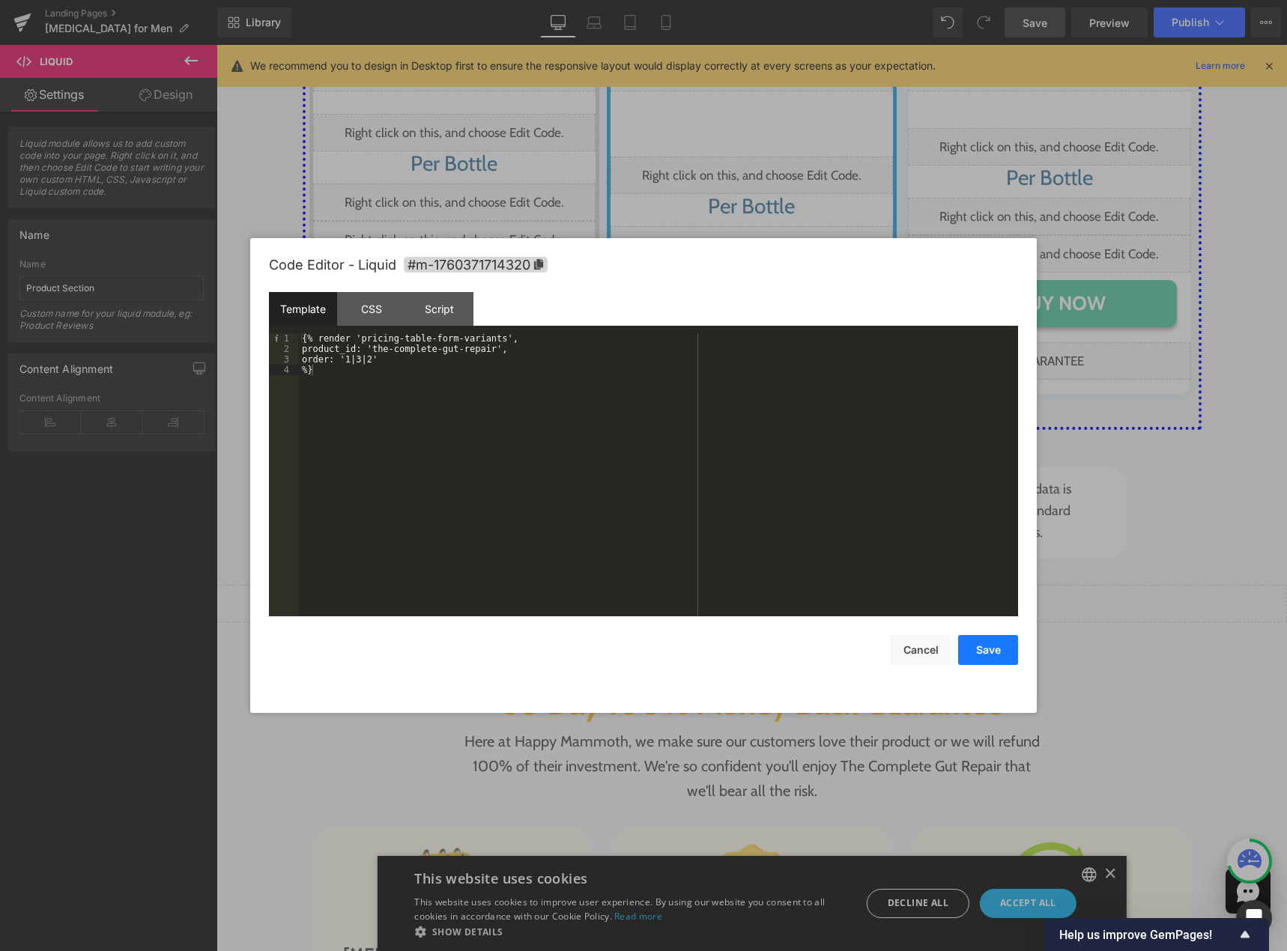
drag, startPoint x: 951, startPoint y: 641, endPoint x: 967, endPoint y: 649, distance: 18.4
click at [954, 645] on div "Save Cancel" at bounding box center [643, 640] width 749 height 49
click at [967, 649] on button "Save" at bounding box center [988, 650] width 60 height 30
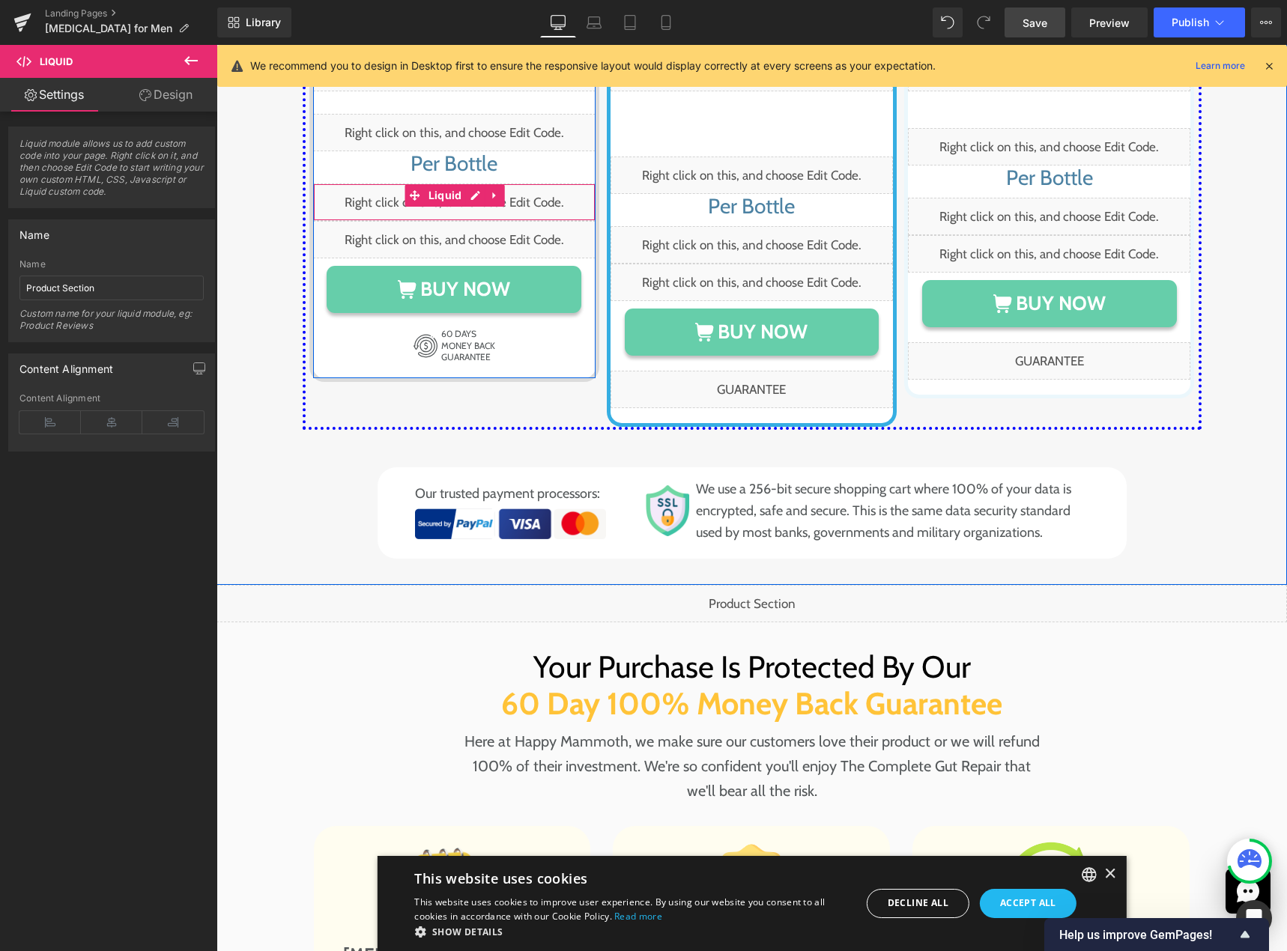
click at [463, 183] on div "Liquid" at bounding box center [454, 201] width 282 height 37
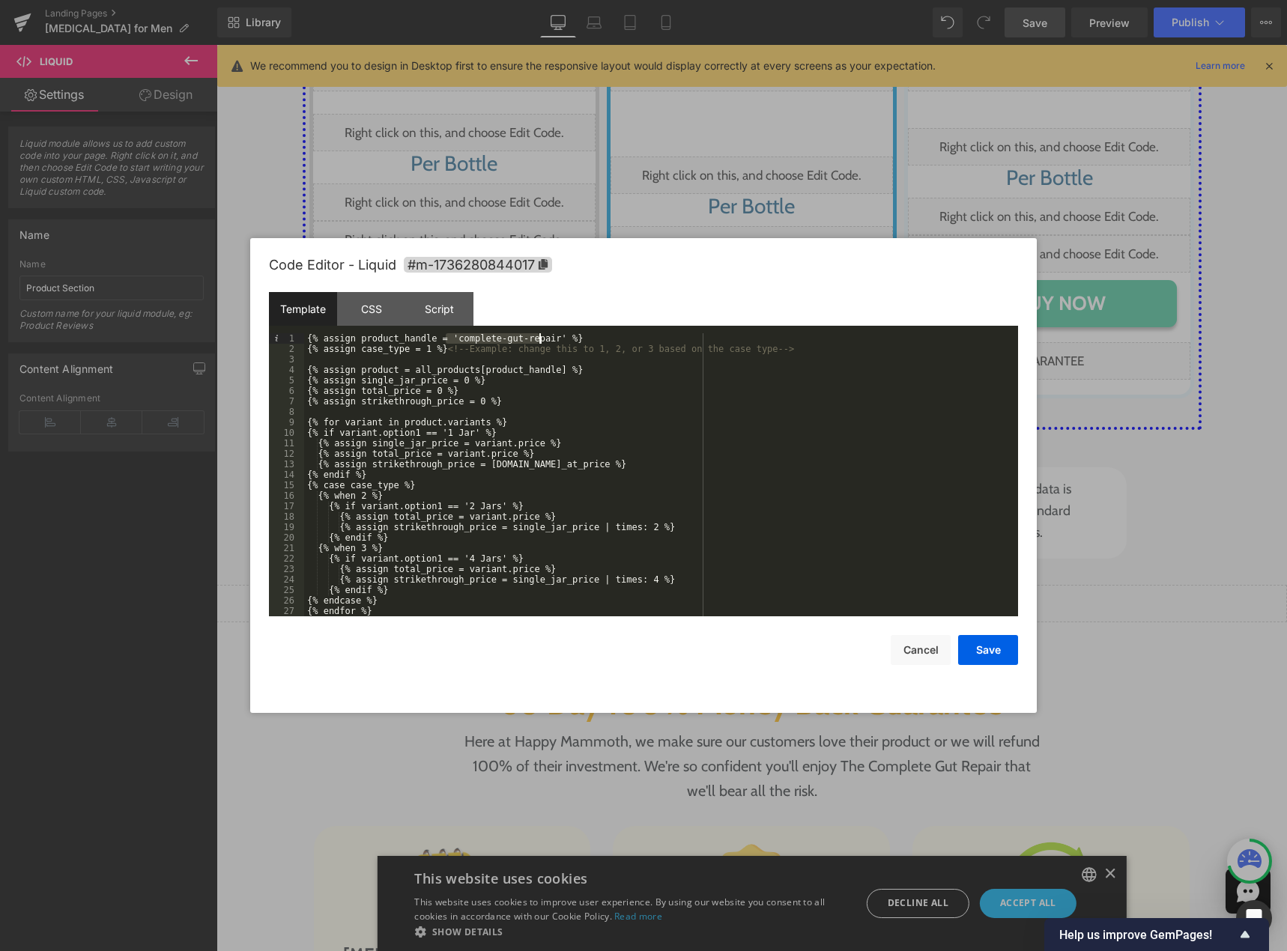
drag, startPoint x: 446, startPoint y: 339, endPoint x: 539, endPoint y: 338, distance: 93.6
click at [539, 338] on div "{% assign product_handle = 'complete-gut-repair' %} {% assign case_type = 1 %} …" at bounding box center [658, 485] width 708 height 304
click at [920, 642] on button "Cancel" at bounding box center [920, 650] width 60 height 30
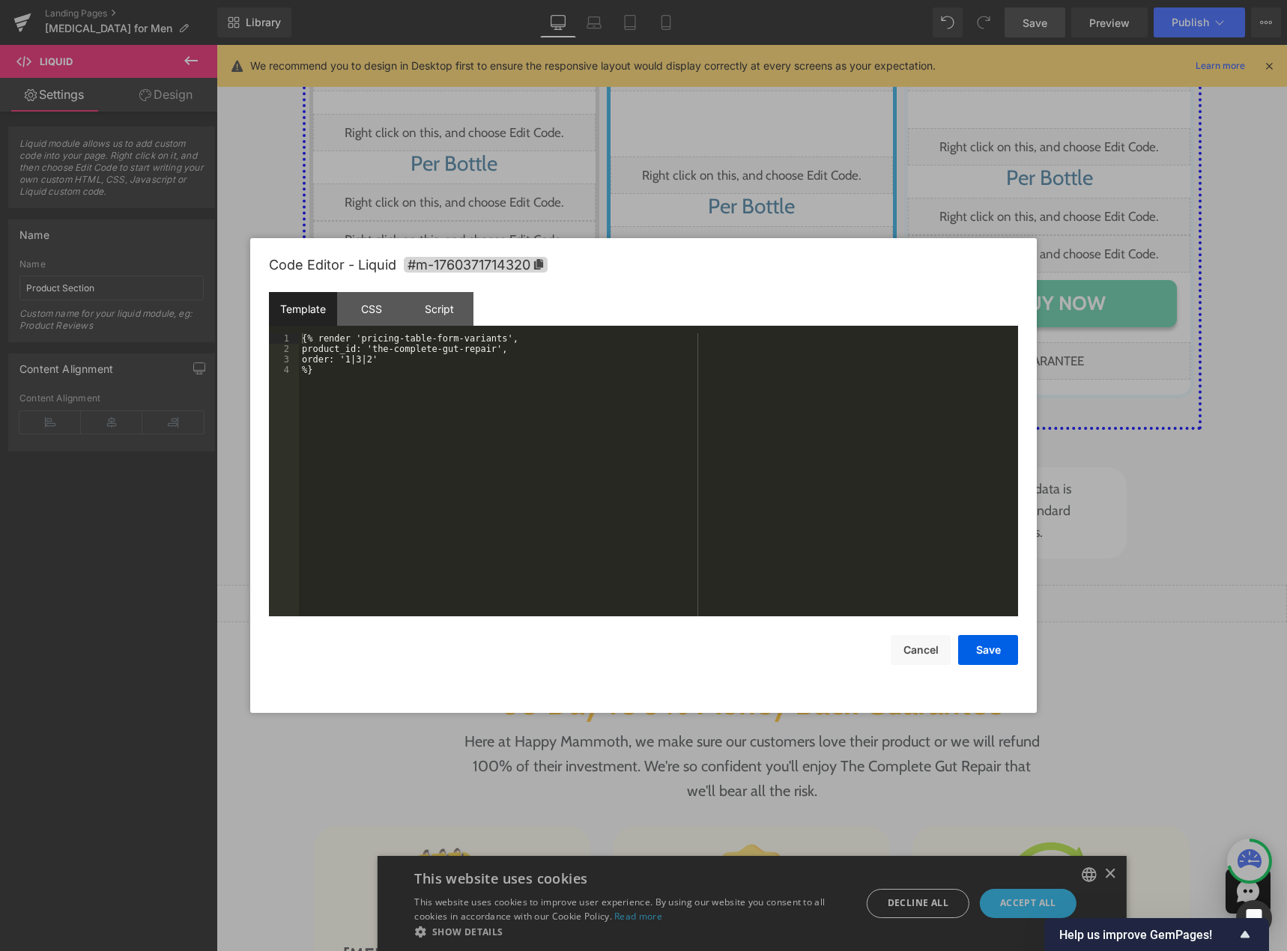
drag, startPoint x: 769, startPoint y: 553, endPoint x: 834, endPoint y: 527, distance: 70.2
click at [769, 585] on div "Liquid" at bounding box center [751, 603] width 1070 height 37
drag, startPoint x: 376, startPoint y: 348, endPoint x: 487, endPoint y: 349, distance: 111.6
click at [487, 349] on div "{% render 'pricing-table-form-variants', product_id: 'the-complete-gut-repair',…" at bounding box center [658, 485] width 719 height 304
click at [995, 649] on button "Save" at bounding box center [988, 650] width 60 height 30
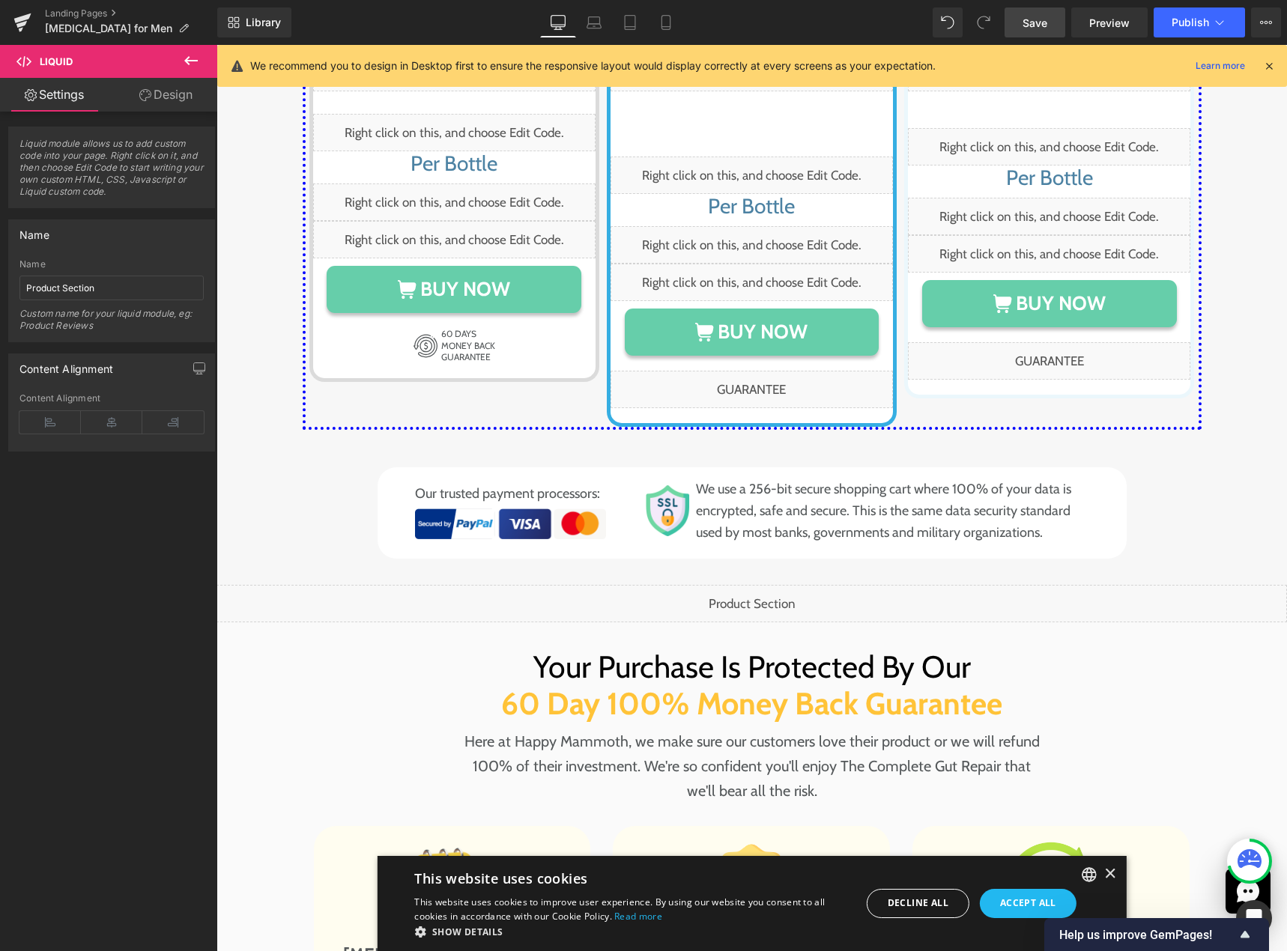
drag, startPoint x: 1025, startPoint y: 22, endPoint x: 1063, endPoint y: 161, distance: 144.4
click at [1025, 22] on span "Save" at bounding box center [1034, 23] width 25 height 16
click at [1254, 25] on button "View Live Page View with current Template Save Template to Library Schedule Pub…" at bounding box center [1266, 22] width 30 height 30
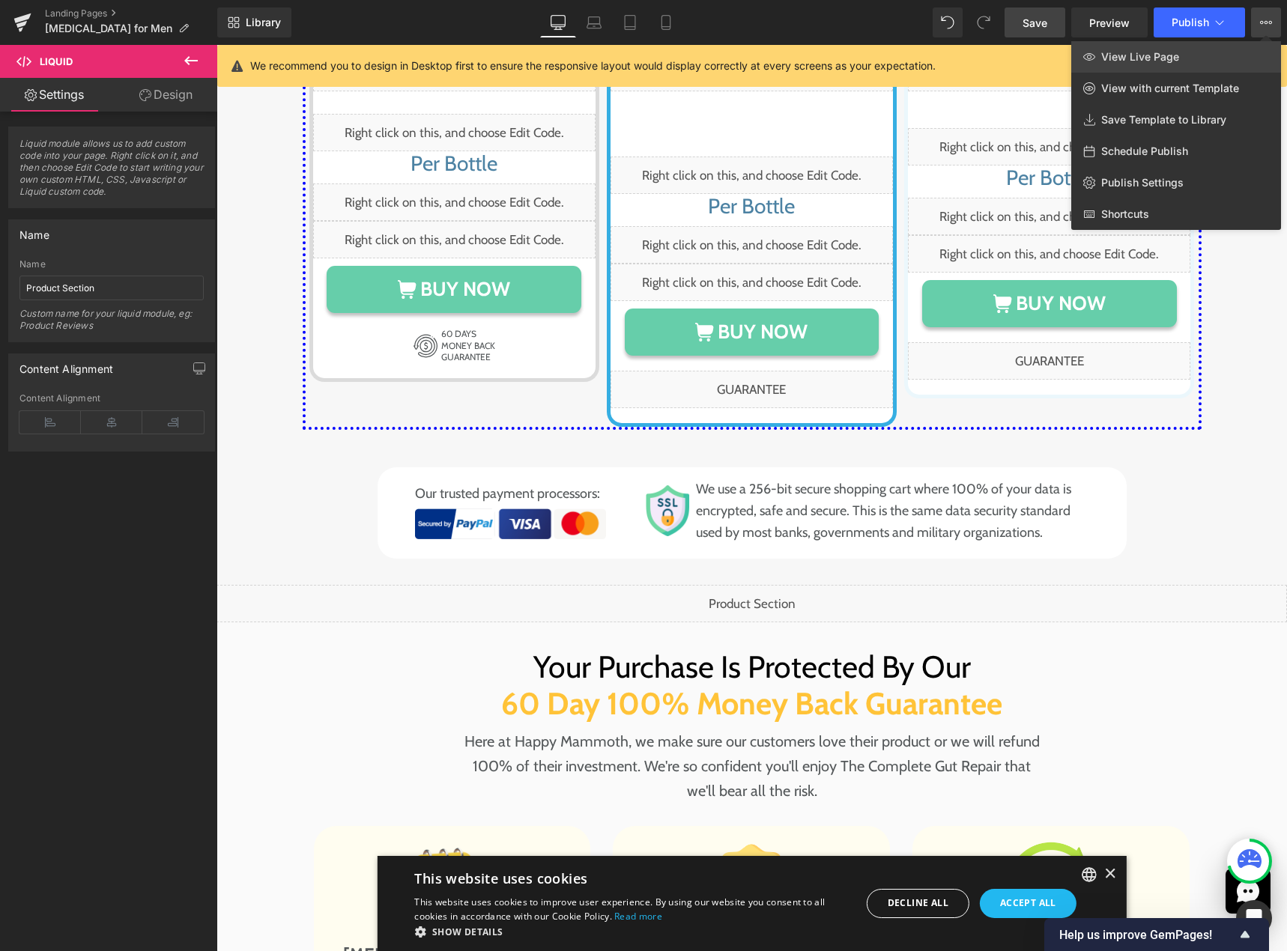
click at [1212, 58] on link "View Live Page" at bounding box center [1176, 56] width 210 height 31
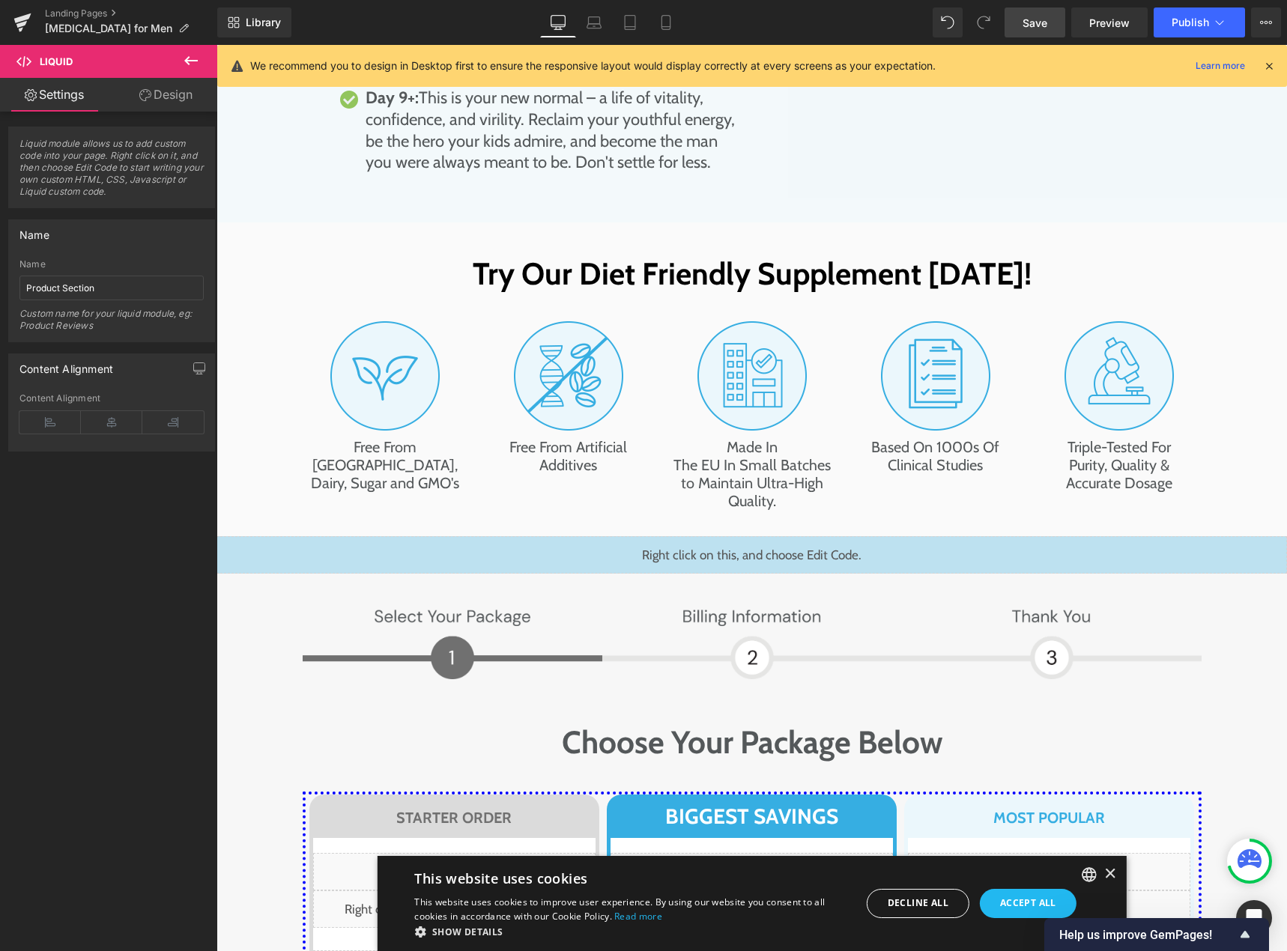
scroll to position [6876, 0]
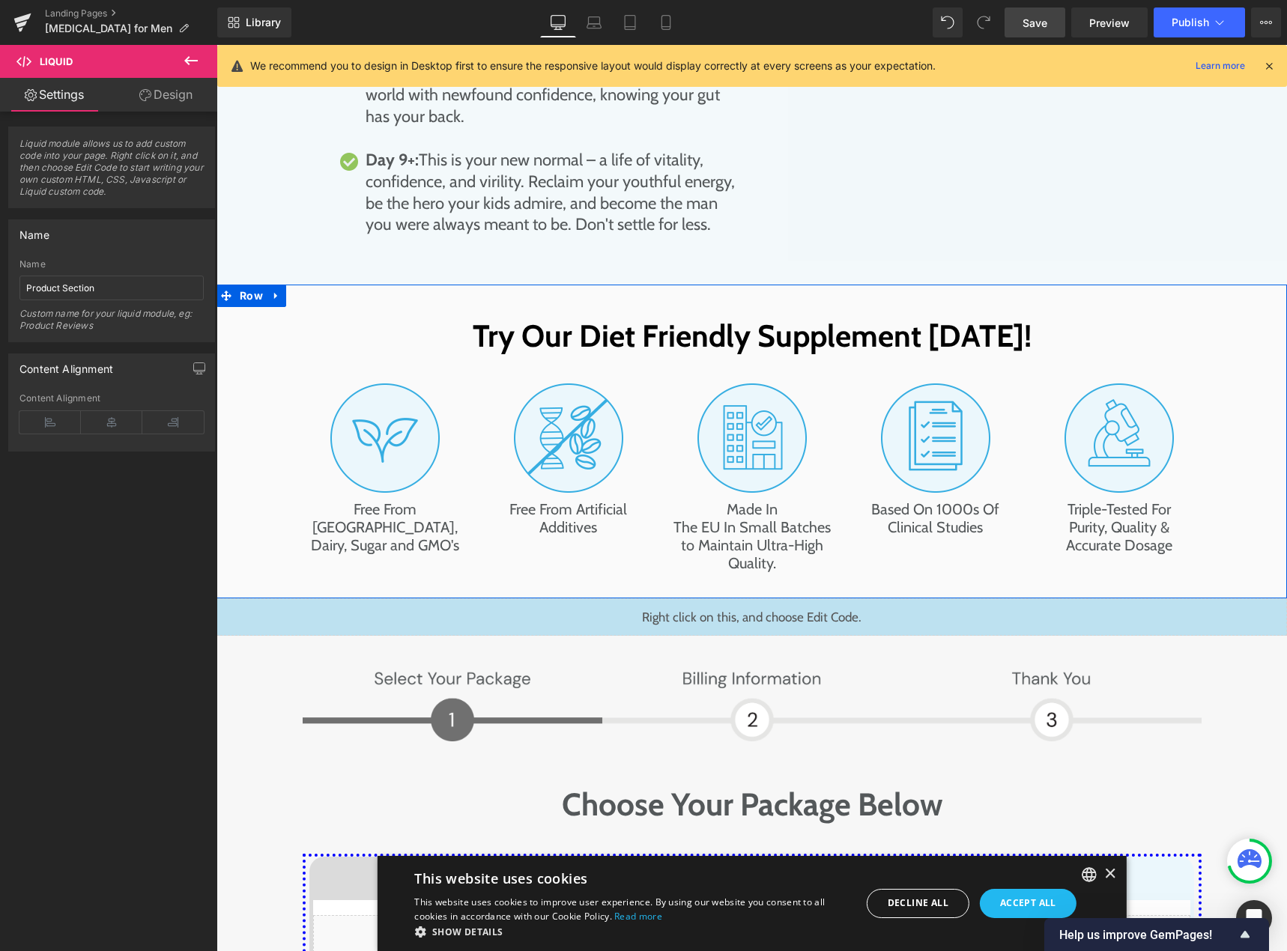
drag, startPoint x: 1274, startPoint y: 514, endPoint x: 1271, endPoint y: 419, distance: 94.4
click at [1268, 395] on div "Try Our Diet Friendly Supplement [DATE]! Heading Keto, Pleo & Vegan Friendly No…" at bounding box center [751, 442] width 1070 height 315
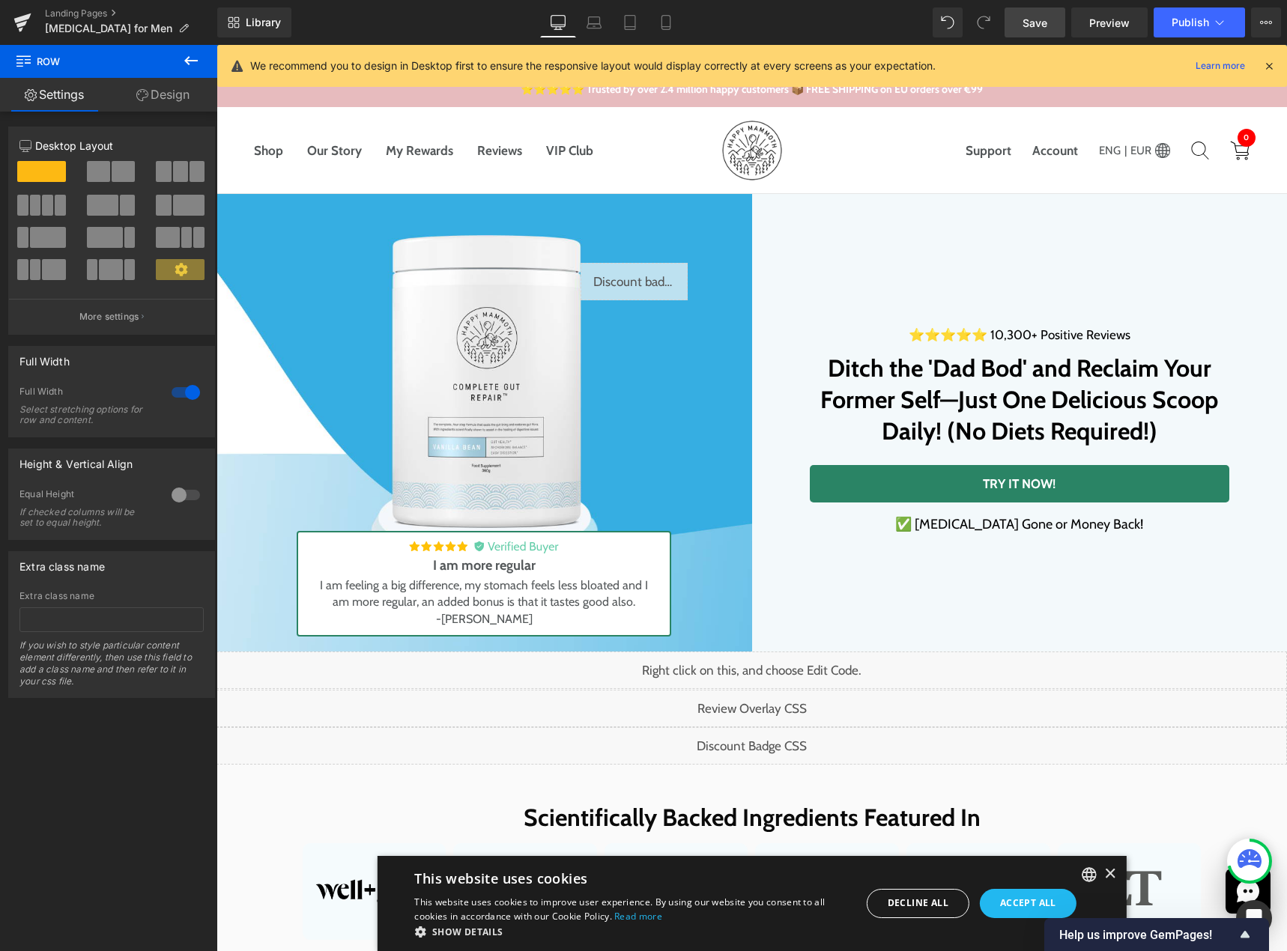
scroll to position [0, 0]
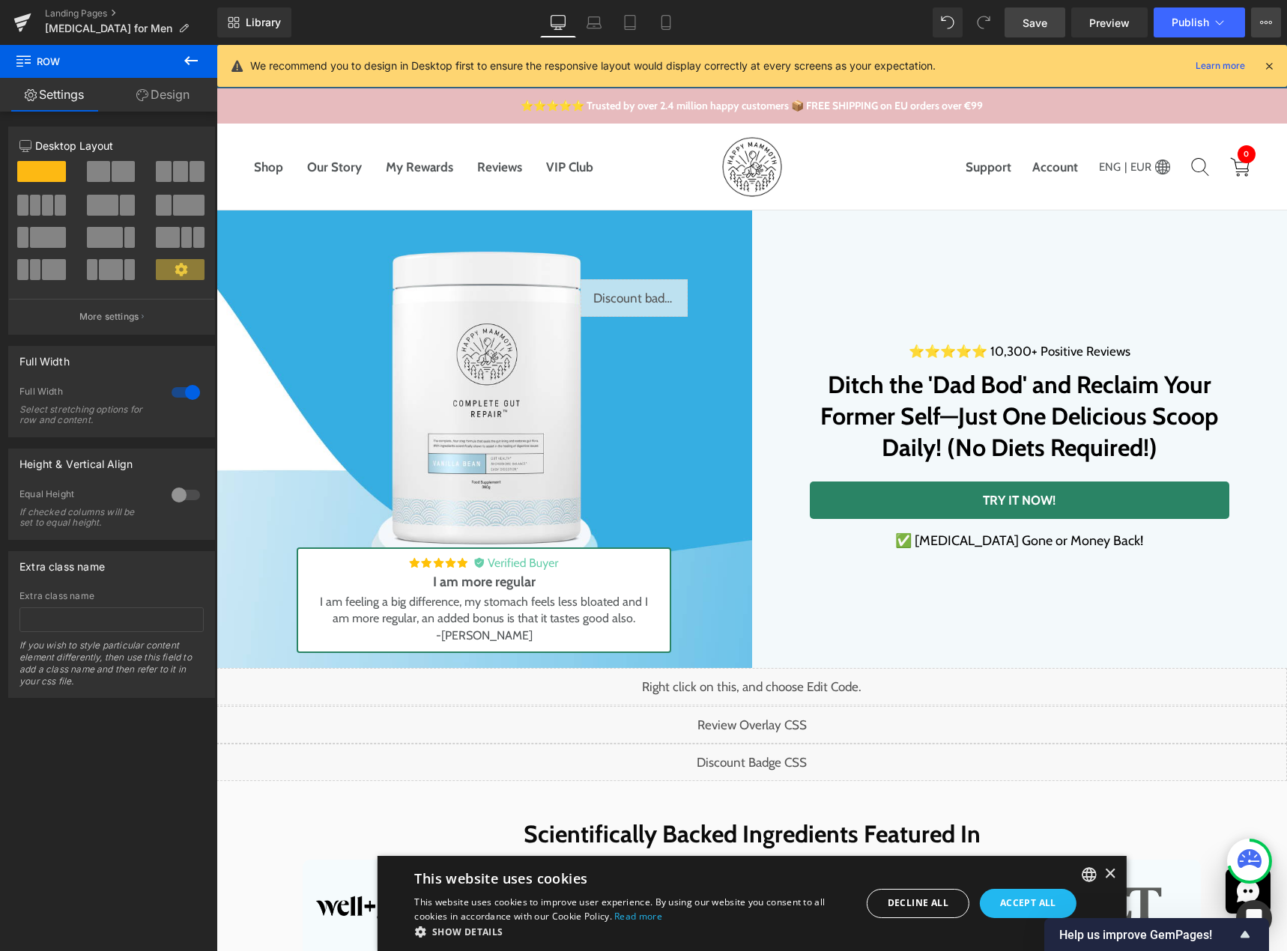
click at [1262, 20] on icon at bounding box center [1266, 22] width 12 height 12
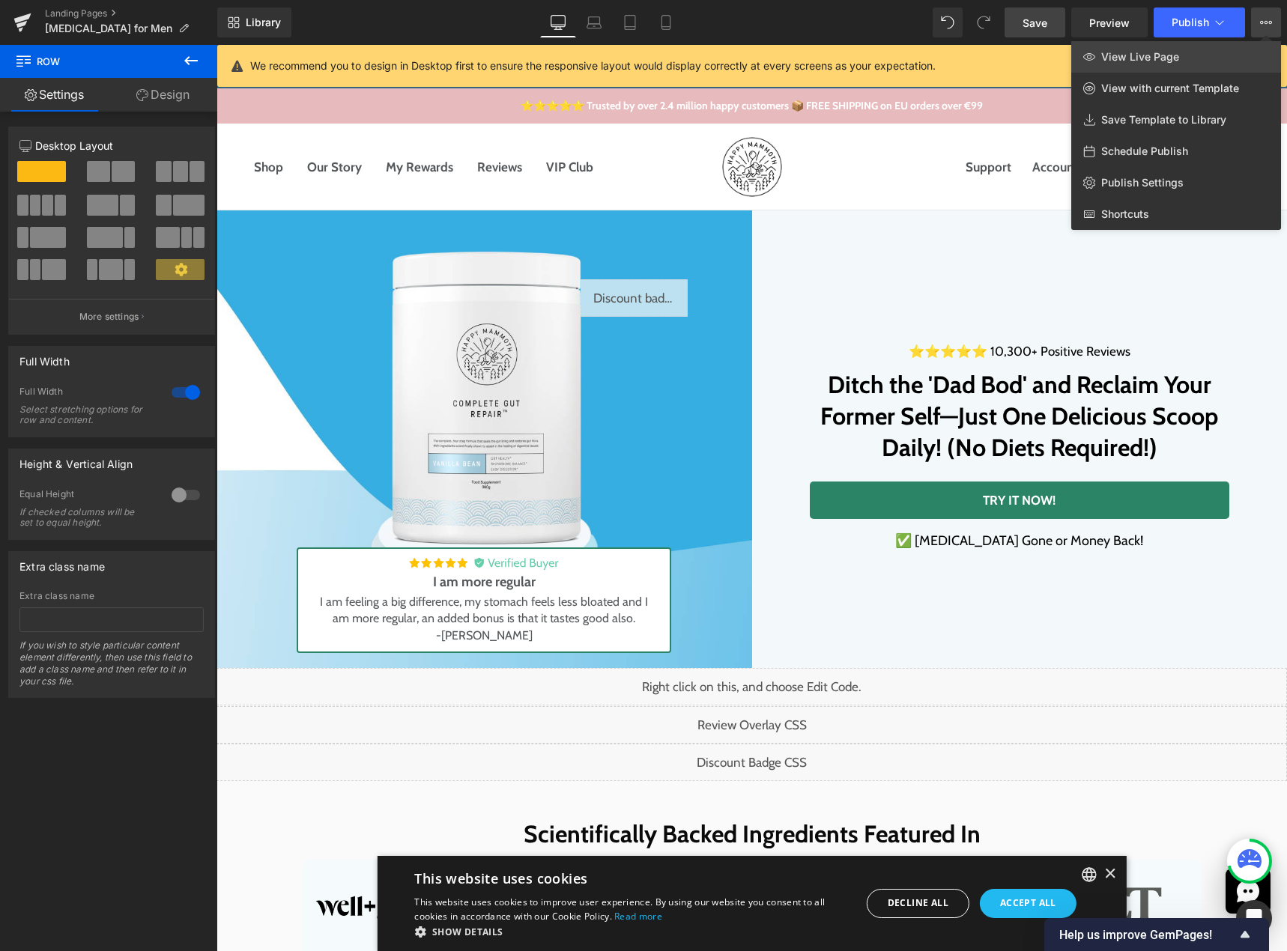
click at [1232, 59] on link "View Live Page" at bounding box center [1176, 56] width 210 height 31
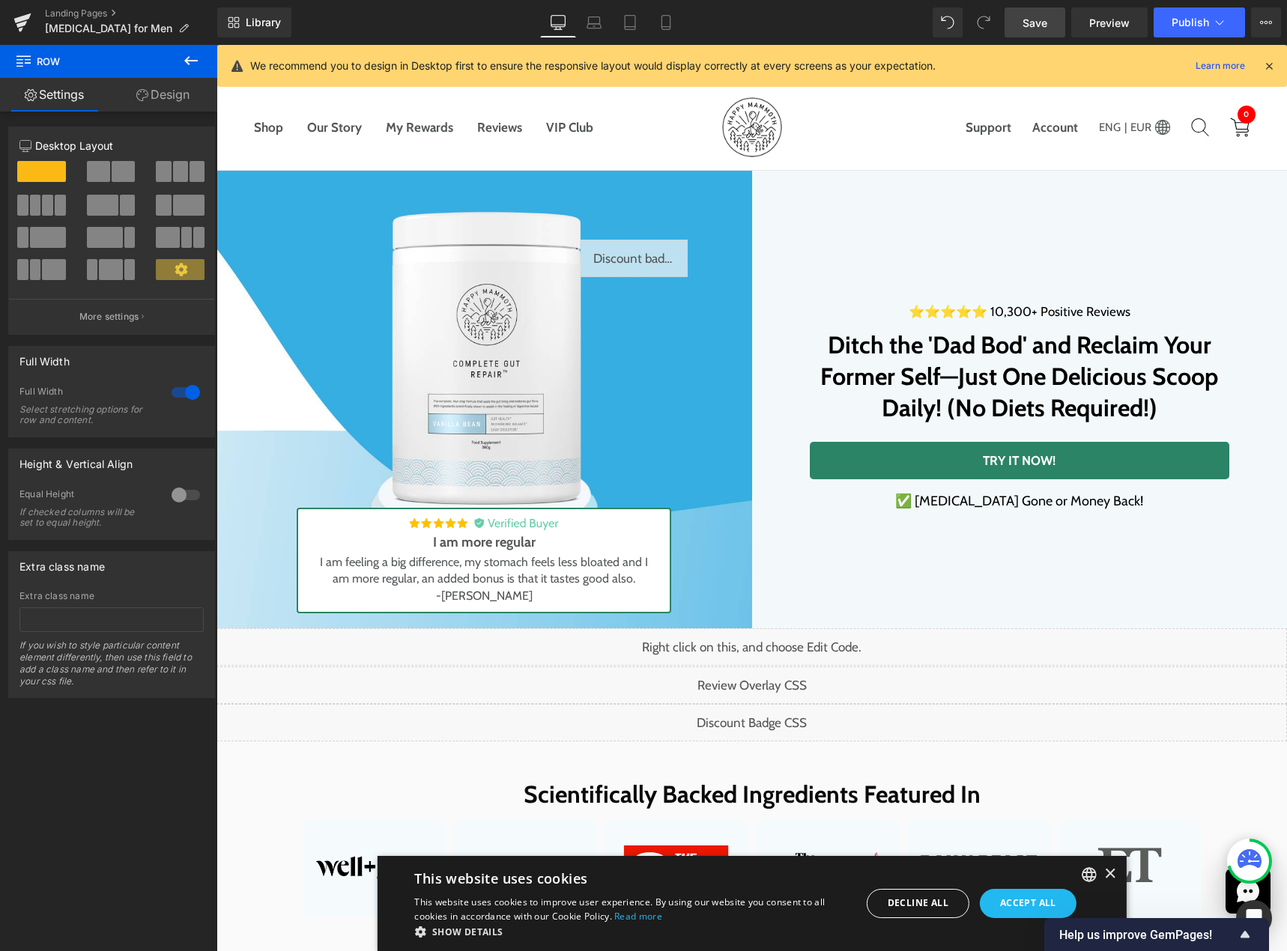
scroll to position [75, 0]
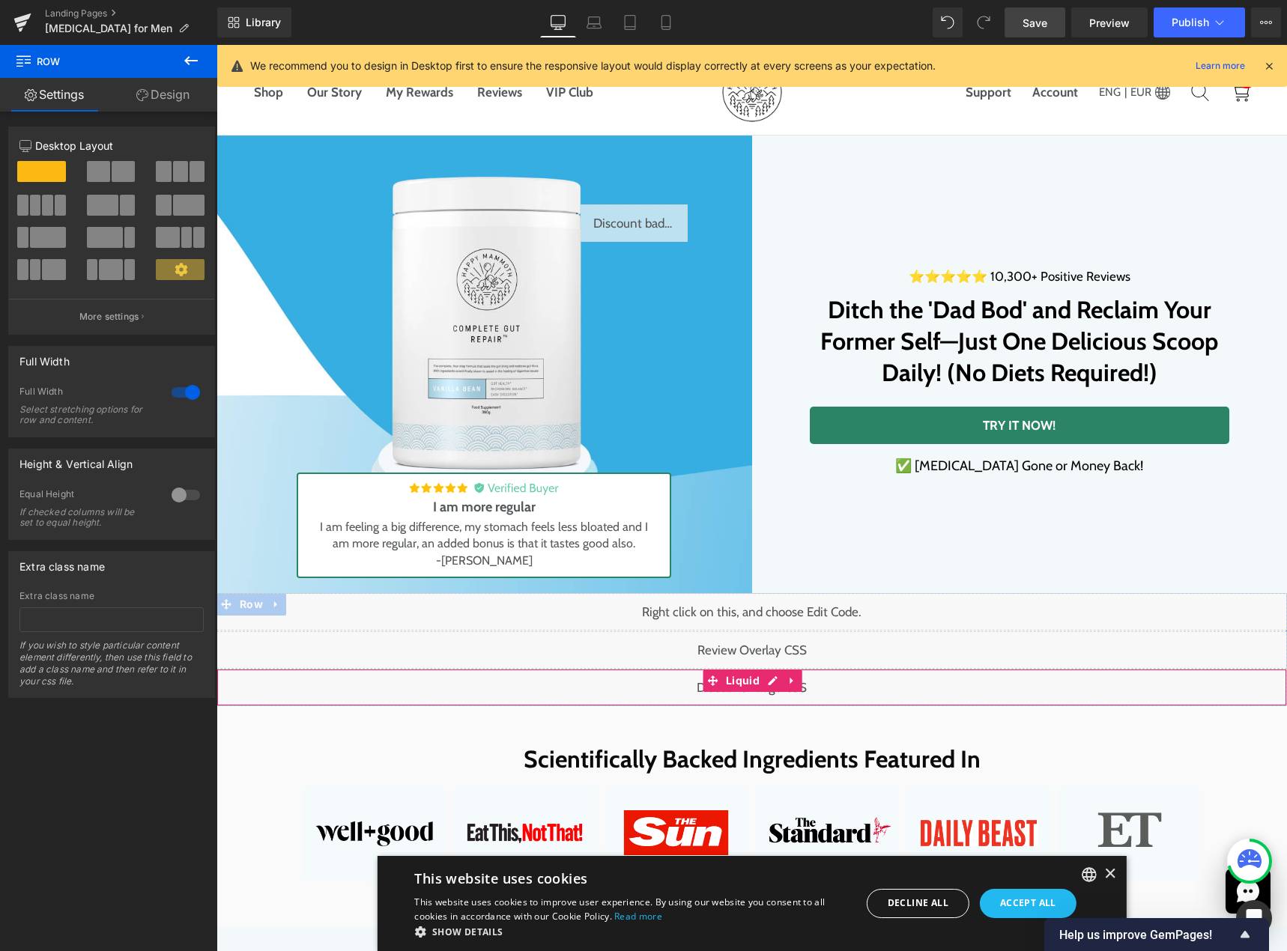
click at [764, 684] on div "Liquid" at bounding box center [751, 687] width 1070 height 37
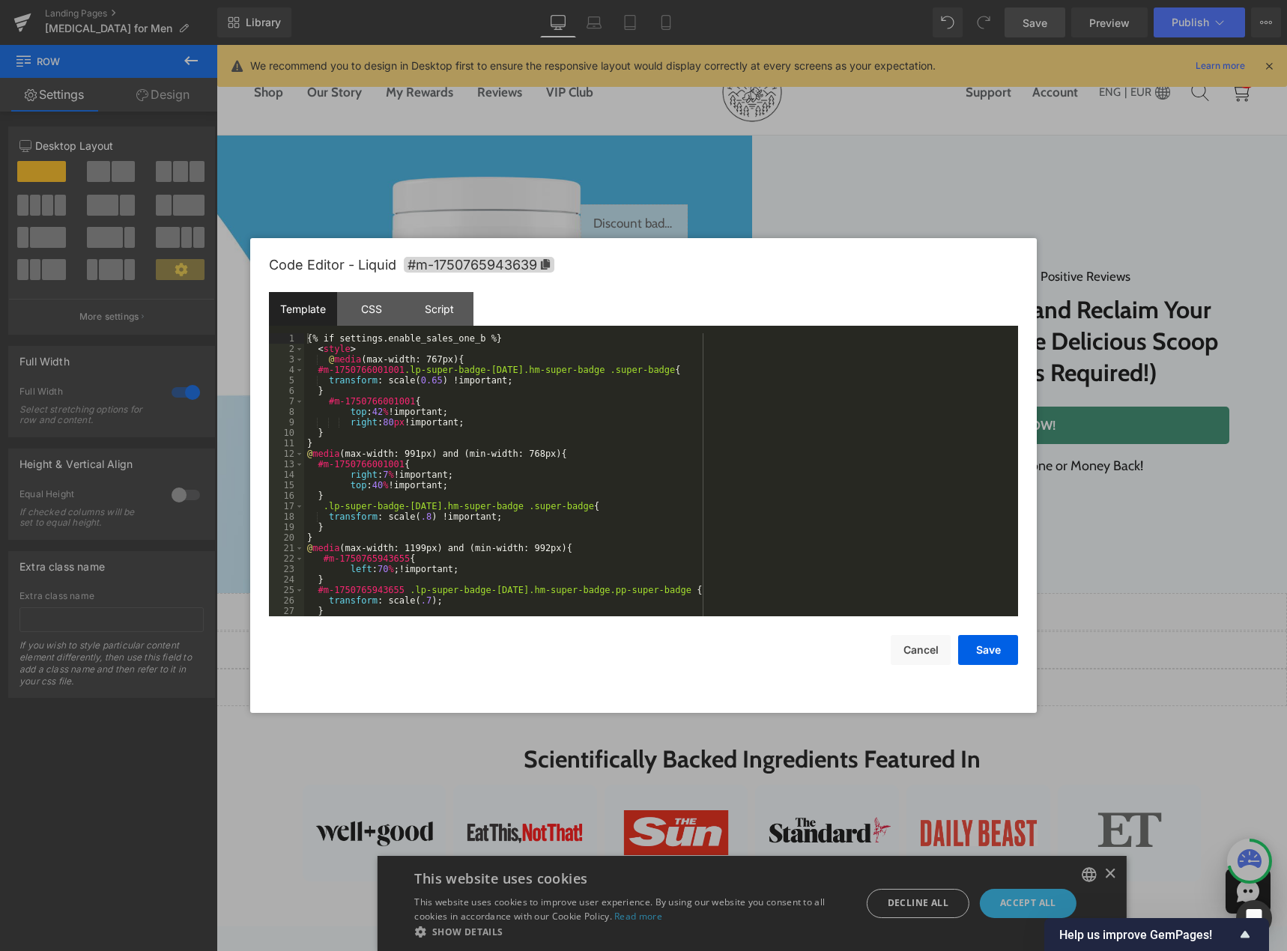
click at [557, 527] on div "{% if settings.enable_sales_one_b %} < style > @ media (max-width: 767px) { #m-…" at bounding box center [658, 485] width 708 height 304
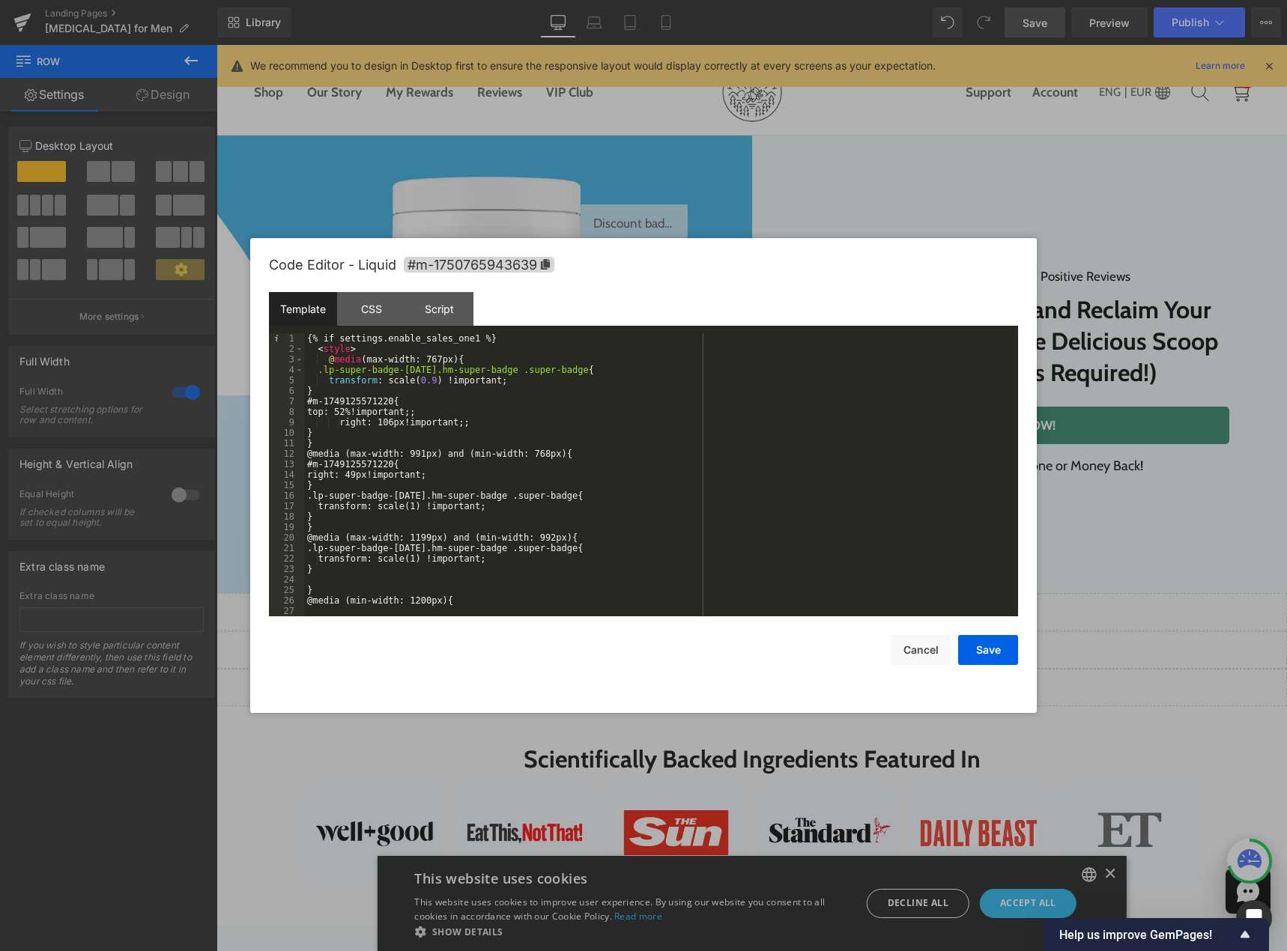
scroll to position [0, 0]
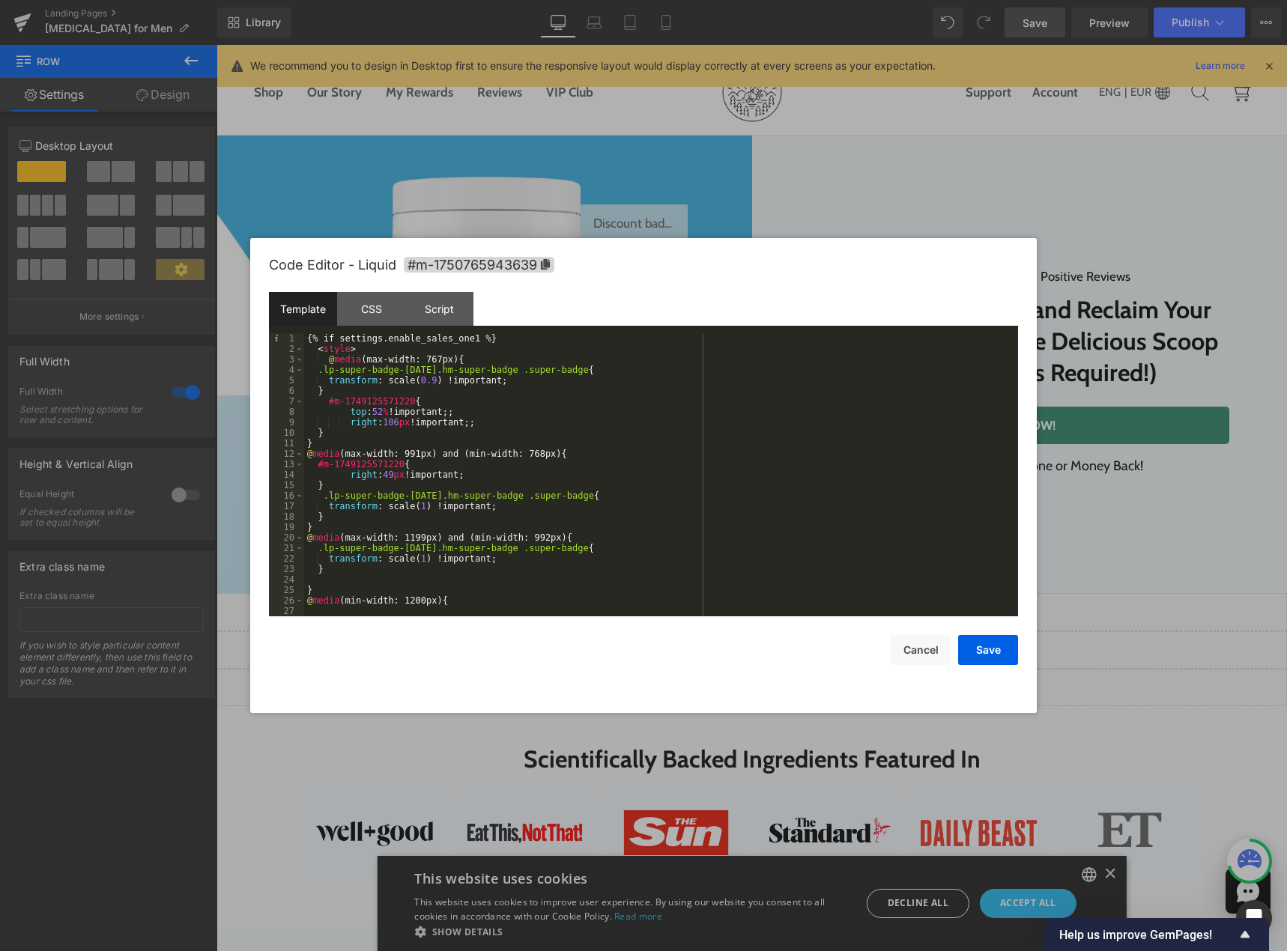
click at [465, 338] on div "{% if settings.enable_sales_one1 %} < style > @ media (max-width: 767px) { .lp-…" at bounding box center [658, 485] width 708 height 304
click at [994, 657] on button "Save" at bounding box center [988, 650] width 60 height 30
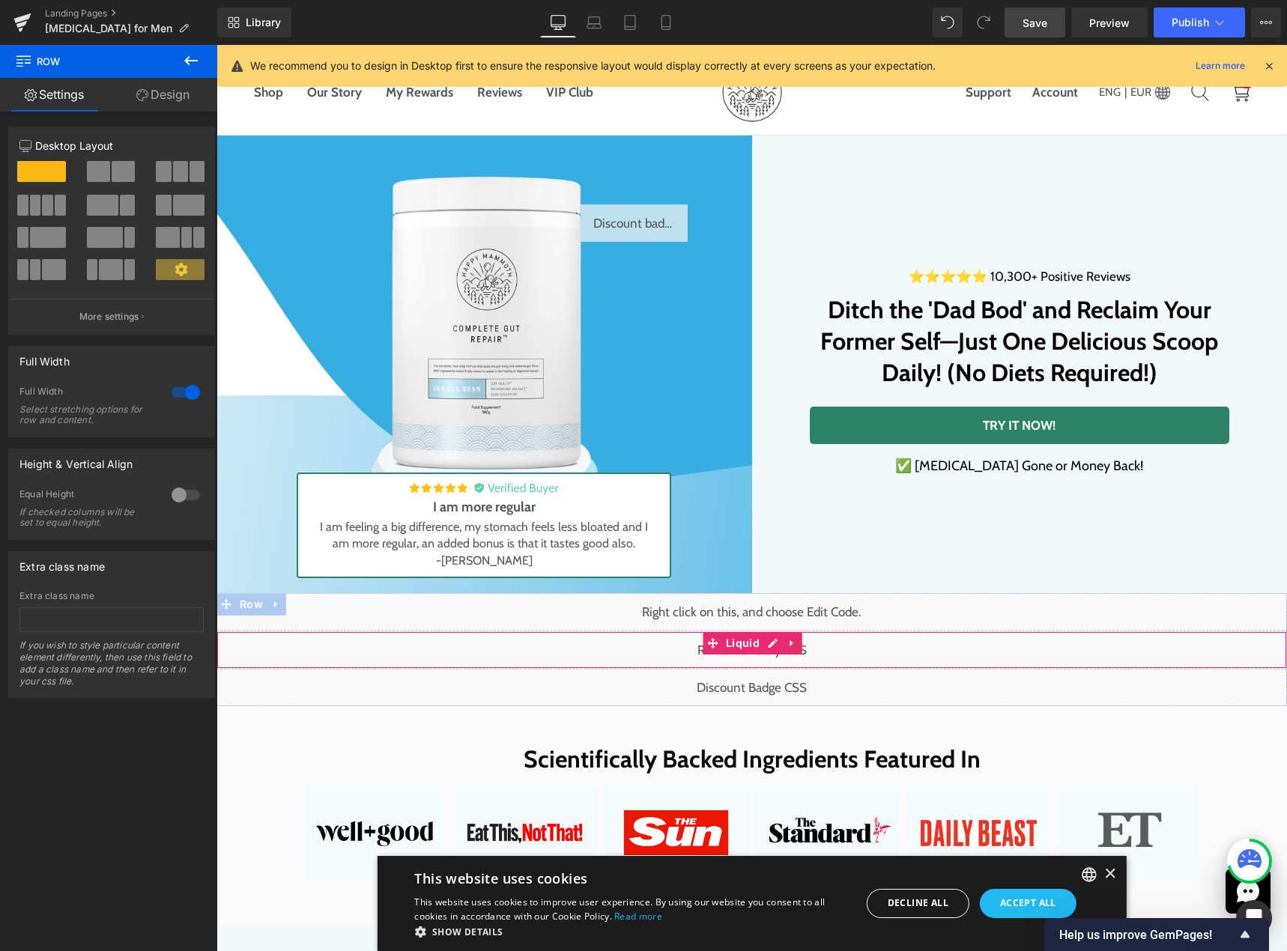
click at [760, 641] on div "Liquid" at bounding box center [751, 649] width 1070 height 37
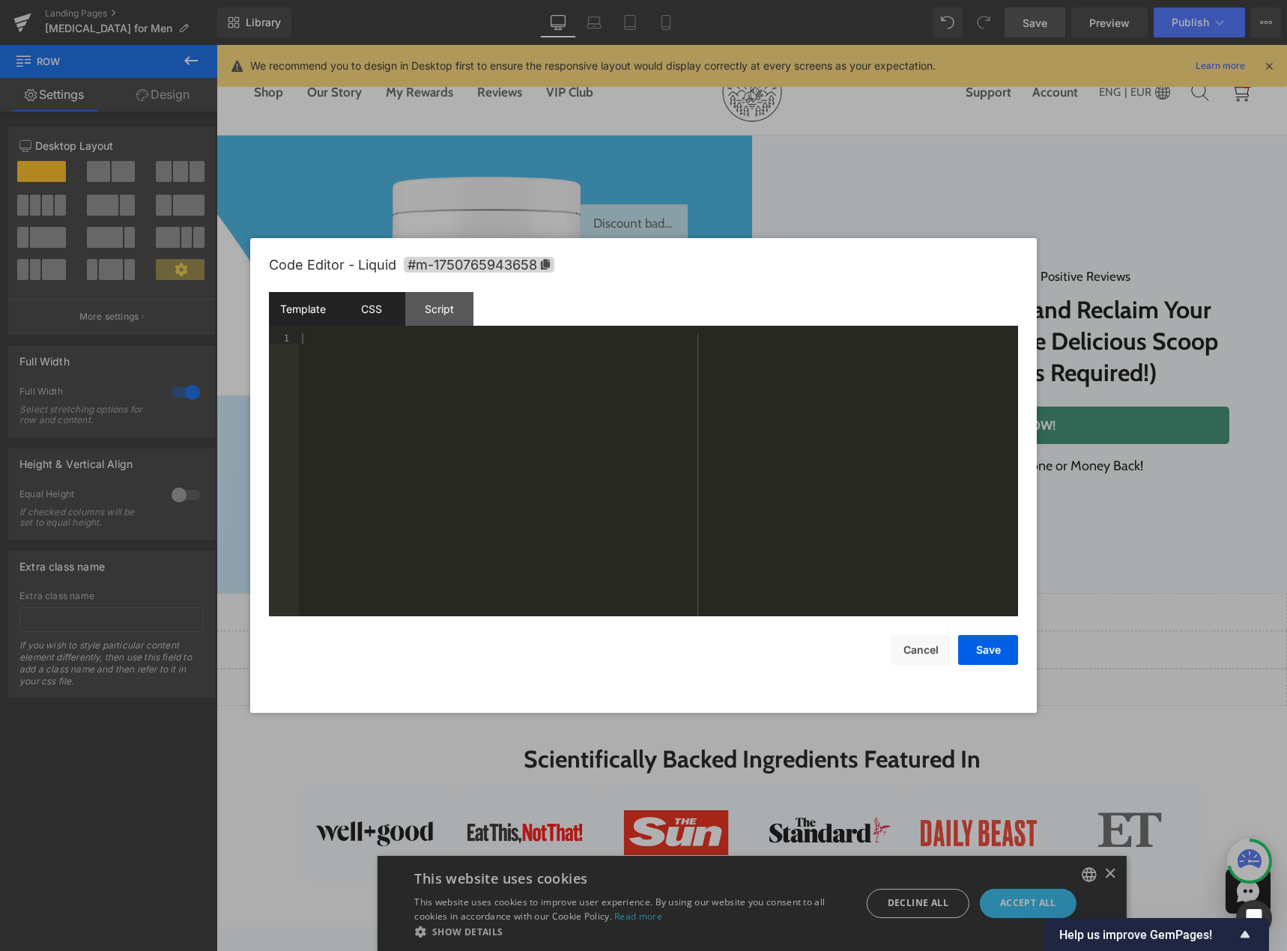
click at [347, 316] on div "CSS" at bounding box center [371, 309] width 68 height 34
click at [907, 651] on button "Cancel" at bounding box center [920, 650] width 60 height 30
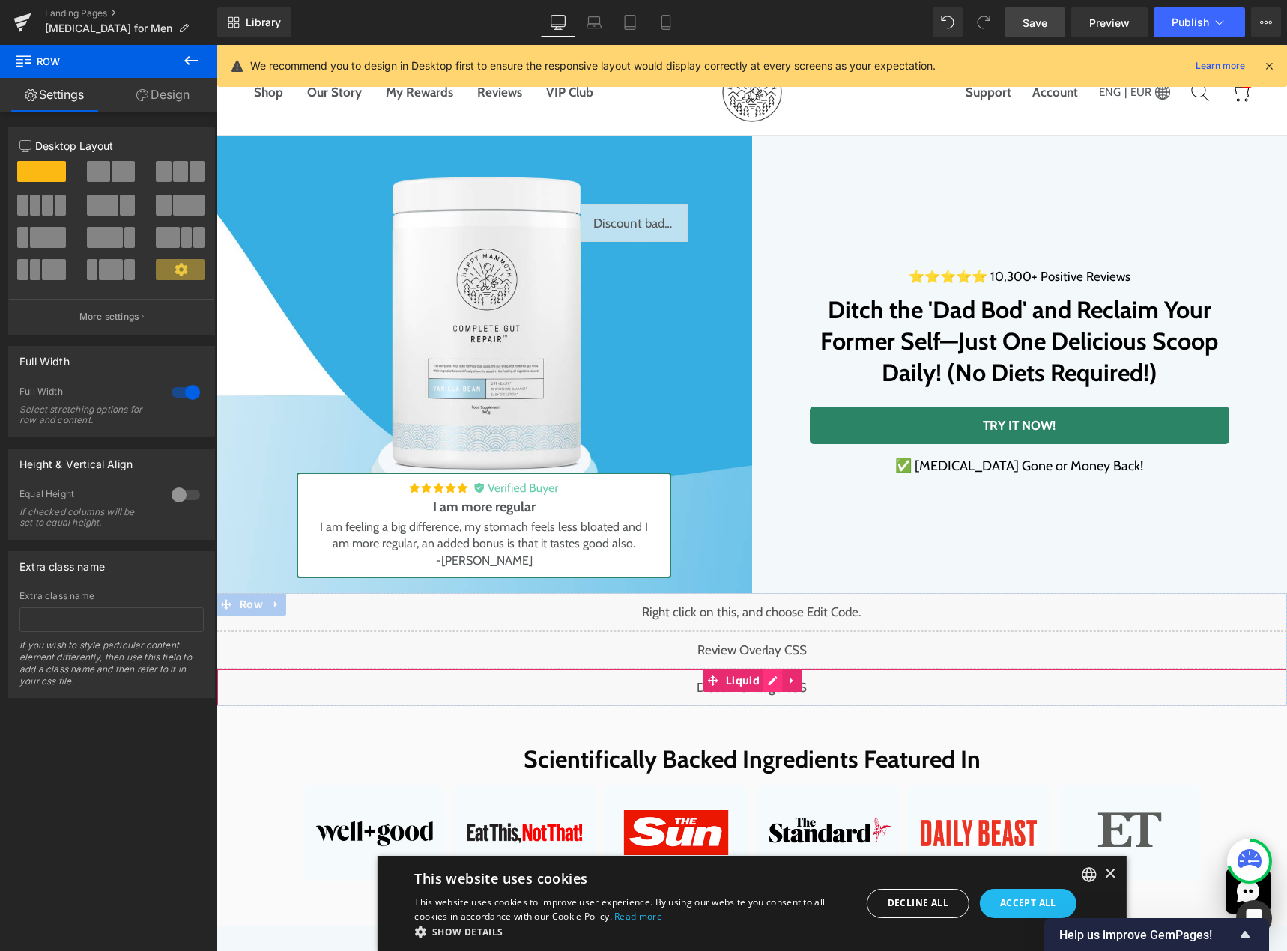
click at [764, 682] on div "Liquid" at bounding box center [751, 687] width 1070 height 37
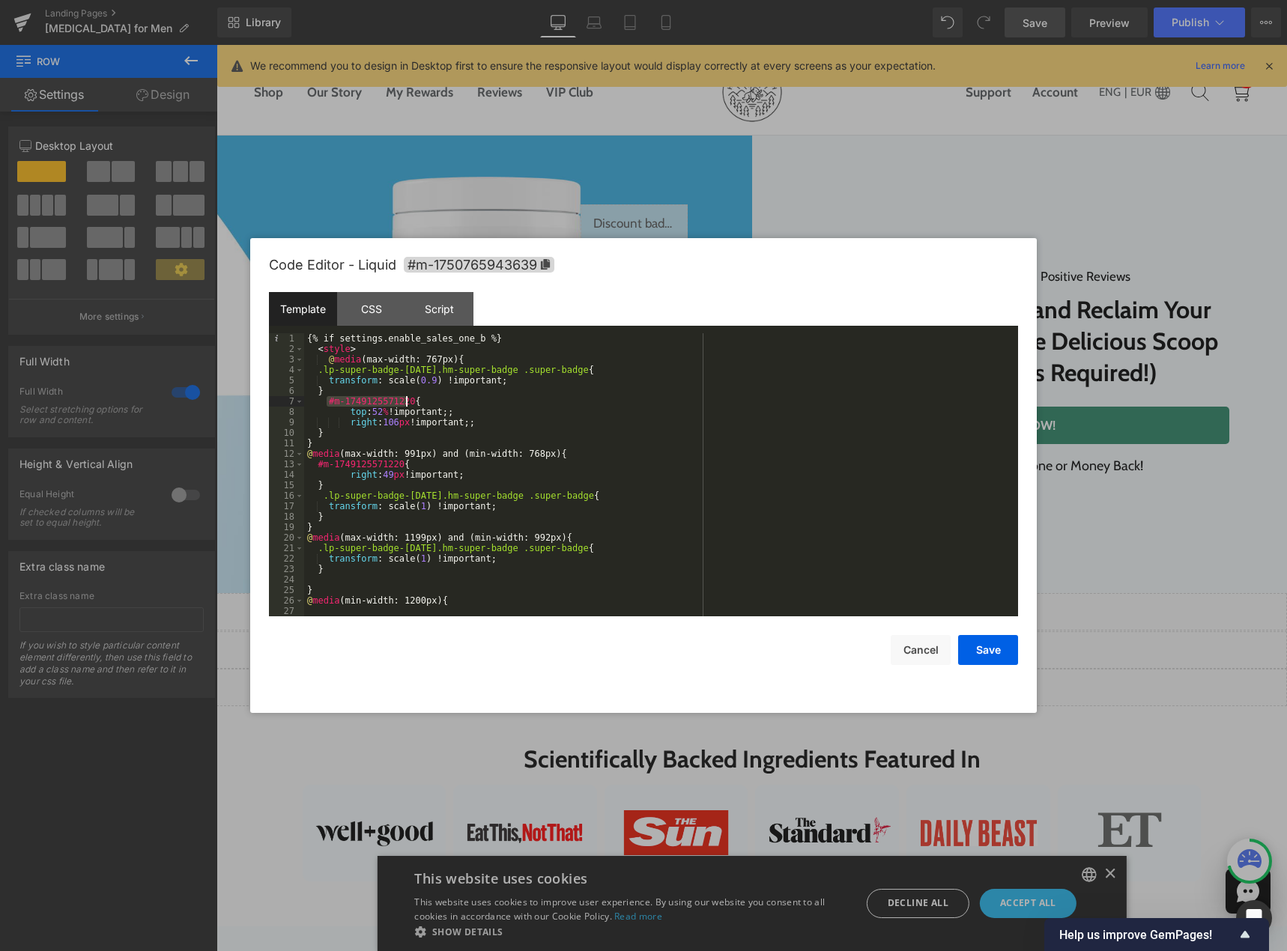
drag, startPoint x: 327, startPoint y: 404, endPoint x: 404, endPoint y: 403, distance: 76.4
click at [404, 403] on div "{% if settings.enable_sales_one_b %} < style > @ media (max-width: 767px) { .lp…" at bounding box center [658, 485] width 708 height 304
click at [779, 366] on span "+" at bounding box center [783, 368] width 14 height 12
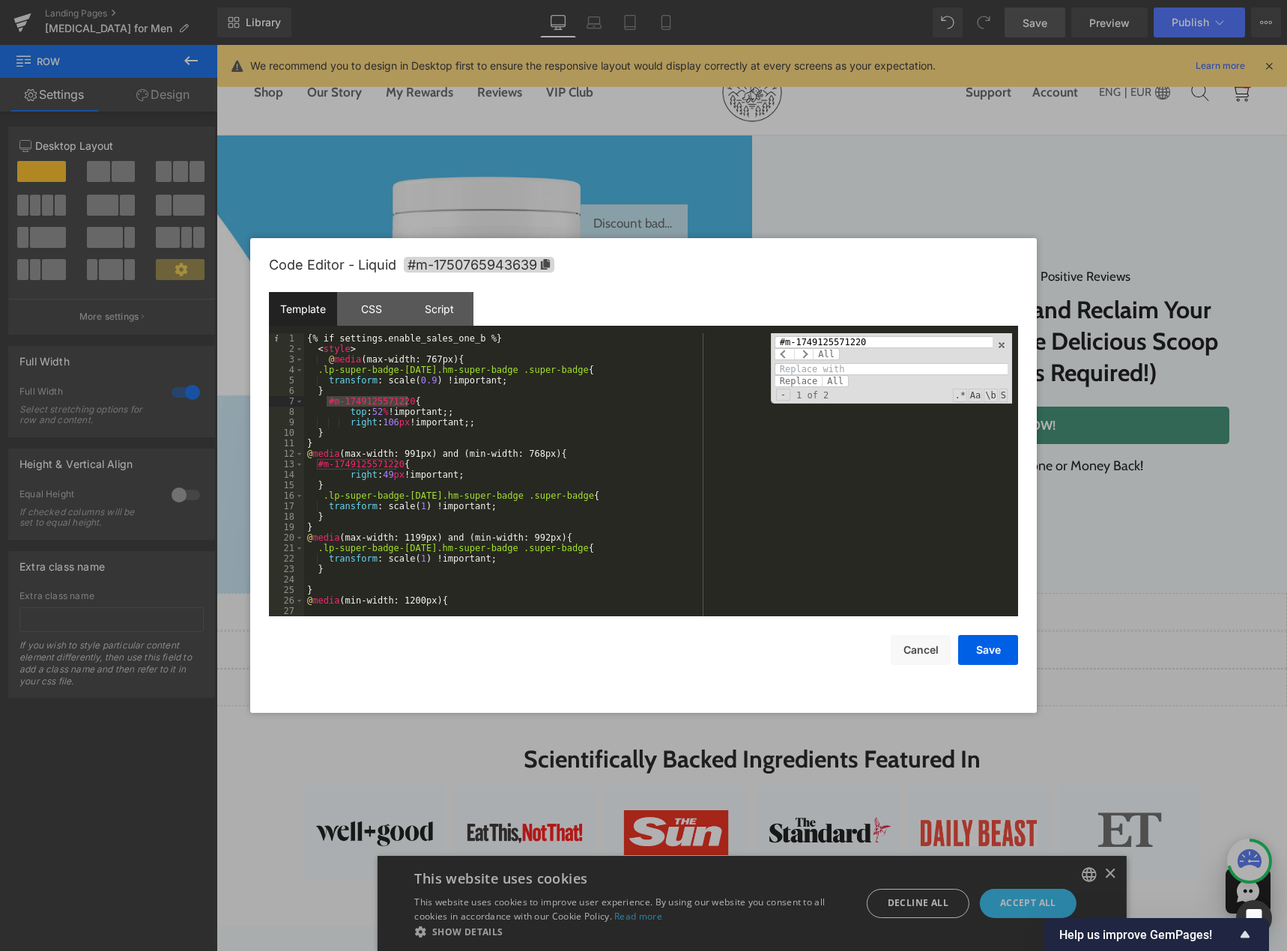
click at [806, 363] on input at bounding box center [890, 369] width 233 height 12
paste input "m-1750766001001"
type input "m-1750766001001"
click at [830, 382] on span "All" at bounding box center [834, 381] width 27 height 12
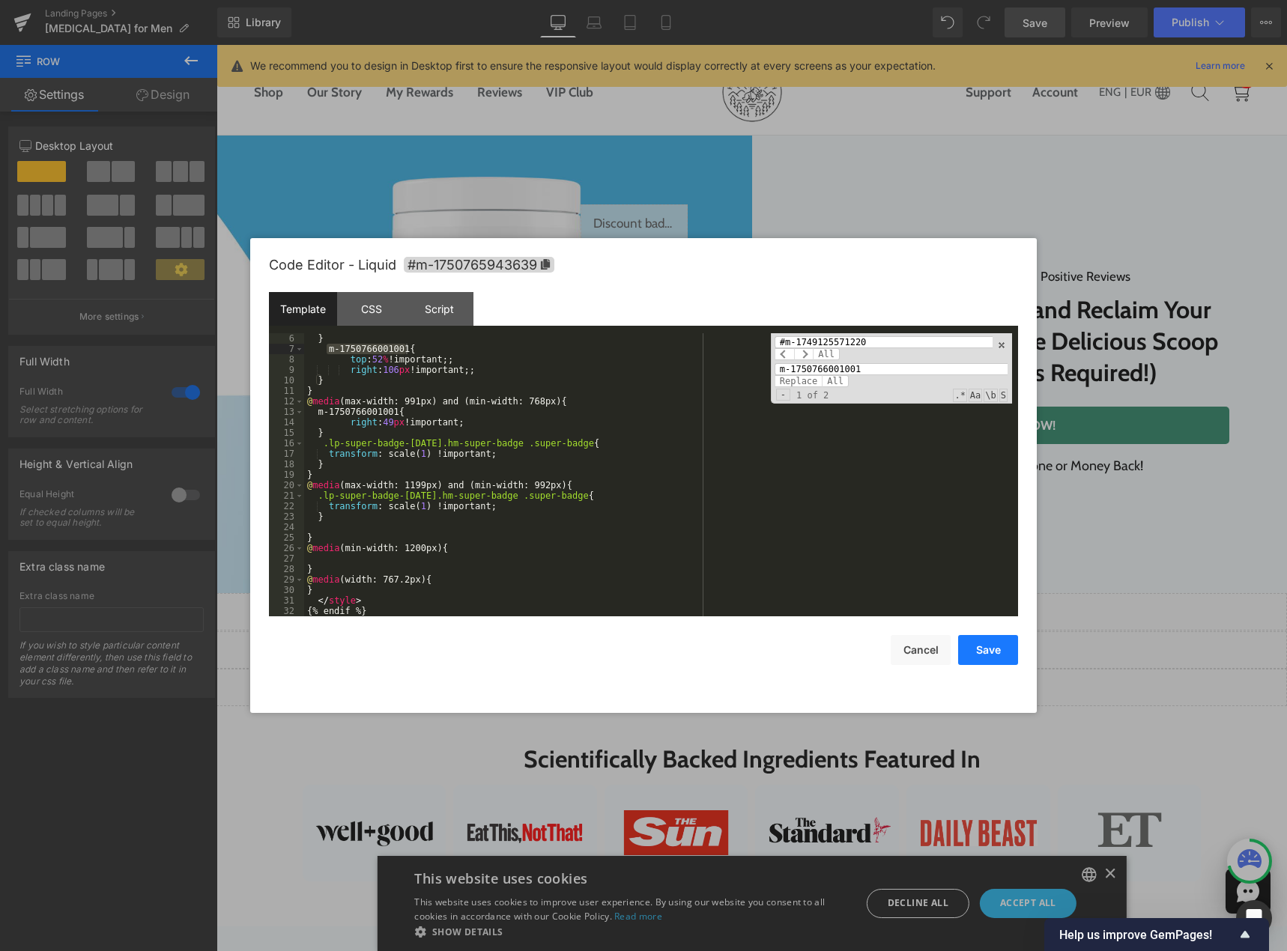
click at [969, 651] on button "Save" at bounding box center [988, 650] width 60 height 30
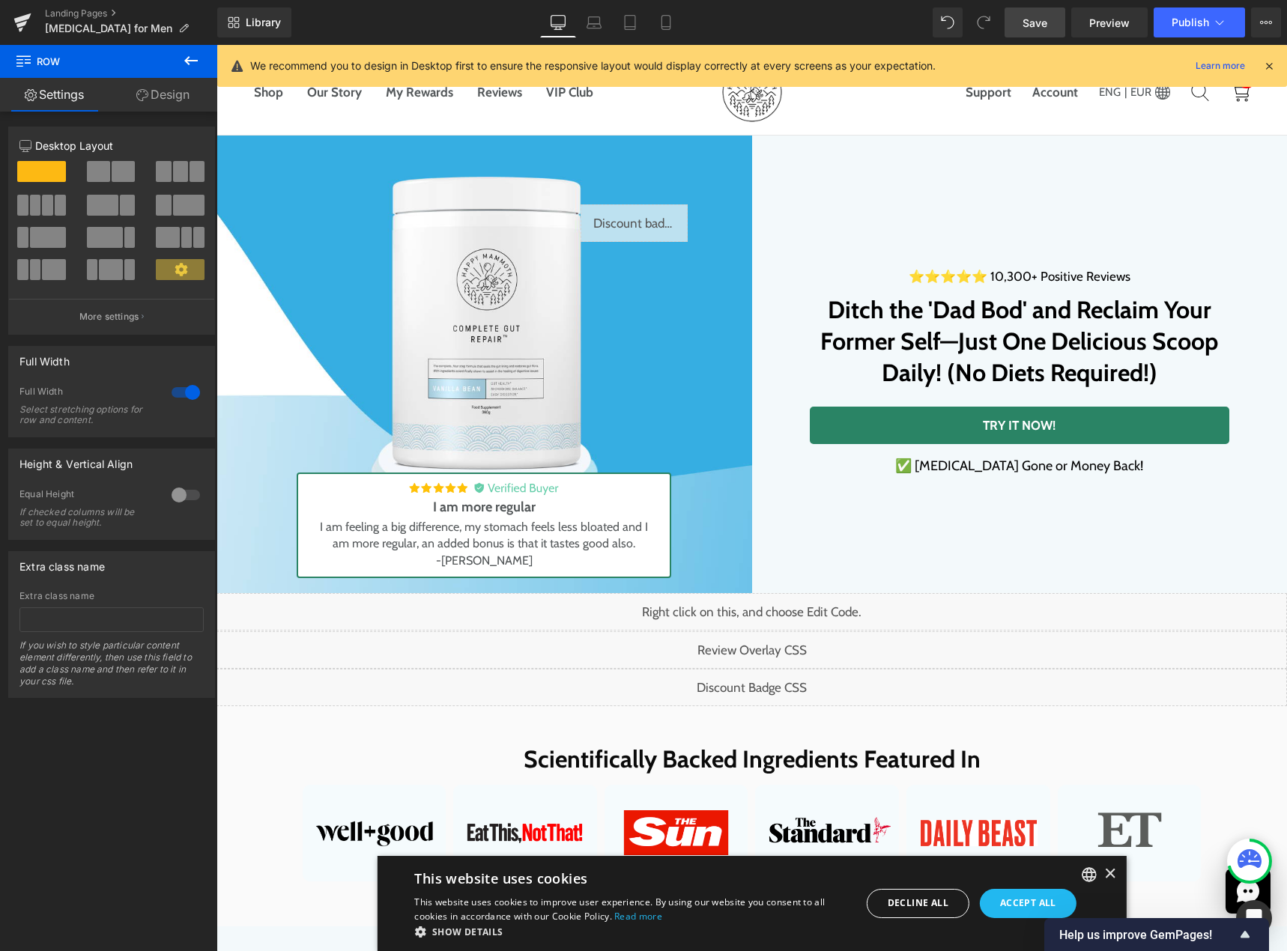
click at [1036, 28] on span "Save" at bounding box center [1034, 23] width 25 height 16
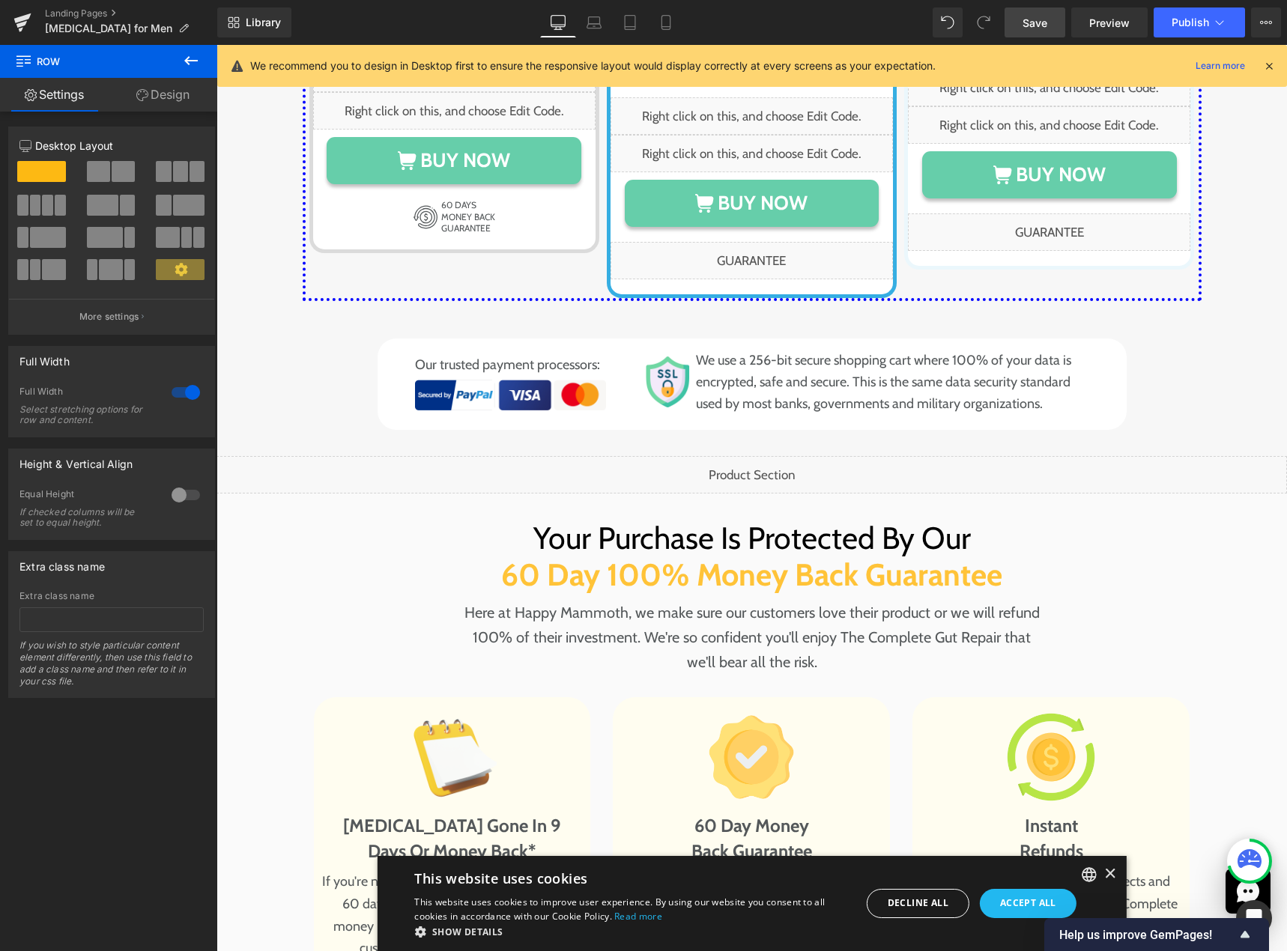
scroll to position [7844, 0]
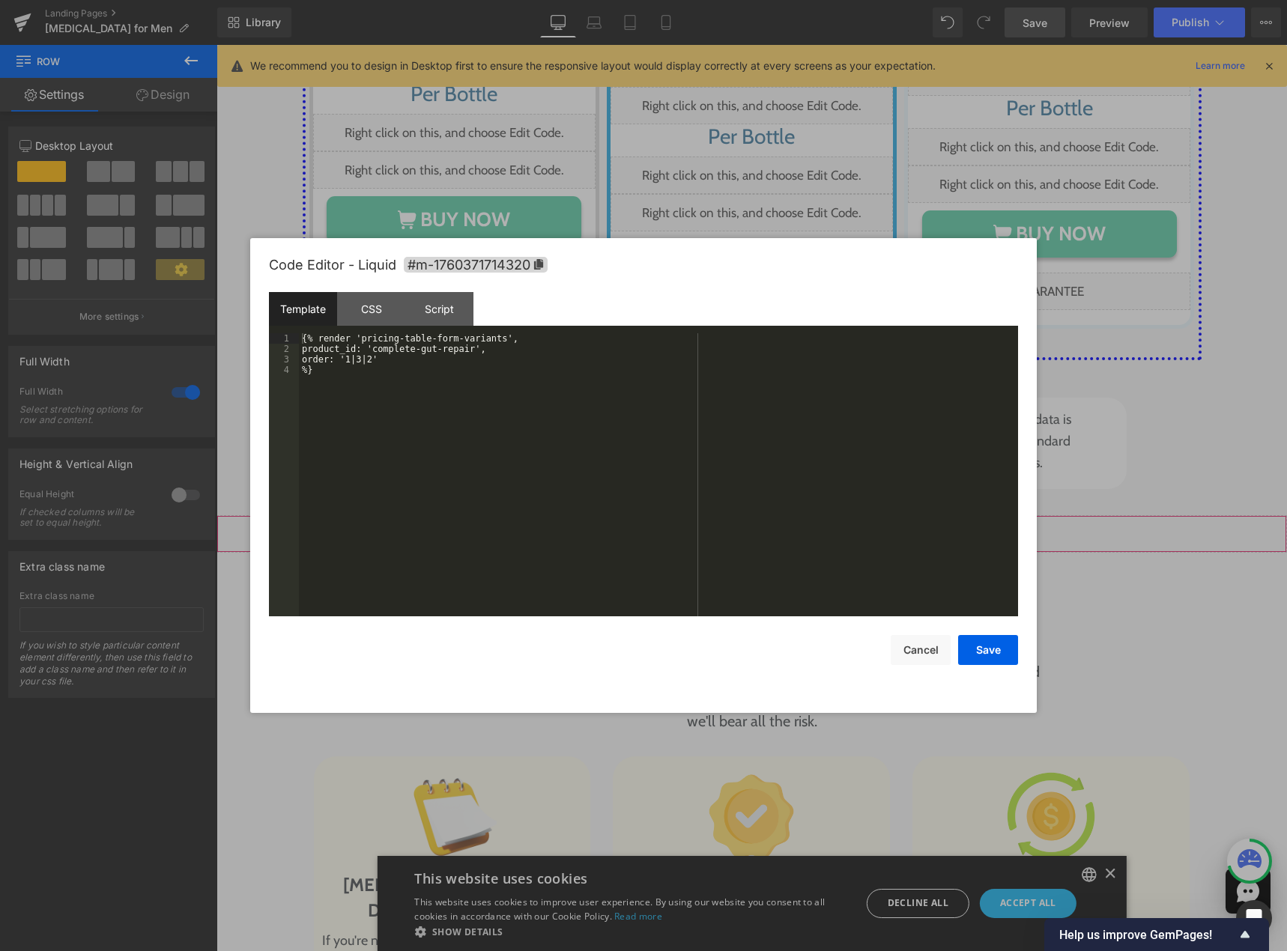
drag, startPoint x: 765, startPoint y: 484, endPoint x: 981, endPoint y: 526, distance: 220.3
click at [765, 515] on div "Liquid" at bounding box center [751, 533] width 1070 height 37
click at [360, 309] on div "CSS" at bounding box center [371, 309] width 68 height 34
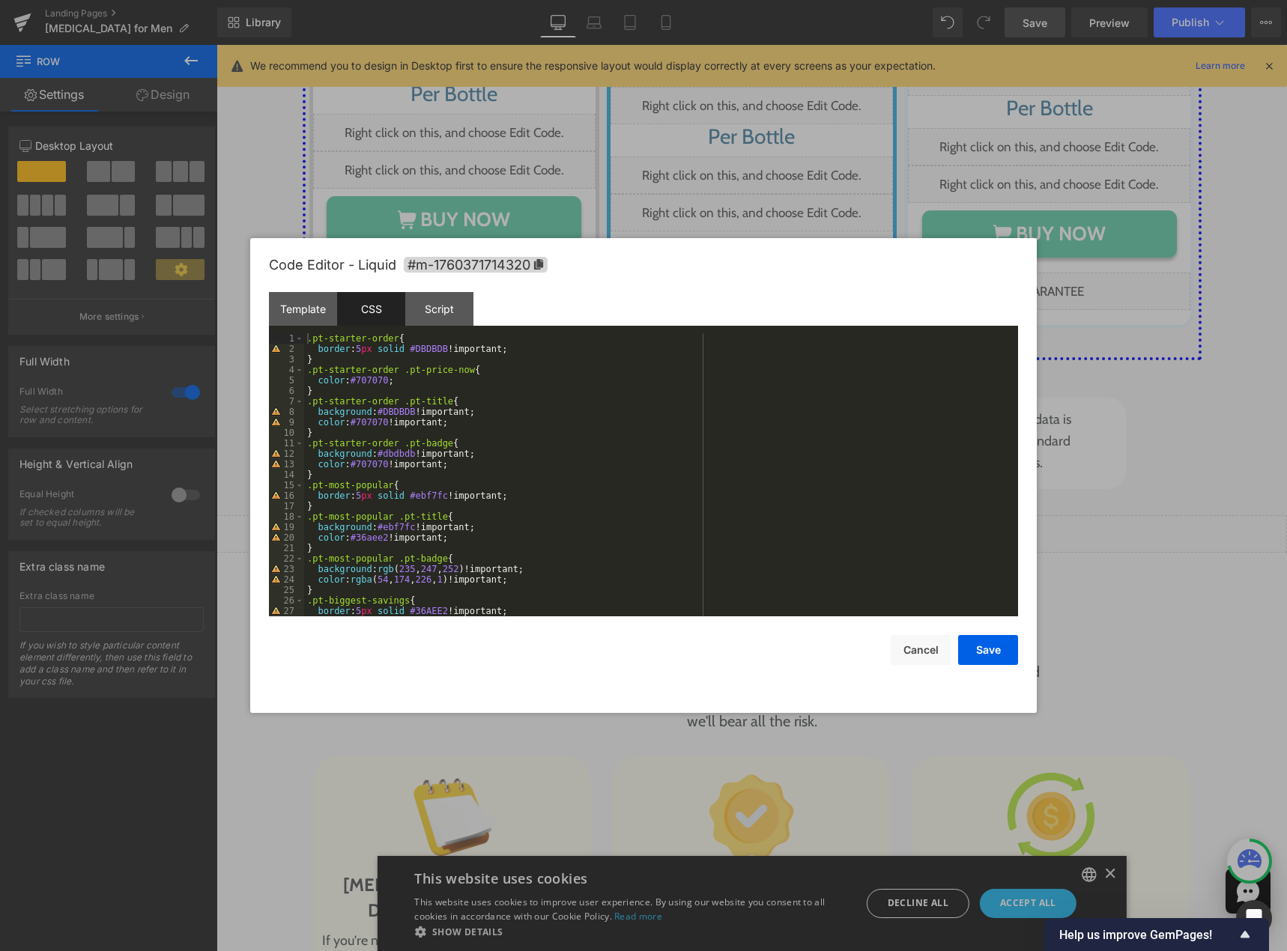
scroll to position [136, 0]
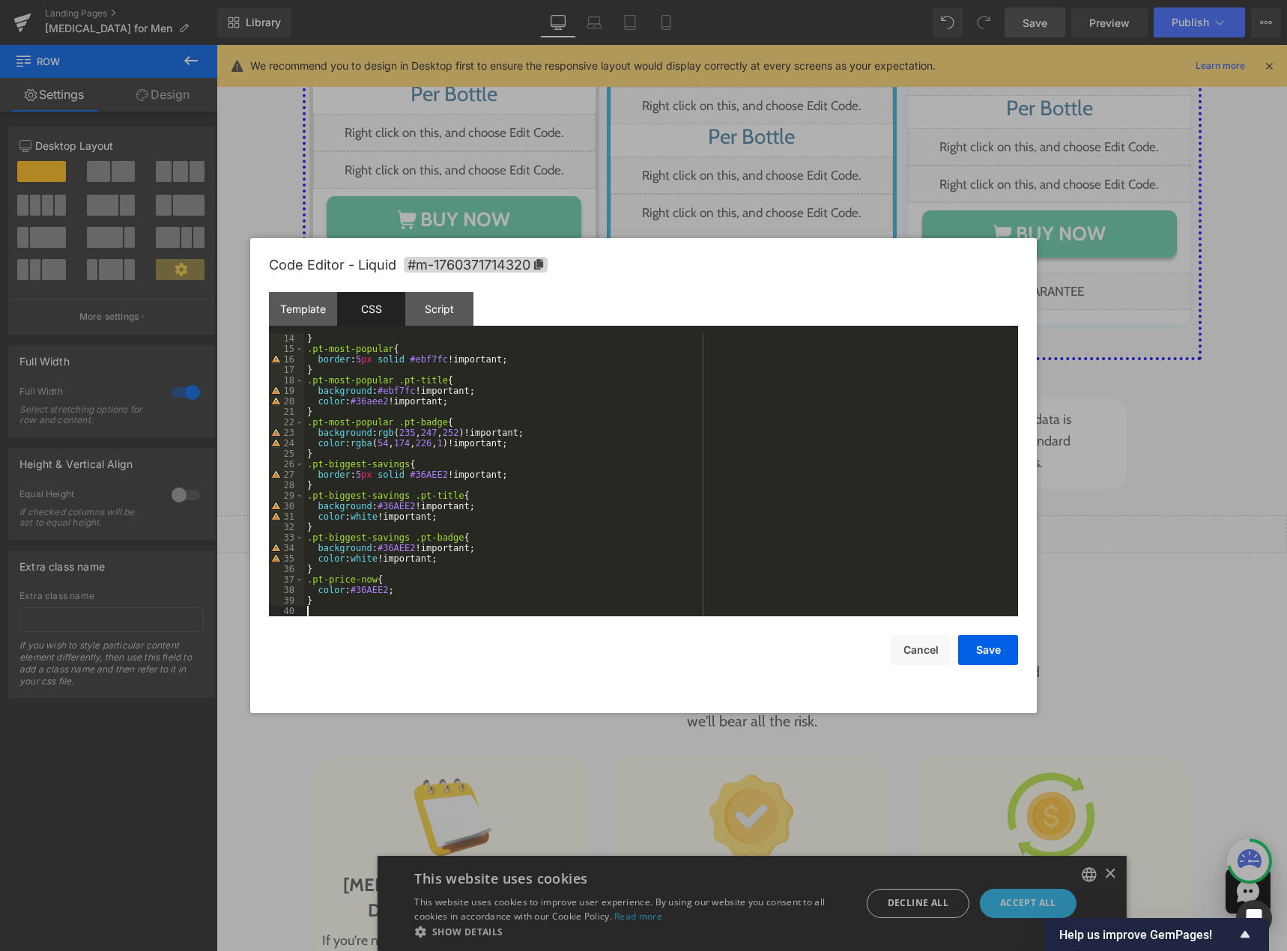
click at [350, 607] on div "} .pt-most-popular { border : 5 px solid #ebf7fc !important; } .pt-most-popular…" at bounding box center [658, 485] width 708 height 304
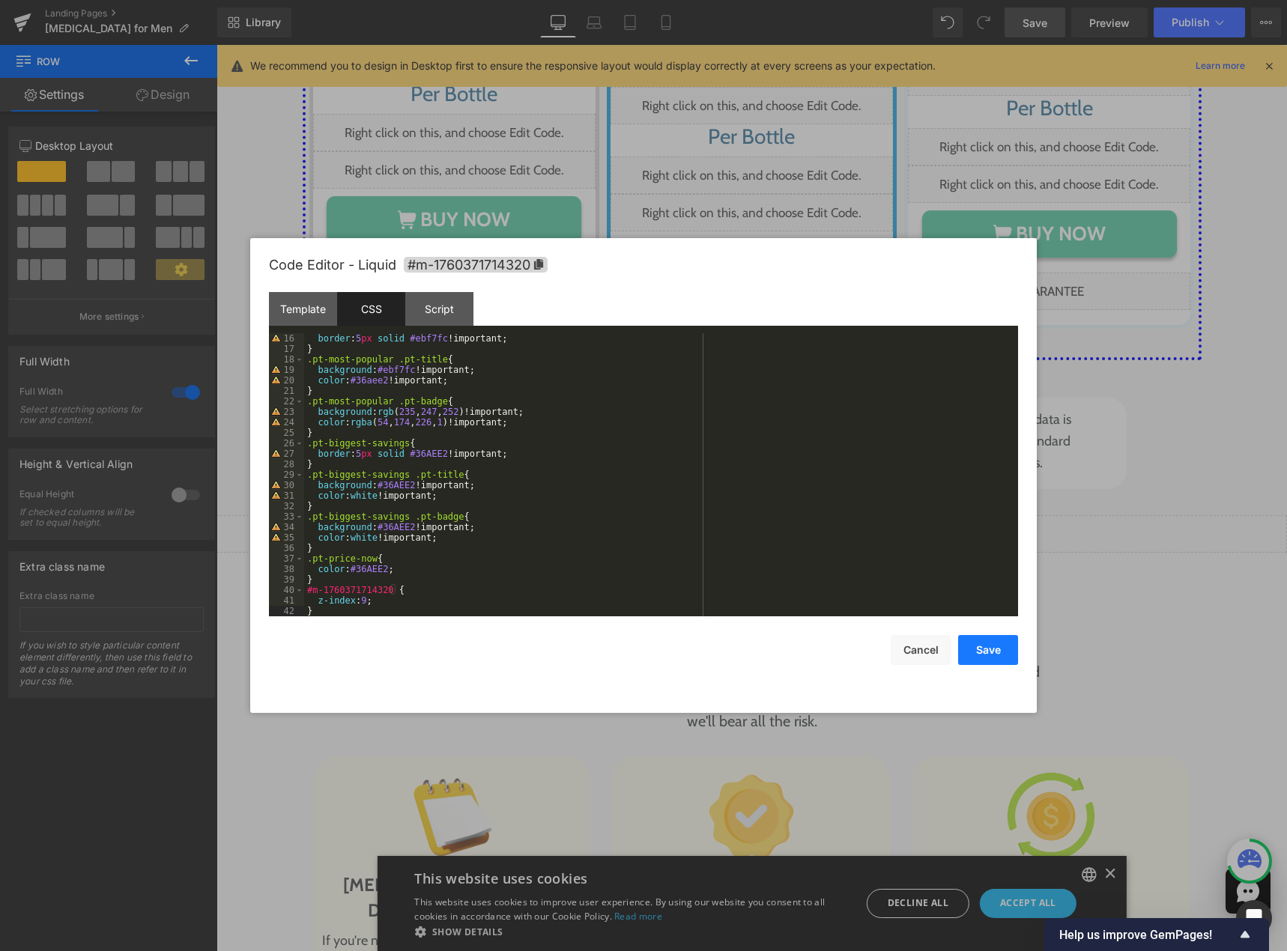
click at [974, 648] on button "Save" at bounding box center [988, 650] width 60 height 30
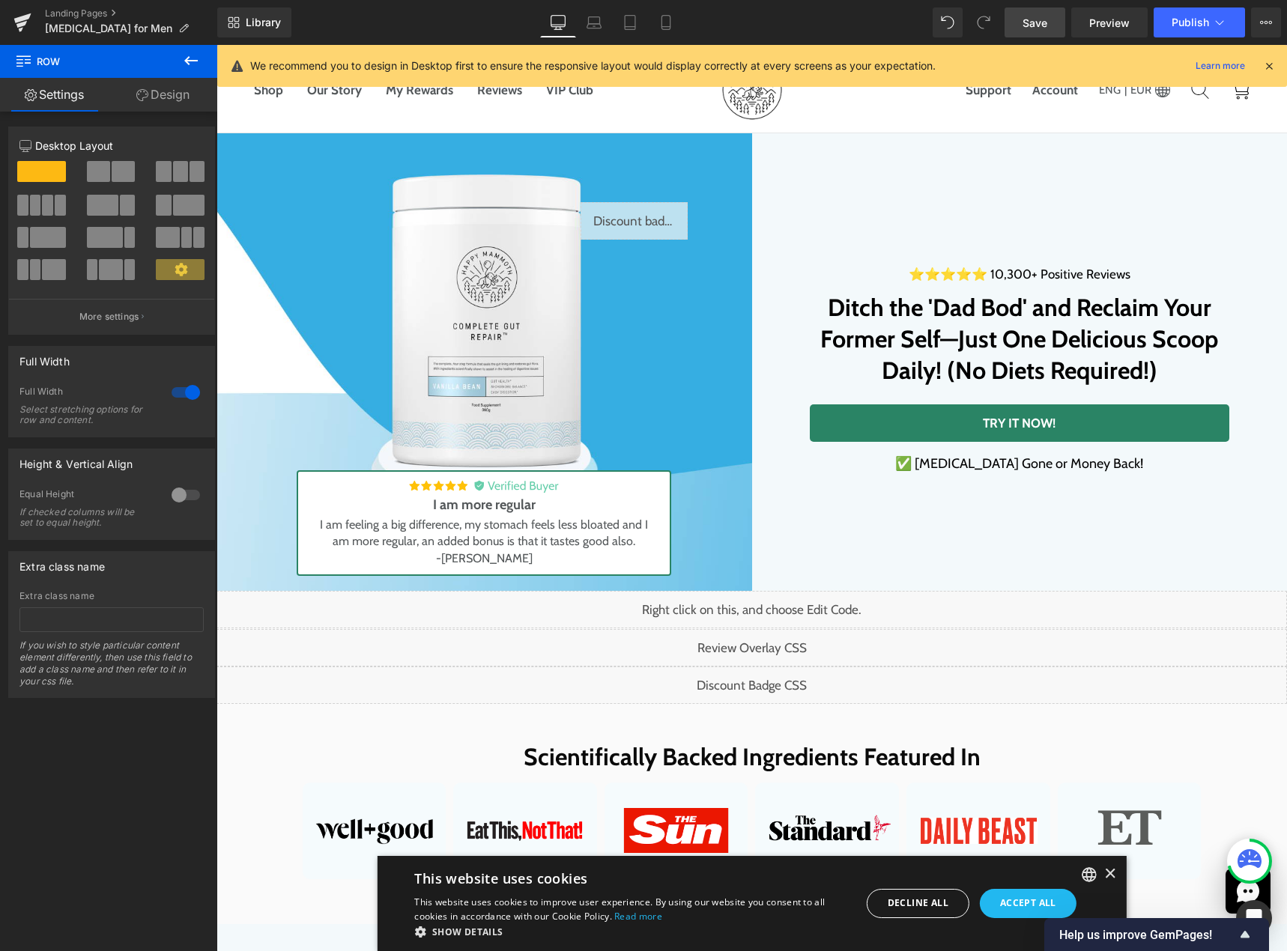
scroll to position [0, 0]
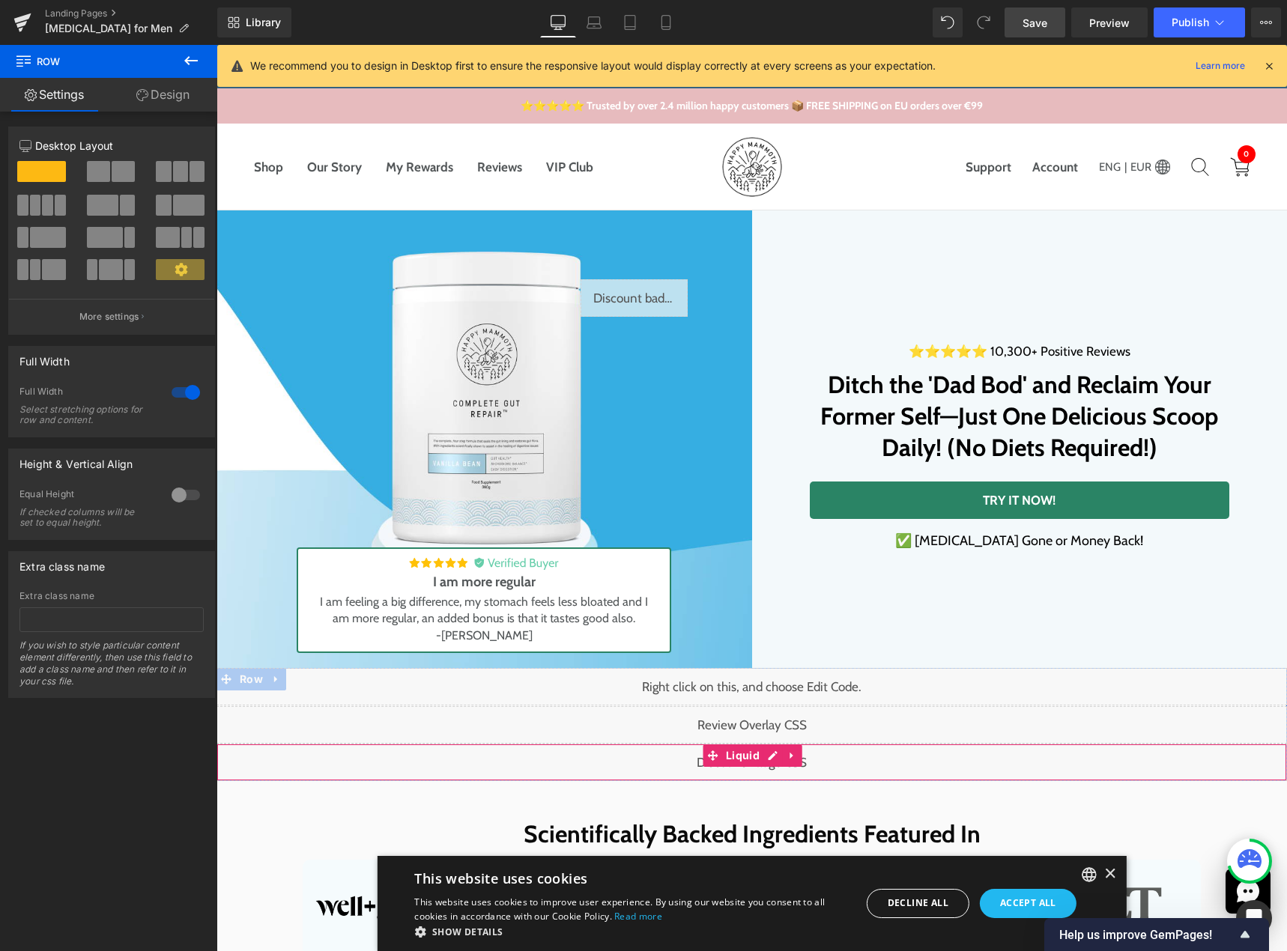
click at [772, 758] on div "Liquid" at bounding box center [751, 762] width 1070 height 37
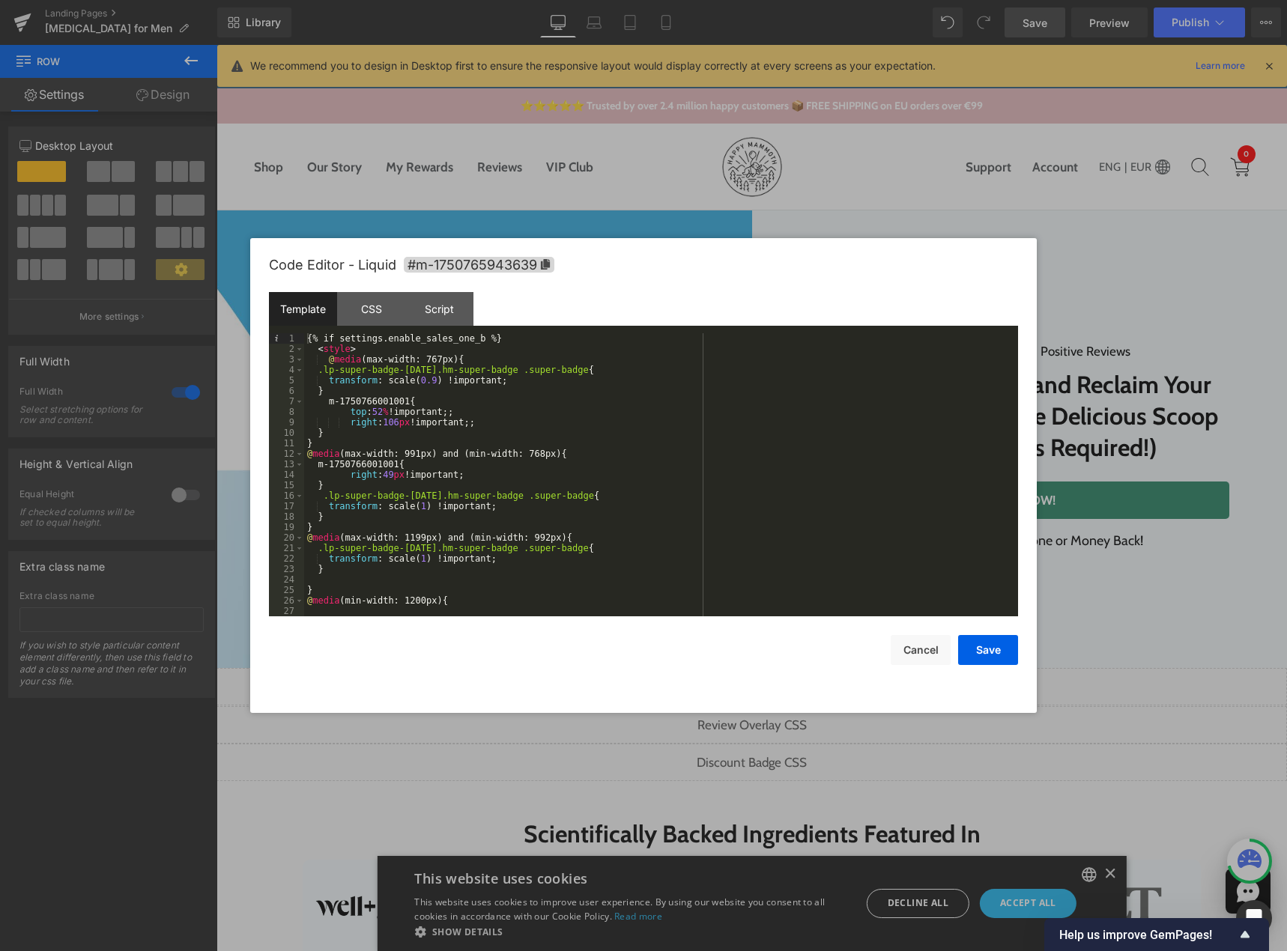
click at [584, 449] on div "{% if settings.enable_sales_one_b %} < style > @ media (max-width: 767px) { .lp…" at bounding box center [658, 485] width 708 height 304
drag, startPoint x: 915, startPoint y: 650, endPoint x: 903, endPoint y: 637, distance: 18.0
click at [915, 650] on button "Cancel" at bounding box center [920, 650] width 60 height 30
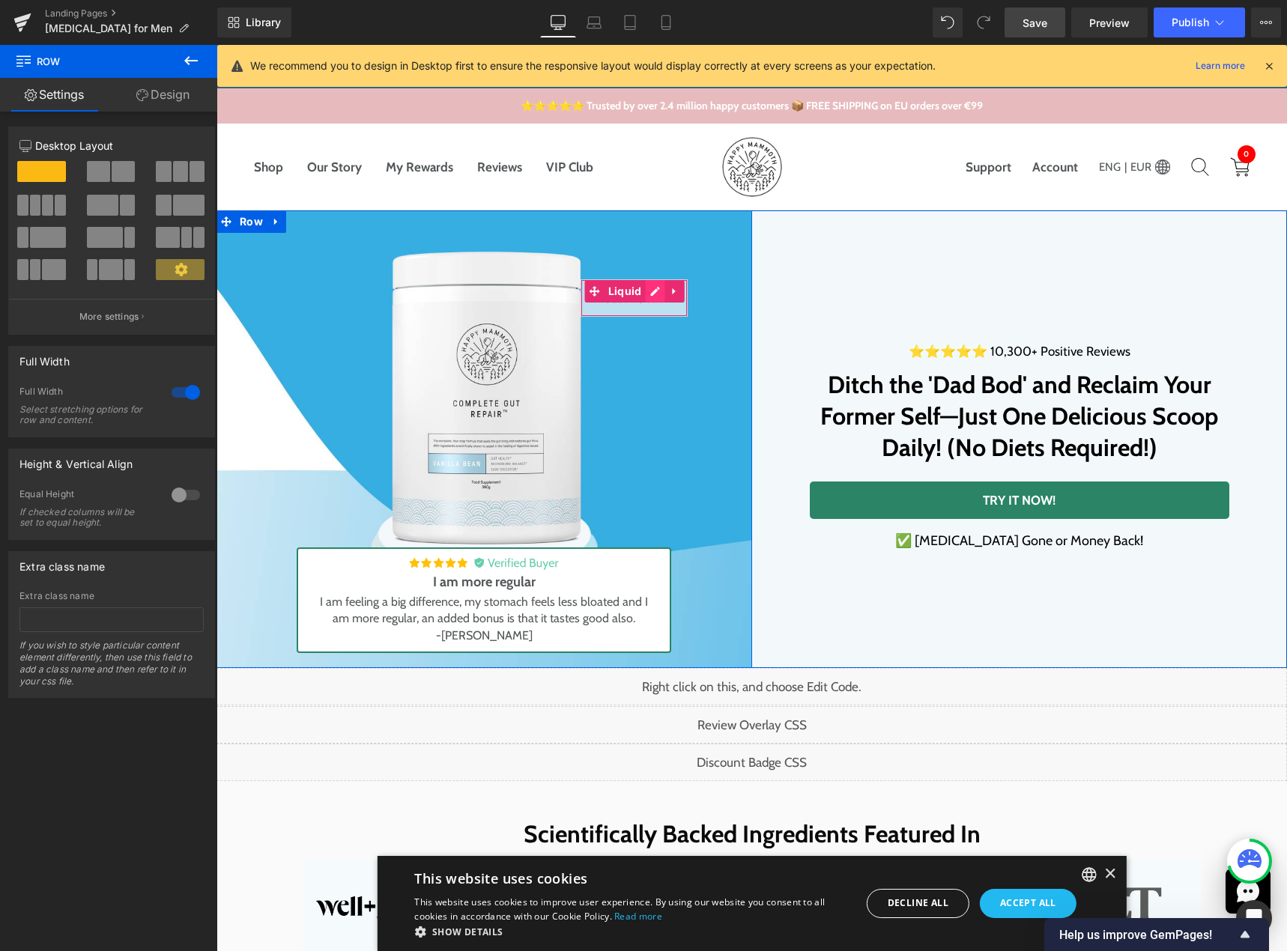
click at [646, 289] on div "Liquid" at bounding box center [633, 297] width 107 height 37
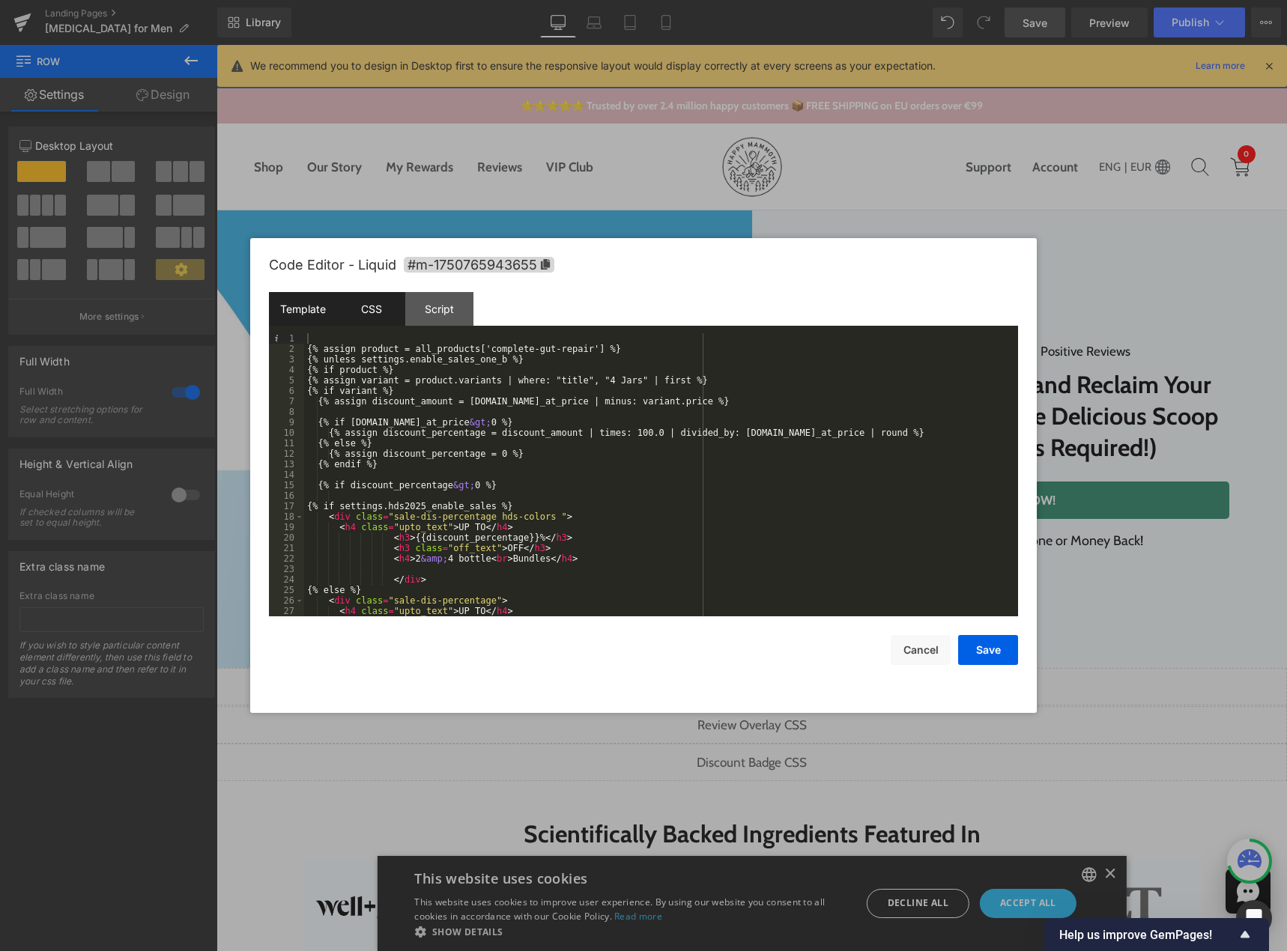
click at [359, 321] on div "CSS" at bounding box center [371, 309] width 68 height 34
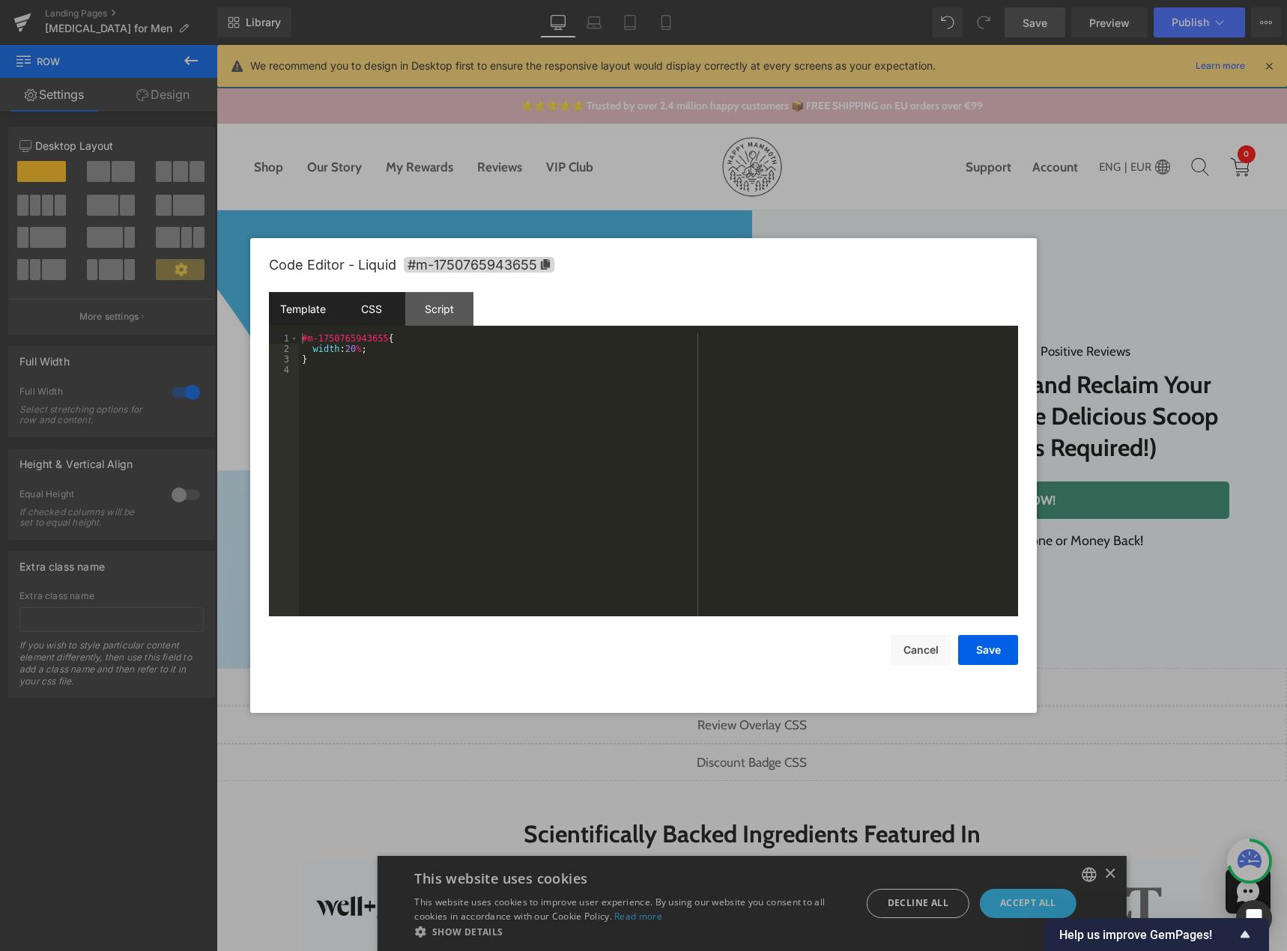
click at [322, 317] on div "Template" at bounding box center [303, 309] width 68 height 34
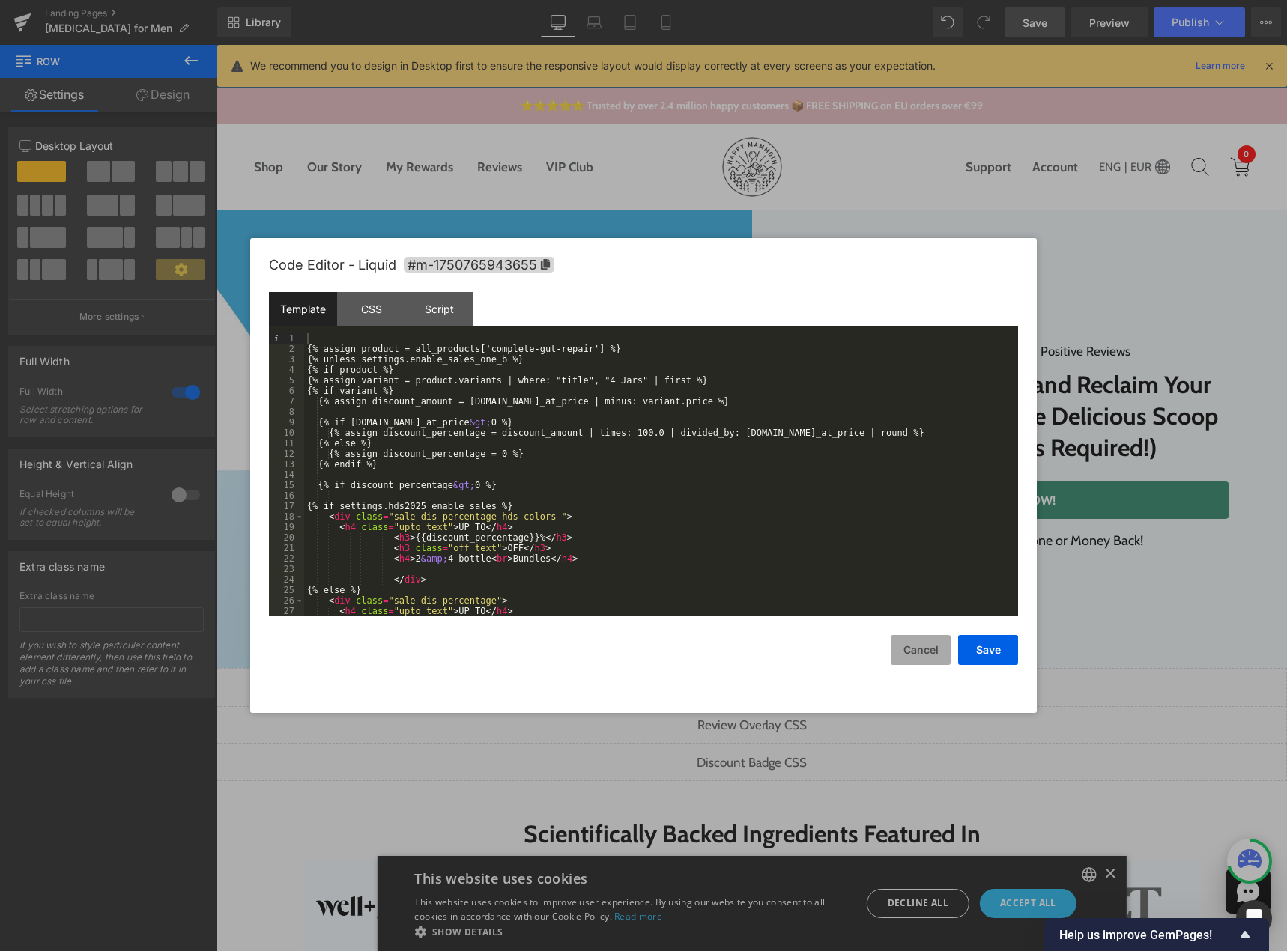
click at [918, 645] on button "Cancel" at bounding box center [920, 650] width 60 height 30
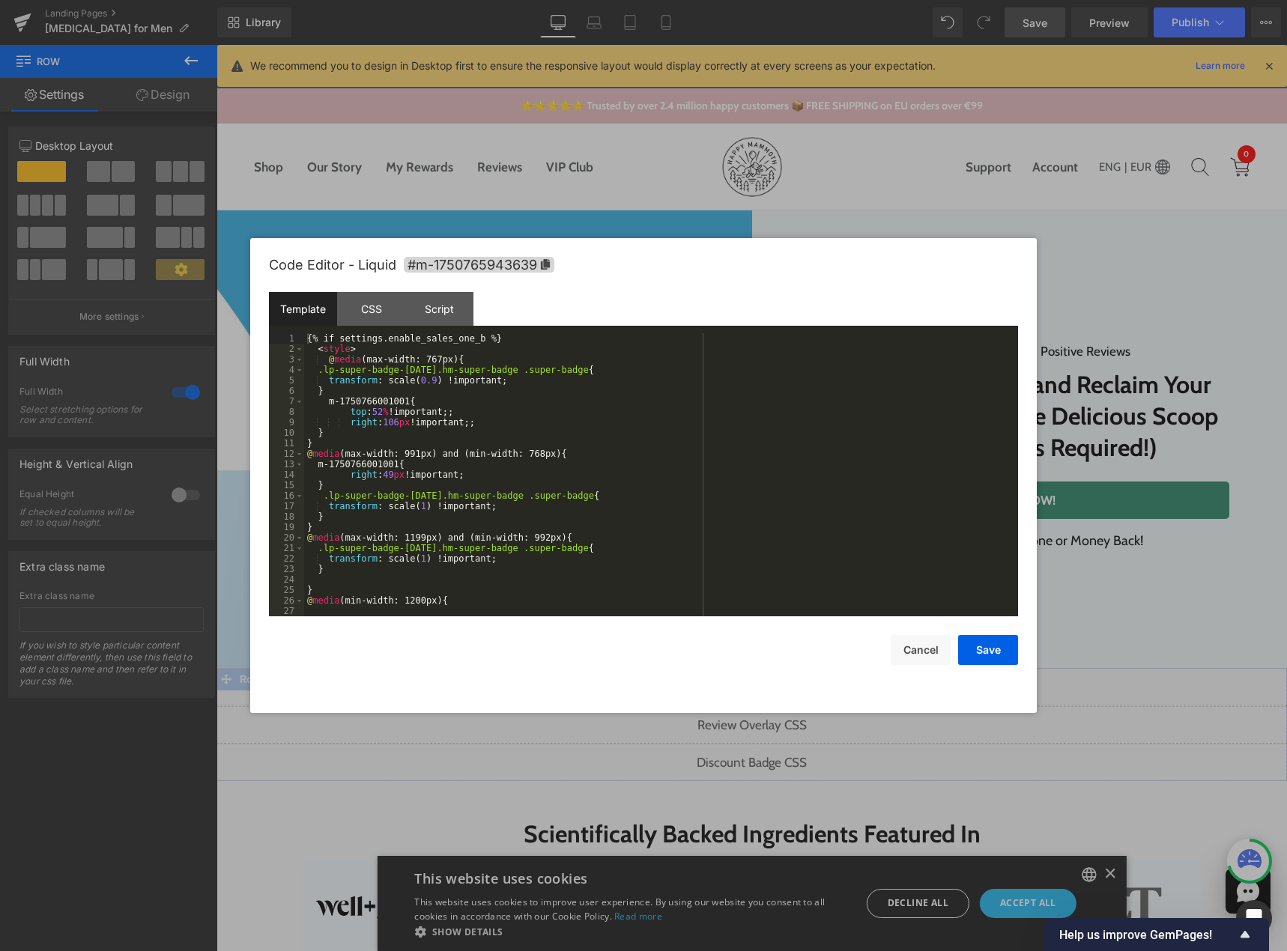
click at [765, 760] on div "Liquid" at bounding box center [751, 762] width 1070 height 37
click at [362, 316] on div "CSS" at bounding box center [371, 309] width 68 height 34
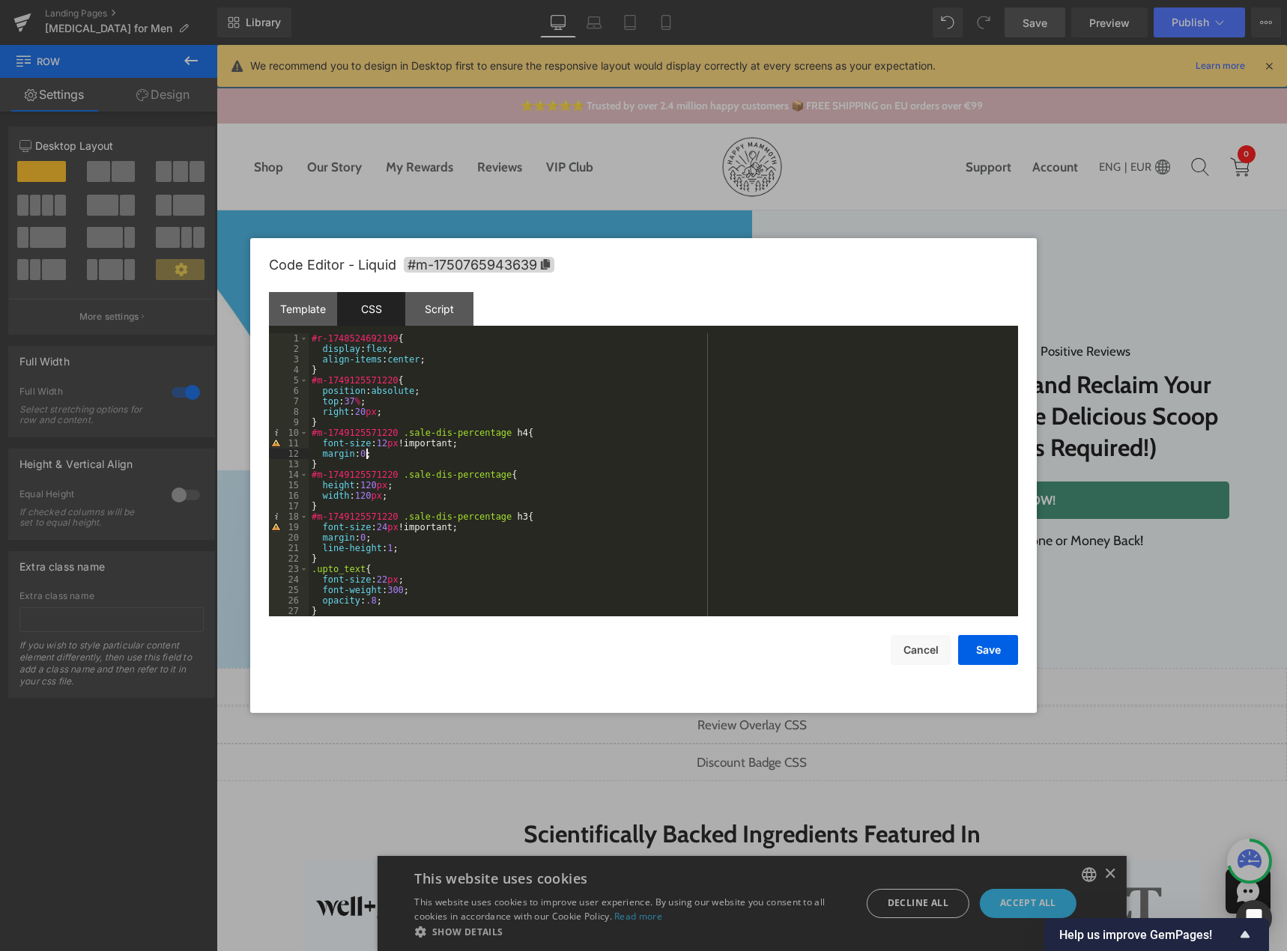
click at [478, 455] on div "#r-1748524692199 { display : flex ; align-items : center ; } #m-1749125571220 {…" at bounding box center [660, 485] width 703 height 304
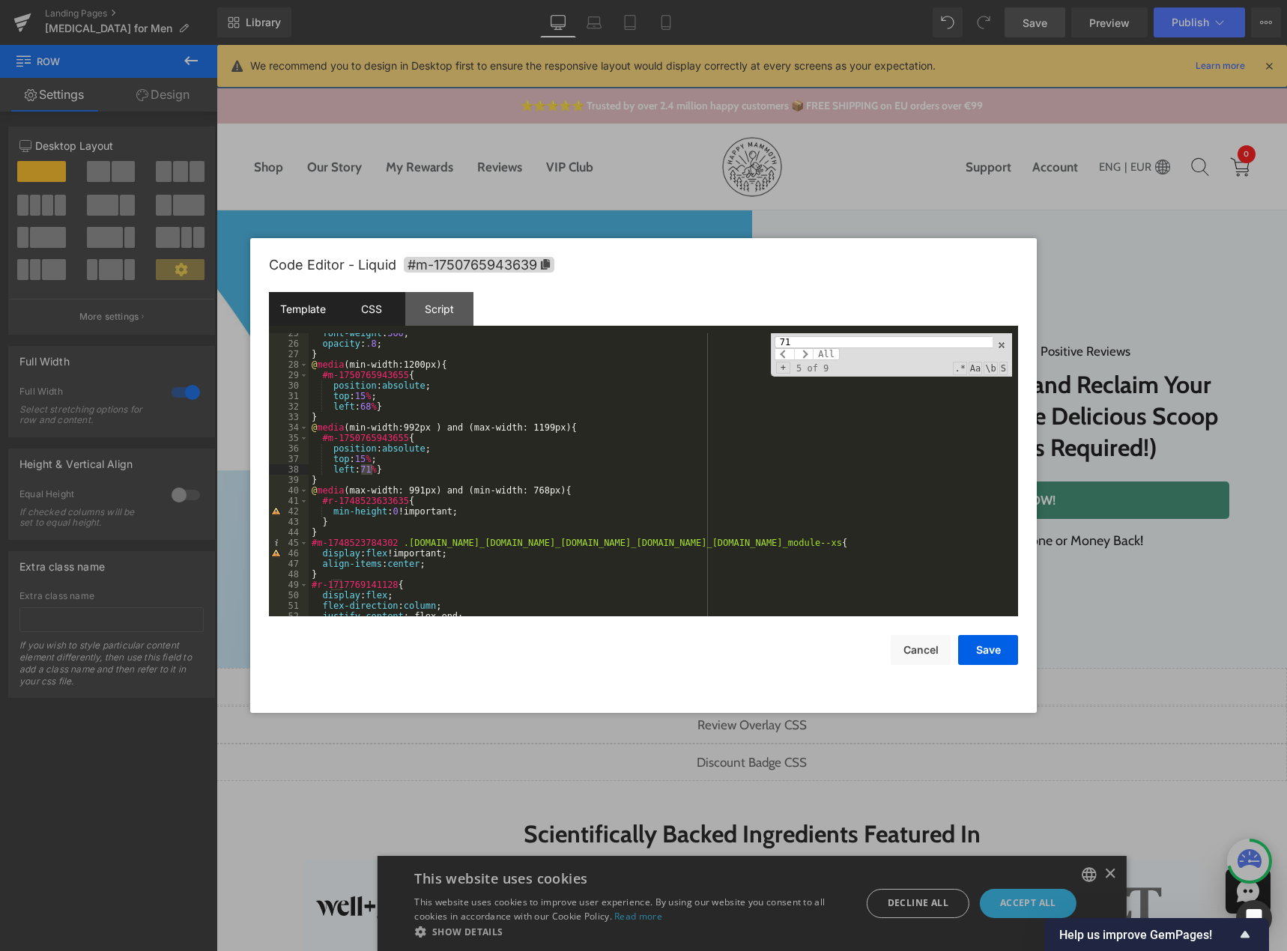
type input "71"
click at [306, 315] on div "Template" at bounding box center [303, 309] width 68 height 34
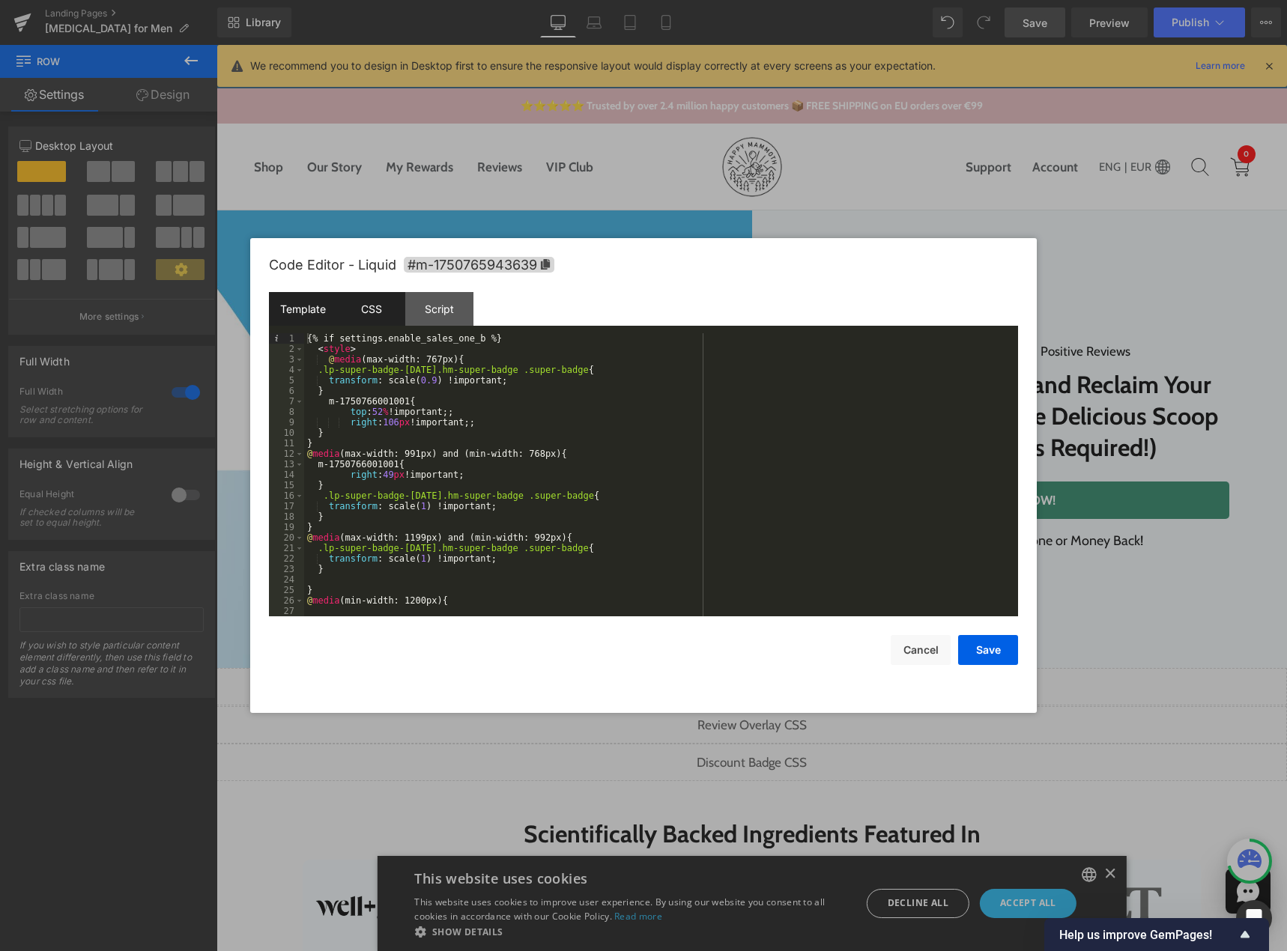
click at [356, 315] on div "CSS" at bounding box center [371, 309] width 68 height 34
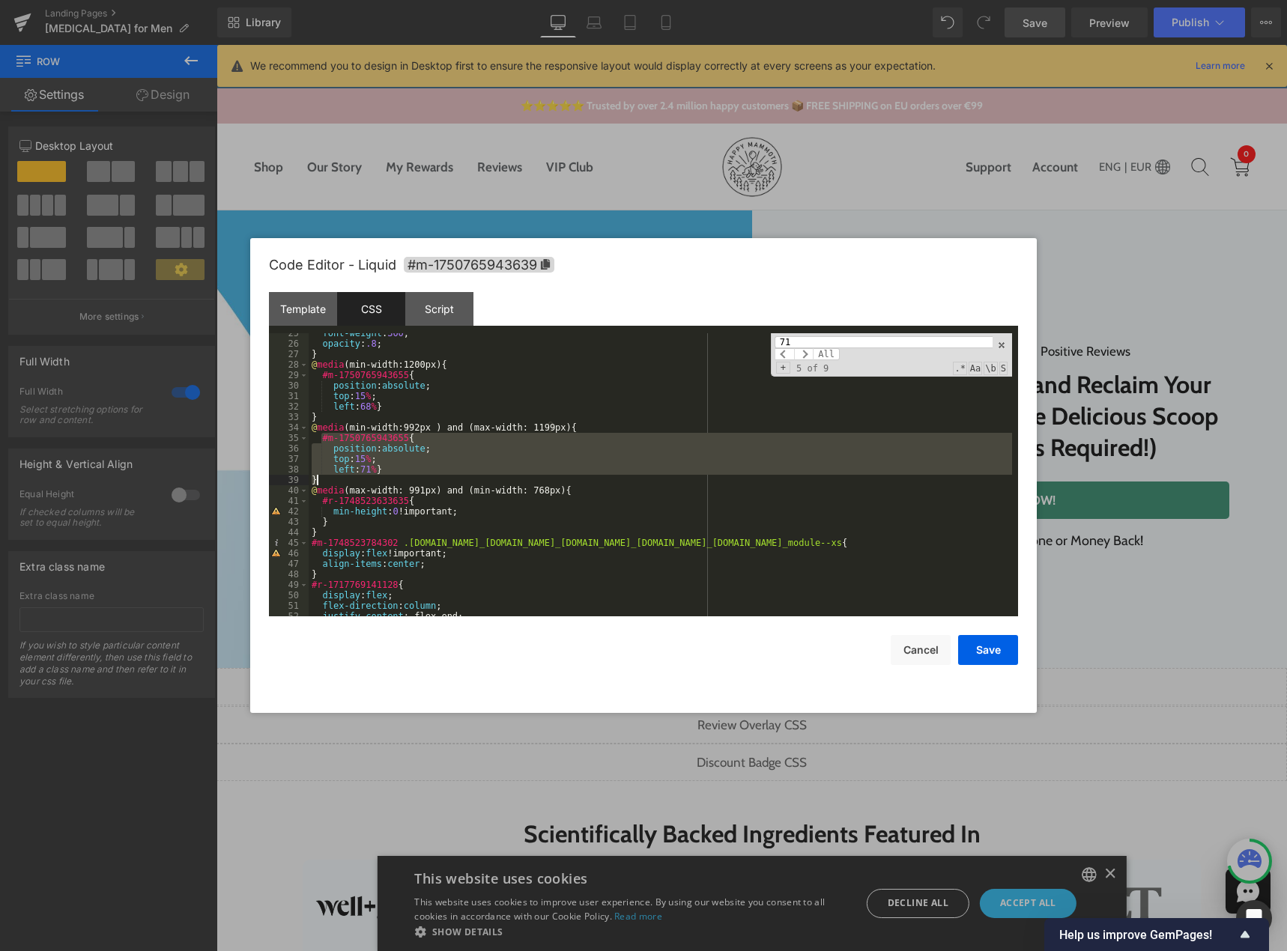
drag, startPoint x: 321, startPoint y: 437, endPoint x: 336, endPoint y: 476, distance: 42.0
click at [336, 476] on div "font-weight : 300 ; opacity : .8 ; } @ media (min-width:1200px) { #m-1750765943…" at bounding box center [660, 480] width 703 height 304
click at [302, 312] on div "Template" at bounding box center [303, 309] width 68 height 34
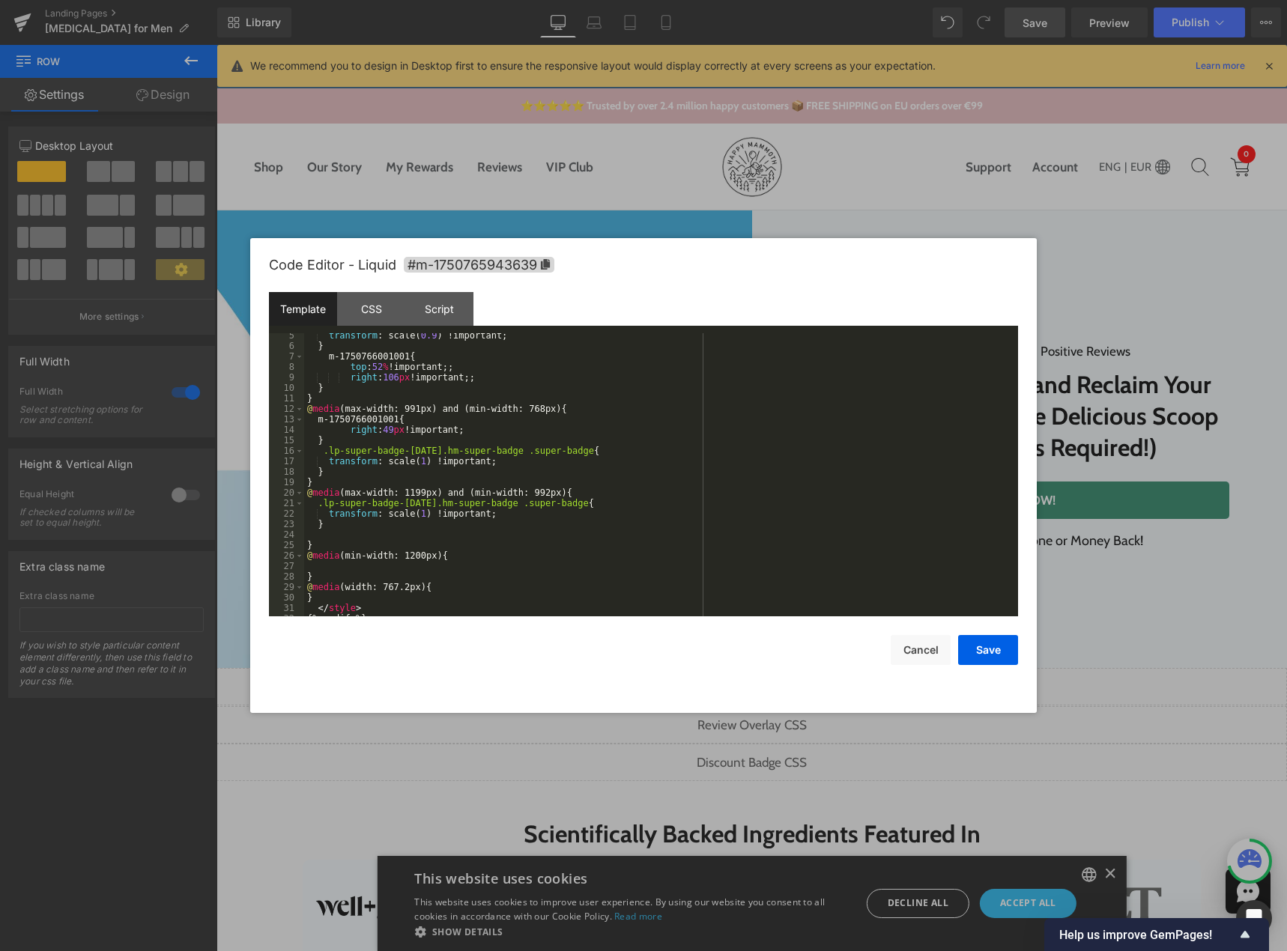
scroll to position [52, 0]
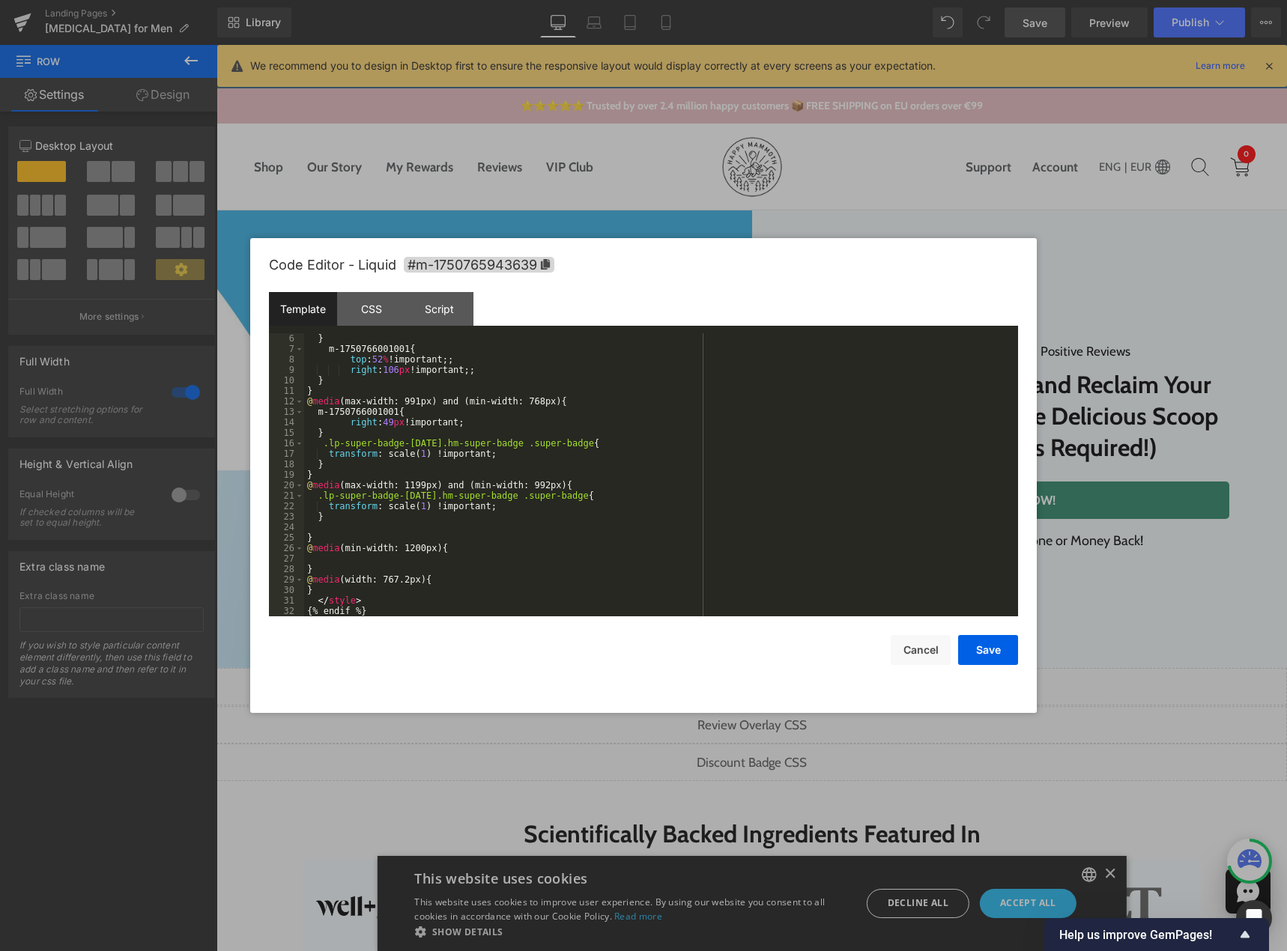
click at [559, 483] on div "} m-1750766001001 { top : 52 % !important;; right : 106 px !important;; } } @ m…" at bounding box center [658, 485] width 708 height 304
click at [449, 517] on div "} m-1750766001001 { top : 52 % !important;; right : 106 px !important;; } } @ m…" at bounding box center [658, 485] width 708 height 304
paste textarea
click at [371, 561] on div "} m-1750766001001 { top : 52 % !important;; right : 106 px !important;; } } @ m…" at bounding box center [658, 485] width 708 height 304
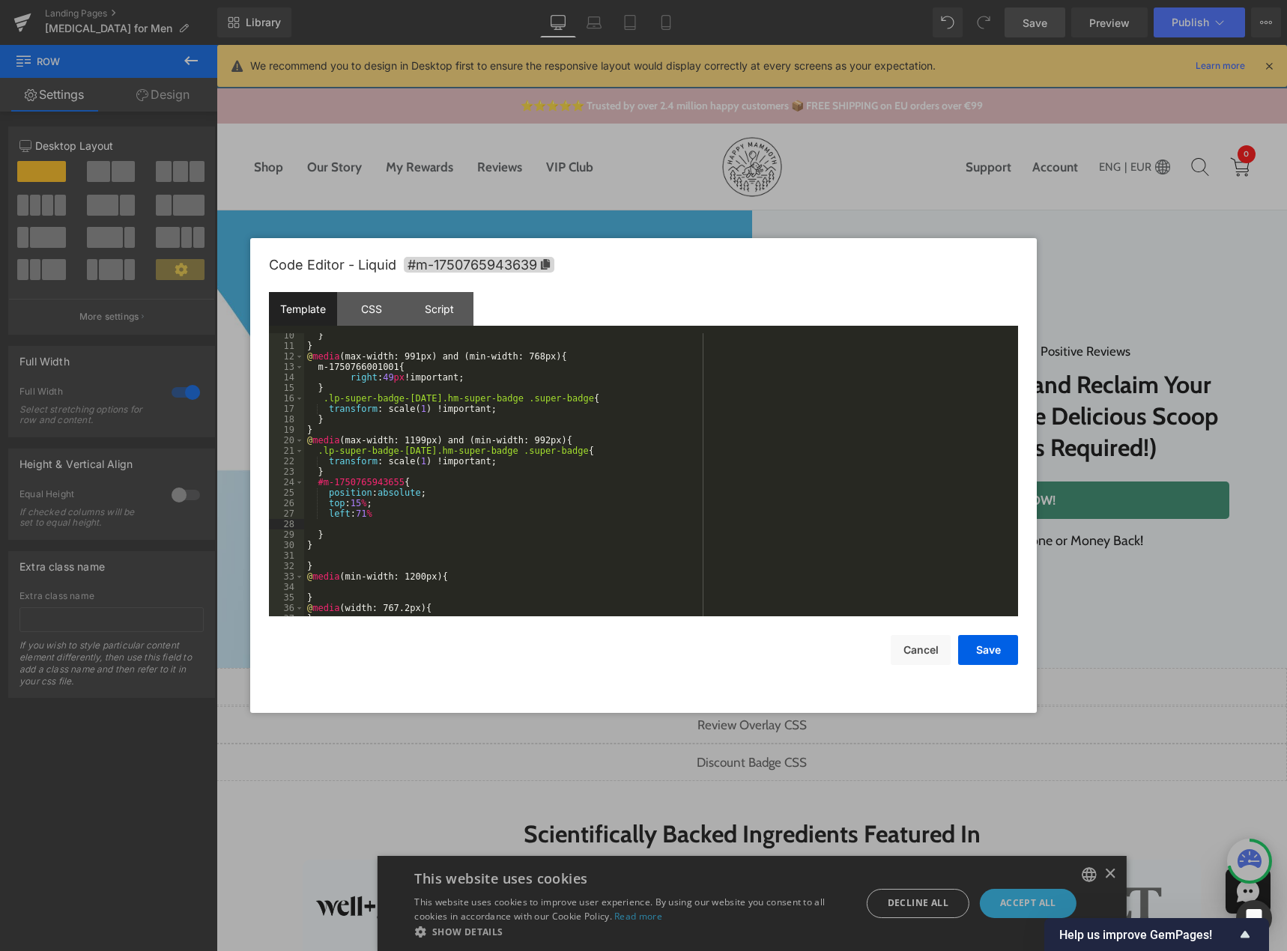
click at [343, 527] on div "} } @ media (max-width: 991px) and (min-width: 768px) { m-1750766001001 { right…" at bounding box center [658, 482] width 708 height 304
click at [338, 534] on div "} } @ media (max-width: 991px) and (min-width: 768px) { m-1750766001001 { right…" at bounding box center [658, 482] width 708 height 304
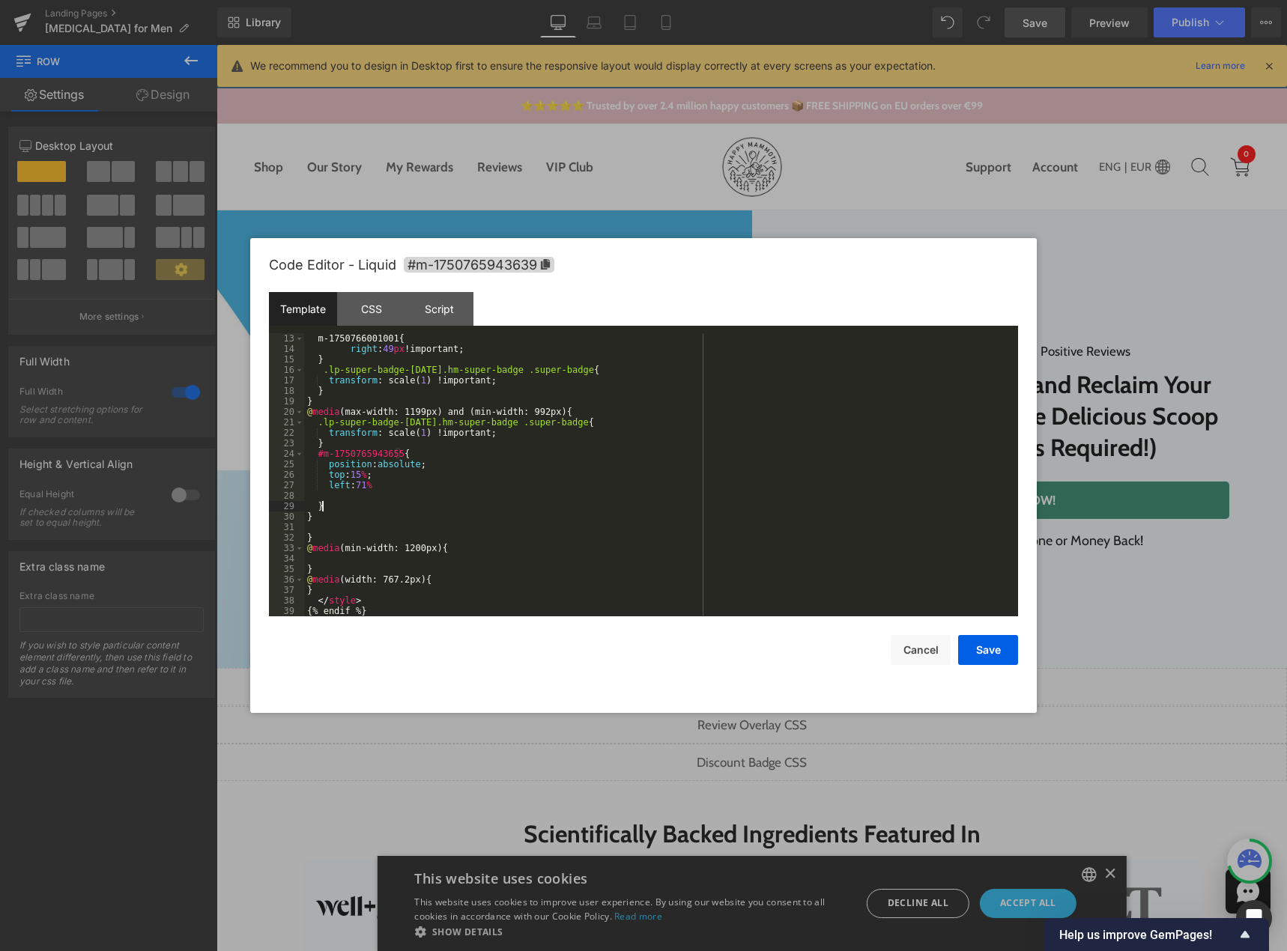
scroll to position [126, 0]
click at [326, 520] on div "m-1750766001001 { right : 49 px !important; } .lp-super-badge-[DATE].hm-super-b…" at bounding box center [658, 485] width 708 height 304
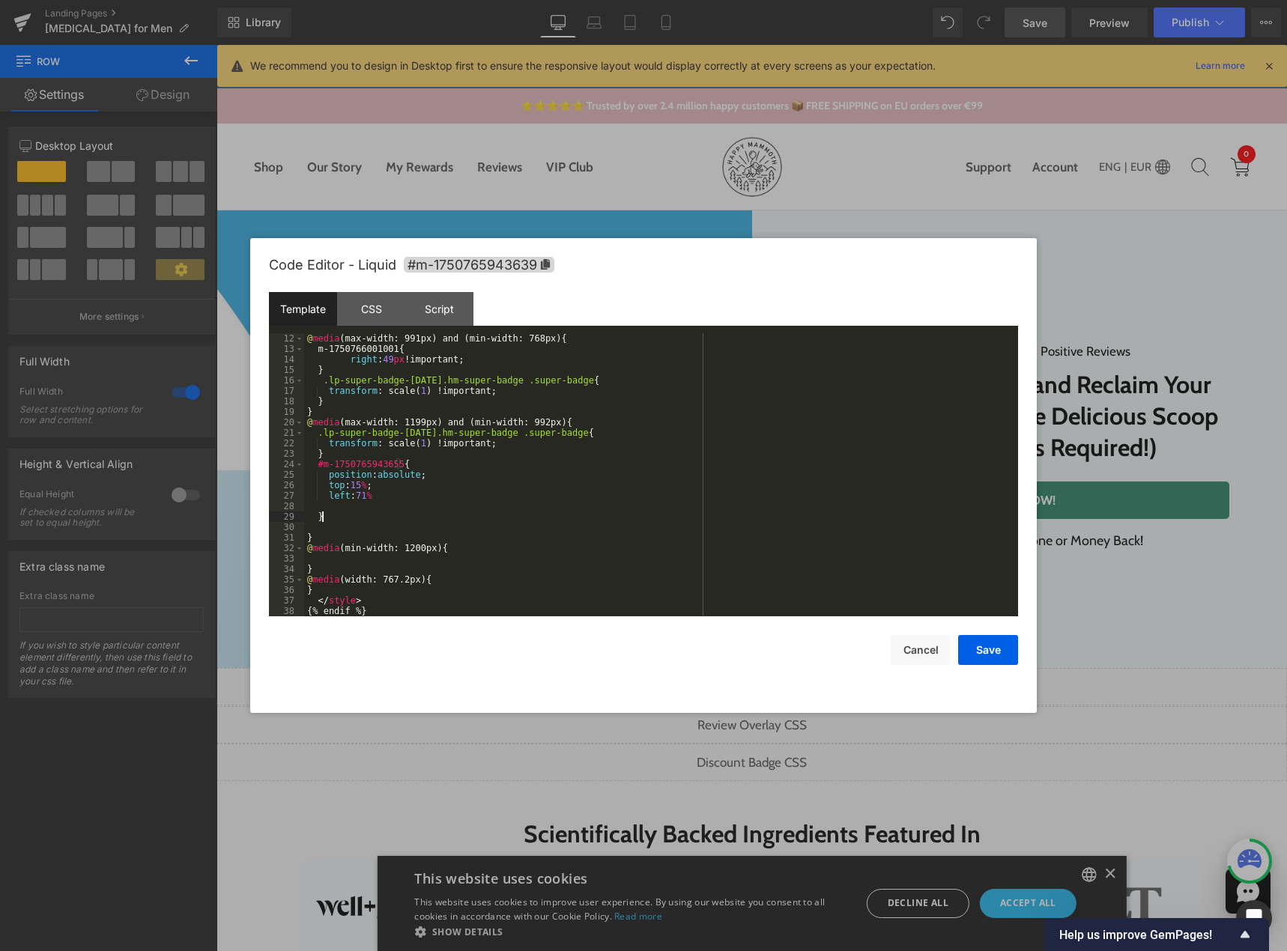
scroll to position [115, 0]
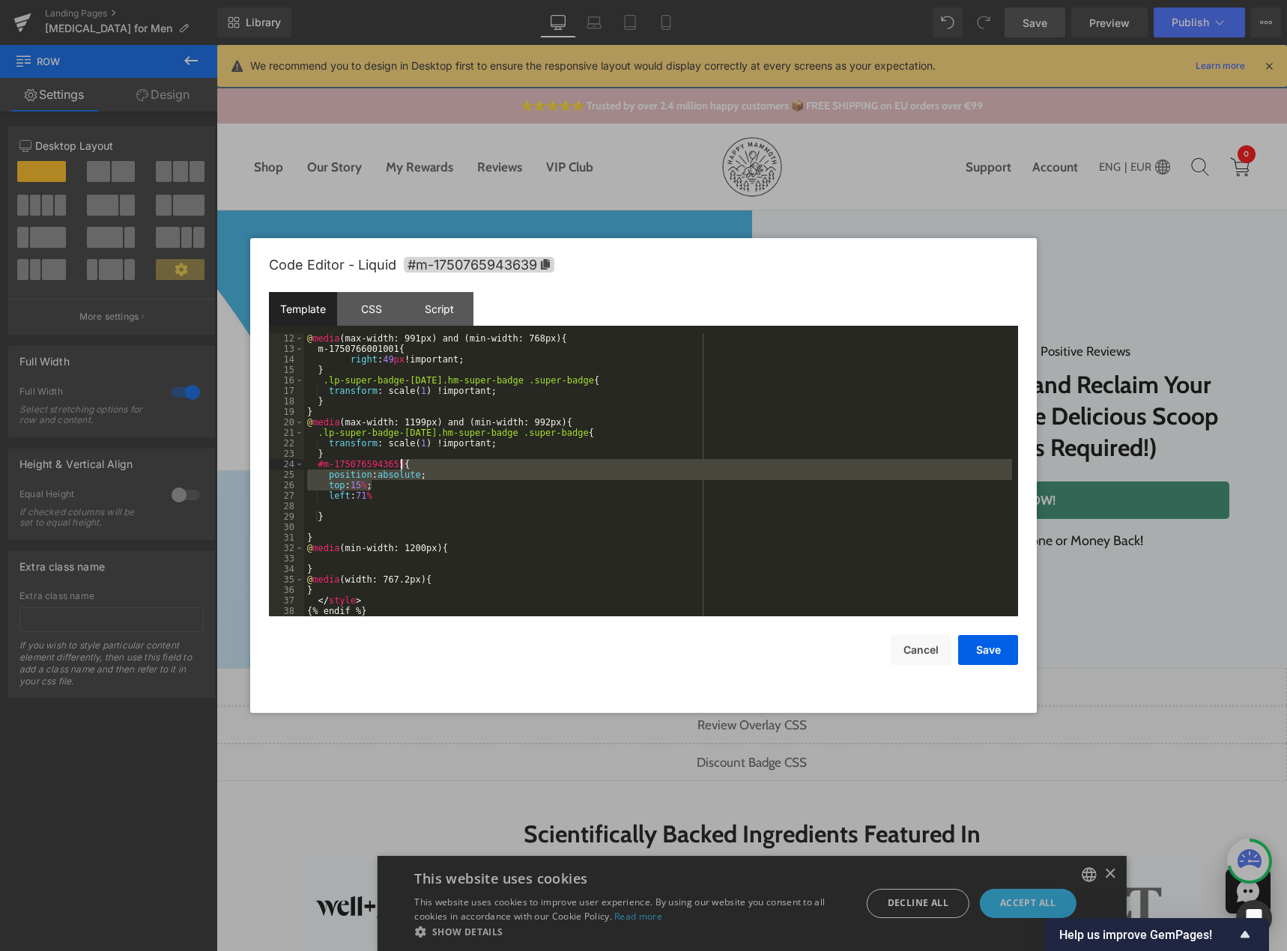
drag, startPoint x: 400, startPoint y: 487, endPoint x: 410, endPoint y: 464, distance: 25.5
click at [410, 464] on div "@ media (max-width: 991px) and (min-width: 768px) { m-1750766001001 { right : 4…" at bounding box center [658, 485] width 708 height 304
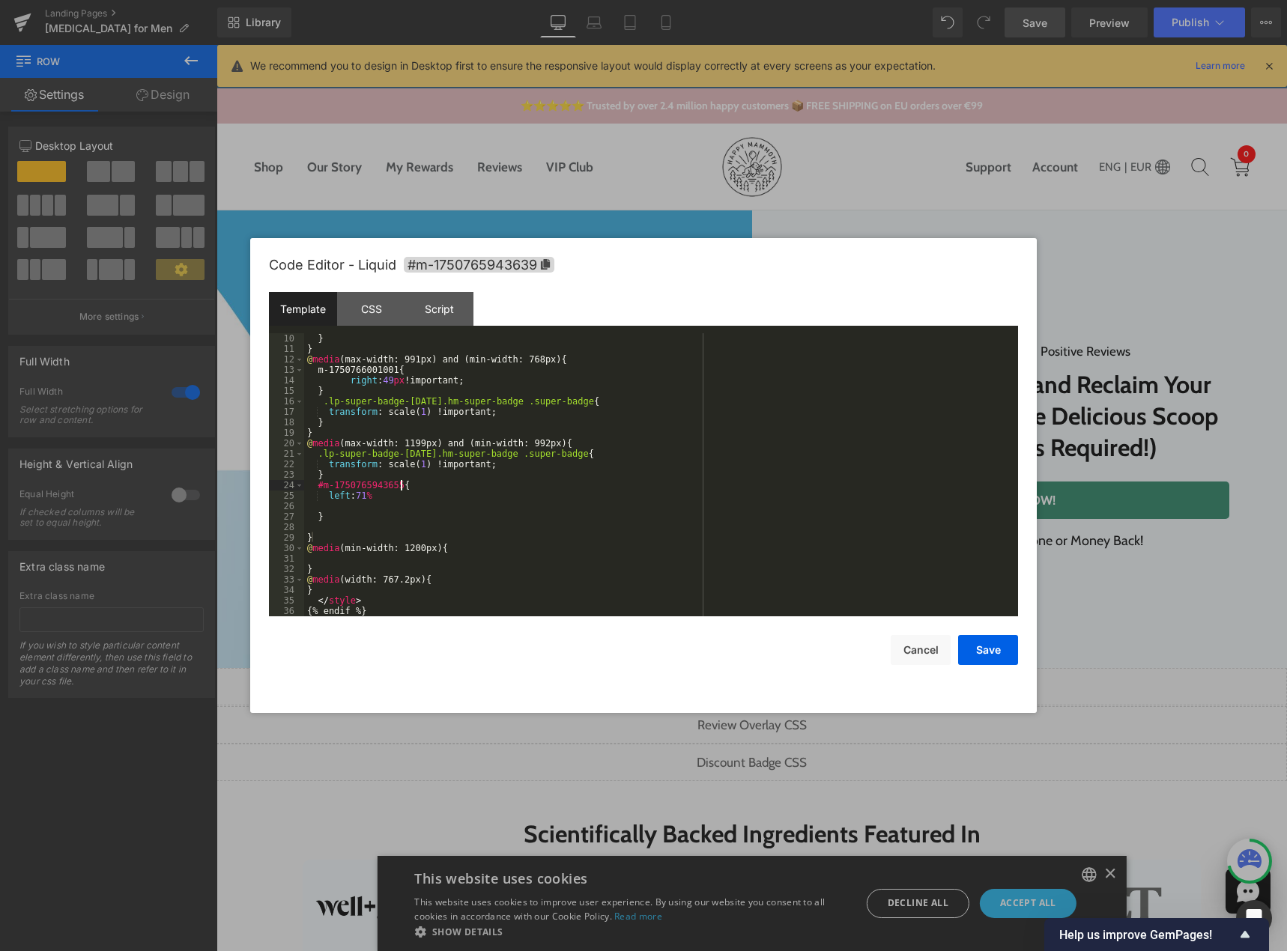
scroll to position [94, 0]
drag, startPoint x: 365, startPoint y: 494, endPoint x: 356, endPoint y: 494, distance: 8.2
click at [356, 494] on div "} } @ media (max-width: 991px) and (min-width: 768px) { m-1750766001001 { right…" at bounding box center [658, 485] width 708 height 304
click at [407, 494] on div "} } @ media (max-width: 991px) and (min-width: 768px) { m-1750766001001 { right…" at bounding box center [658, 485] width 708 height 304
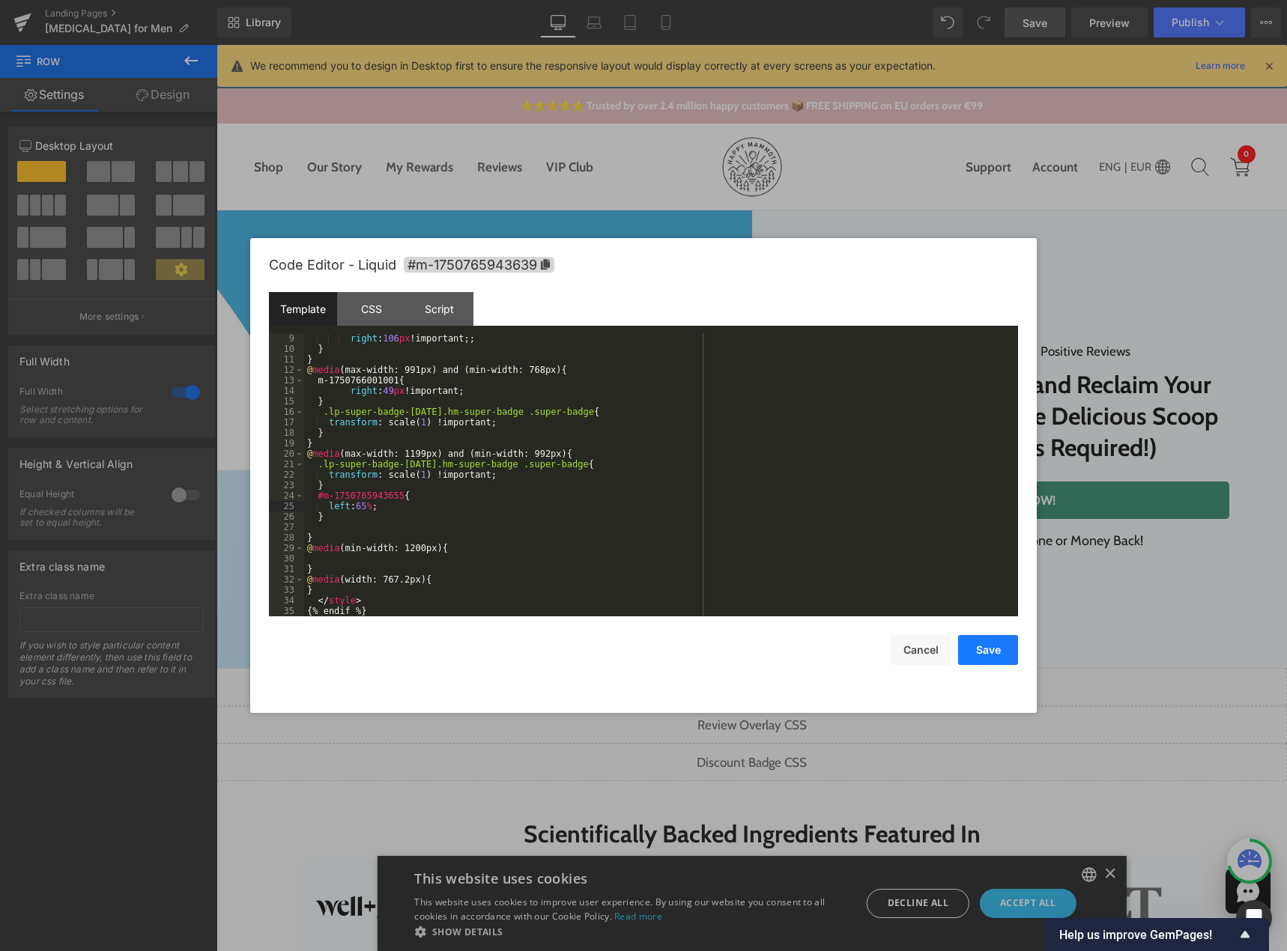
click at [979, 647] on button "Save" at bounding box center [988, 650] width 60 height 30
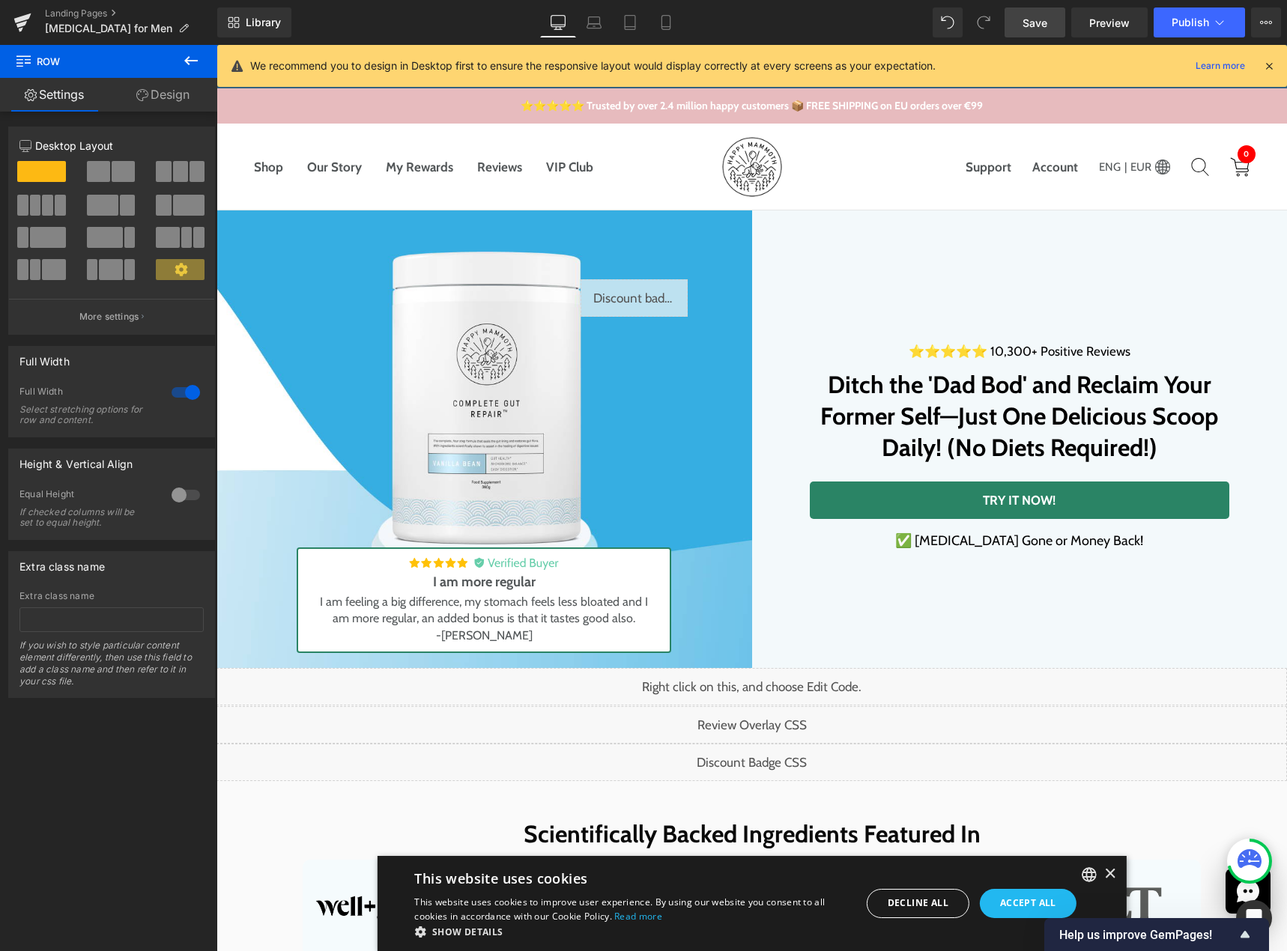
click at [1032, 31] on link "Save" at bounding box center [1034, 22] width 61 height 30
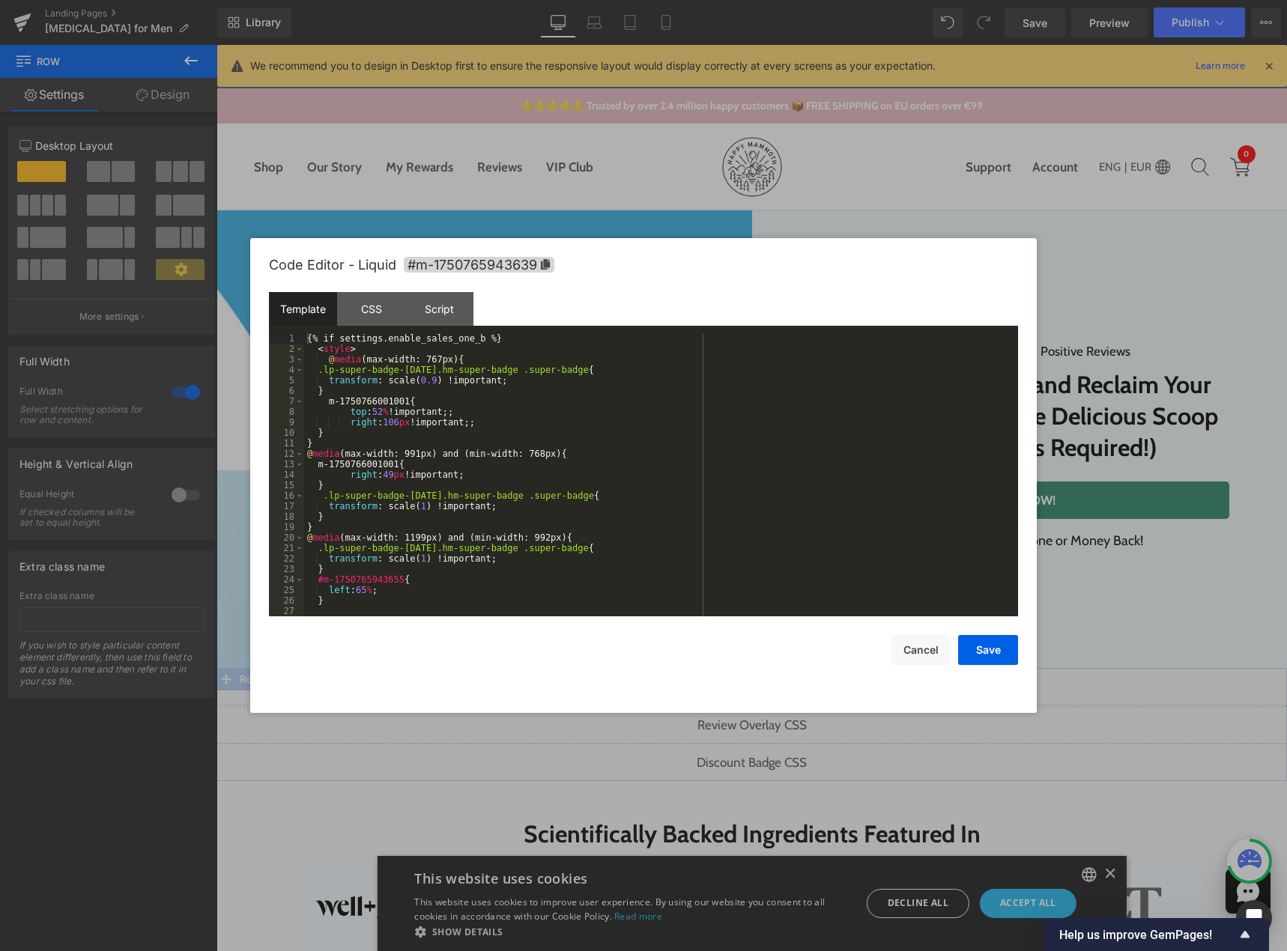
click at [761, 759] on div "Liquid" at bounding box center [751, 762] width 1070 height 37
click at [470, 357] on div "{% if settings.enable_sales_one_b %} < style > @ media (max-width: 767px) { .lp…" at bounding box center [658, 485] width 708 height 304
click at [559, 455] on div "{% if settings.enable_sales_one_b %} < style > @ media (max-width: 767px) { .lp…" at bounding box center [658, 485] width 708 height 304
click at [317, 465] on div "{% if settings.enable_sales_one_b %} < style > @ media (max-width: 767px) { .lp…" at bounding box center [658, 485] width 708 height 304
drag, startPoint x: 314, startPoint y: 463, endPoint x: 388, endPoint y: 461, distance: 74.2
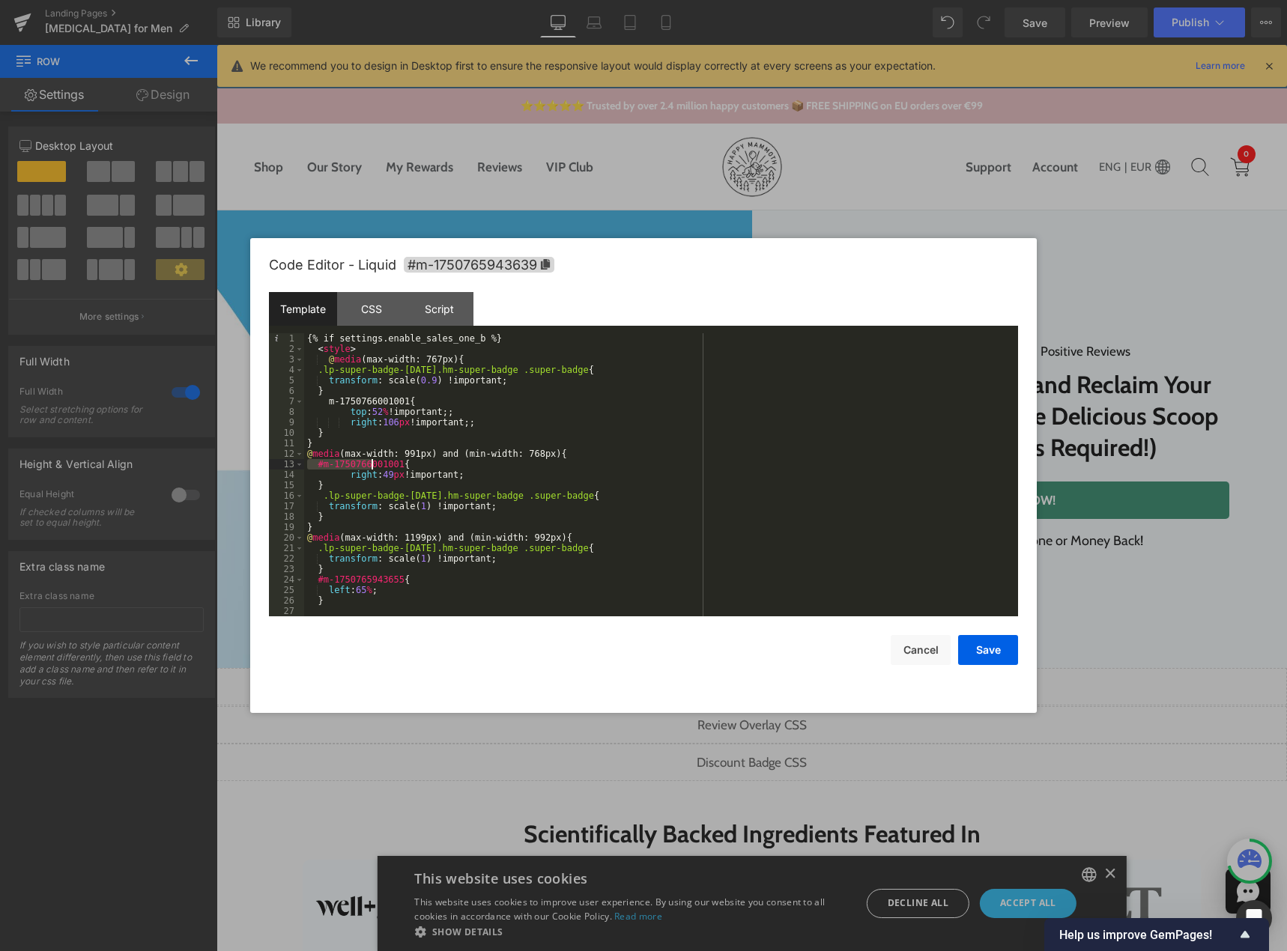
click at [388, 461] on div "{% if settings.enable_sales_one_b %} < style > @ media (max-width: 767px) { .lp…" at bounding box center [658, 485] width 708 height 304
click at [392, 462] on div "{% if settings.enable_sales_one_b %} < style > @ media (max-width: 767px) { .lp…" at bounding box center [658, 485] width 708 height 304
drag, startPoint x: 395, startPoint y: 464, endPoint x: 318, endPoint y: 469, distance: 78.0
click at [318, 469] on div "{% if settings.enable_sales_one_b %} < style > @ media (max-width: 767px) { .lp…" at bounding box center [658, 485] width 708 height 304
drag, startPoint x: 380, startPoint y: 476, endPoint x: 450, endPoint y: 474, distance: 69.7
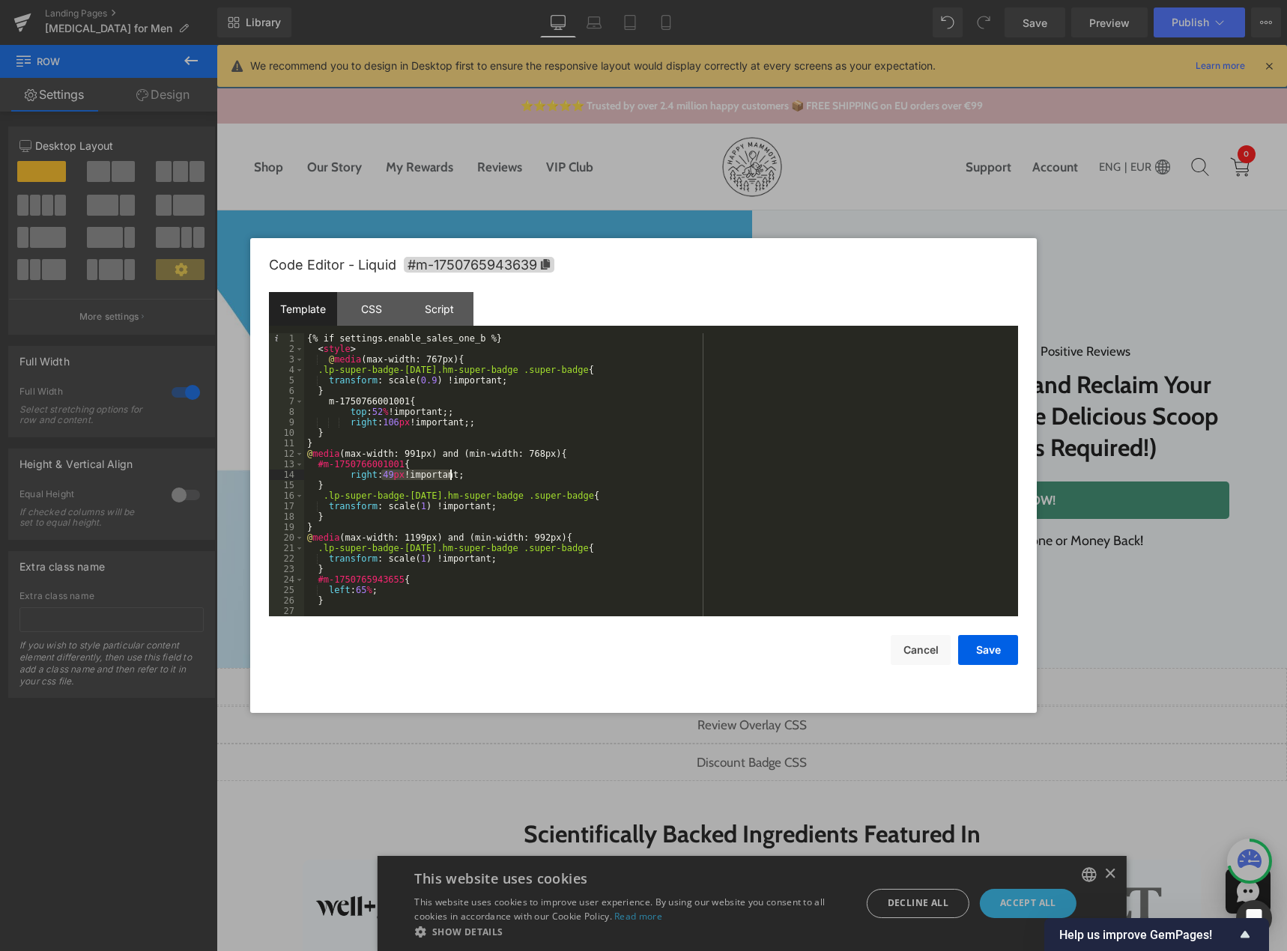
click at [450, 474] on div "{% if settings.enable_sales_one_b %} < style > @ media (max-width: 767px) { .lp…" at bounding box center [658, 485] width 708 height 304
click at [984, 651] on button "Save" at bounding box center [988, 650] width 60 height 30
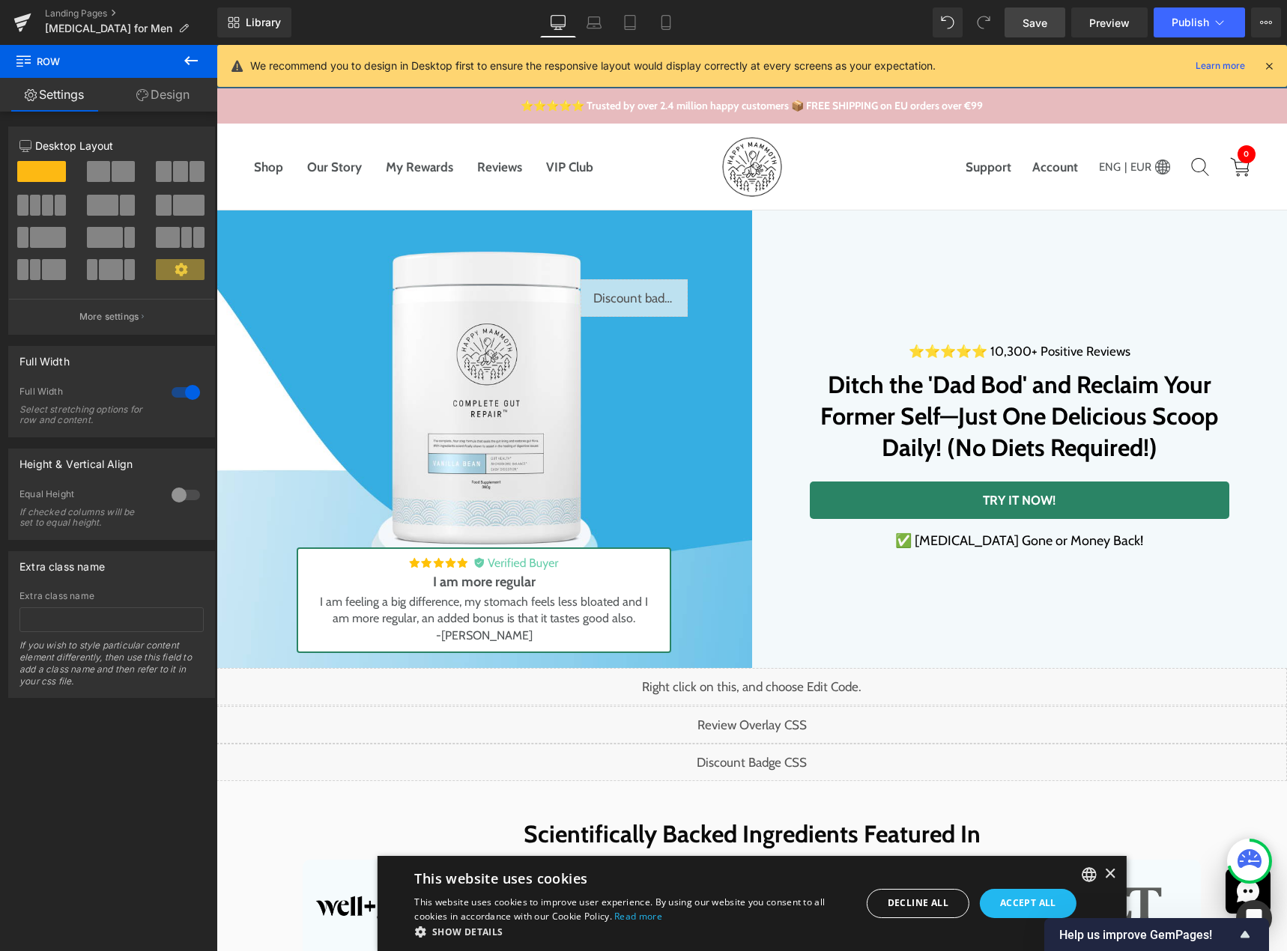
click at [1043, 28] on span "Save" at bounding box center [1034, 23] width 25 height 16
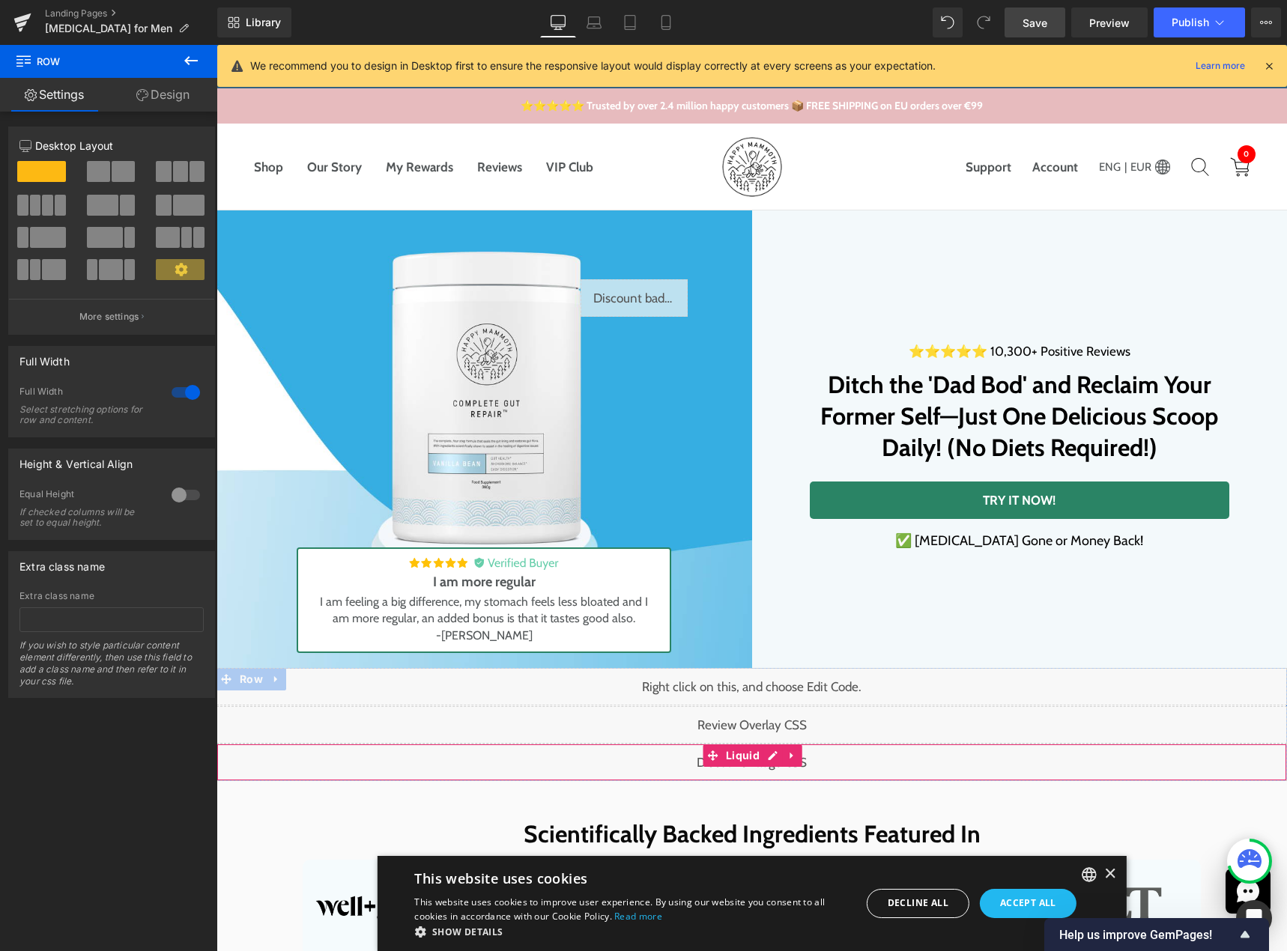
click at [764, 757] on div "Liquid" at bounding box center [751, 762] width 1070 height 37
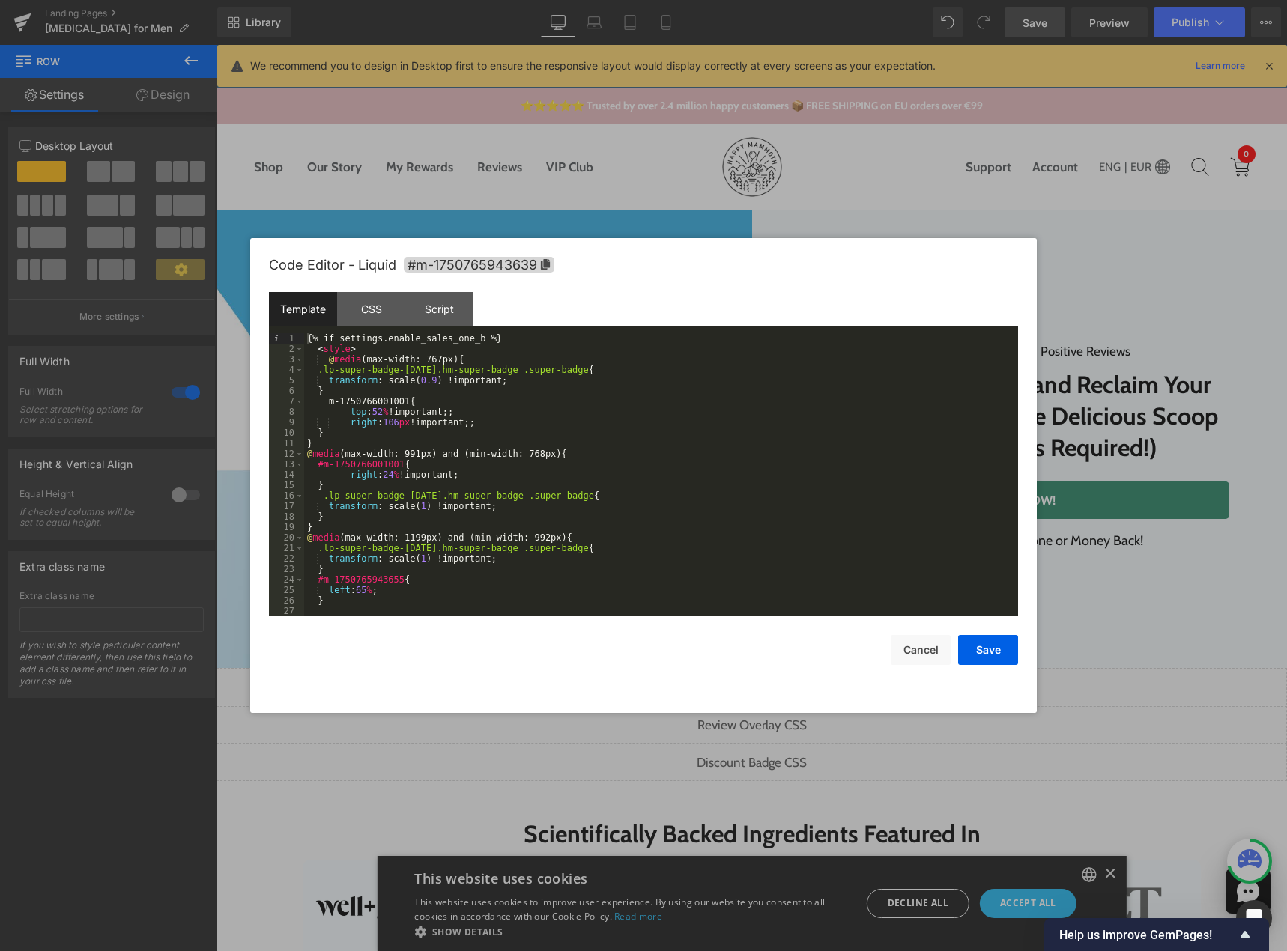
click at [326, 403] on div "{% if settings.enable_sales_one_b %} < style > @ media (max-width: 767px) { .lp…" at bounding box center [658, 485] width 708 height 304
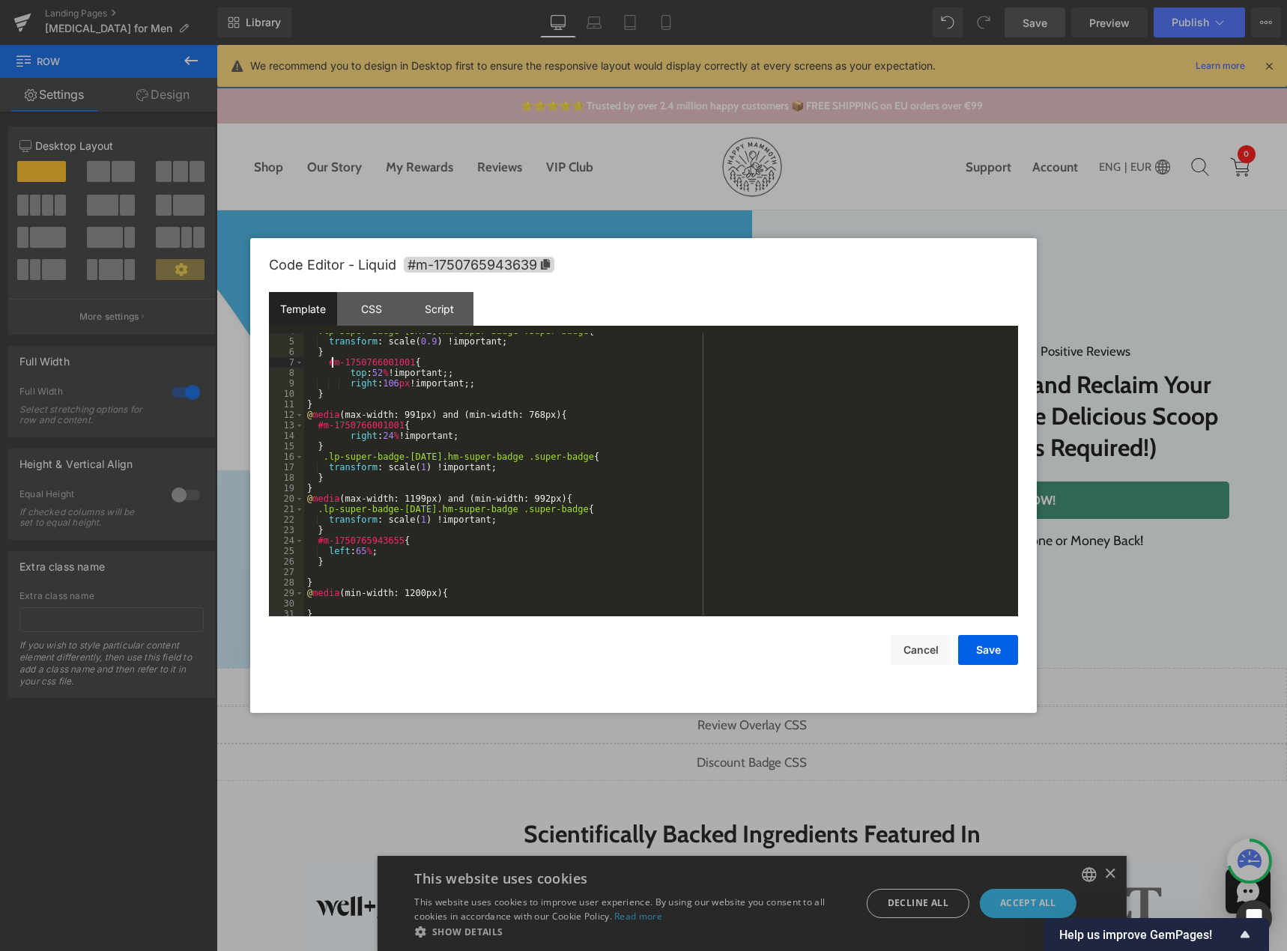
scroll to position [0, 0]
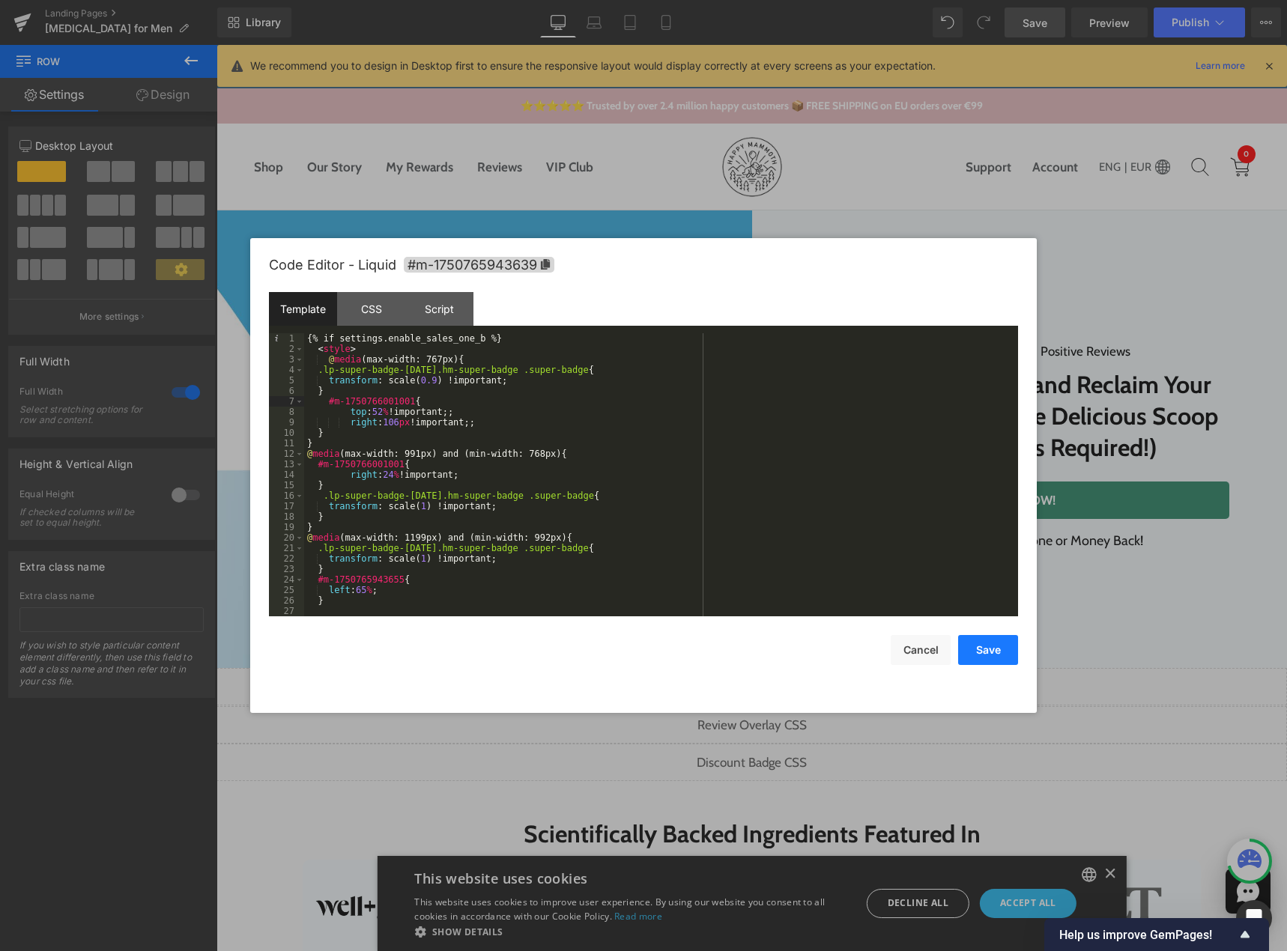
click at [976, 648] on button "Save" at bounding box center [988, 650] width 60 height 30
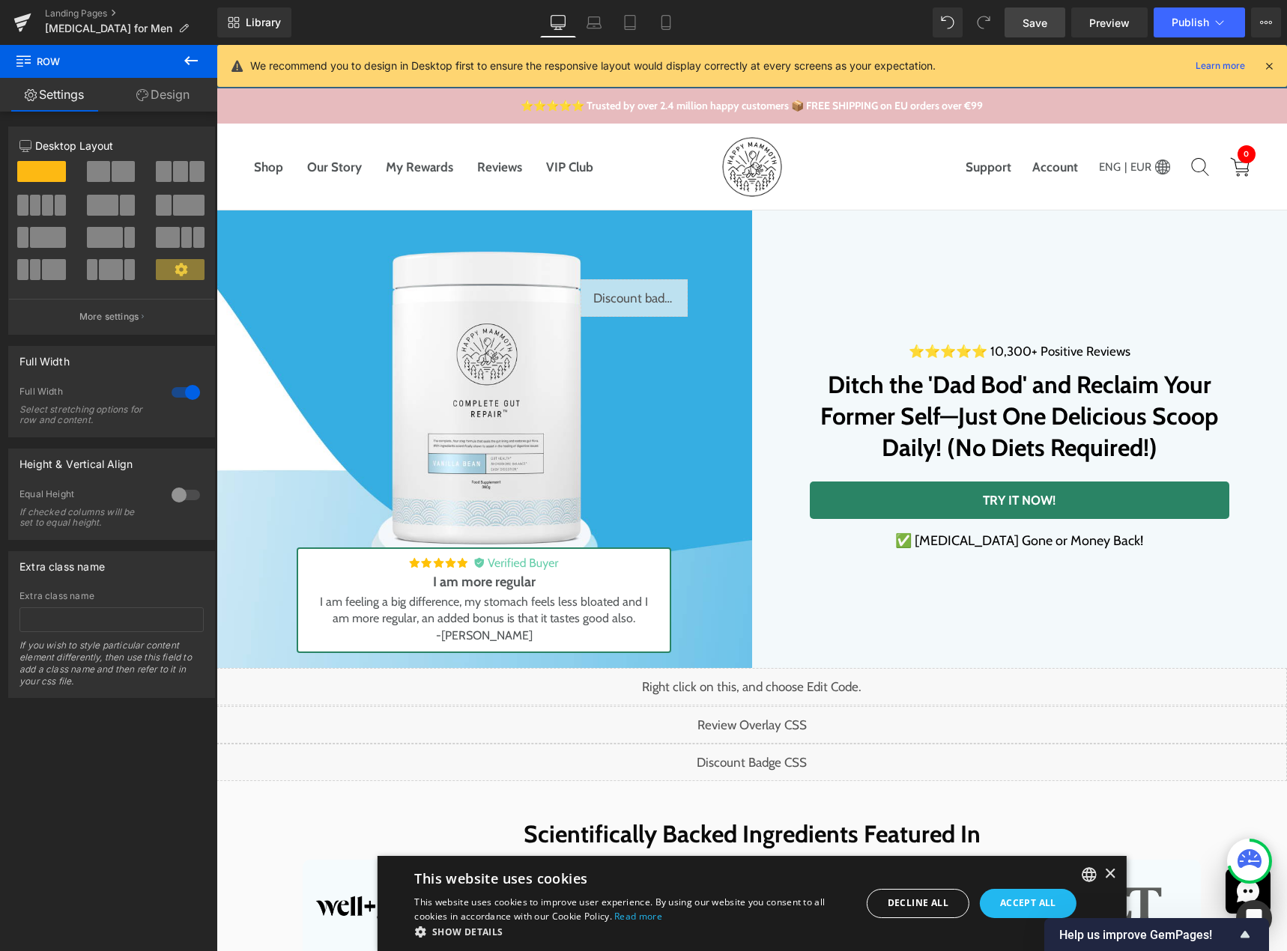
click at [1021, 20] on link "Save" at bounding box center [1034, 22] width 61 height 30
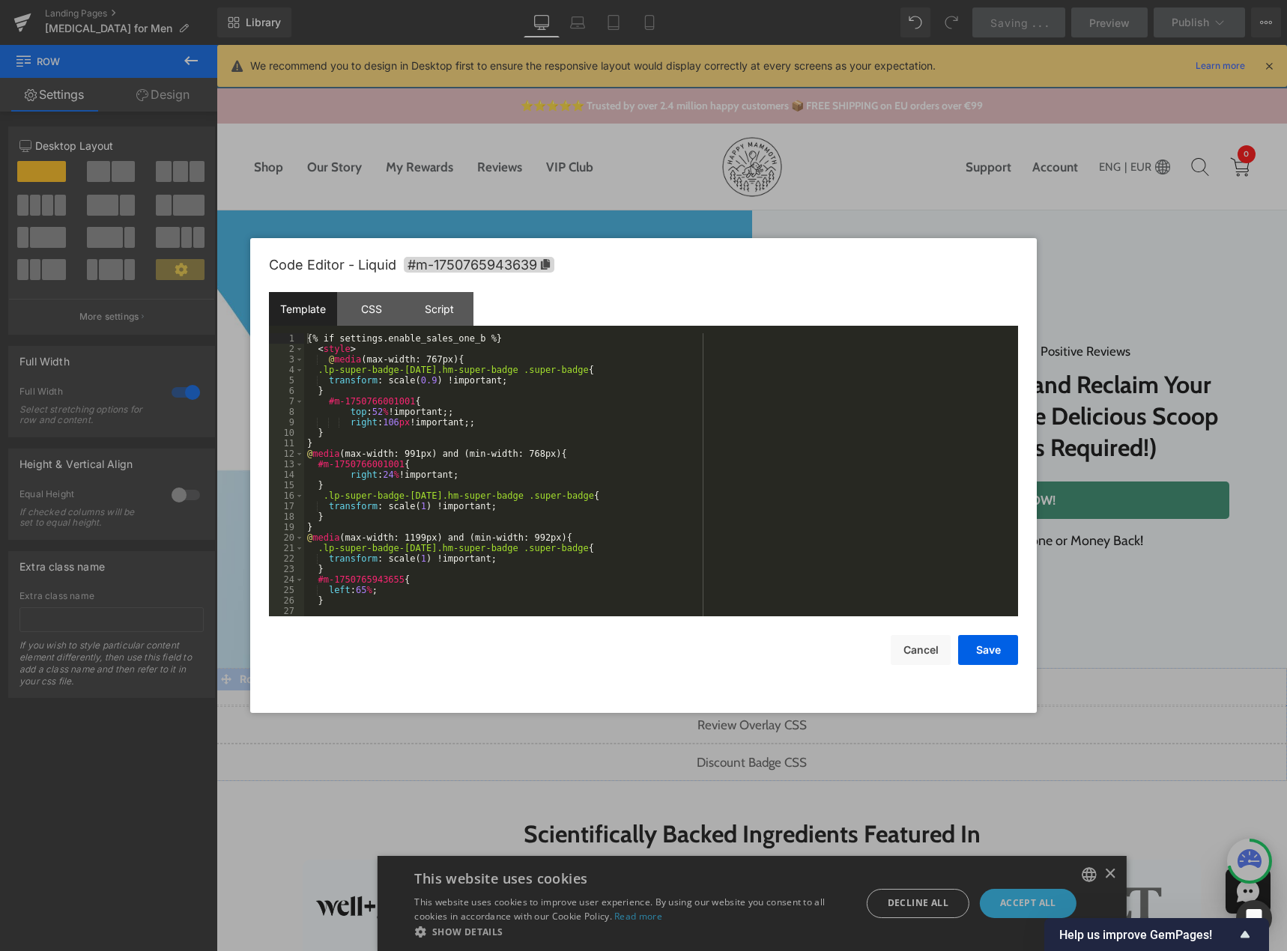
drag, startPoint x: 764, startPoint y: 759, endPoint x: 759, endPoint y: 571, distance: 187.3
click at [764, 759] on div "Liquid" at bounding box center [751, 762] width 1070 height 37
drag, startPoint x: 350, startPoint y: 479, endPoint x: 440, endPoint y: 478, distance: 89.9
click at [440, 478] on div "{% if settings.enable_sales_one_b %} < style > @ media (max-width: 767px) { .lp…" at bounding box center [658, 485] width 708 height 304
click at [452, 478] on div "{% if settings.enable_sales_one_b %} < style > @ media (max-width: 767px) { .lp…" at bounding box center [658, 474] width 708 height 283
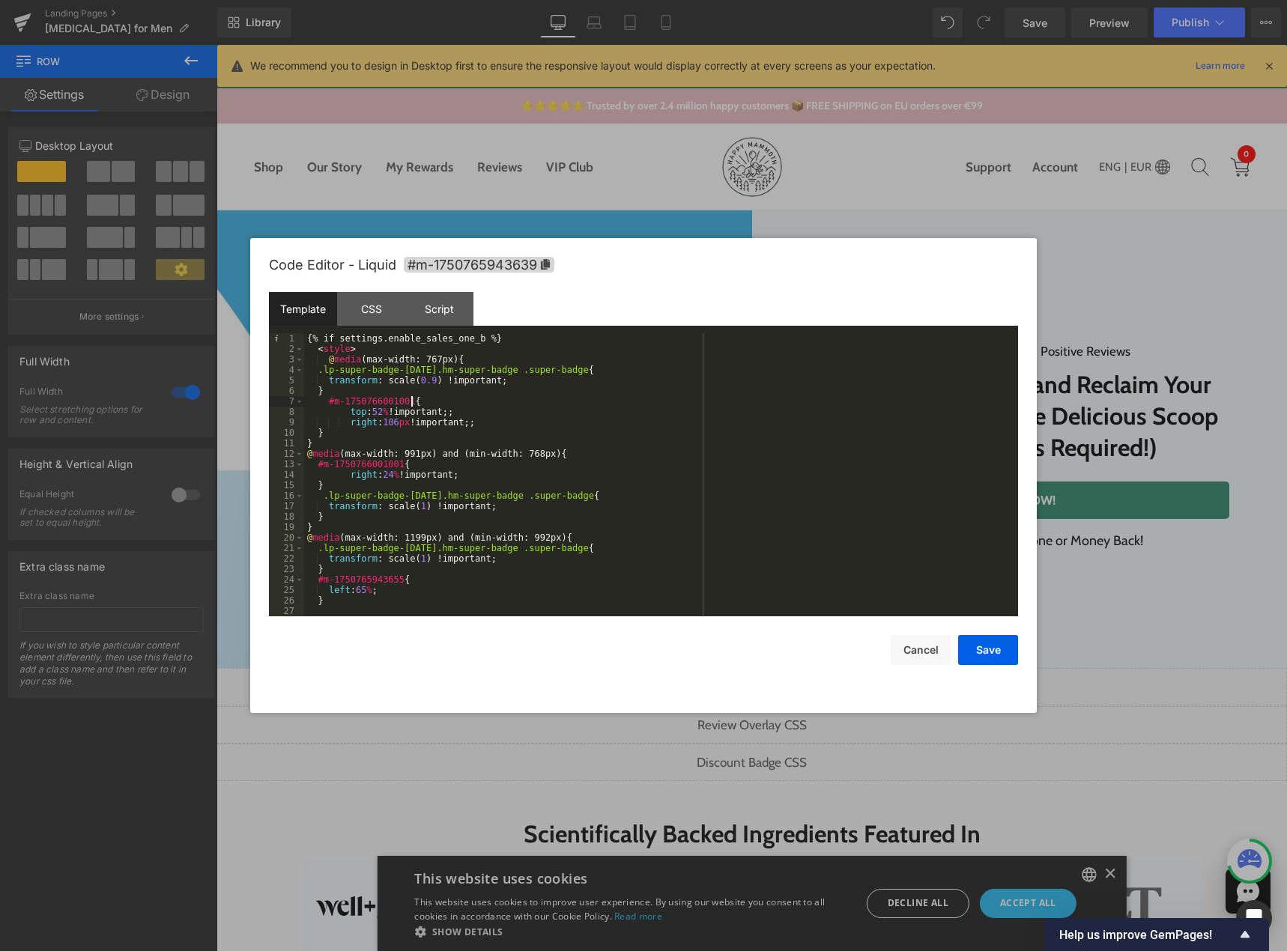
click at [421, 399] on div "{% if settings.enable_sales_one_b %} < style > @ media (max-width: 767px) { .lp…" at bounding box center [658, 485] width 708 height 304
drag, startPoint x: 344, startPoint y: 484, endPoint x: 316, endPoint y: 469, distance: 31.5
click at [316, 469] on div "{% if settings.enable_sales_one_b %} < style > @ media (max-width: 767px) { .lp…" at bounding box center [658, 485] width 708 height 304
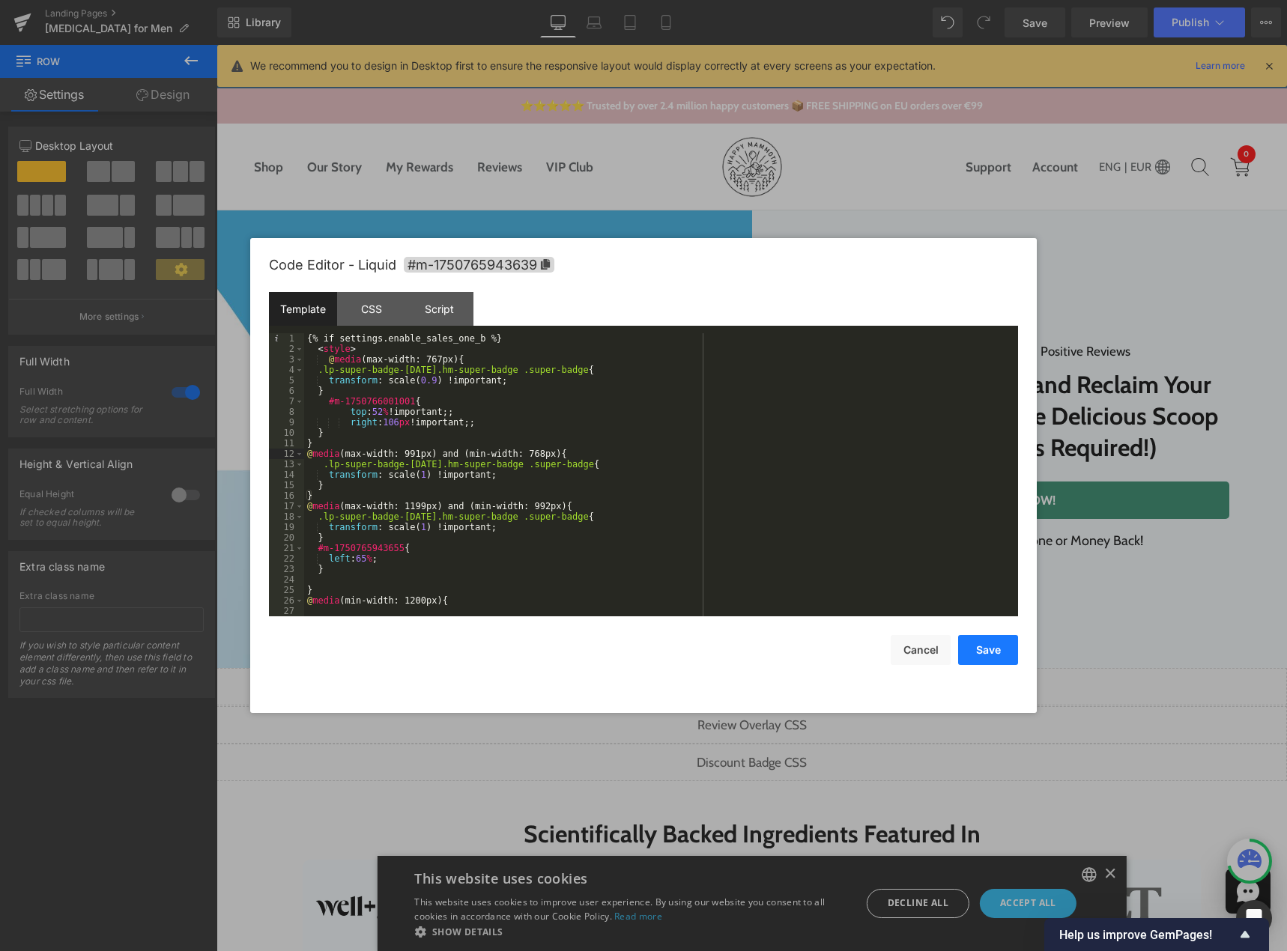
click at [990, 658] on button "Save" at bounding box center [988, 650] width 60 height 30
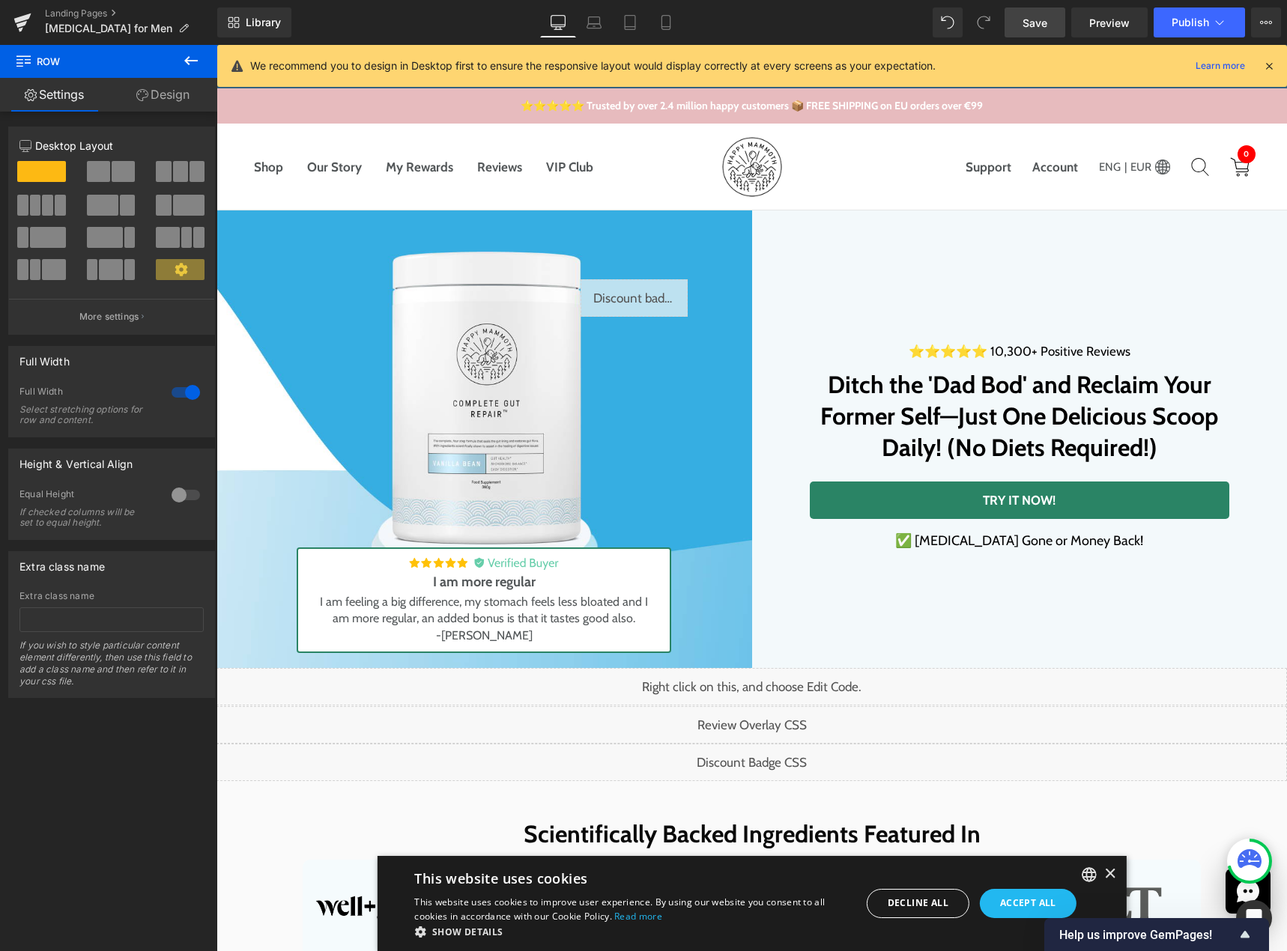
click at [1051, 27] on link "Save" at bounding box center [1034, 22] width 61 height 30
